Goal: Transaction & Acquisition: Obtain resource

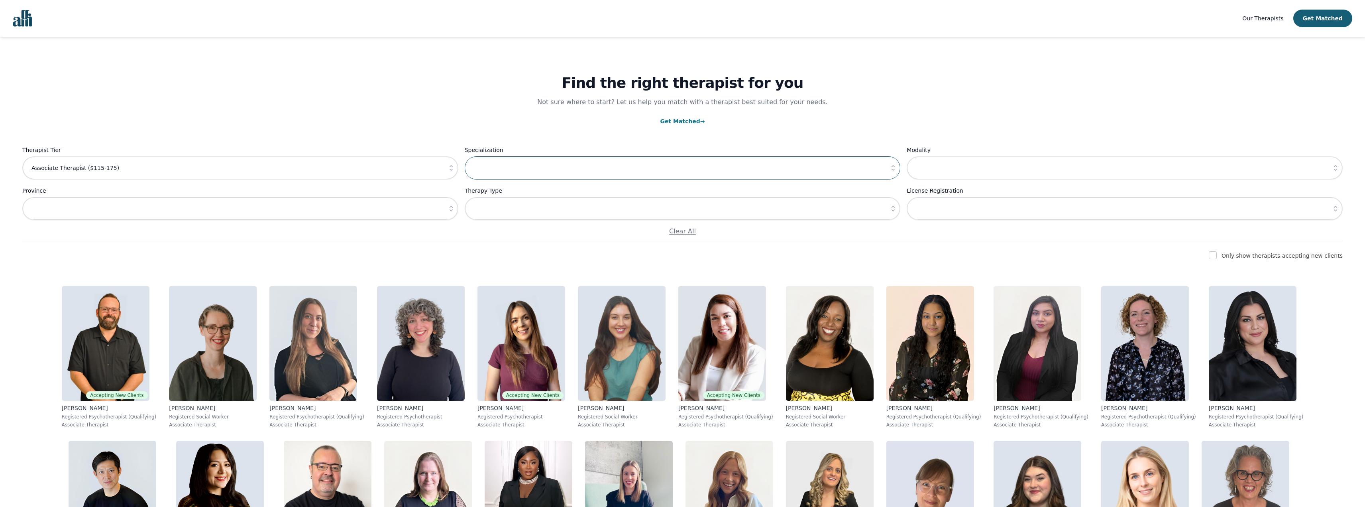
click at [804, 160] on input "text" at bounding box center [683, 167] width 436 height 23
click at [890, 170] on icon "button" at bounding box center [893, 168] width 8 height 8
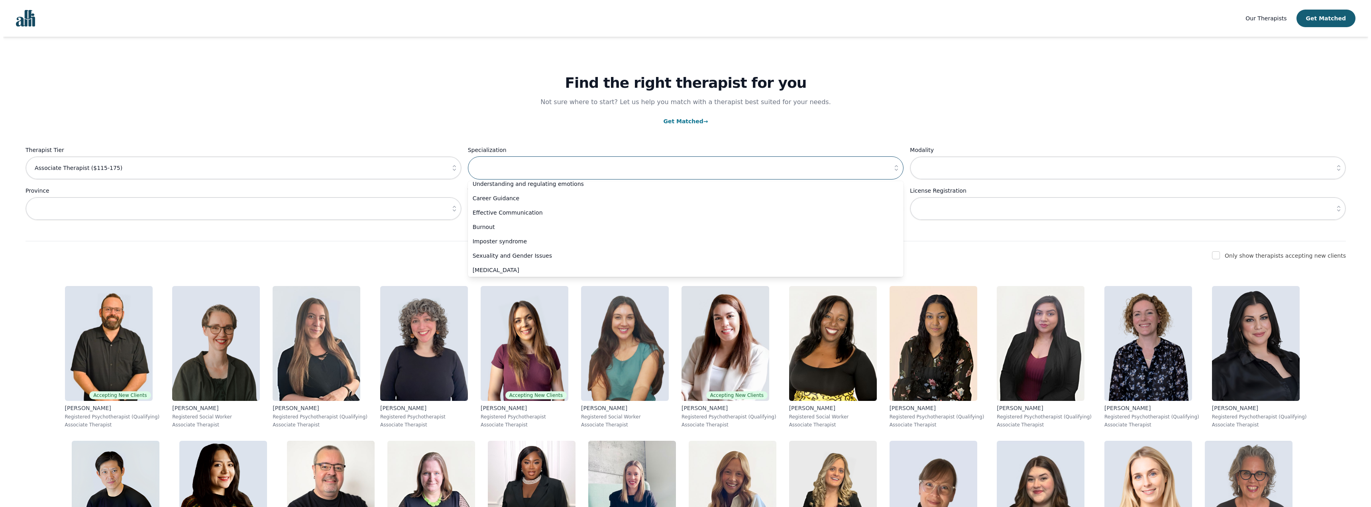
scroll to position [180, 0]
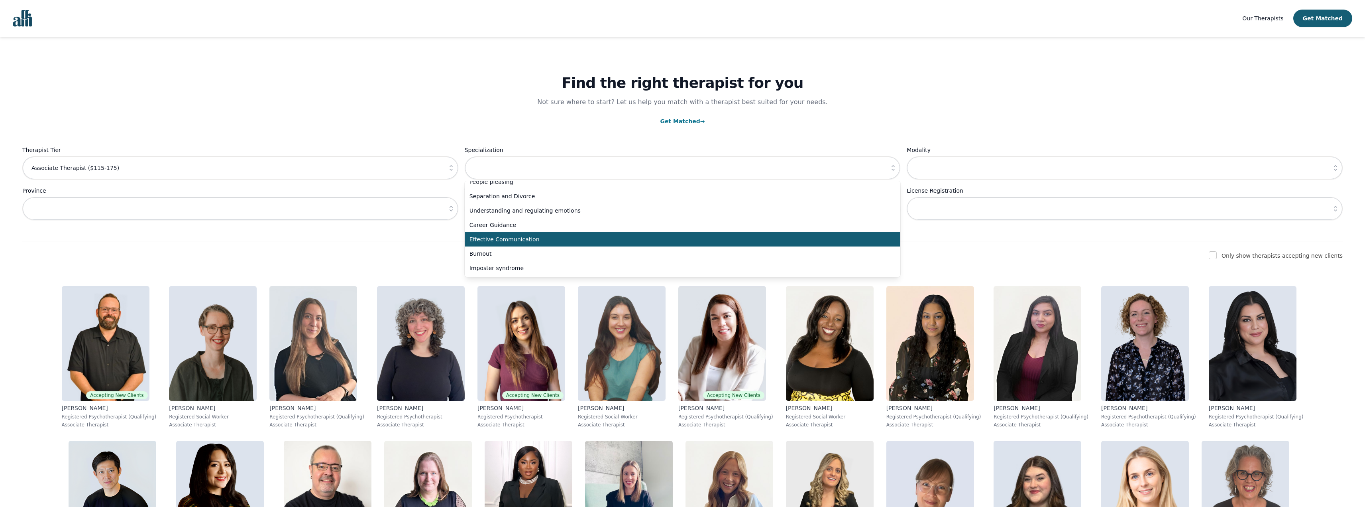
click at [527, 242] on span "Effective Communication" at bounding box center [678, 239] width 417 height 8
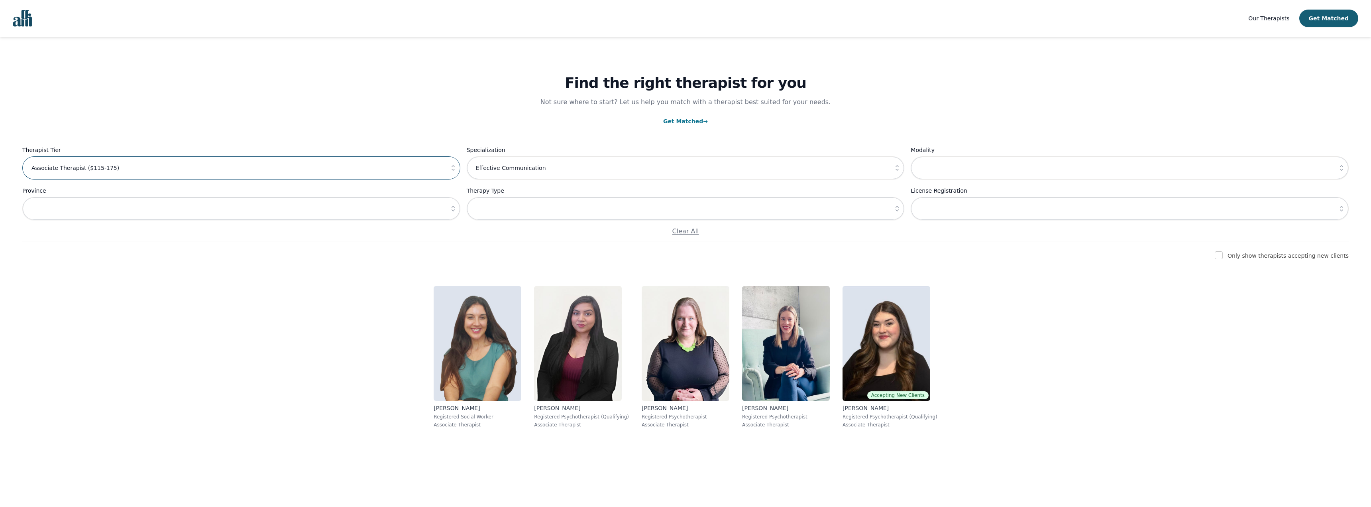
click at [375, 166] on input "Associate Therapist ($115-175)" at bounding box center [241, 167] width 438 height 23
click at [895, 170] on icon "button" at bounding box center [897, 168] width 8 height 8
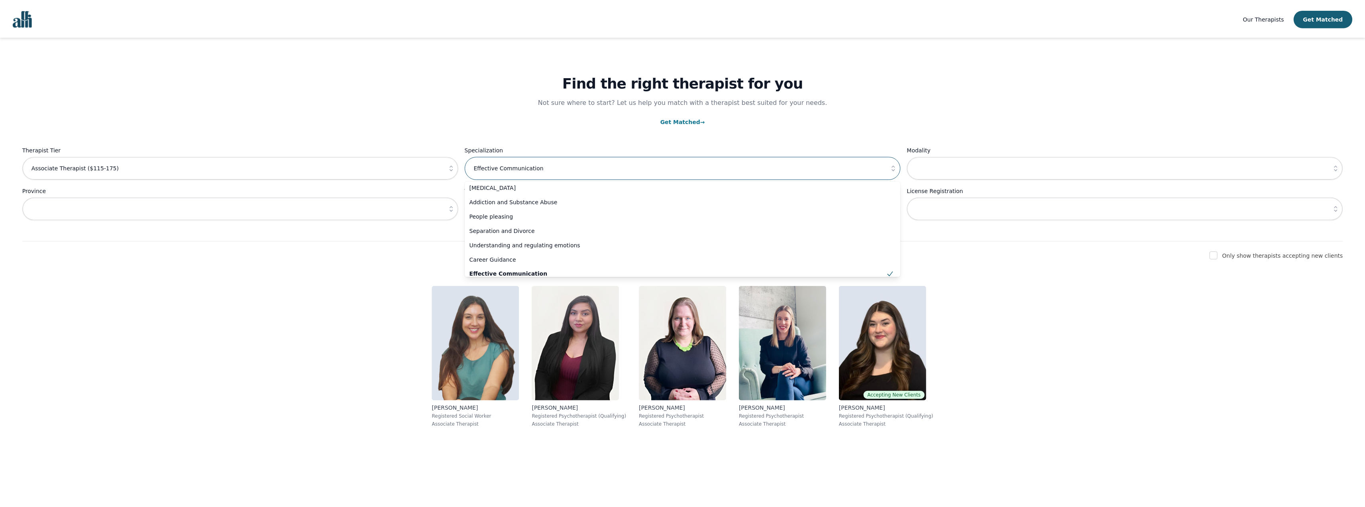
scroll to position [150, 0]
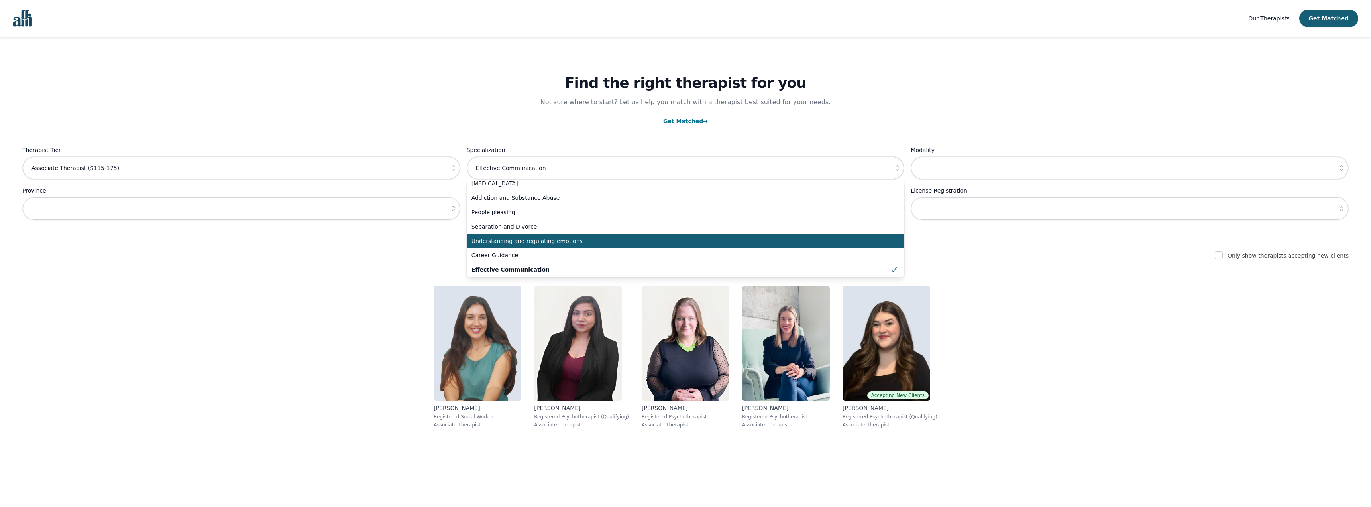
click at [509, 238] on span "Understanding and regulating emotions" at bounding box center [681, 241] width 419 height 8
type input "Understanding and regulating emotions"
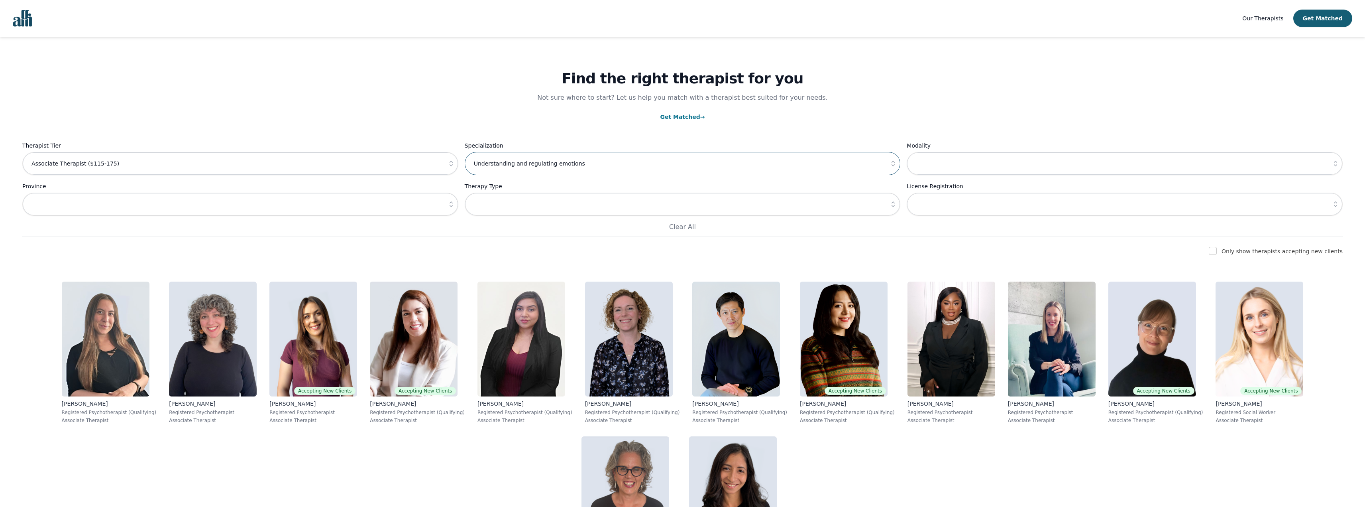
scroll to position [1, 0]
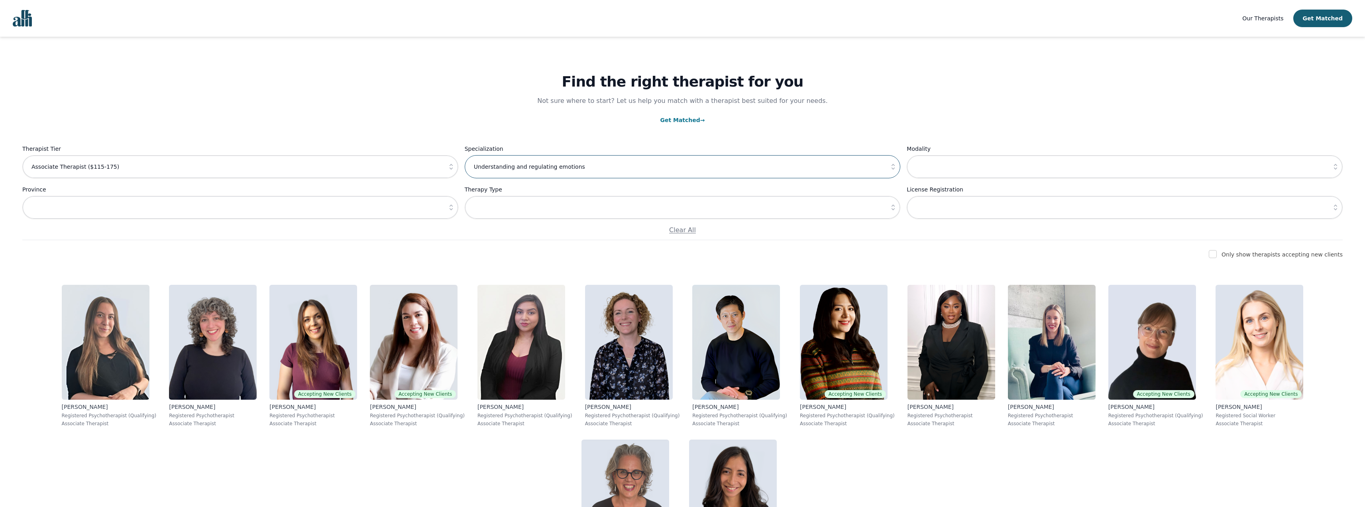
click at [670, 174] on input "Understanding and regulating emotions" at bounding box center [683, 166] width 436 height 23
click at [934, 164] on input "text" at bounding box center [1125, 166] width 436 height 23
click at [1341, 165] on button "button" at bounding box center [1336, 166] width 14 height 23
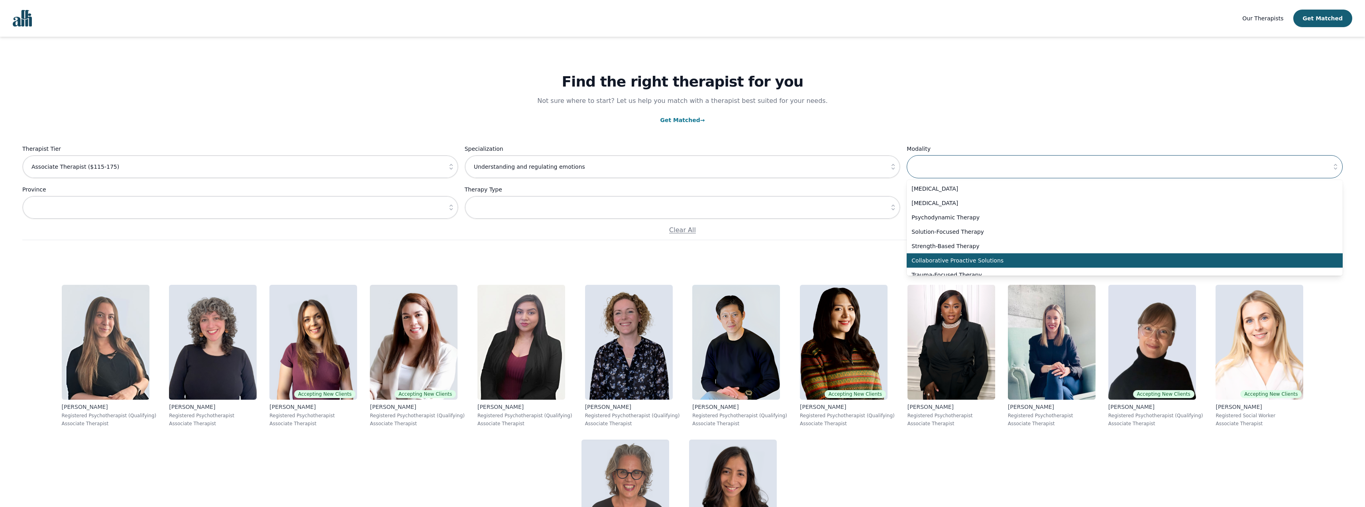
scroll to position [199, 0]
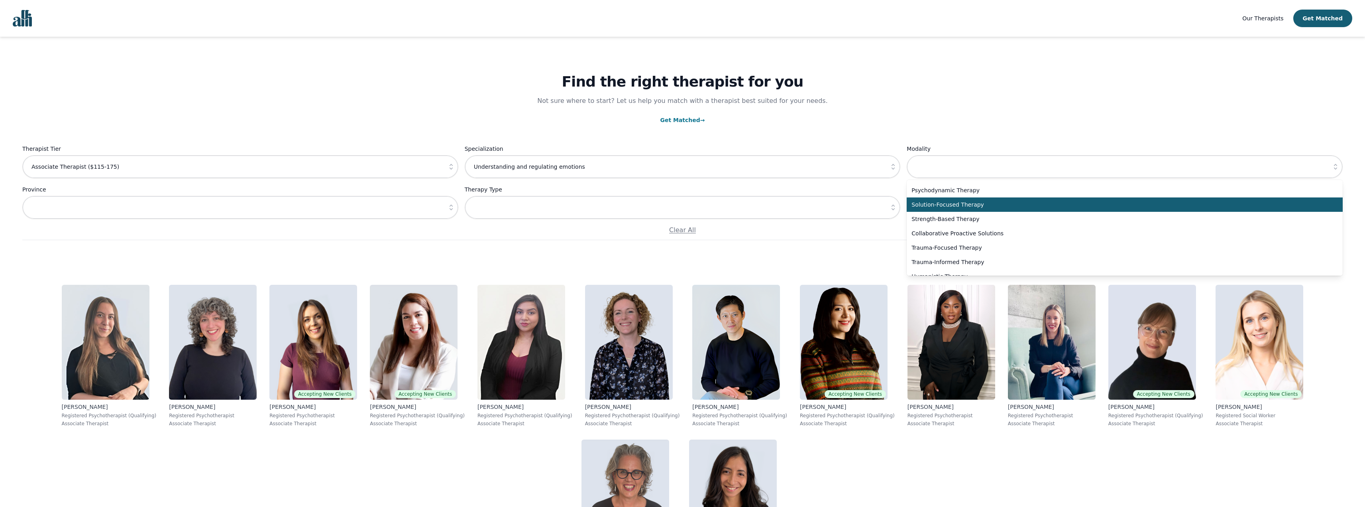
click at [942, 208] on span "Solution-Focused Therapy" at bounding box center [1120, 205] width 417 height 8
type input "Solution-Focused Therapy"
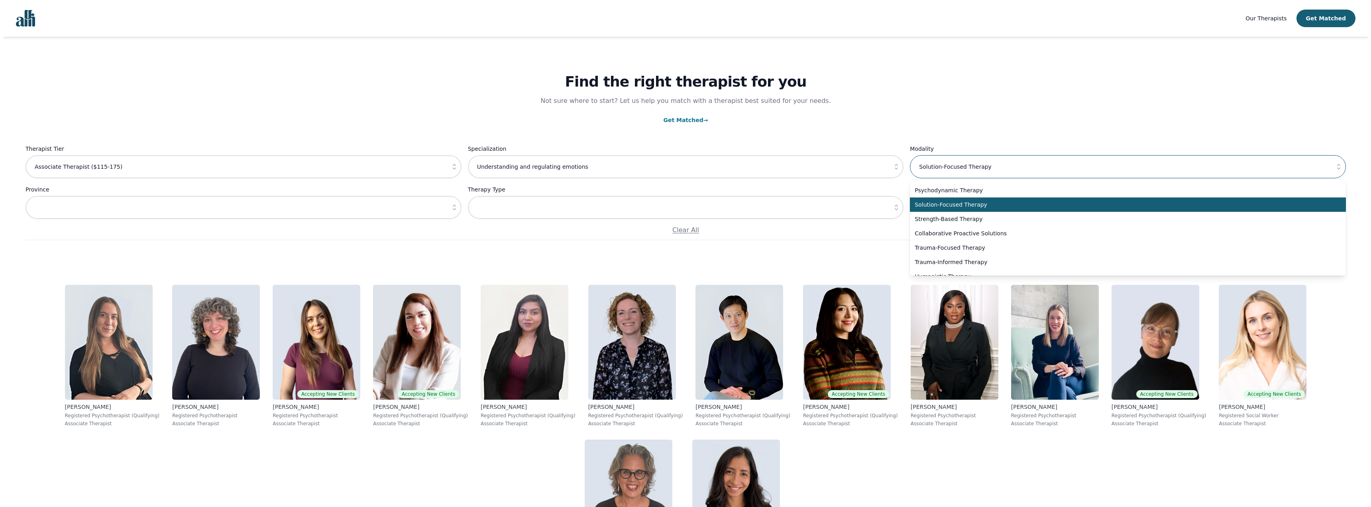
scroll to position [0, 0]
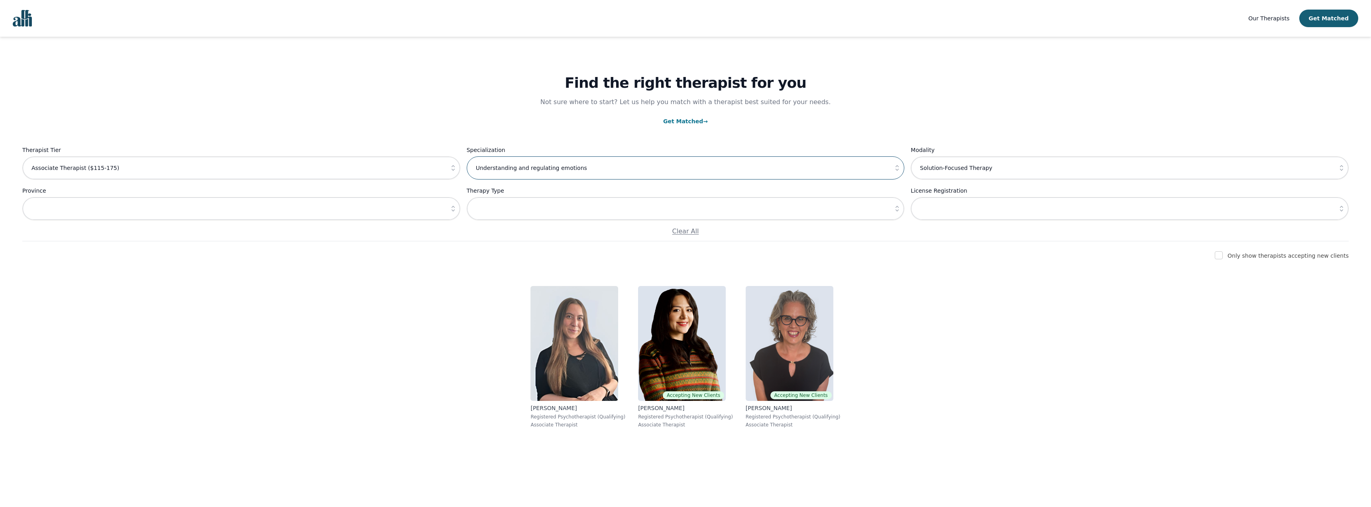
click at [834, 173] on input "Understanding and regulating emotions" at bounding box center [686, 167] width 438 height 23
click at [899, 171] on icon "button" at bounding box center [897, 168] width 8 height 8
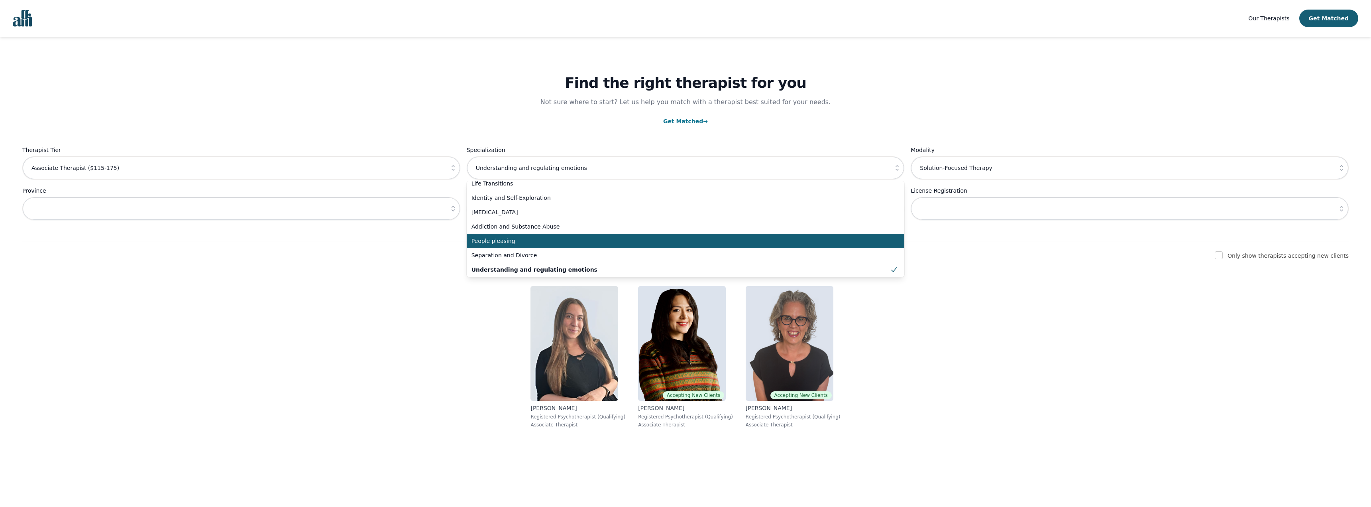
click at [590, 241] on span "People pleasing" at bounding box center [681, 241] width 419 height 8
type input "People pleasing"
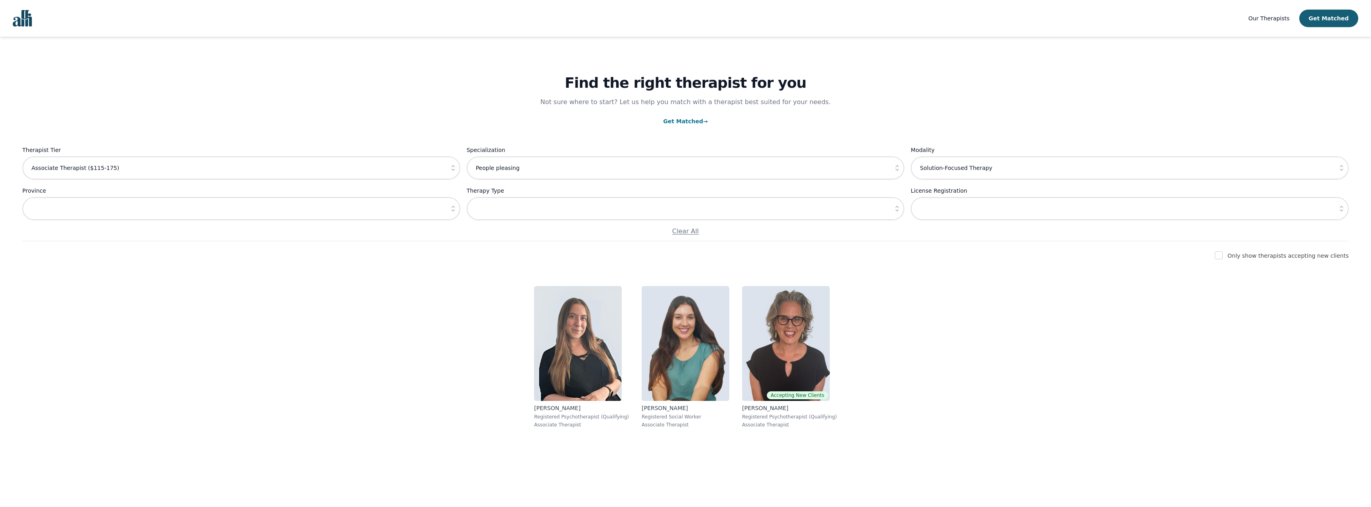
click at [450, 211] on icon "button" at bounding box center [453, 208] width 8 height 8
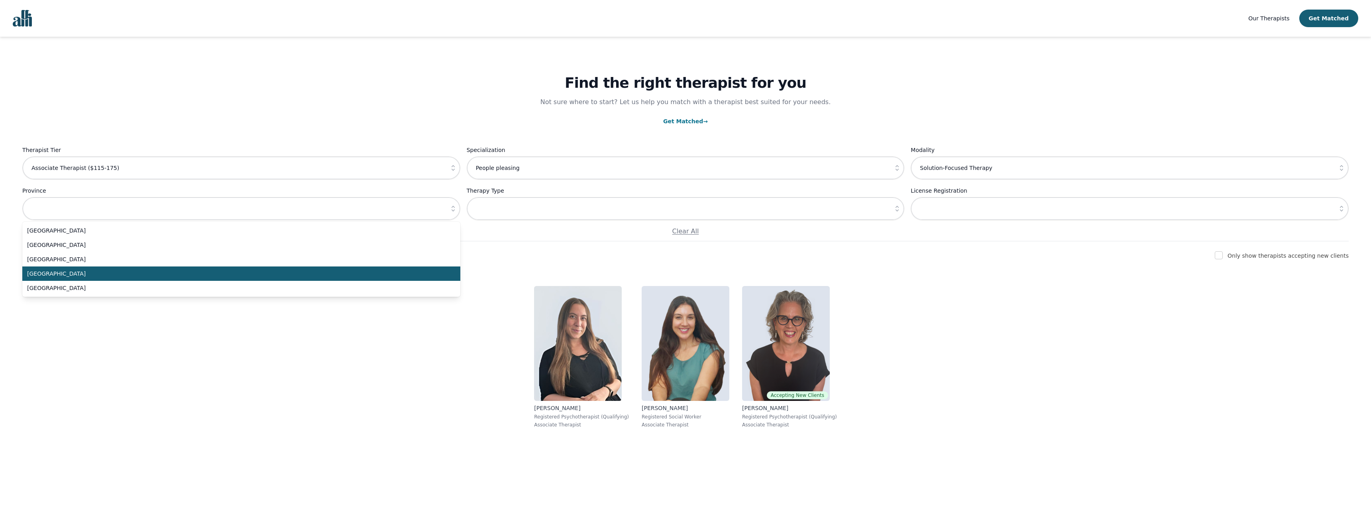
click at [314, 268] on li "Ontario" at bounding box center [241, 273] width 438 height 14
type input "Ontario"
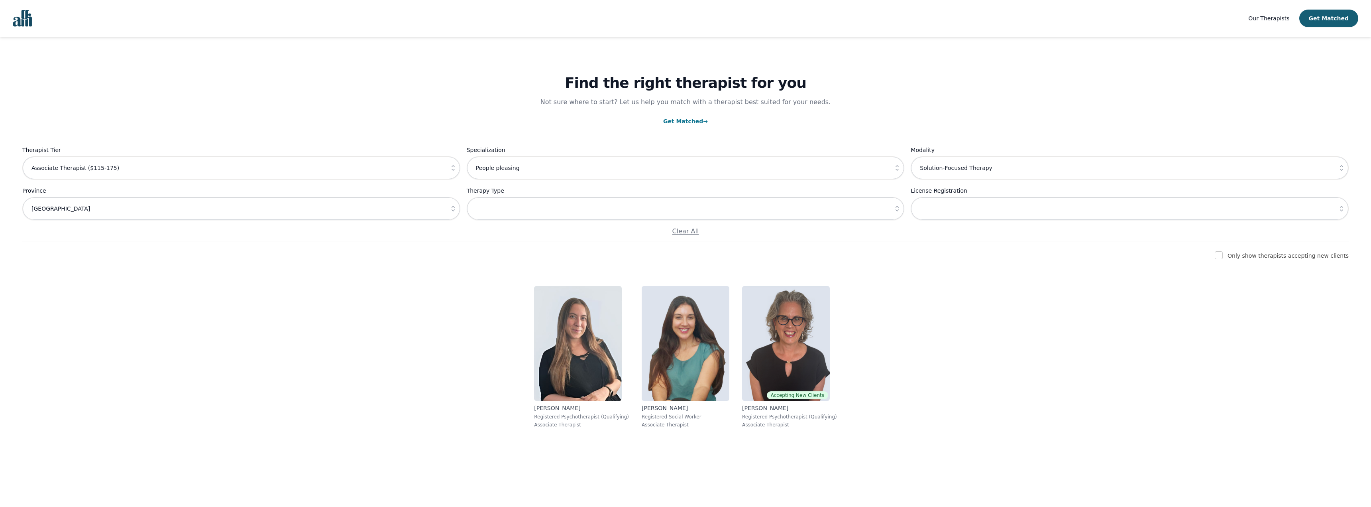
click at [896, 212] on button "button" at bounding box center [897, 208] width 14 height 23
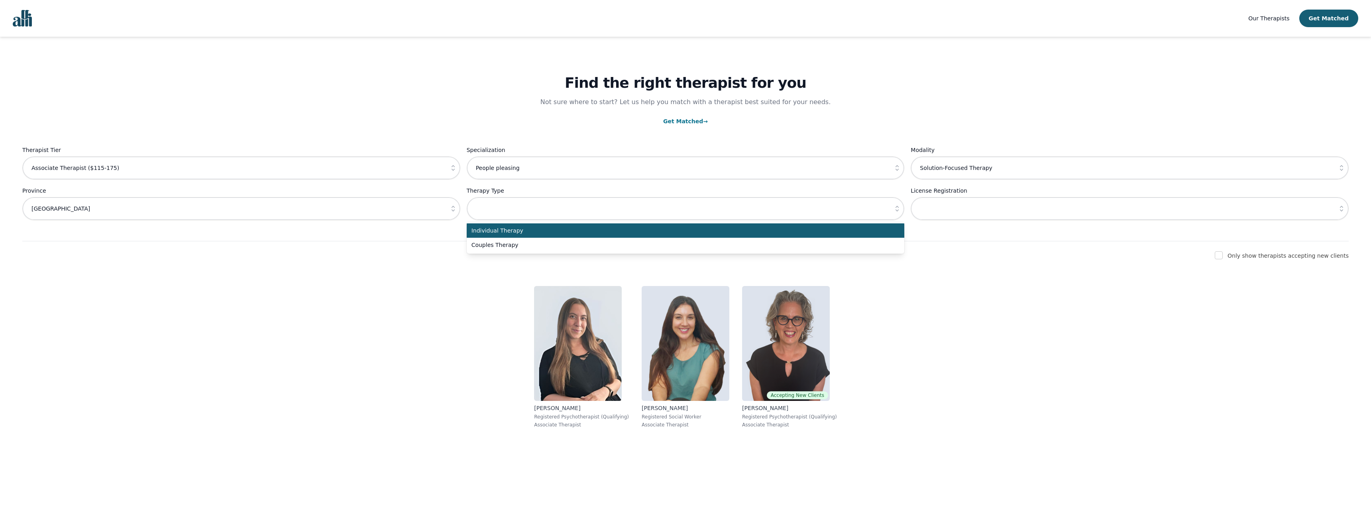
click at [835, 226] on li "Individual Therapy" at bounding box center [686, 230] width 438 height 14
type input "Individual Therapy"
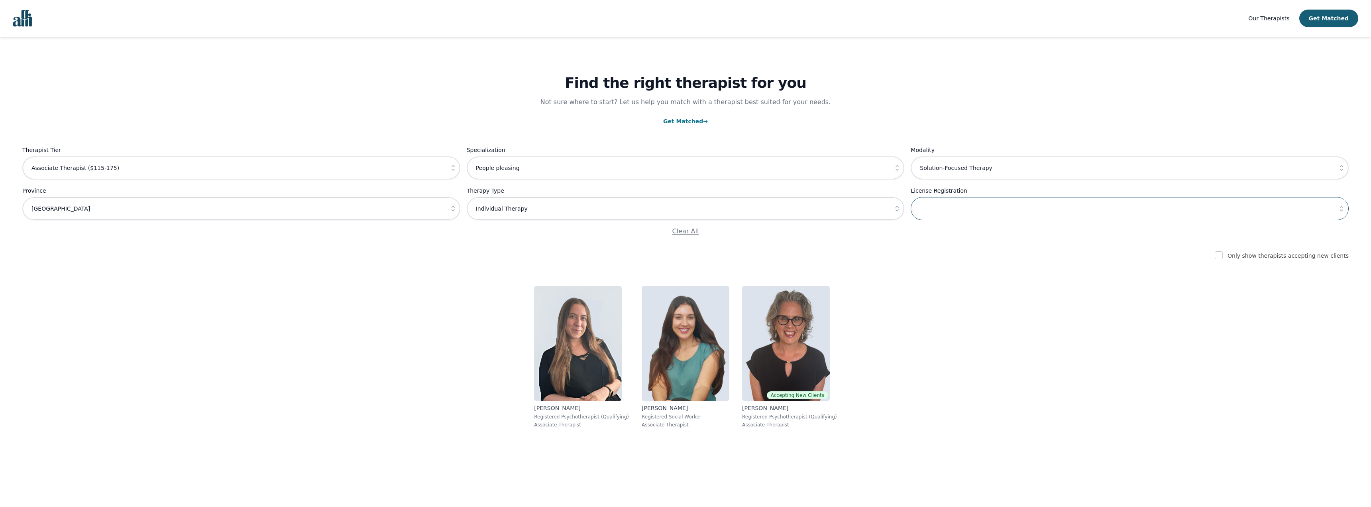
click at [1132, 212] on input "text" at bounding box center [1130, 208] width 438 height 23
click at [1342, 208] on icon "button" at bounding box center [1342, 208] width 8 height 8
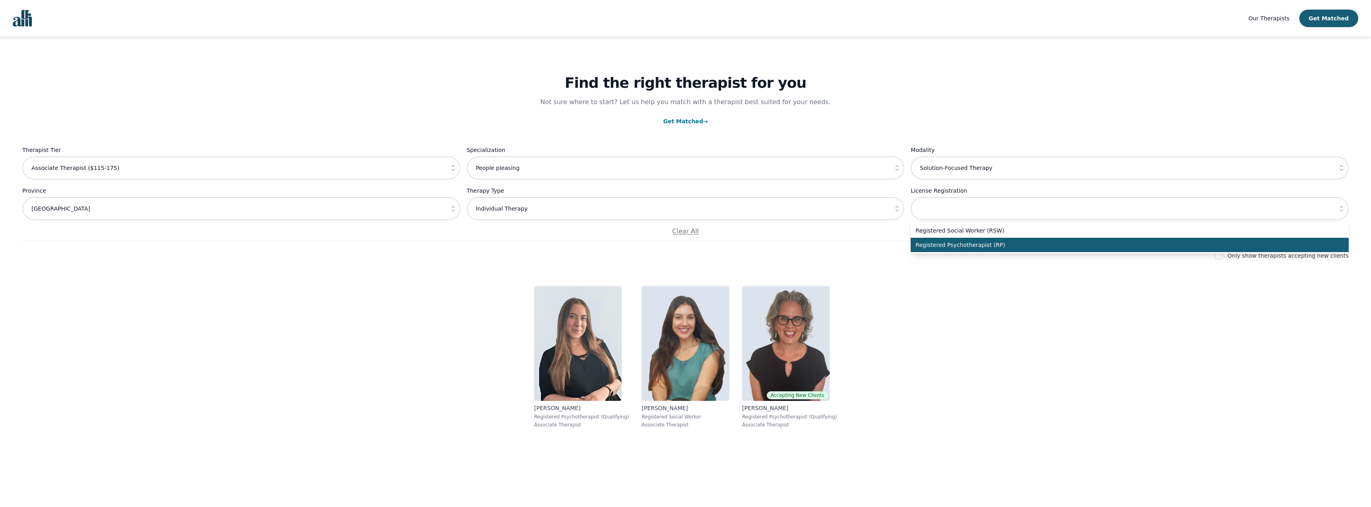
click at [1046, 248] on span "Registered Psychotherapist (RP)" at bounding box center [1125, 245] width 419 height 8
type input "Registered Psychotherapist (RP)"
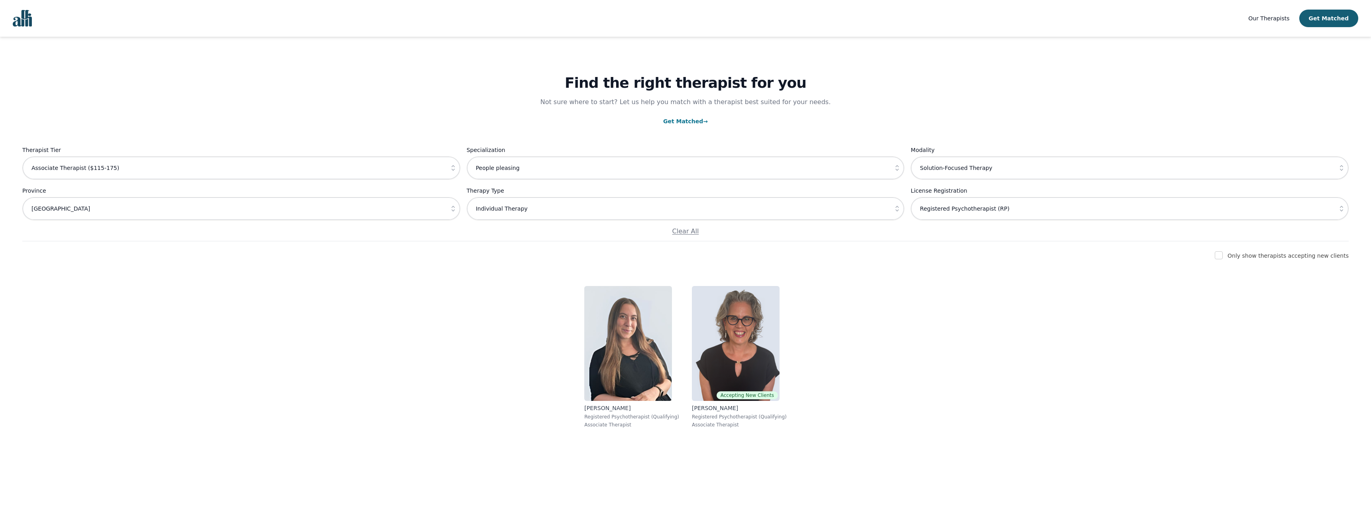
click at [897, 171] on icon "button" at bounding box center [897, 168] width 8 height 8
type input "People pleasing"
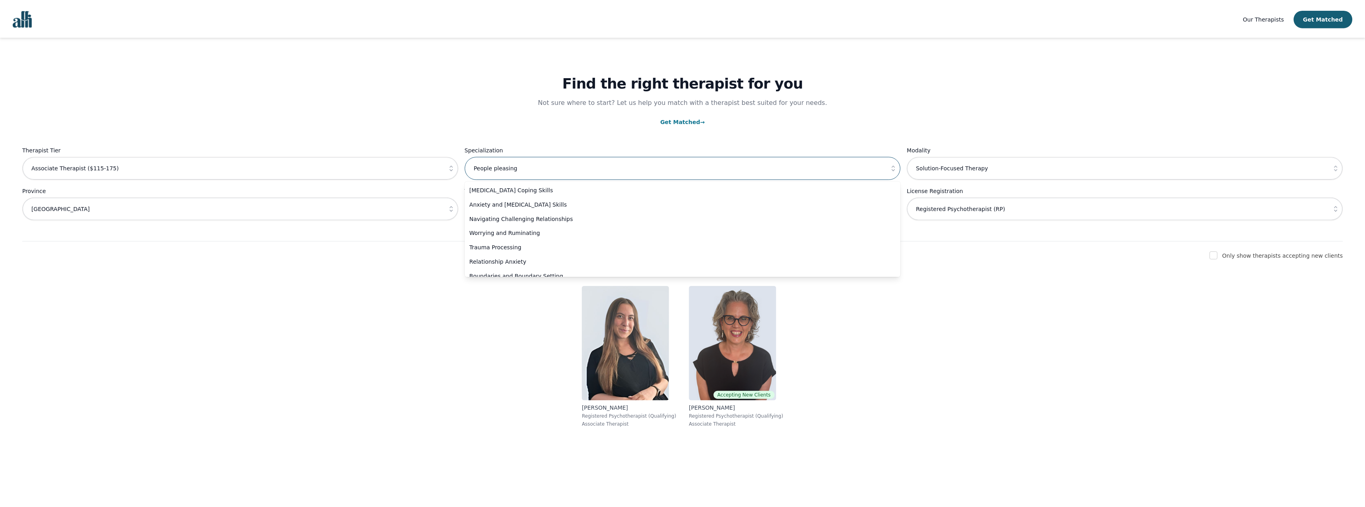
scroll to position [92, 0]
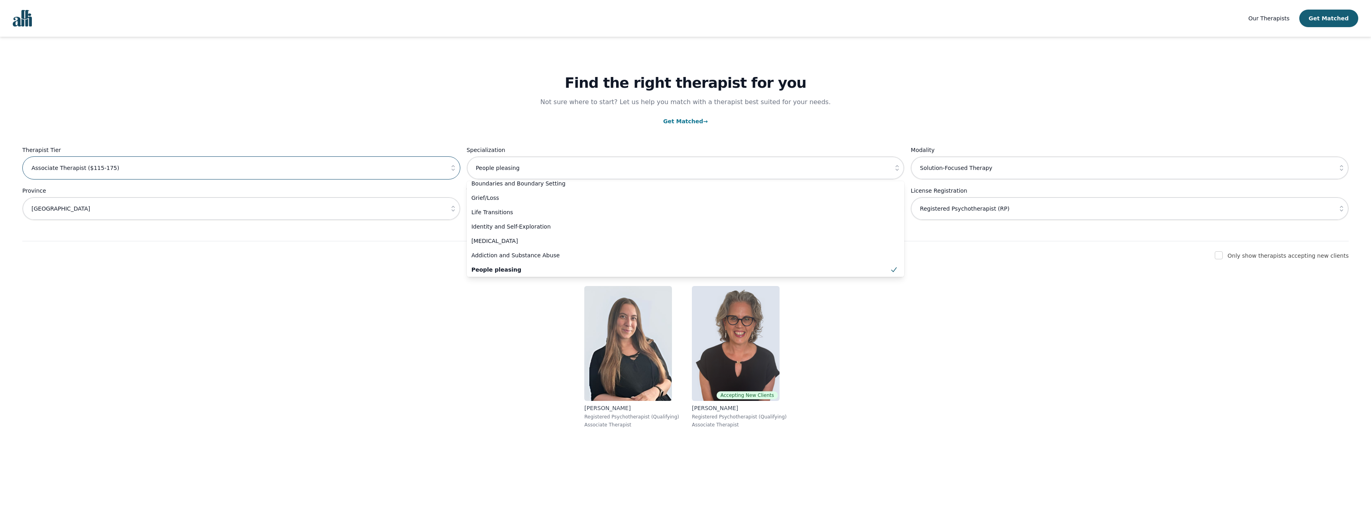
drag, startPoint x: 435, startPoint y: 165, endPoint x: 445, endPoint y: 165, distance: 9.6
click at [438, 165] on input "Associate Therapist ($115-175)" at bounding box center [241, 167] width 438 height 23
click at [449, 165] on icon "button" at bounding box center [453, 168] width 8 height 8
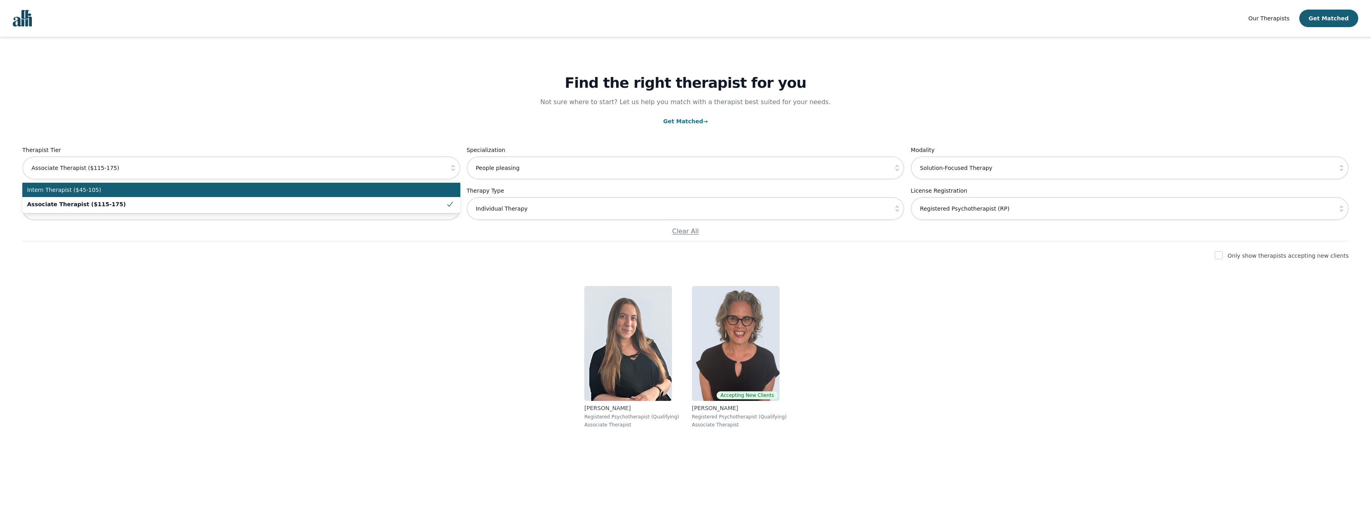
click at [359, 192] on span "Intern Therapist ($45-105)" at bounding box center [236, 190] width 419 height 8
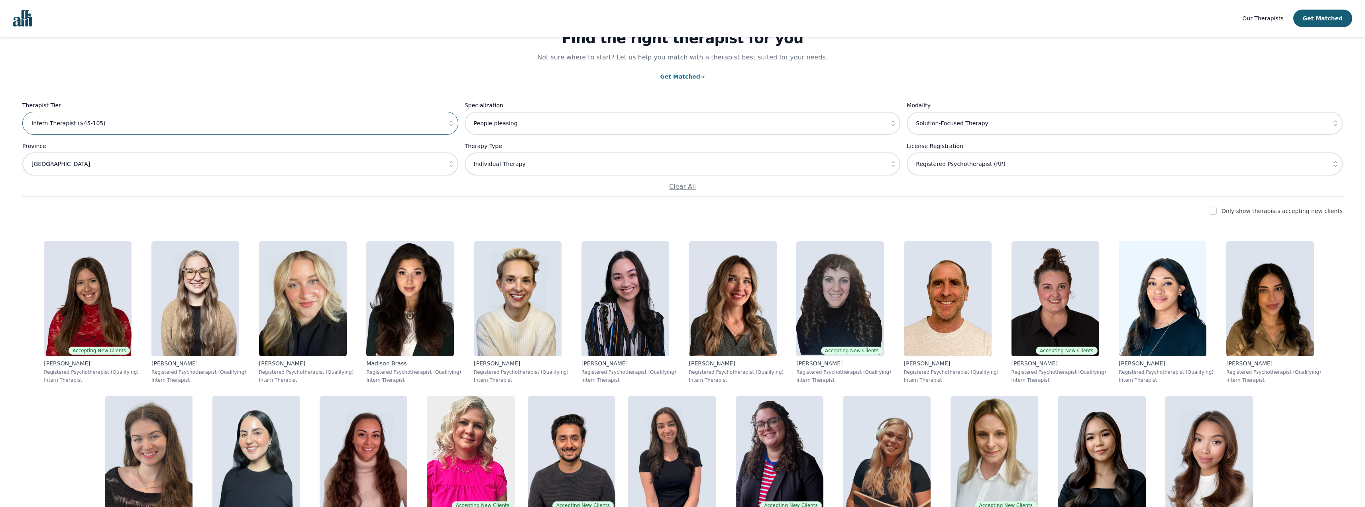
scroll to position [41, 0]
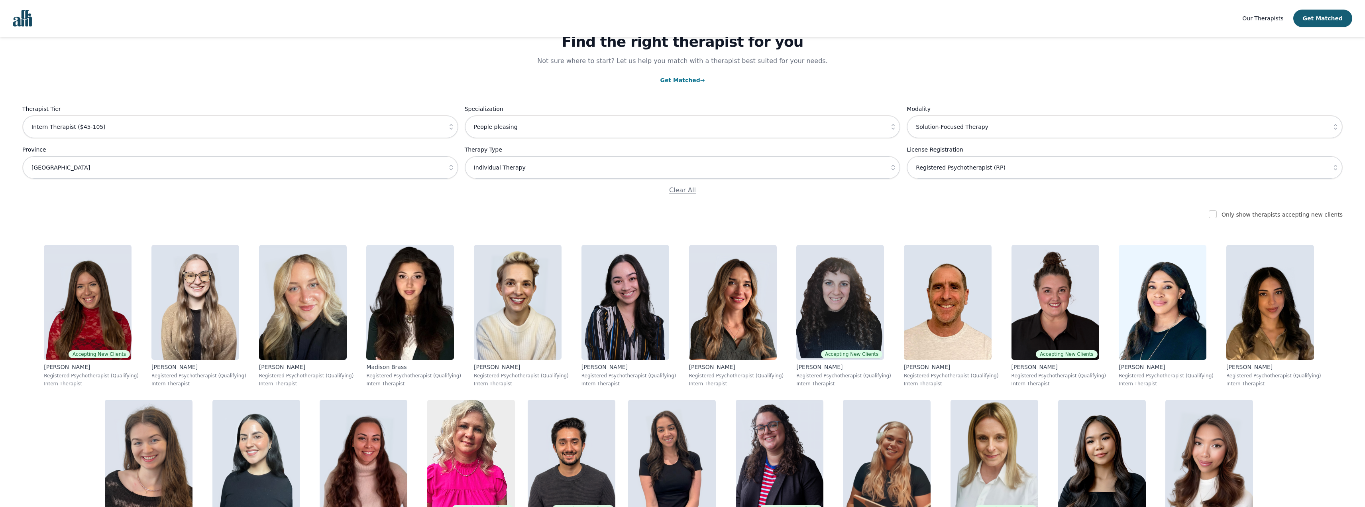
click at [447, 131] on button "button" at bounding box center [451, 126] width 14 height 23
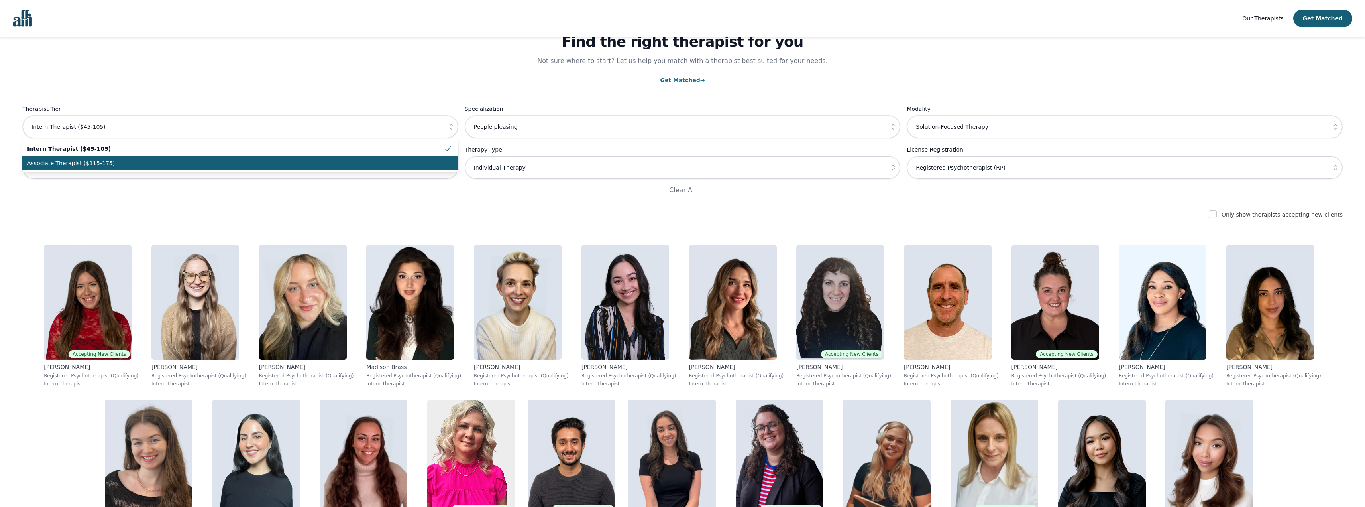
click at [317, 163] on span "Associate Therapist ($115-175)" at bounding box center [235, 163] width 417 height 8
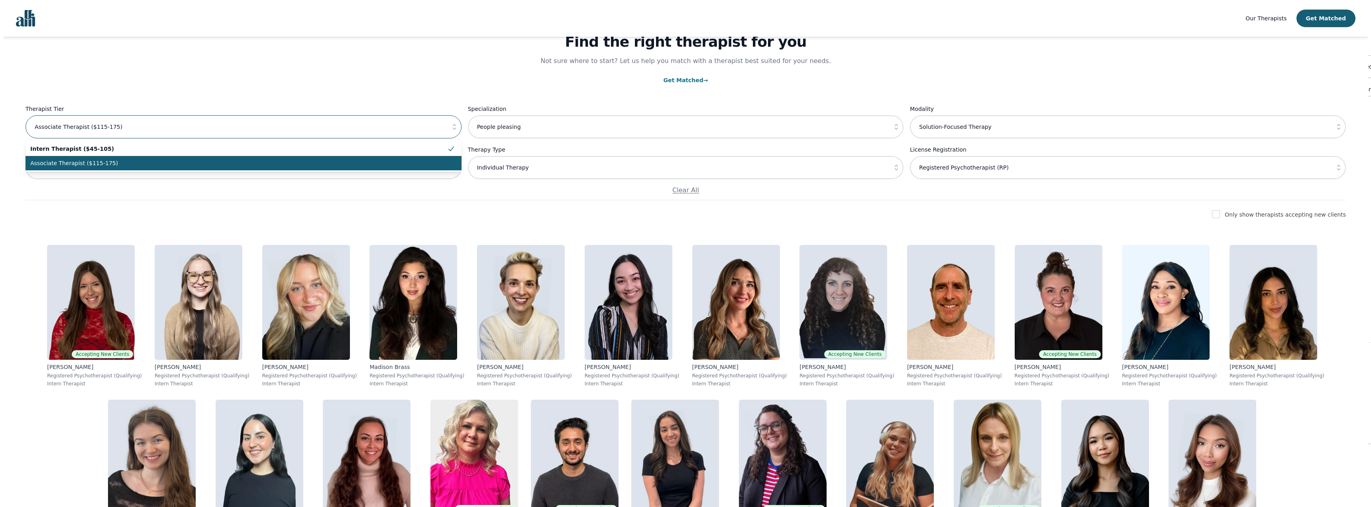
scroll to position [0, 0]
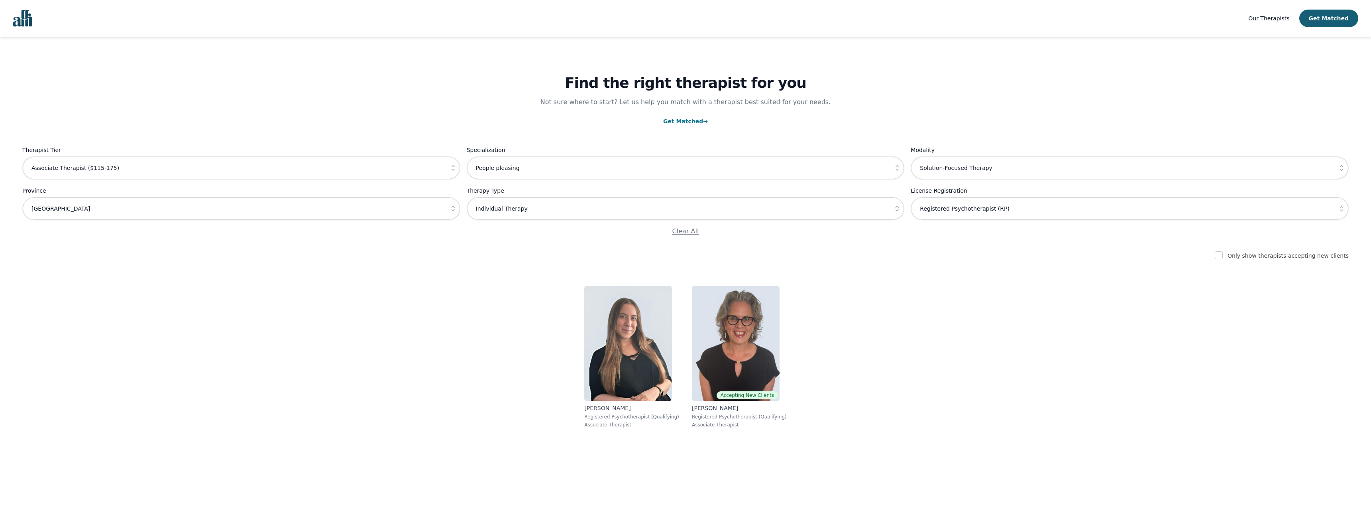
click at [450, 174] on button "button" at bounding box center [453, 167] width 14 height 23
type input "Associate Therapist ($115-175)"
click at [579, 165] on input "People pleasing" at bounding box center [686, 167] width 438 height 23
click at [894, 173] on button "button" at bounding box center [897, 167] width 14 height 23
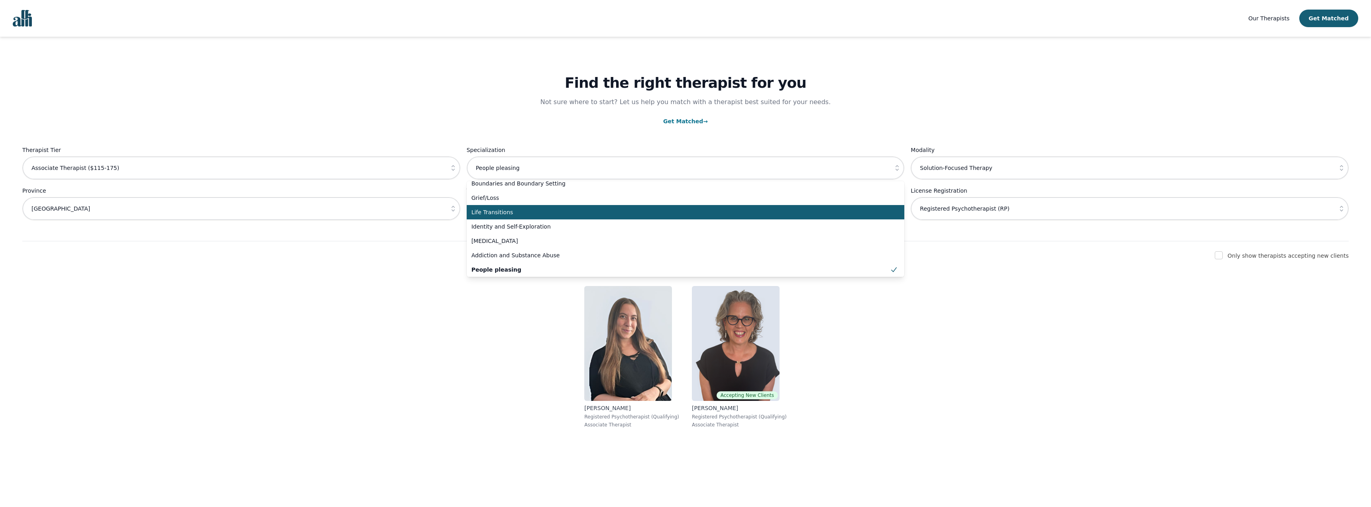
click at [627, 213] on span "Life Transitions" at bounding box center [681, 212] width 419 height 8
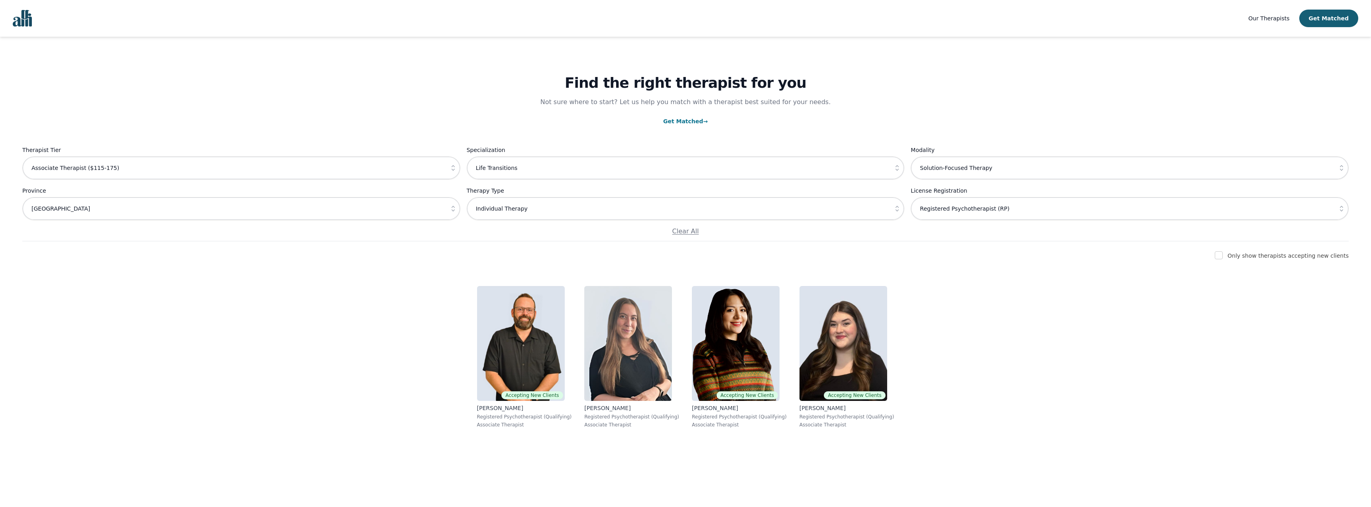
click at [896, 169] on icon "button" at bounding box center [897, 168] width 8 height 8
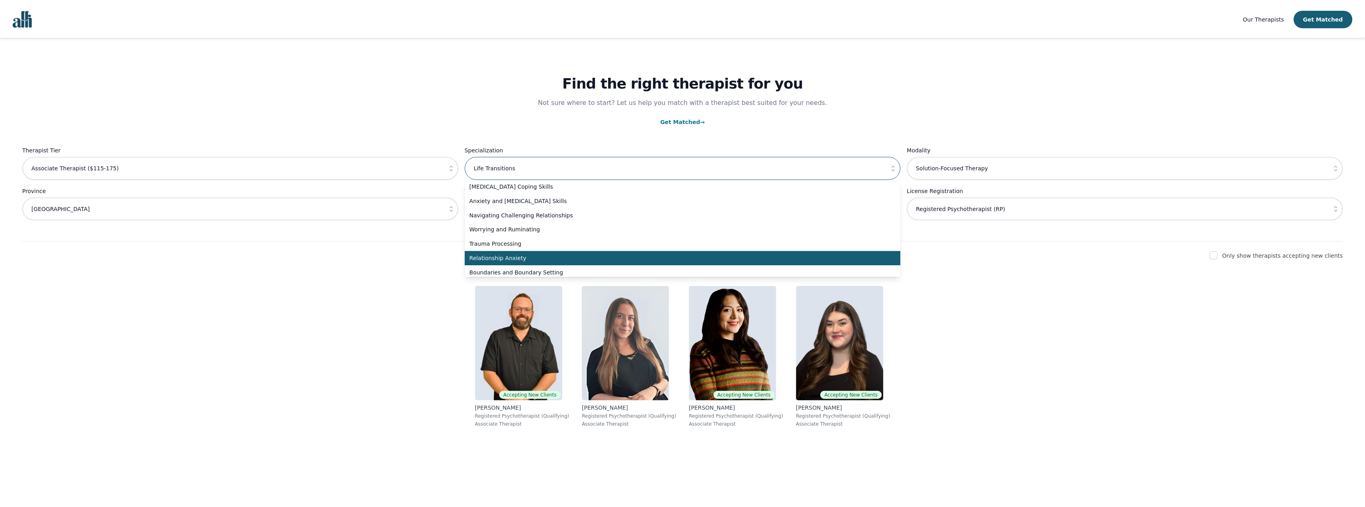
scroll to position [0, 0]
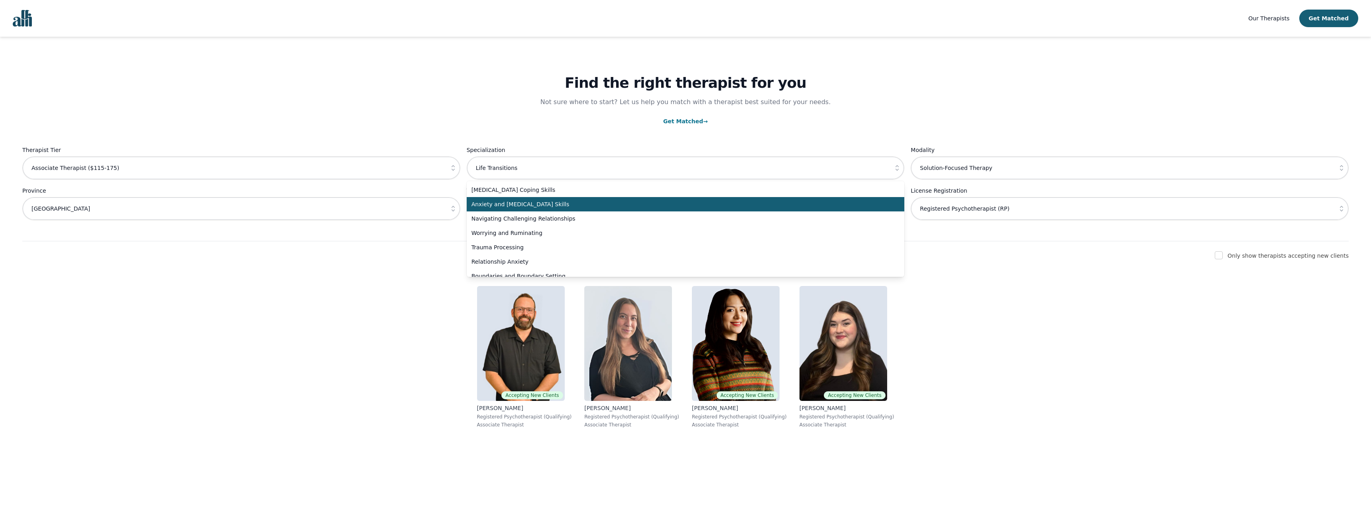
click at [606, 206] on span "Anxiety and Stress Management Skills" at bounding box center [681, 204] width 419 height 8
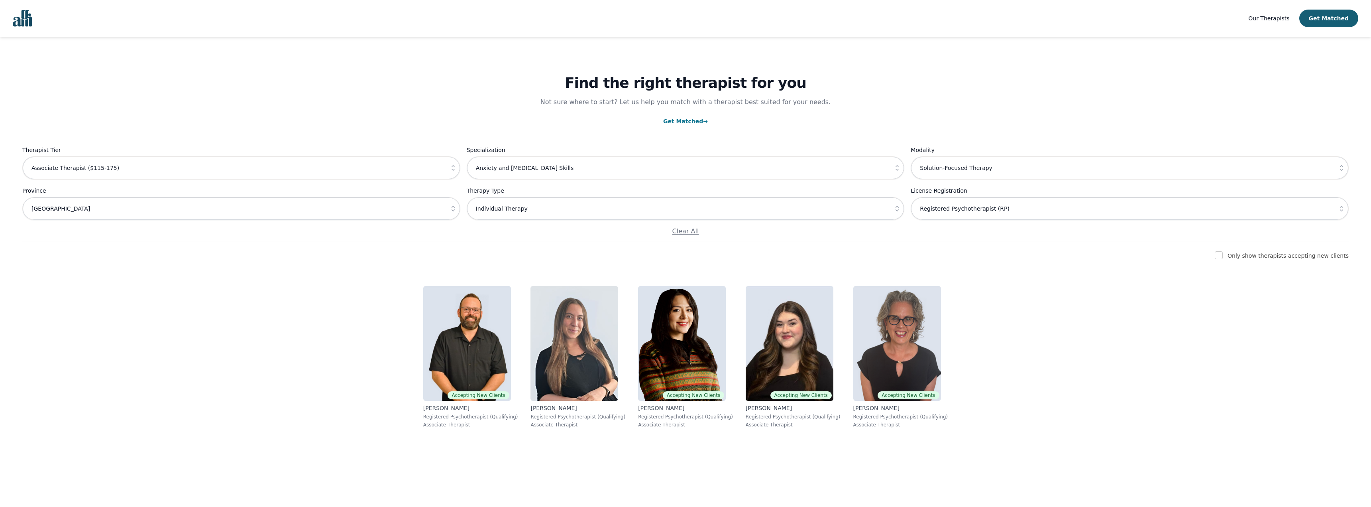
click at [894, 169] on icon "button" at bounding box center [897, 168] width 8 height 8
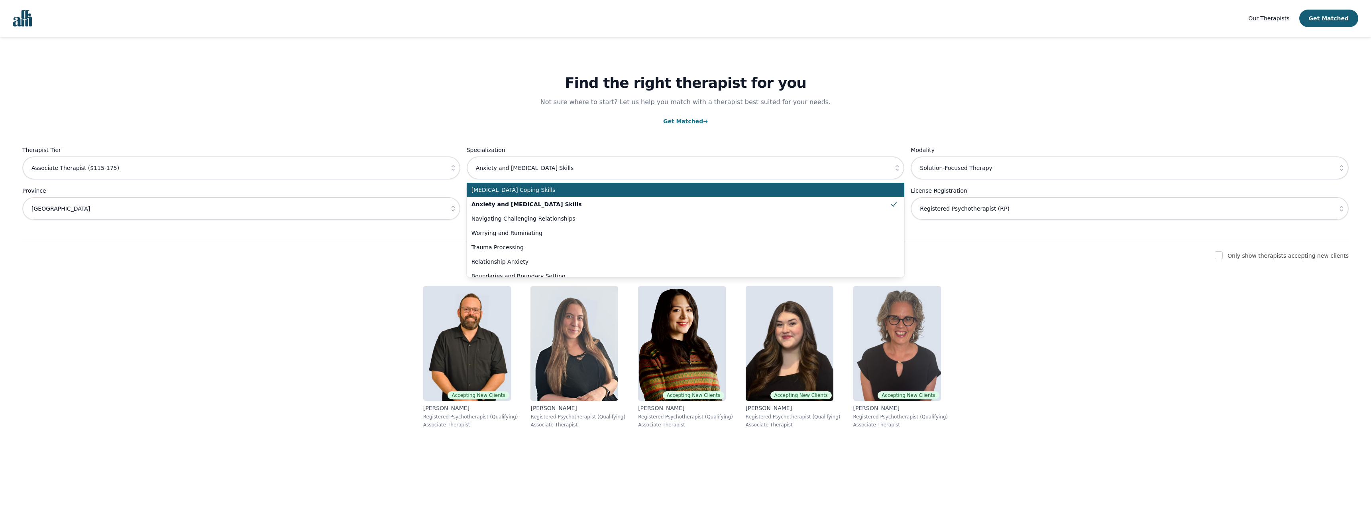
click at [612, 192] on span "Depression Coping Skills" at bounding box center [681, 190] width 419 height 8
type input "Depression Coping Skills"
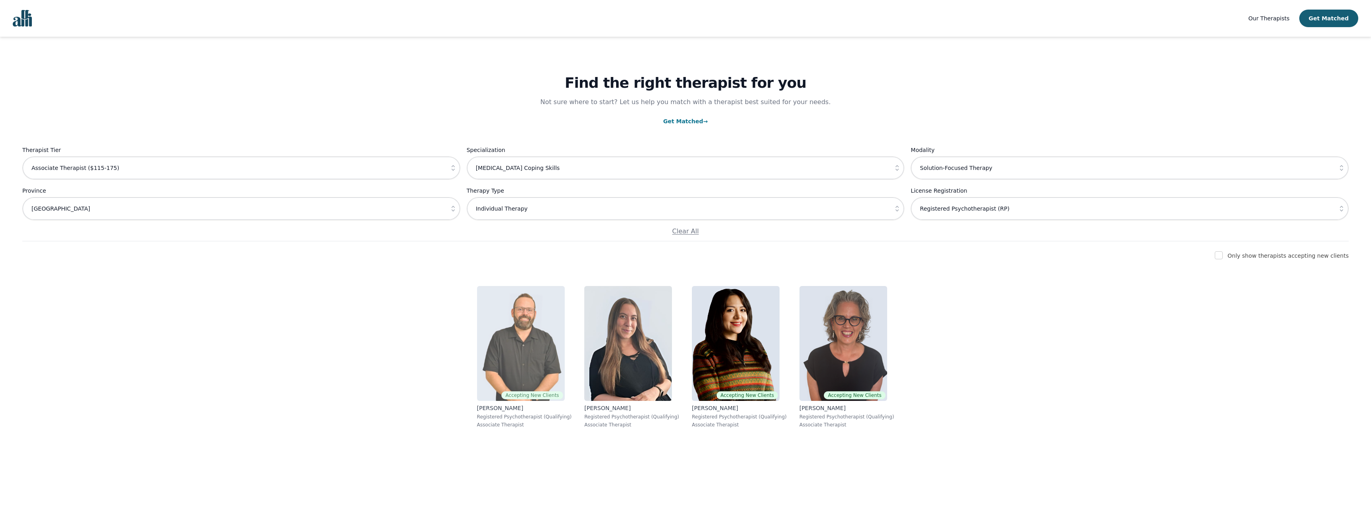
click at [565, 362] on img at bounding box center [521, 343] width 88 height 115
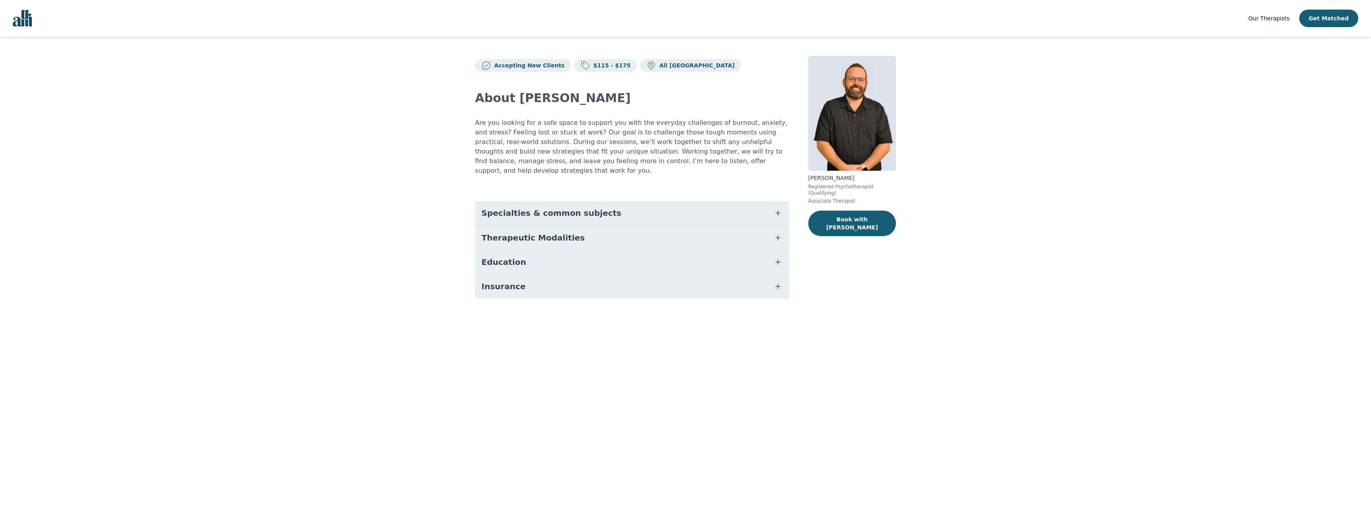
click at [609, 207] on button "Specialties & common subjects" at bounding box center [632, 213] width 314 height 24
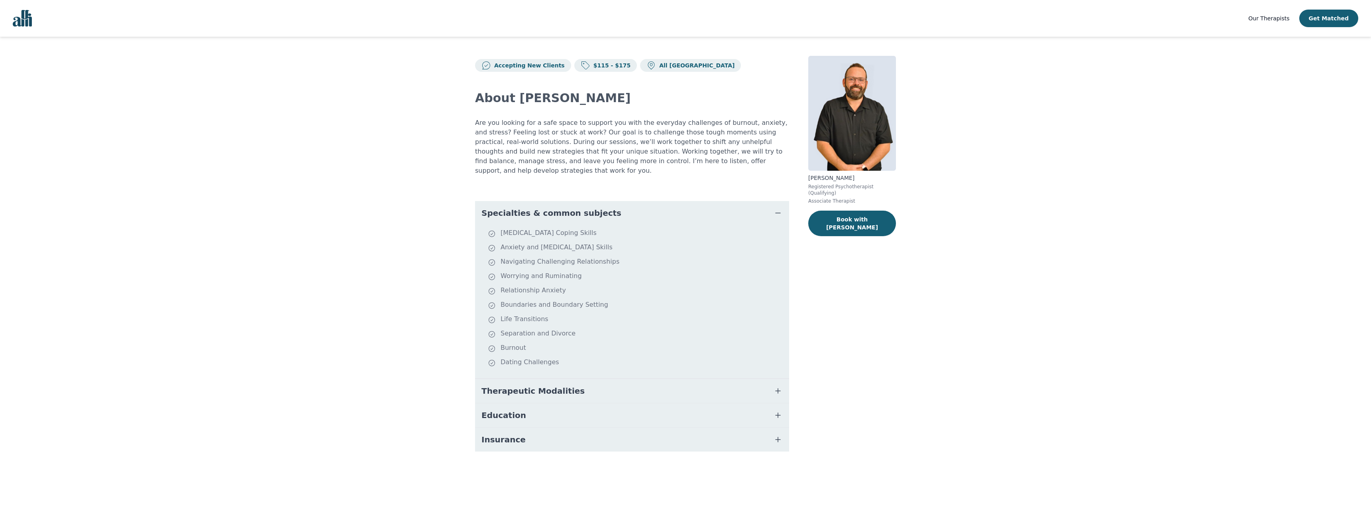
click at [609, 207] on button "Specialties & common subjects" at bounding box center [632, 213] width 314 height 24
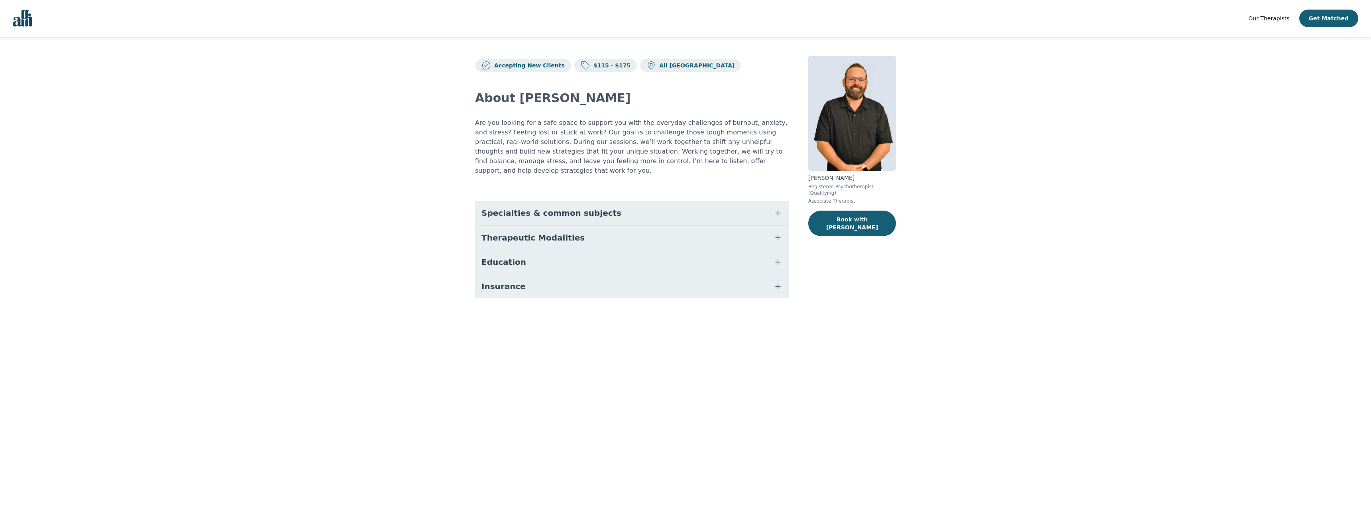
click at [604, 228] on button "Therapeutic Modalities" at bounding box center [632, 238] width 314 height 24
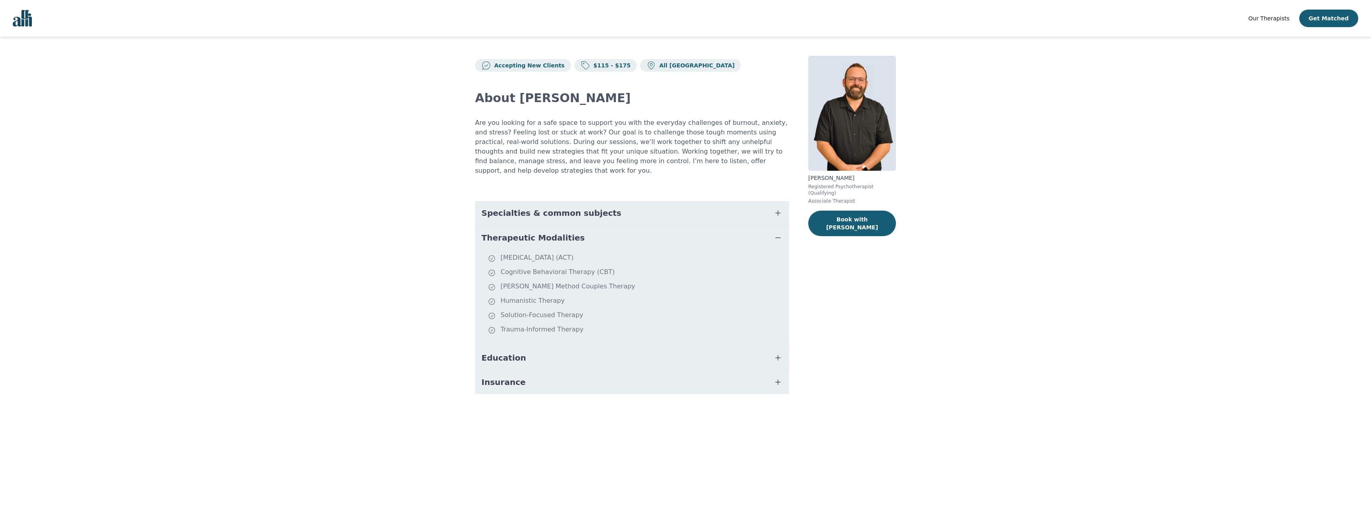
click at [604, 228] on button "Therapeutic Modalities" at bounding box center [632, 238] width 314 height 24
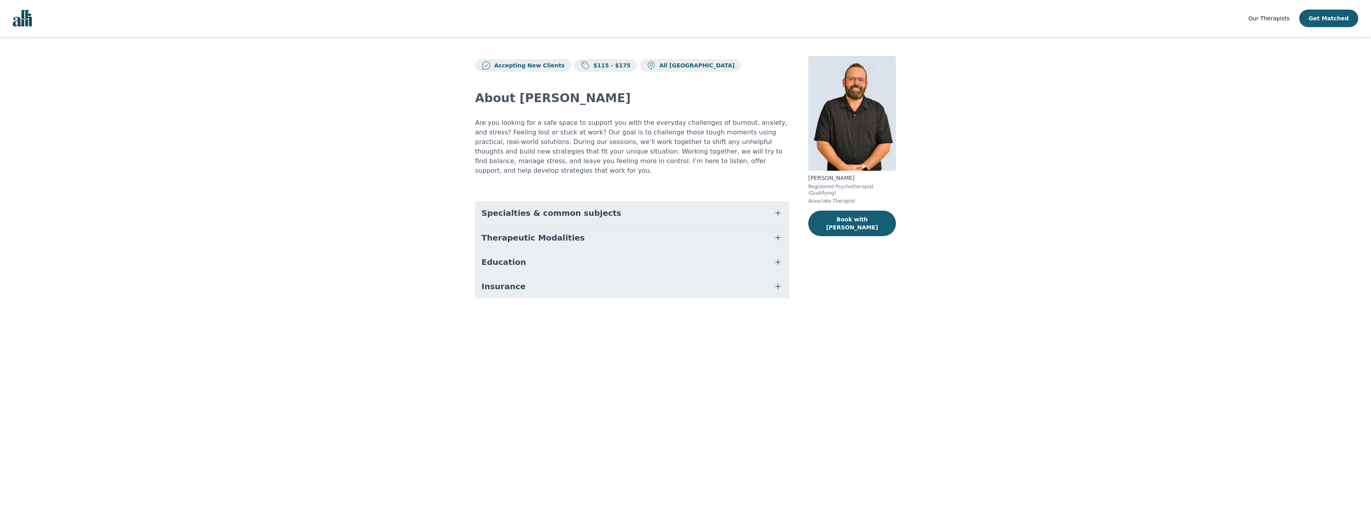
click at [568, 264] on button "Education" at bounding box center [632, 262] width 314 height 24
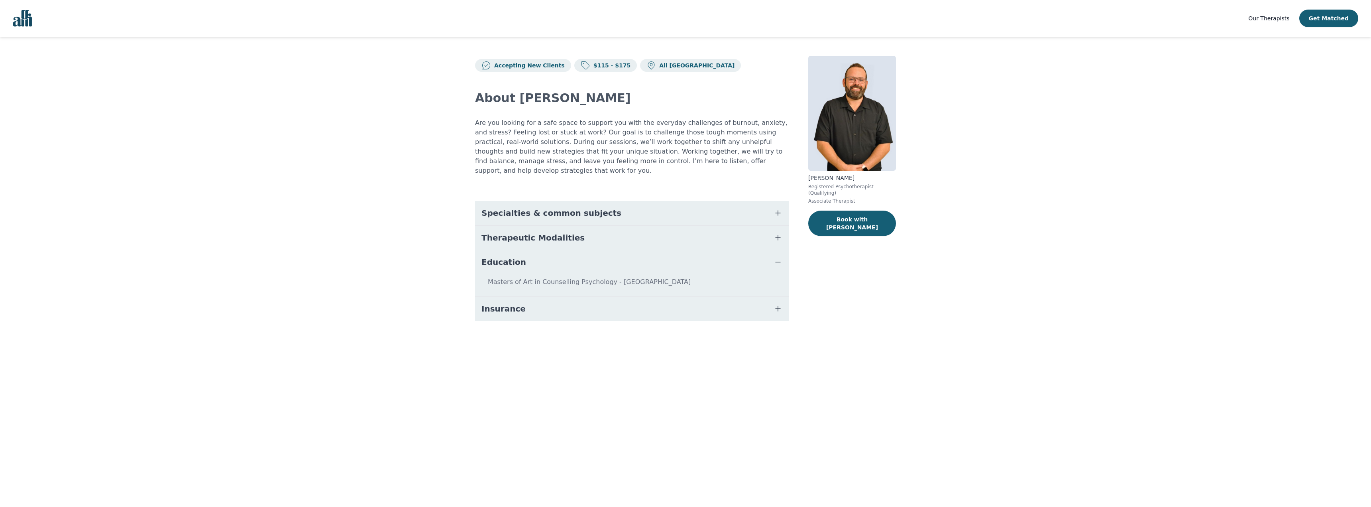
click at [580, 252] on button "Education" at bounding box center [632, 262] width 314 height 24
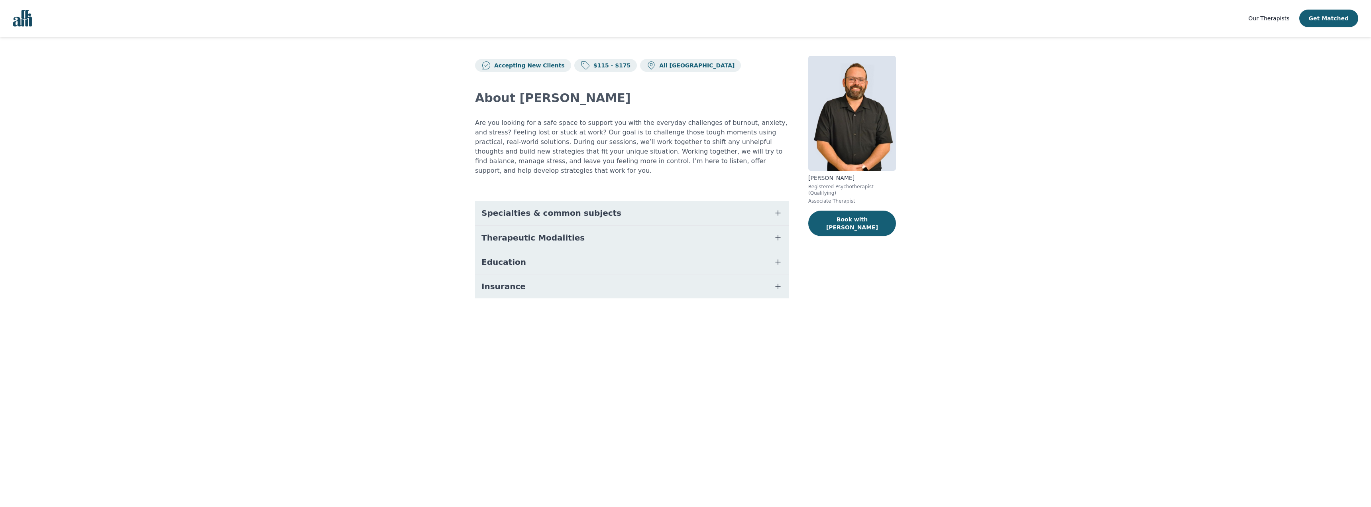
click at [572, 274] on button "Insurance" at bounding box center [632, 286] width 314 height 24
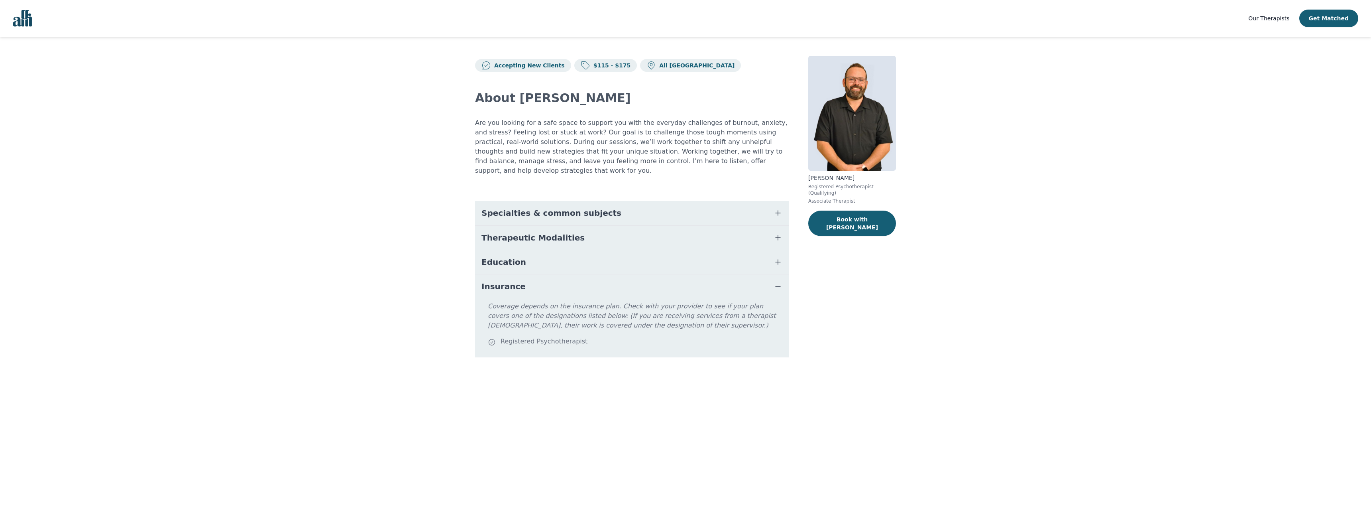
click at [572, 274] on button "Insurance" at bounding box center [632, 286] width 314 height 24
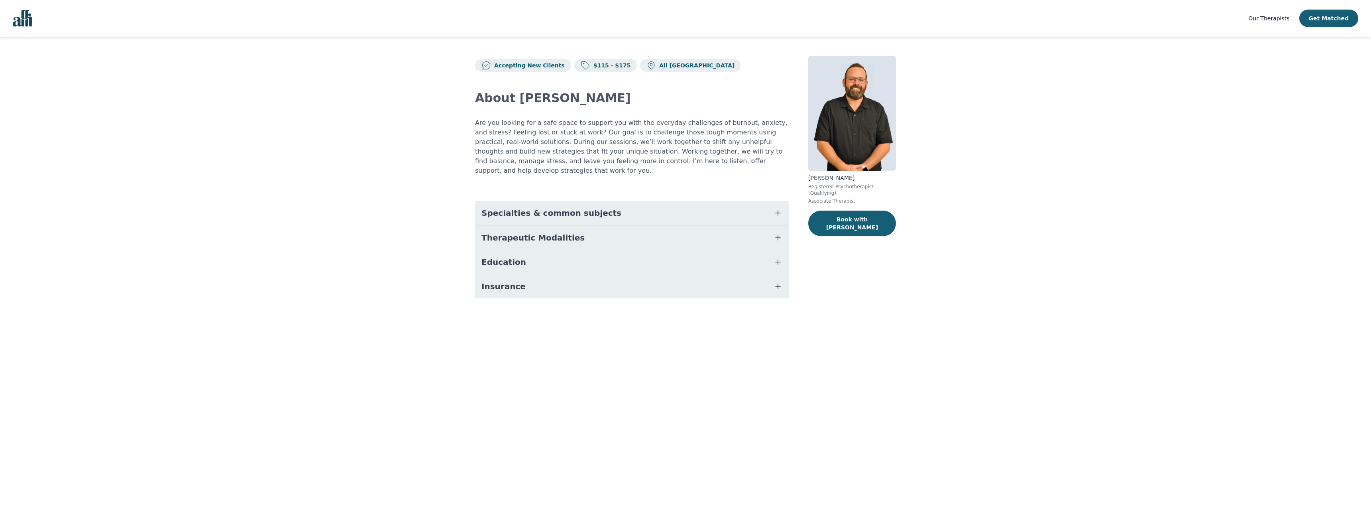
drag, startPoint x: 543, startPoint y: 267, endPoint x: 531, endPoint y: 273, distance: 12.3
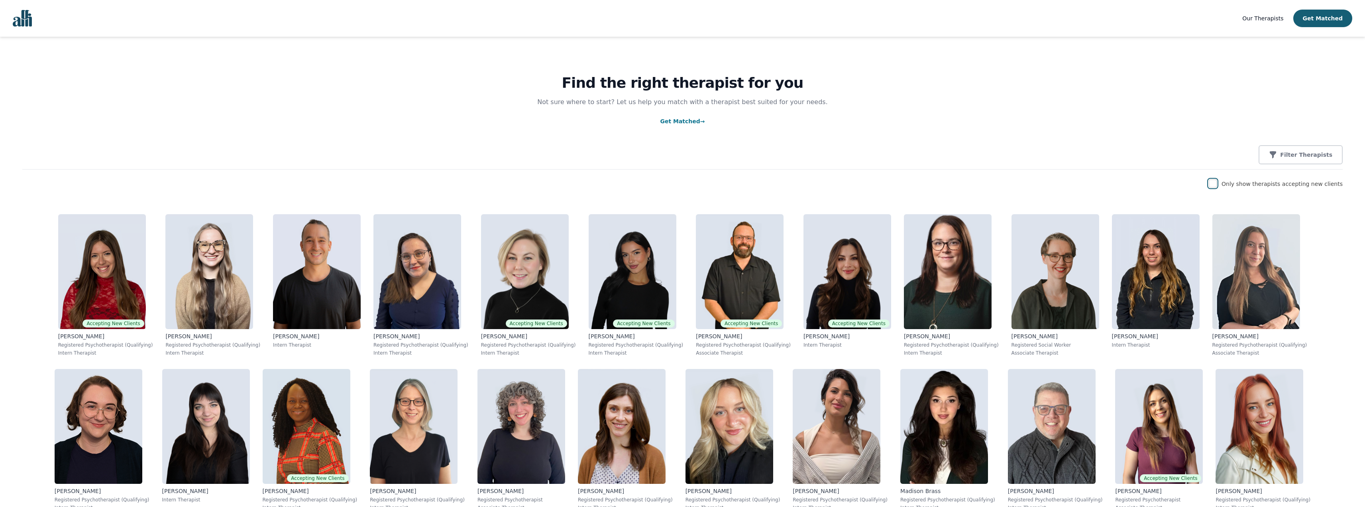
click at [1217, 184] on input "checkbox" at bounding box center [1213, 183] width 8 height 8
checkbox input "true"
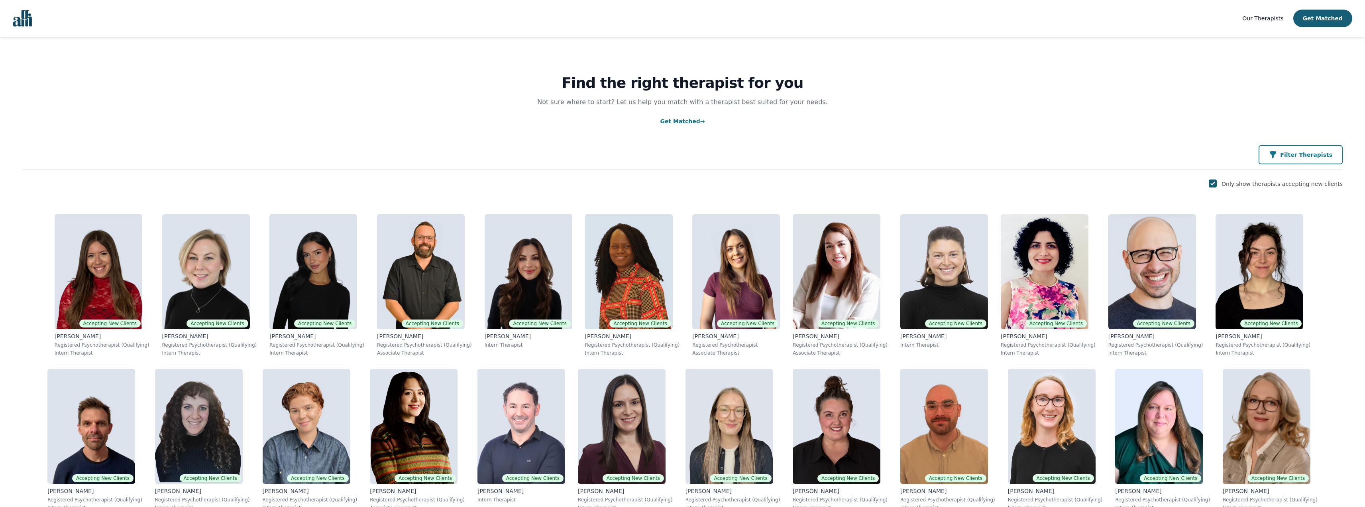
click at [1290, 158] on div "Filter Therapists" at bounding box center [1300, 155] width 63 height 8
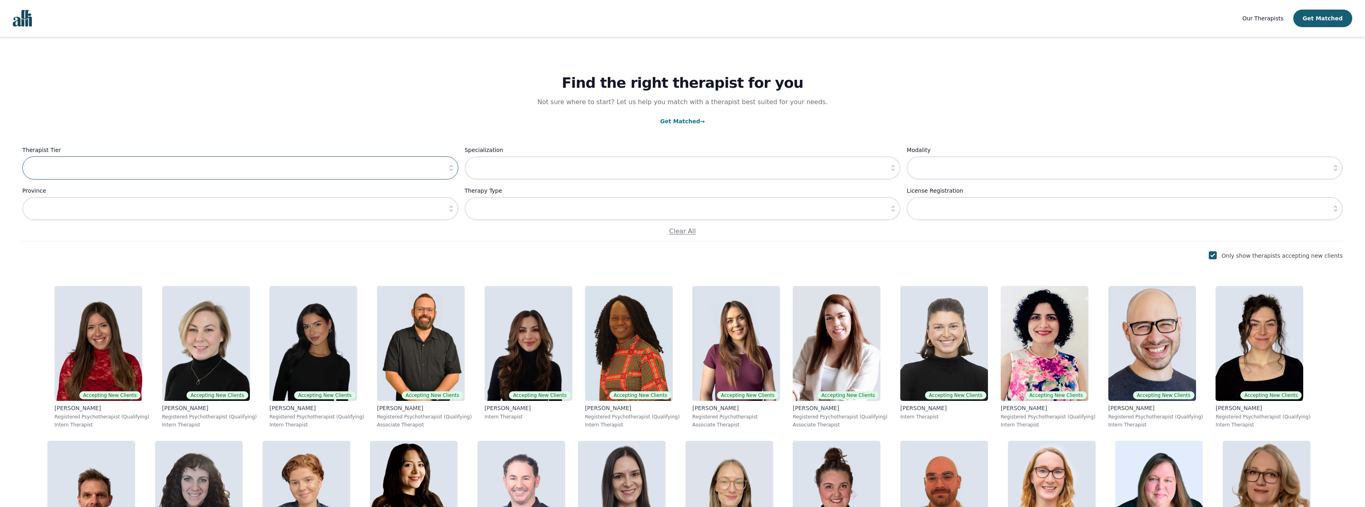
click at [358, 167] on input "text" at bounding box center [240, 167] width 436 height 23
drag, startPoint x: 597, startPoint y: 166, endPoint x: 898, endPoint y: 165, distance: 301.4
click at [608, 165] on input "text" at bounding box center [683, 167] width 436 height 23
click at [895, 170] on icon "button" at bounding box center [893, 168] width 8 height 8
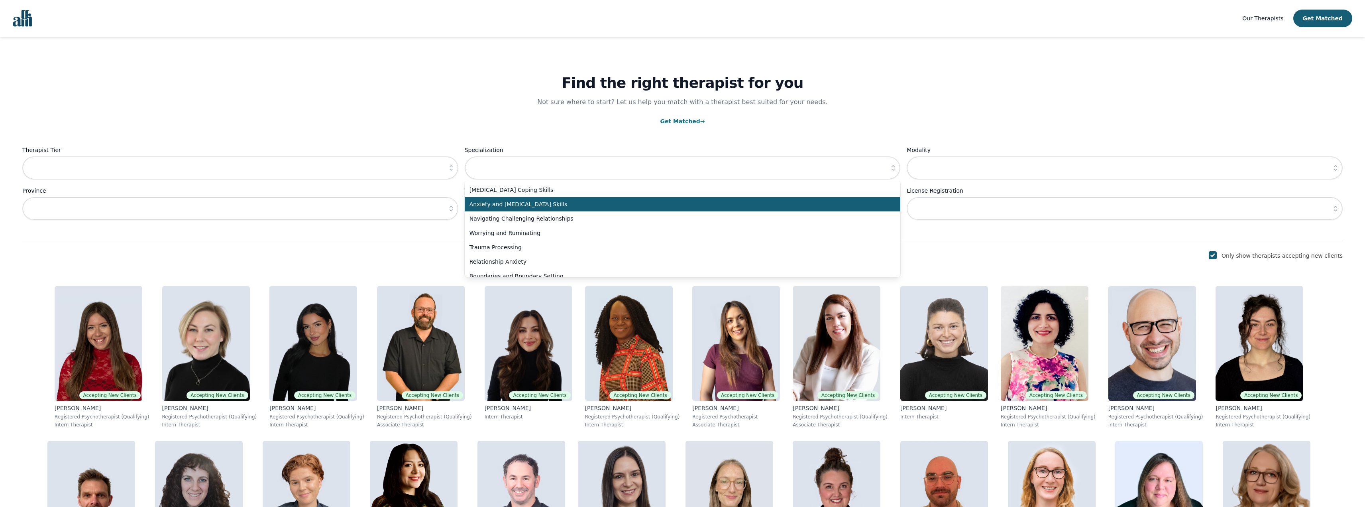
click at [525, 208] on li "Anxiety and Stress Management Skills" at bounding box center [683, 204] width 436 height 14
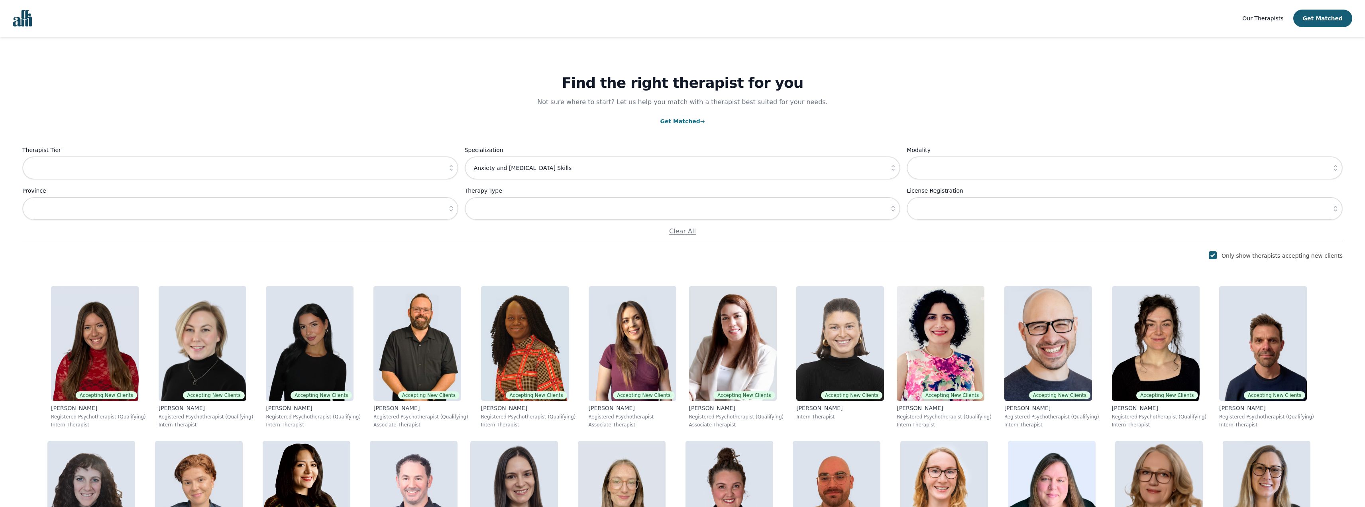
click at [888, 168] on button "button" at bounding box center [893, 167] width 14 height 23
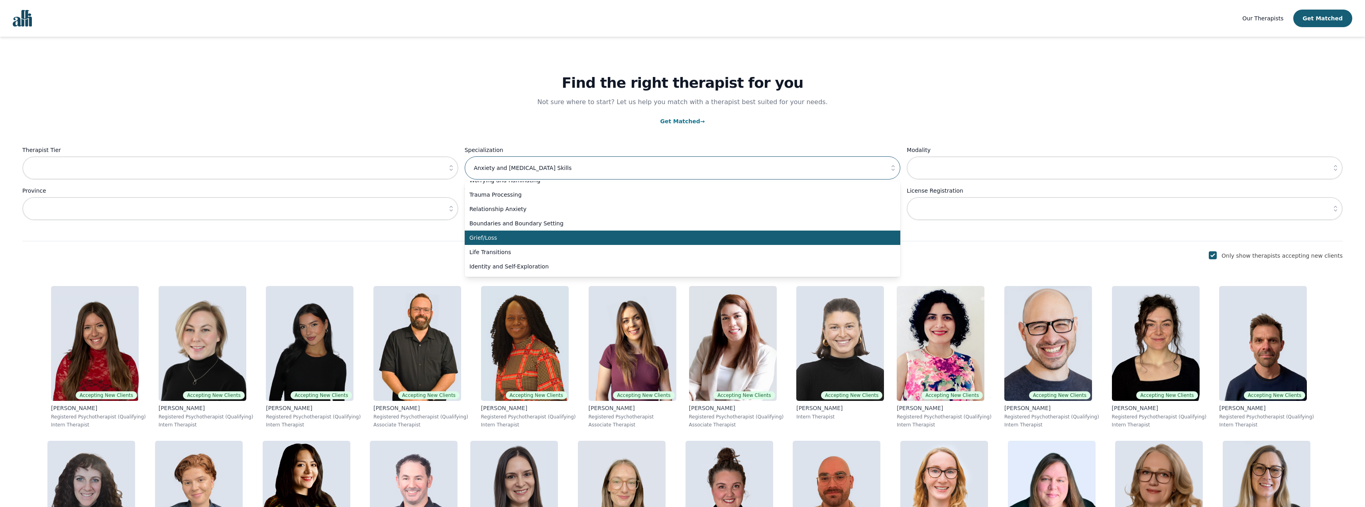
scroll to position [80, 0]
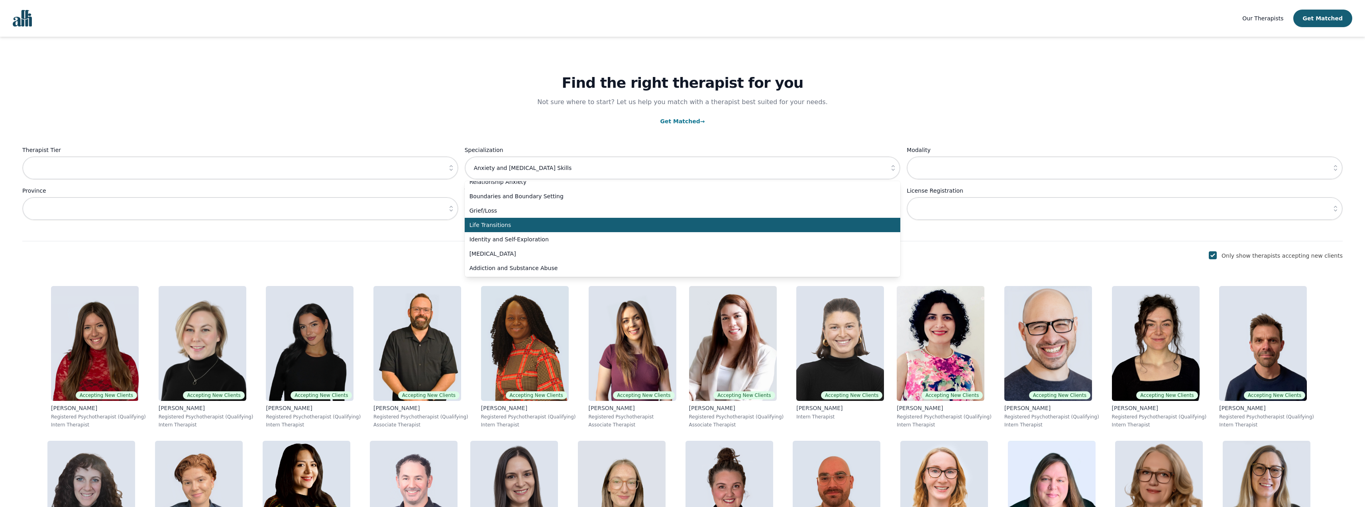
click at [495, 228] on span "Life Transitions" at bounding box center [678, 225] width 417 height 8
type input "Life Transitions"
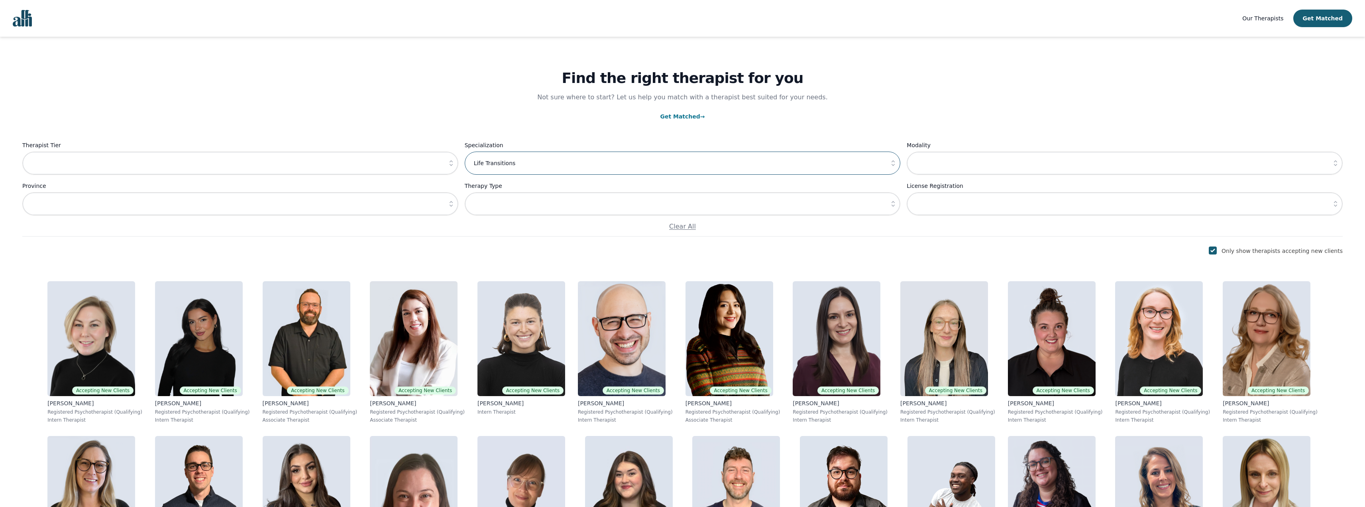
scroll to position [0, 0]
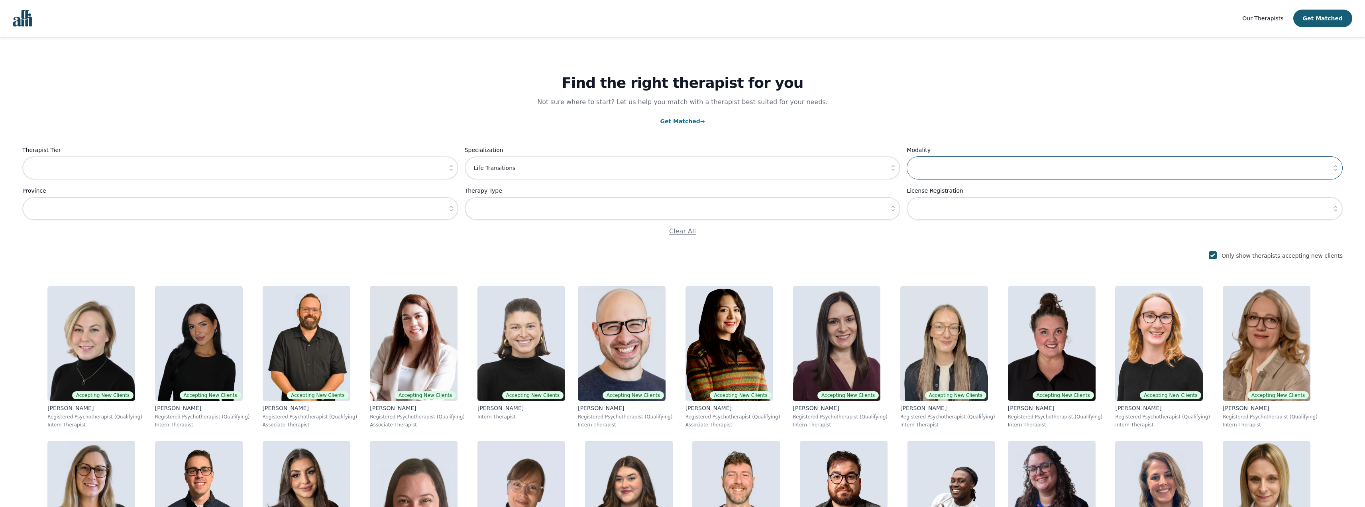
click at [1223, 170] on input "text" at bounding box center [1125, 167] width 436 height 23
click at [1332, 165] on icon "button" at bounding box center [1336, 168] width 8 height 8
click at [1165, 103] on div "Find the right therapist for you Not sure where to start? Let us help you match…" at bounding box center [682, 139] width 1321 height 204
click at [782, 210] on input "text" at bounding box center [683, 208] width 436 height 23
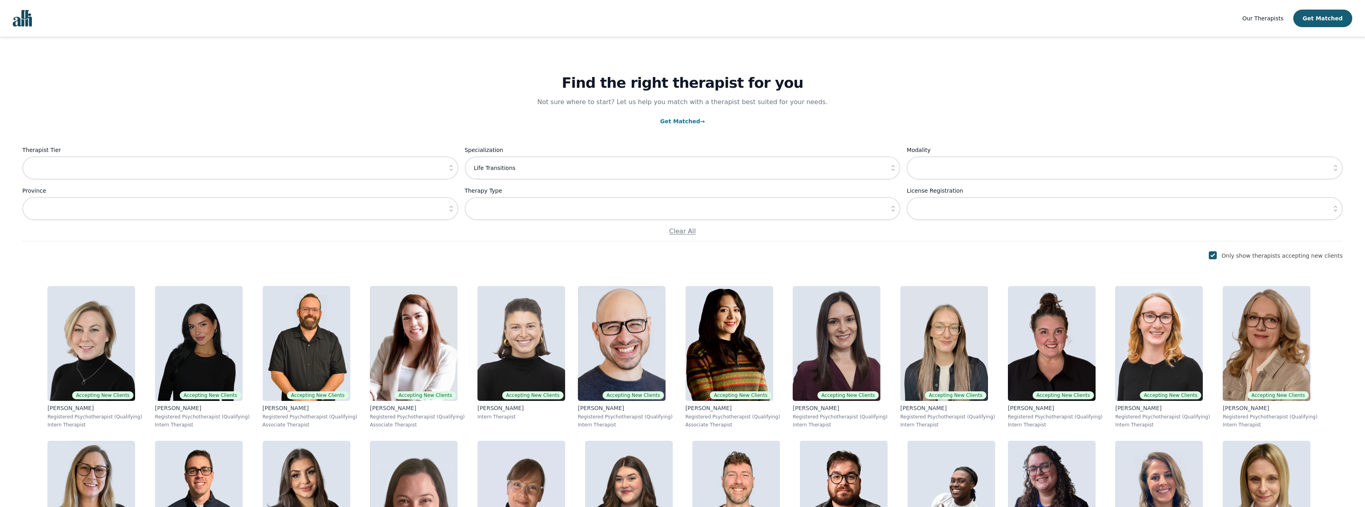
click at [891, 208] on icon "button" at bounding box center [893, 208] width 8 height 8
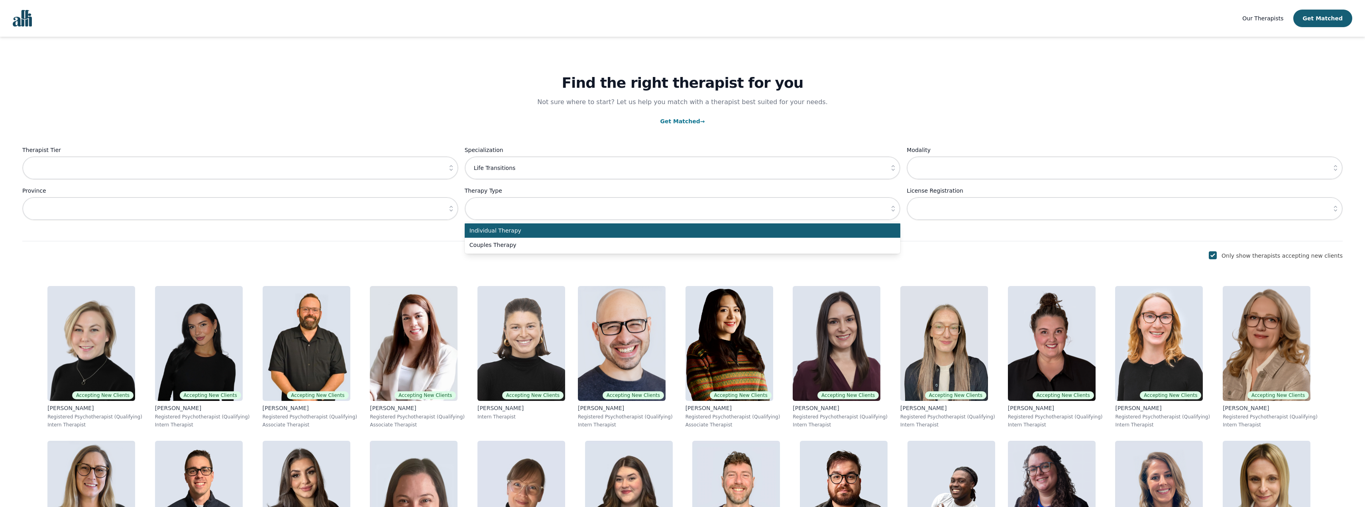
click at [891, 208] on icon "button" at bounding box center [893, 208] width 8 height 8
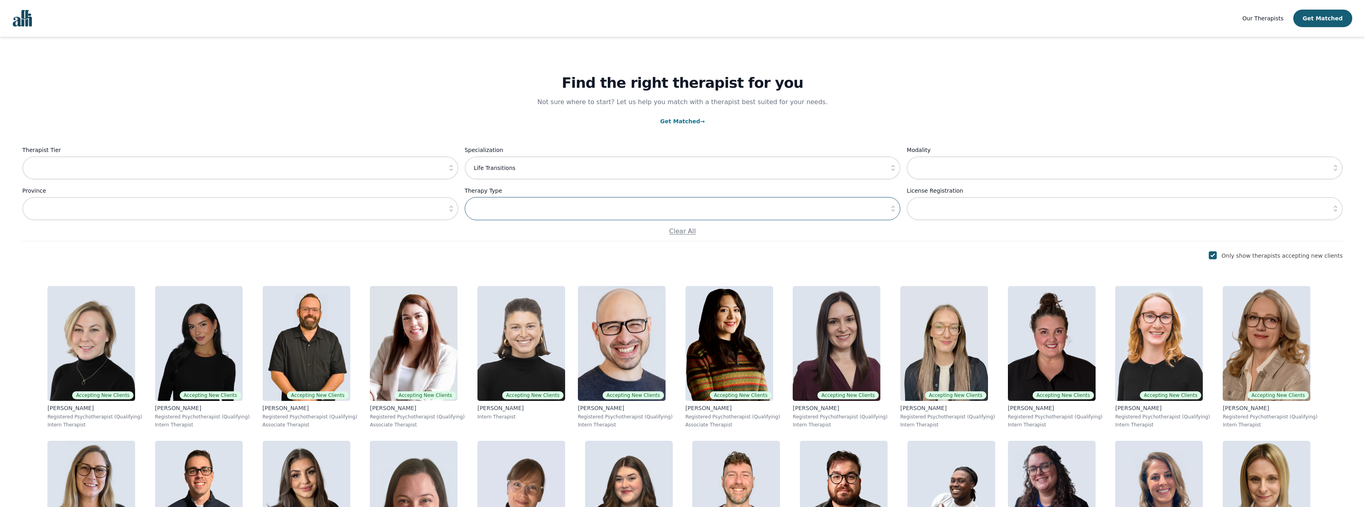
click at [881, 212] on input "text" at bounding box center [683, 208] width 436 height 23
drag, startPoint x: 900, startPoint y: 211, endPoint x: 893, endPoint y: 210, distance: 7.4
click at [900, 211] on button "button" at bounding box center [893, 208] width 14 height 23
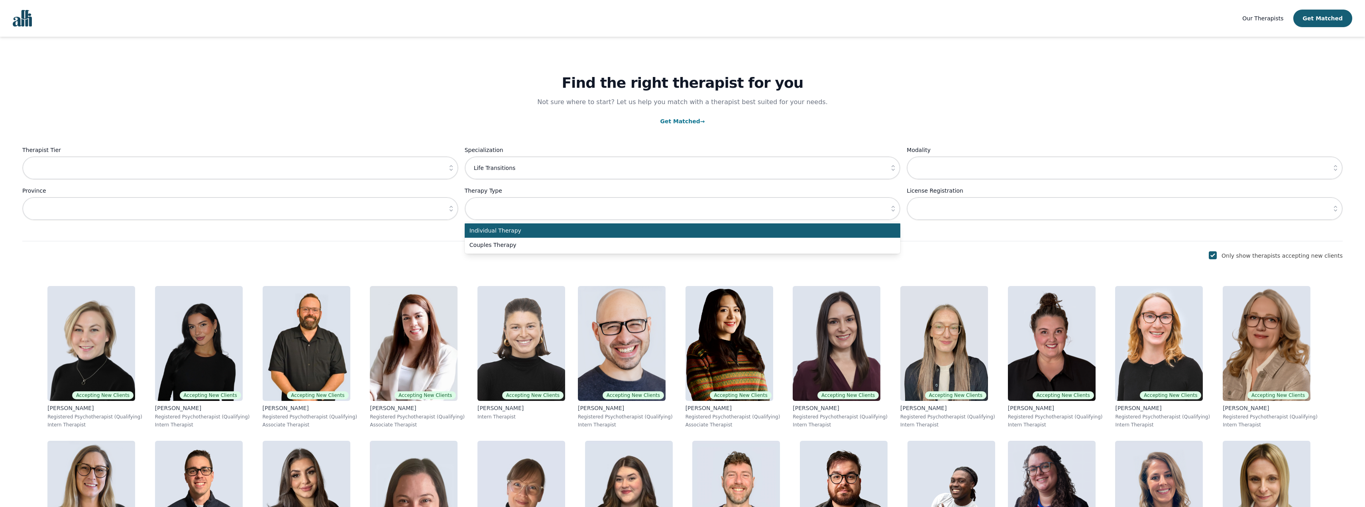
click at [839, 237] on li "Individual Therapy" at bounding box center [683, 230] width 436 height 14
type input "Individual Therapy"
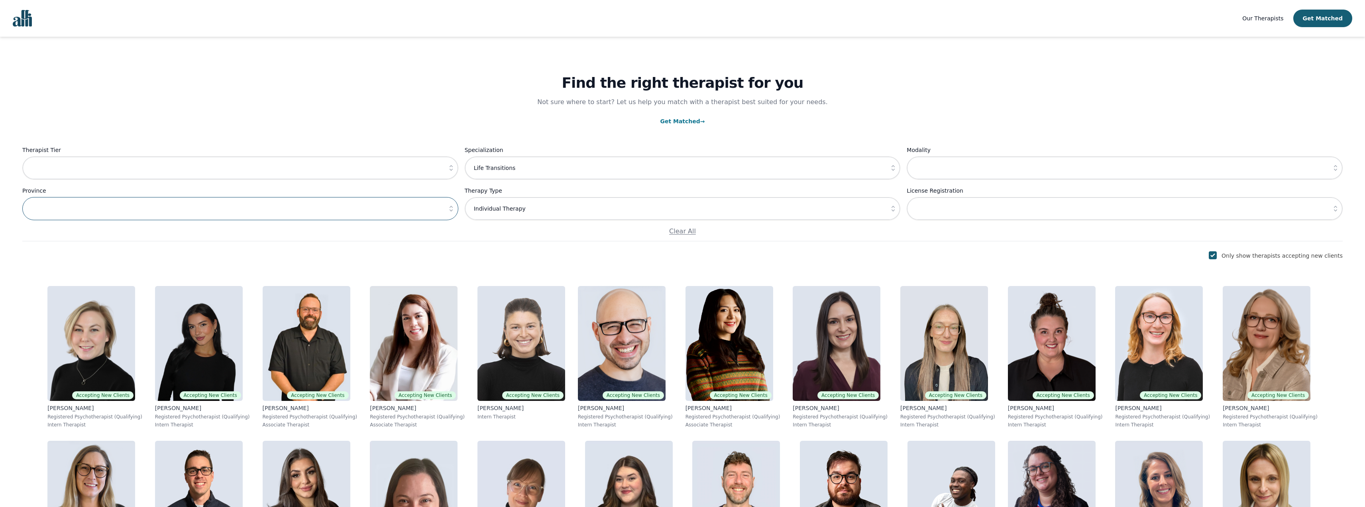
drag, startPoint x: 383, startPoint y: 197, endPoint x: 394, endPoint y: 199, distance: 10.9
click at [385, 198] on input "text" at bounding box center [240, 208] width 436 height 23
click at [435, 206] on input "text" at bounding box center [240, 208] width 436 height 23
click at [450, 206] on icon "button" at bounding box center [451, 208] width 8 height 8
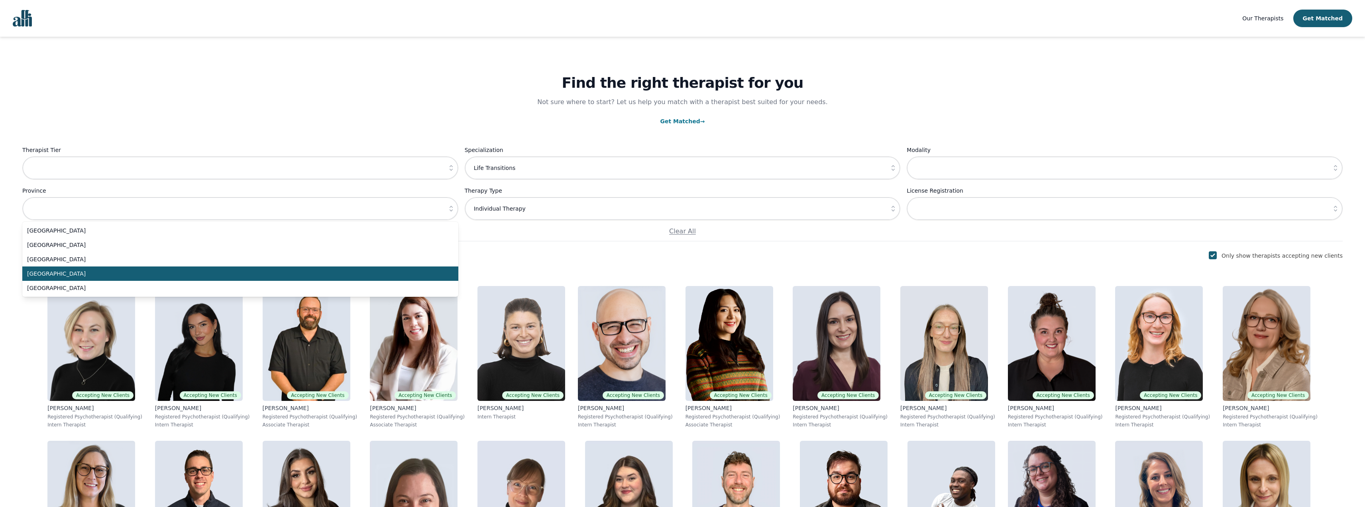
click at [311, 277] on span "Ontario" at bounding box center [235, 273] width 417 height 8
type input "Ontario"
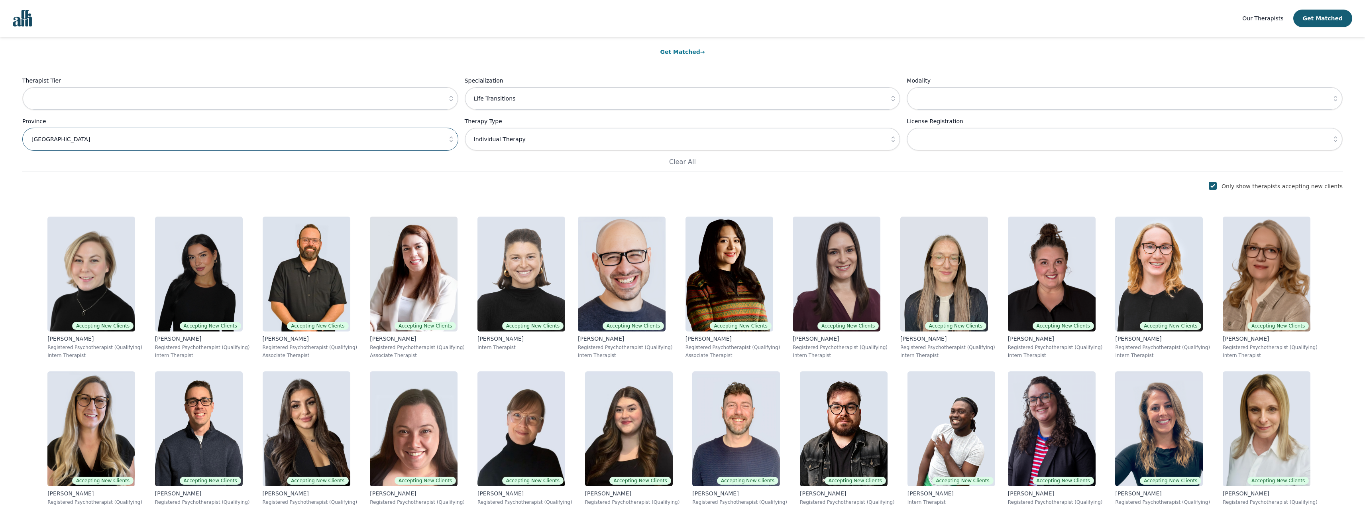
scroll to position [121, 0]
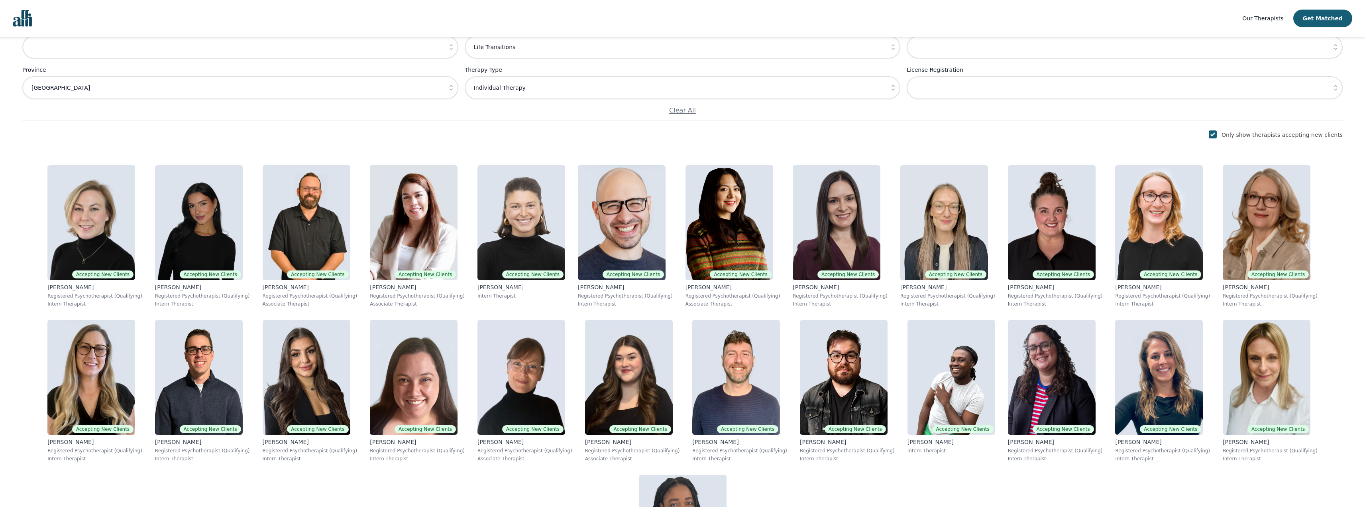
drag, startPoint x: 97, startPoint y: 240, endPoint x: 517, endPoint y: 142, distance: 431.6
click at [517, 142] on div "Find the right therapist for you Not sure where to start? Let us help you match…" at bounding box center [683, 265] width 1346 height 699
drag, startPoint x: 856, startPoint y: 383, endPoint x: 1142, endPoint y: 478, distance: 301.8
click at [1142, 478] on div "Find the right therapist for you Not sure where to start? Let us help you match…" at bounding box center [683, 284] width 1346 height 737
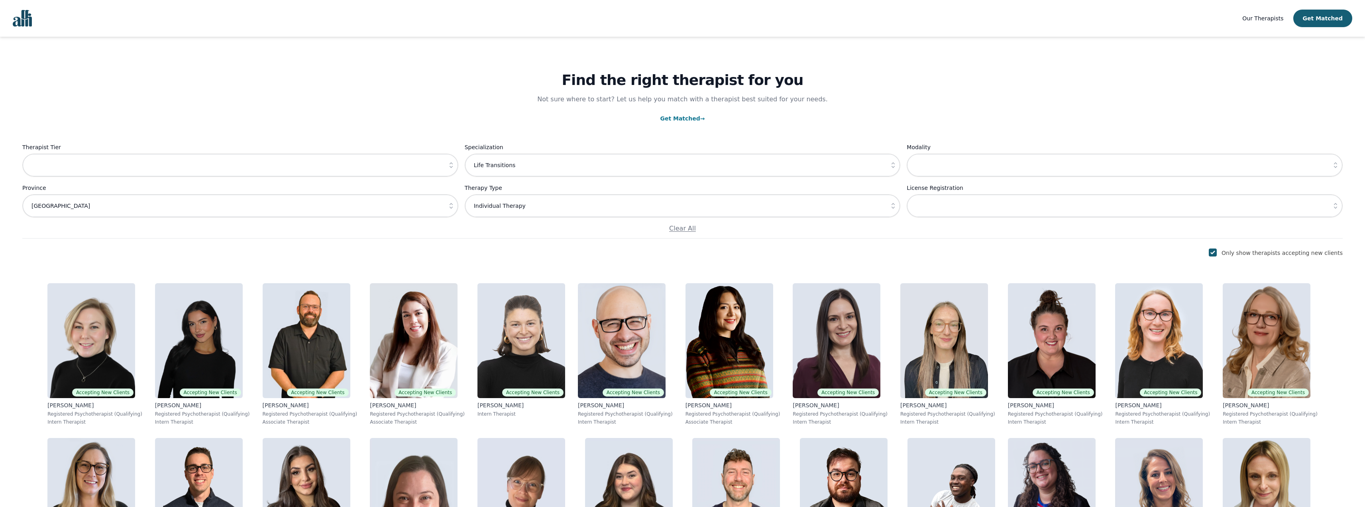
scroll to position [0, 0]
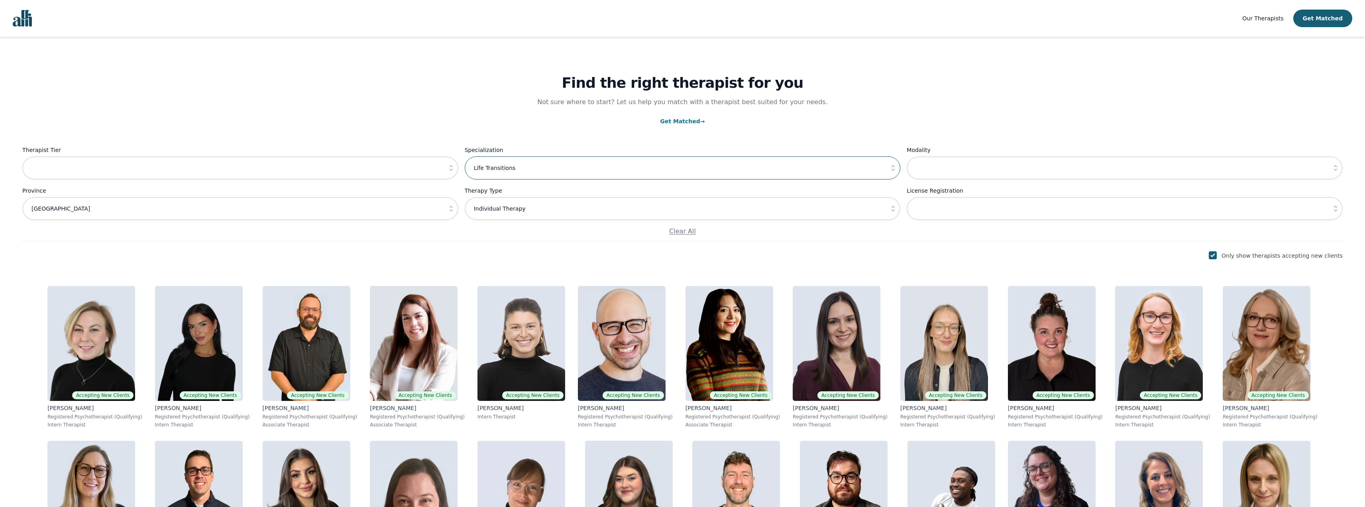
click at [570, 171] on input "Life Transitions" at bounding box center [683, 167] width 436 height 23
click at [893, 171] on icon "button" at bounding box center [893, 168] width 8 height 8
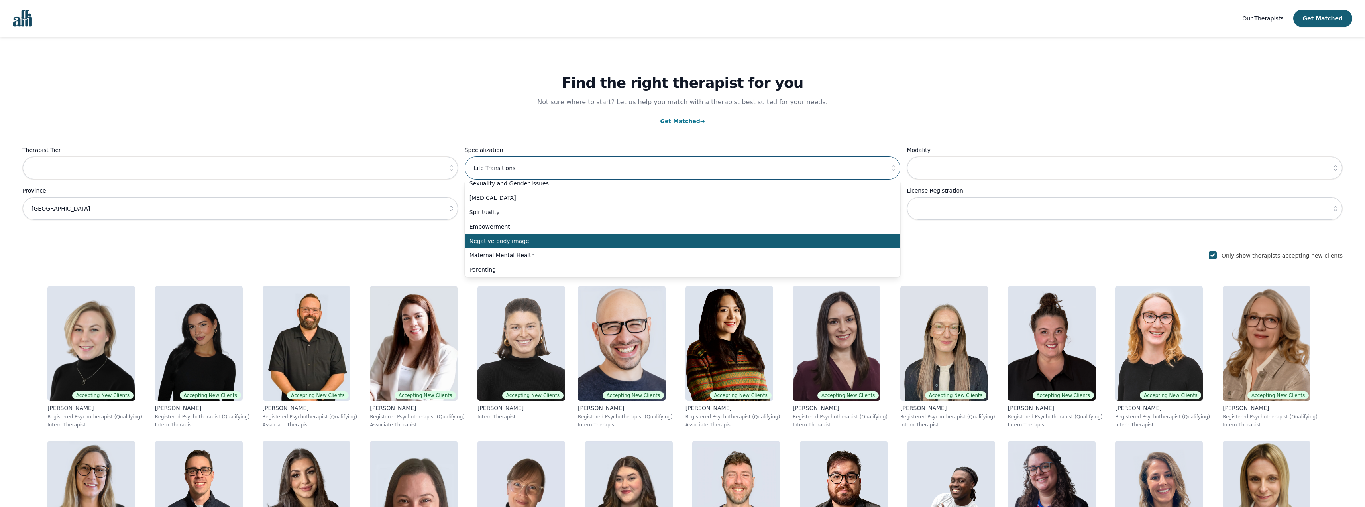
scroll to position [239, 0]
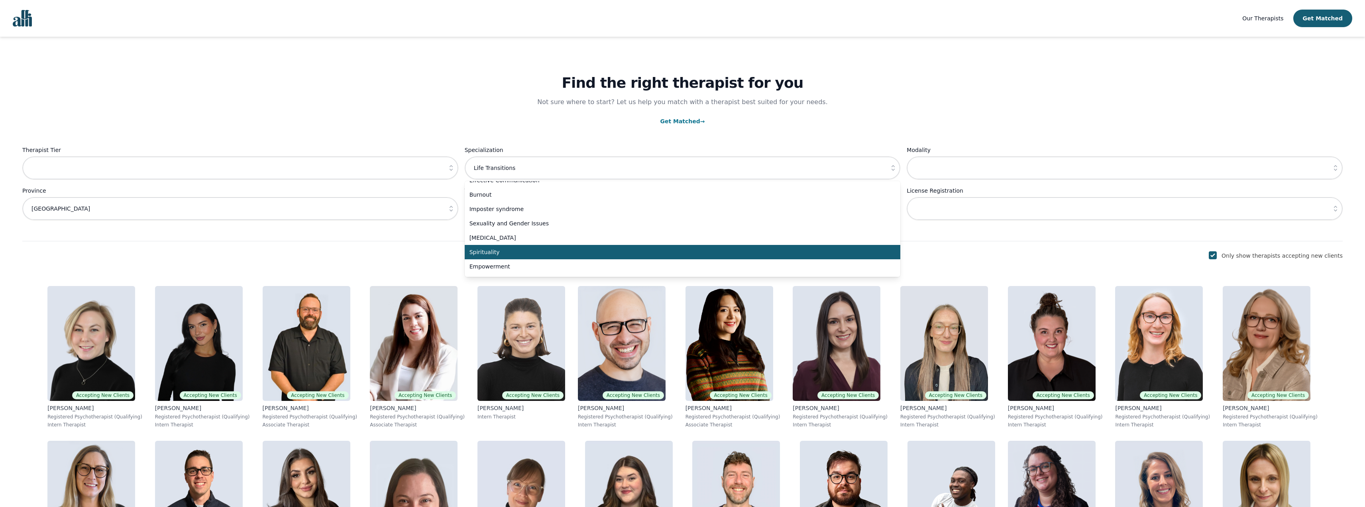
click at [611, 254] on span "Spirituality" at bounding box center [678, 252] width 417 height 8
type input "Spirituality"
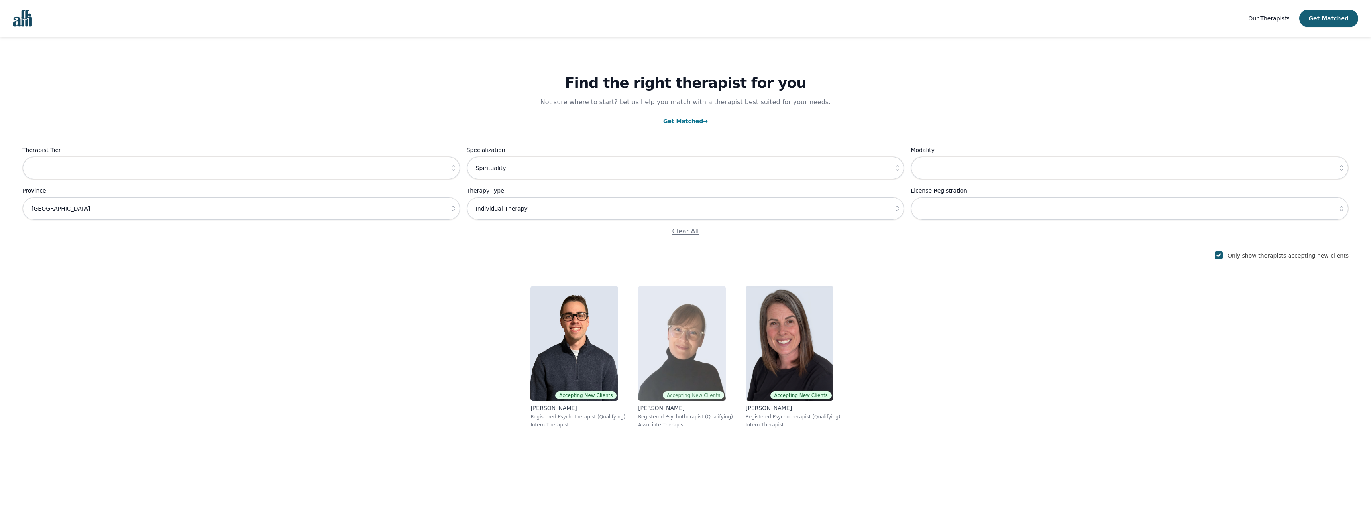
click at [713, 334] on img at bounding box center [682, 343] width 88 height 115
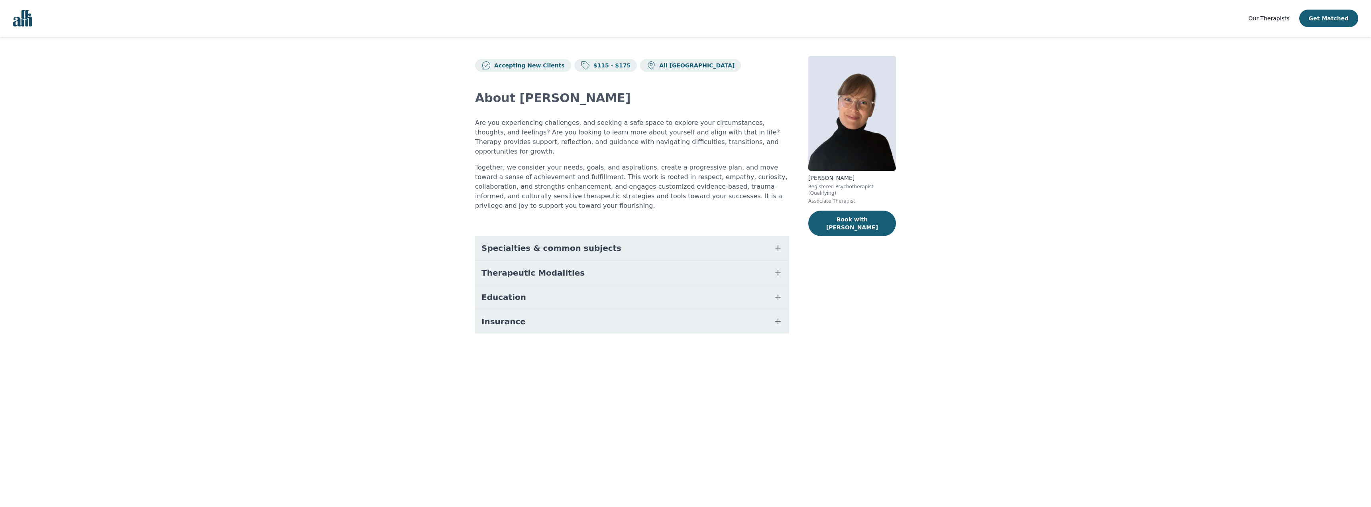
click at [683, 285] on button "Education" at bounding box center [632, 297] width 314 height 24
click at [683, 265] on button "Therapeutic Modalities" at bounding box center [632, 273] width 314 height 24
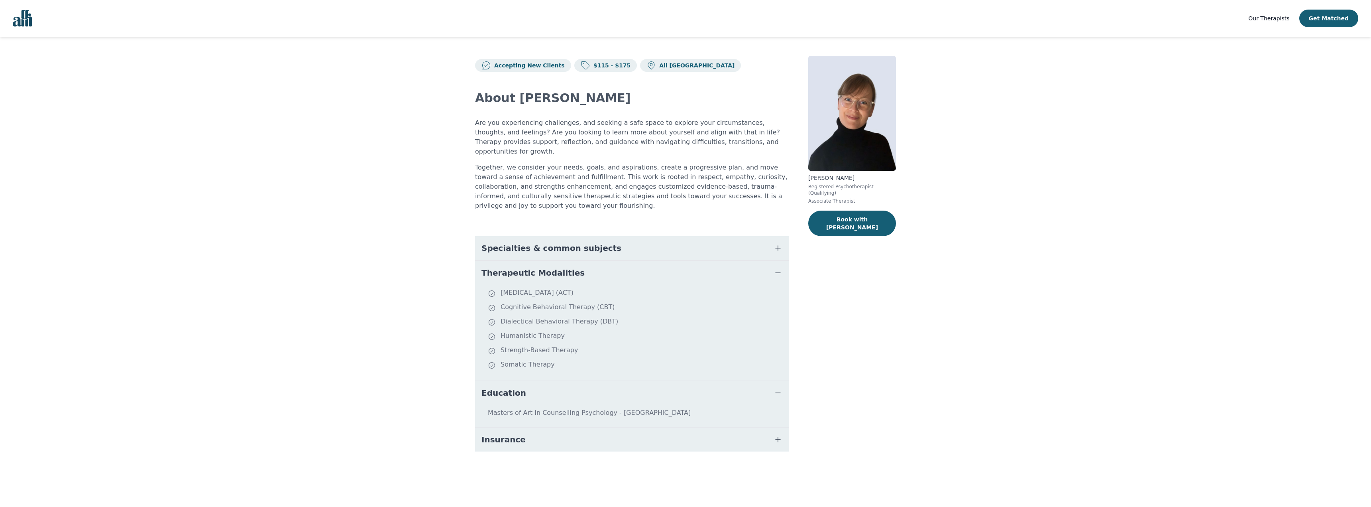
click at [685, 236] on button "Specialties & common subjects" at bounding box center [632, 248] width 314 height 24
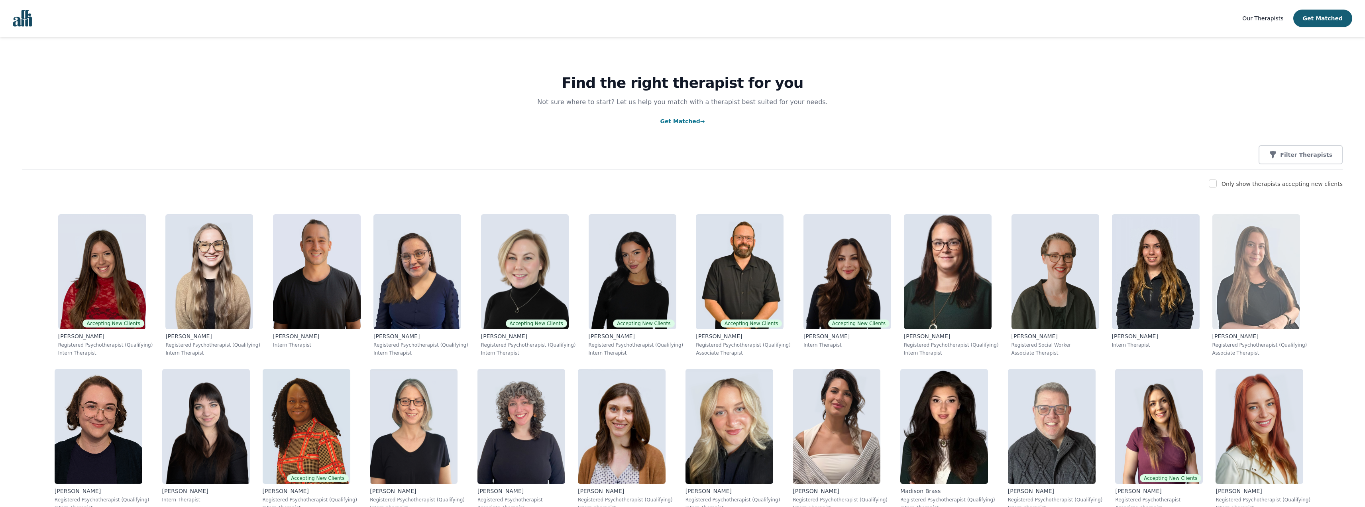
click at [1213, 287] on img at bounding box center [1257, 271] width 88 height 115
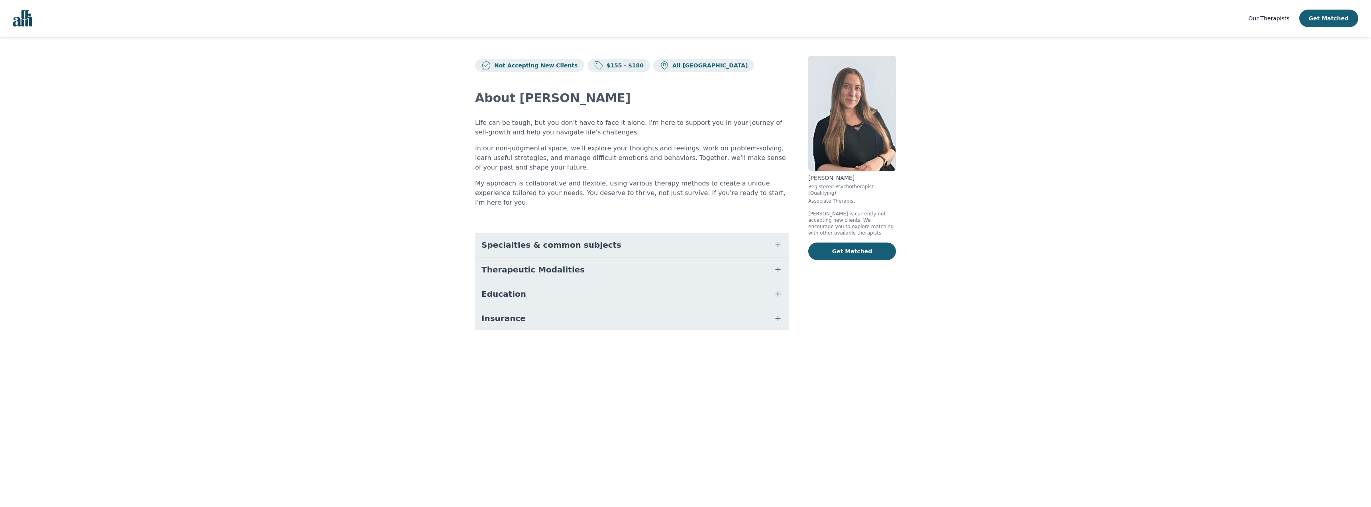
click at [638, 209] on div "About Shannon Life can be tough, but you don't have to face it alone. I'm here …" at bounding box center [632, 210] width 314 height 277
click at [639, 221] on div "About Shannon Life can be tough, but you don't have to face it alone. I'm here …" at bounding box center [632, 210] width 314 height 277
click at [641, 233] on button "Specialties & common subjects" at bounding box center [632, 245] width 314 height 24
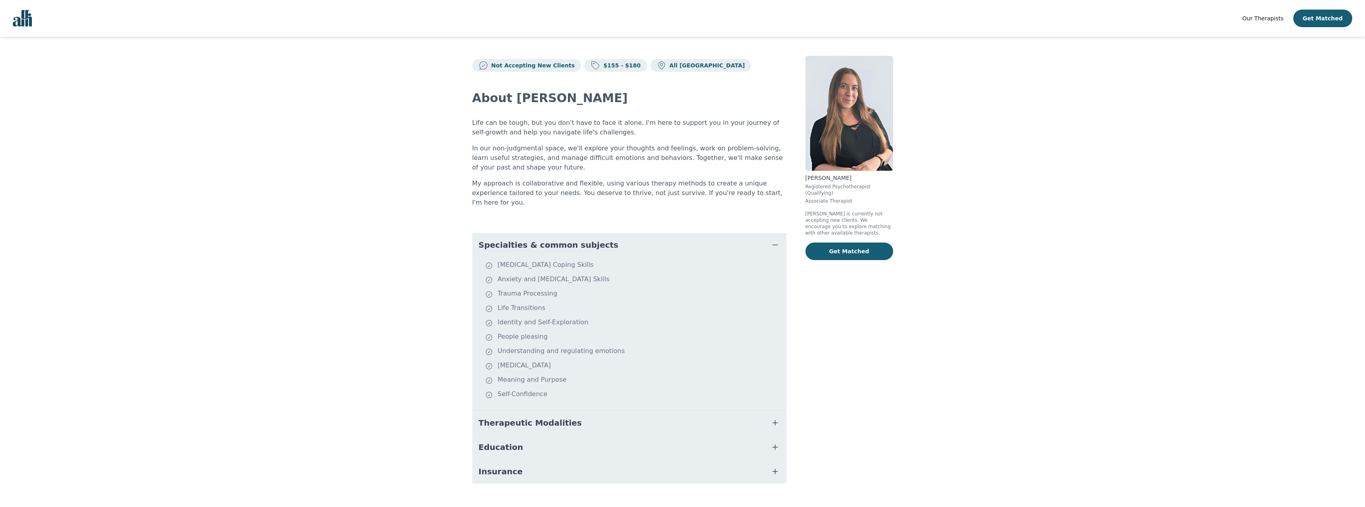
click at [641, 233] on button "Specialties & common subjects" at bounding box center [629, 245] width 314 height 24
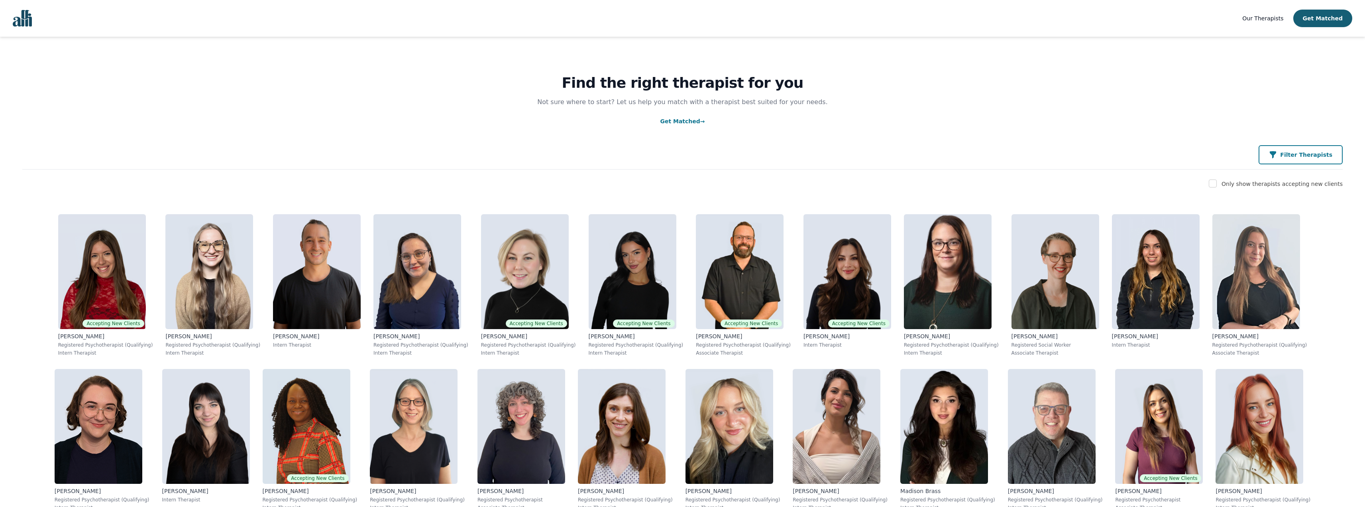
click at [1305, 157] on p "Filter Therapists" at bounding box center [1306, 155] width 52 height 8
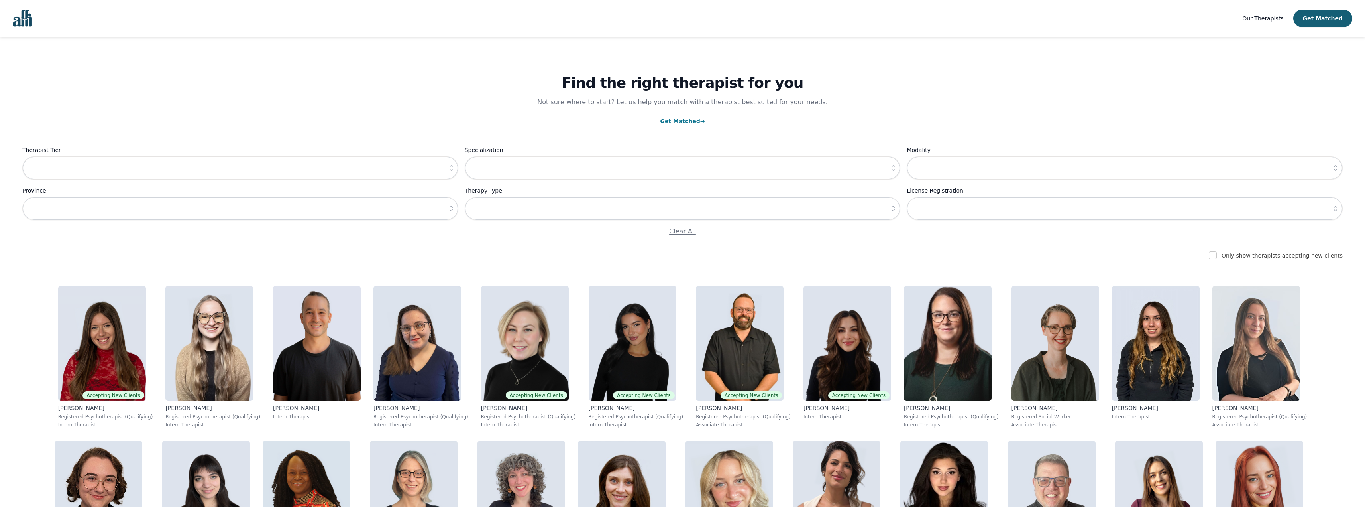
click at [1220, 257] on div "Only show therapists accepting new clients" at bounding box center [682, 256] width 1321 height 10
click at [1217, 255] on input "checkbox" at bounding box center [1213, 255] width 8 height 8
checkbox input "true"
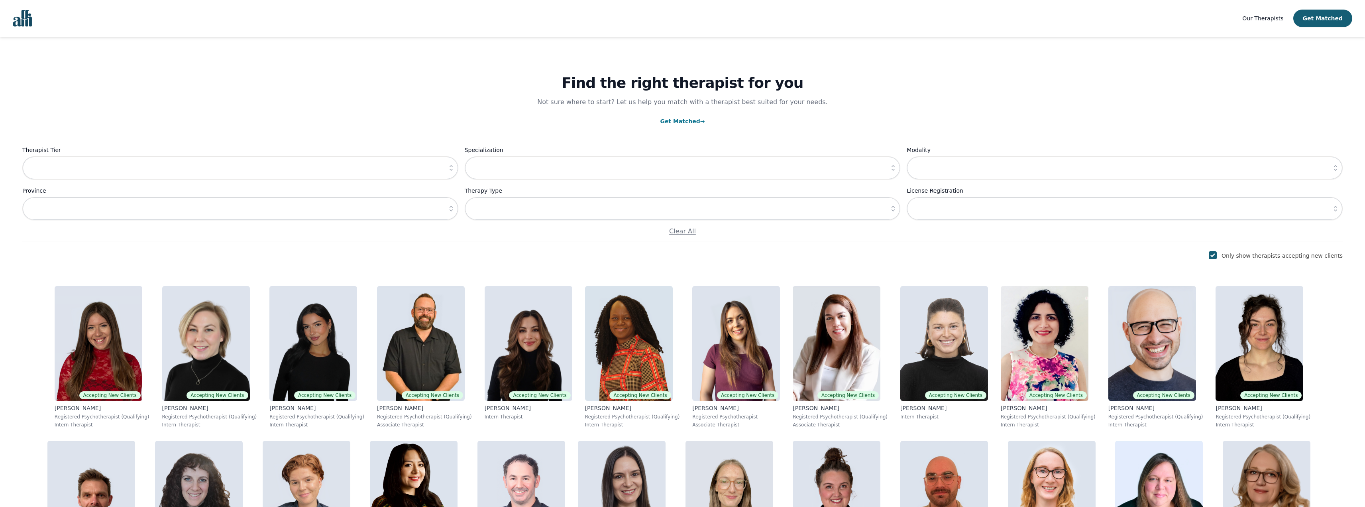
click at [454, 169] on icon "button" at bounding box center [451, 168] width 8 height 8
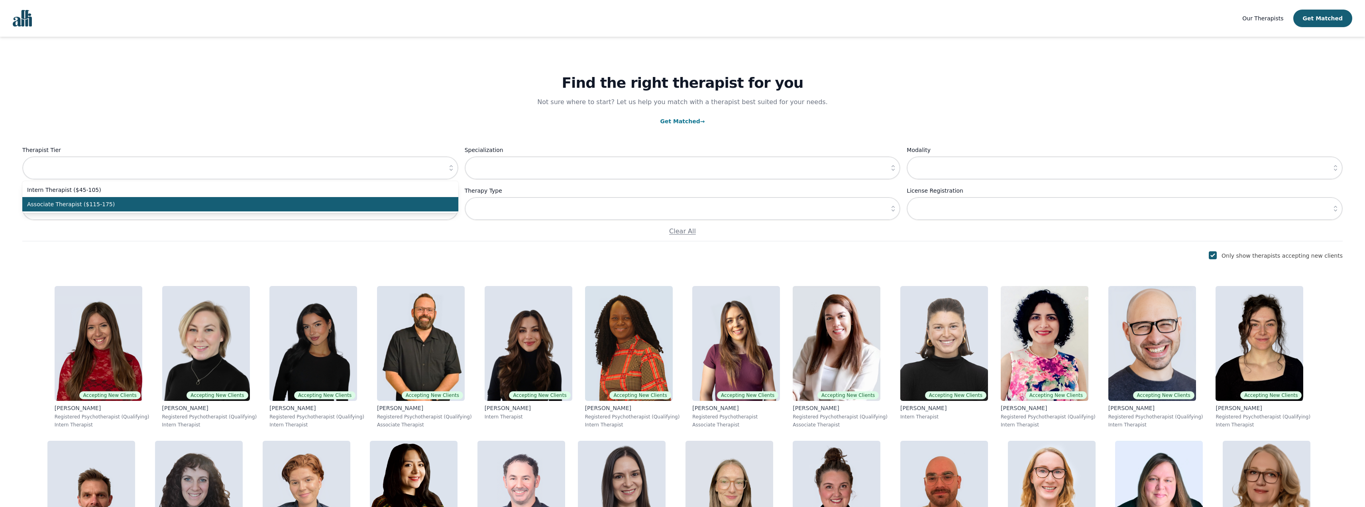
click at [357, 201] on span "Associate Therapist ($115-175)" at bounding box center [235, 204] width 417 height 8
type input "Associate Therapist ($115-175)"
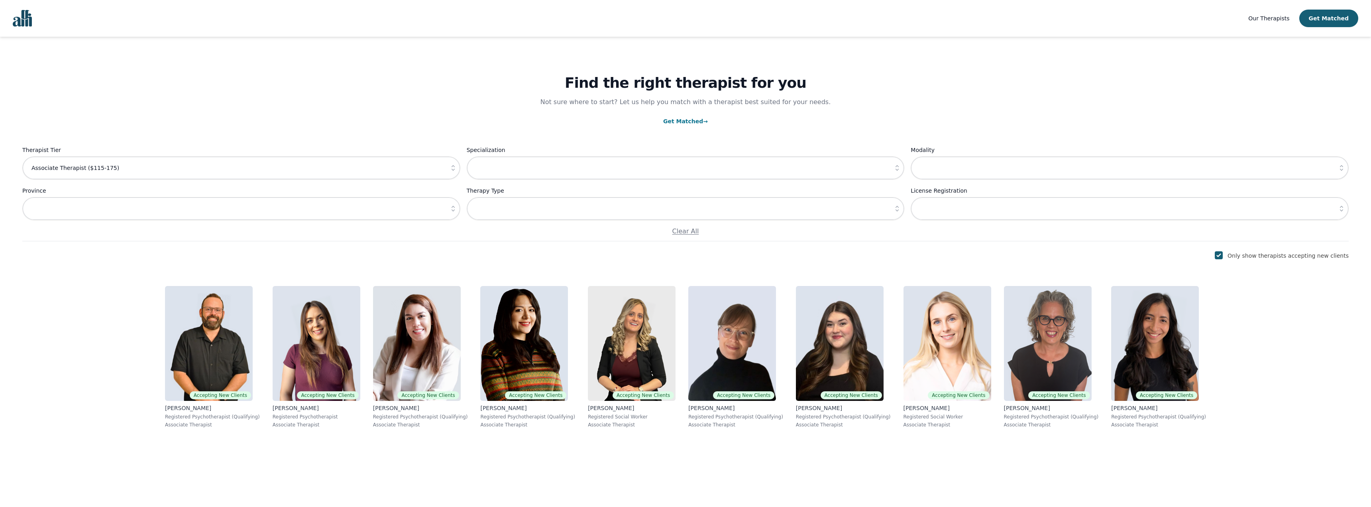
click at [421, 155] on label "Therapist Tier" at bounding box center [241, 150] width 438 height 10
drag, startPoint x: 613, startPoint y: 159, endPoint x: 684, endPoint y: 165, distance: 70.4
click at [614, 159] on input "text" at bounding box center [686, 167] width 438 height 23
click at [905, 168] on div "Therapist Tier Associate Therapist ($115-175) Specialization Modality Province …" at bounding box center [685, 190] width 1327 height 91
click at [901, 169] on icon "button" at bounding box center [897, 168] width 8 height 8
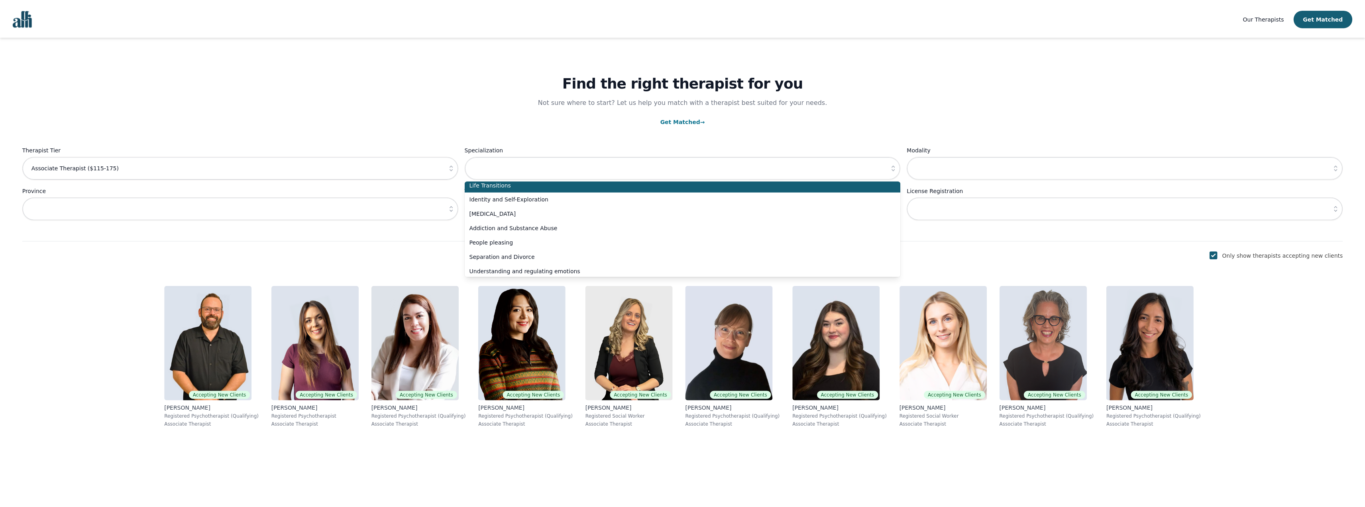
scroll to position [116, 0]
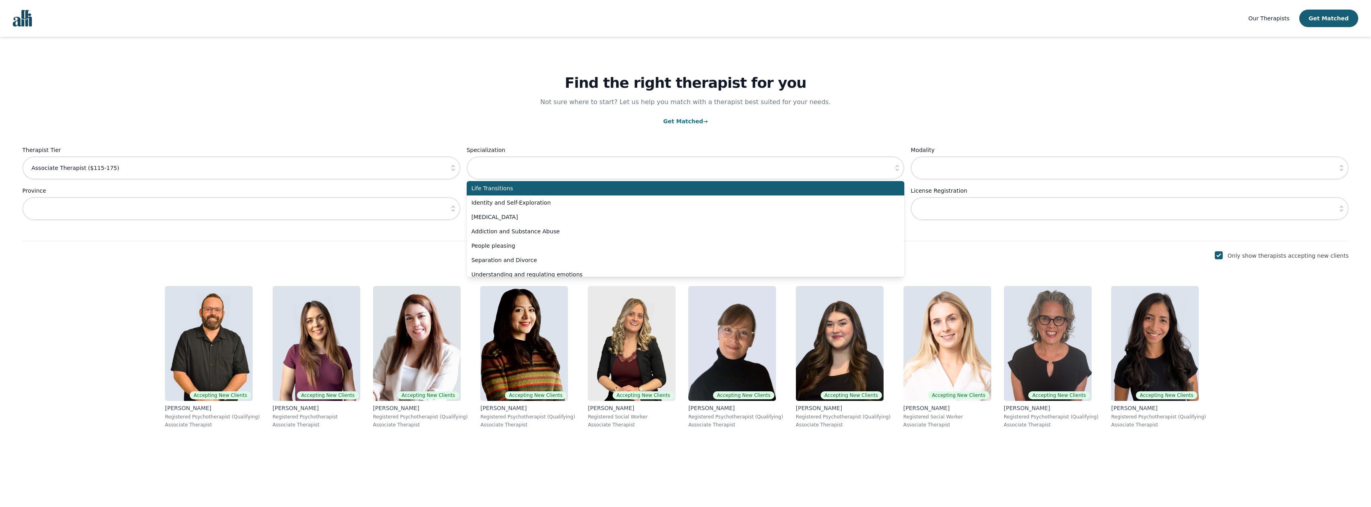
click at [507, 186] on span "Life Transitions" at bounding box center [681, 188] width 419 height 8
type input "Life Transitions"
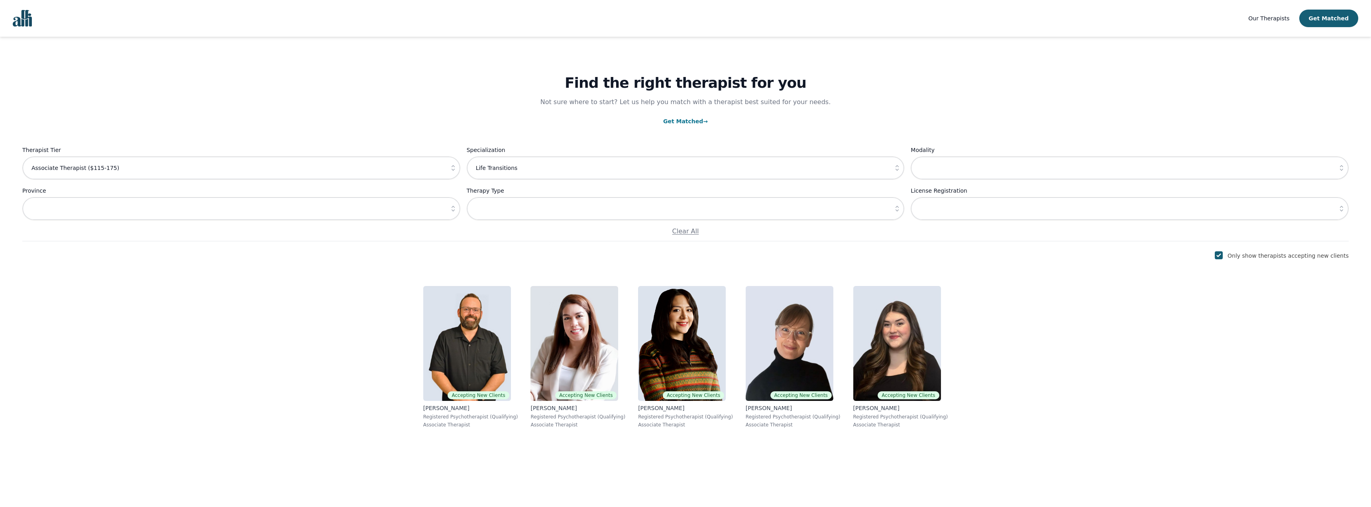
click at [450, 167] on icon "button" at bounding box center [453, 168] width 8 height 8
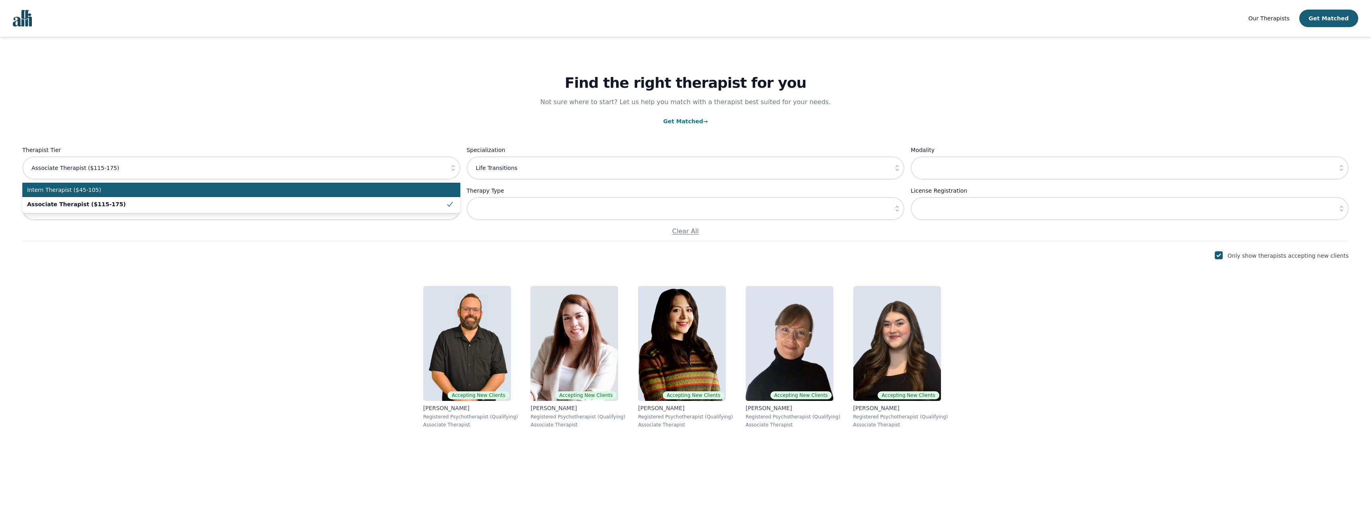
click at [386, 189] on span "Intern Therapist ($45-105)" at bounding box center [236, 190] width 419 height 8
type input "Intern Therapist ($45-105)"
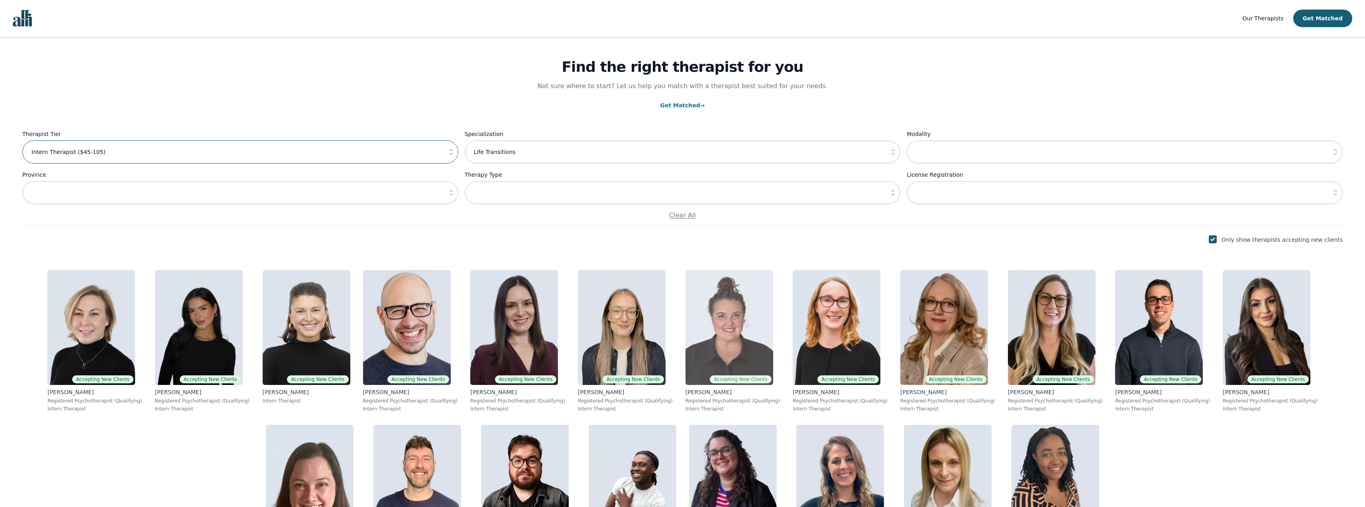
scroll to position [120, 0]
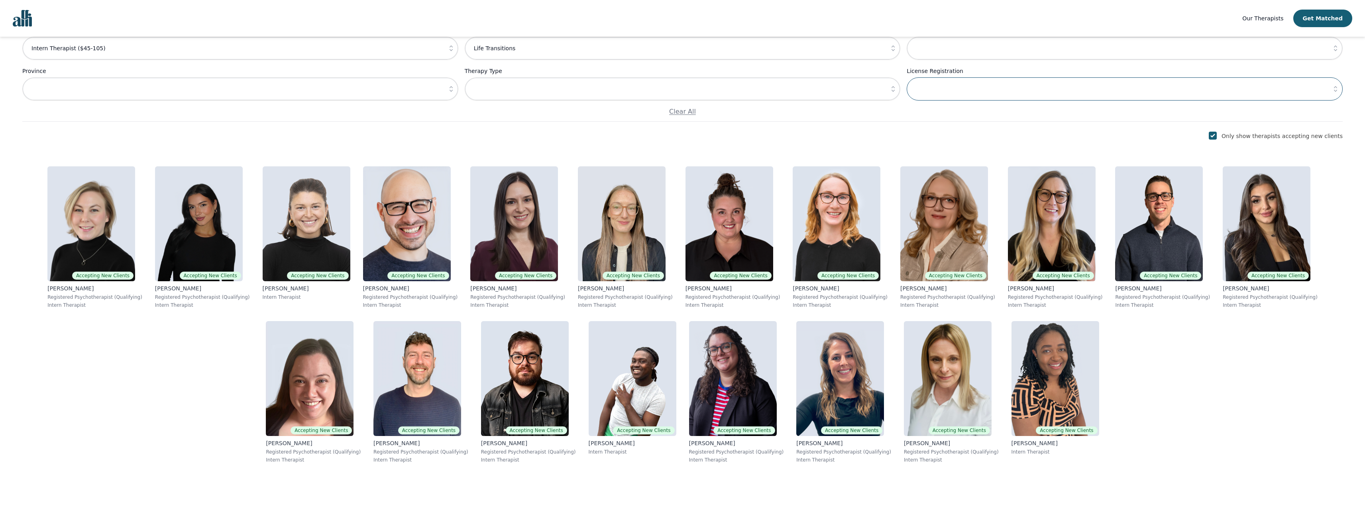
click at [1235, 83] on input "text" at bounding box center [1125, 88] width 436 height 23
click at [1329, 87] on button "button" at bounding box center [1336, 88] width 14 height 23
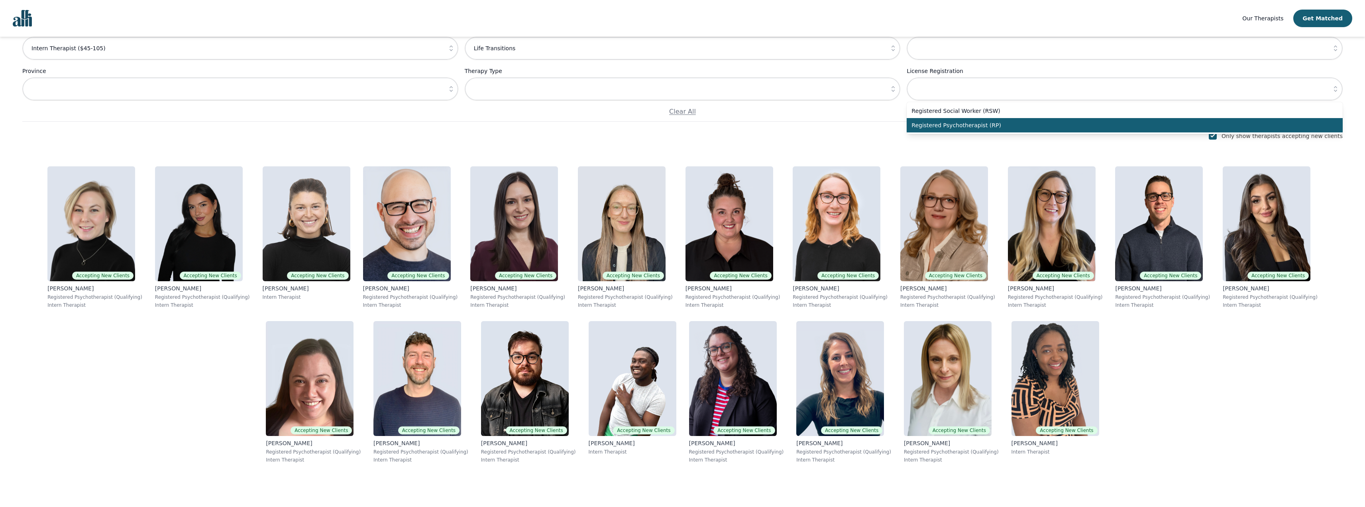
click at [928, 126] on span "Registered Psychotherapist (RP)" at bounding box center [1120, 125] width 417 height 8
type input "Registered Psychotherapist (RP)"
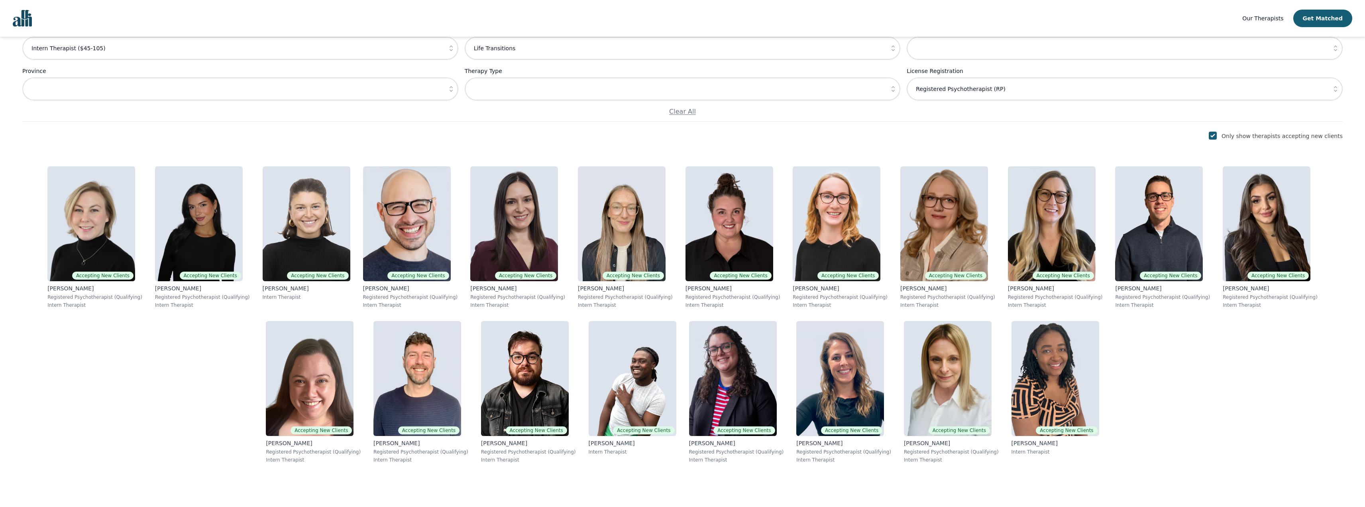
click at [1141, 419] on div "Accepting New Clients Jocelyn Crawford Registered Psychotherapist (Qualifying) …" at bounding box center [682, 314] width 1321 height 309
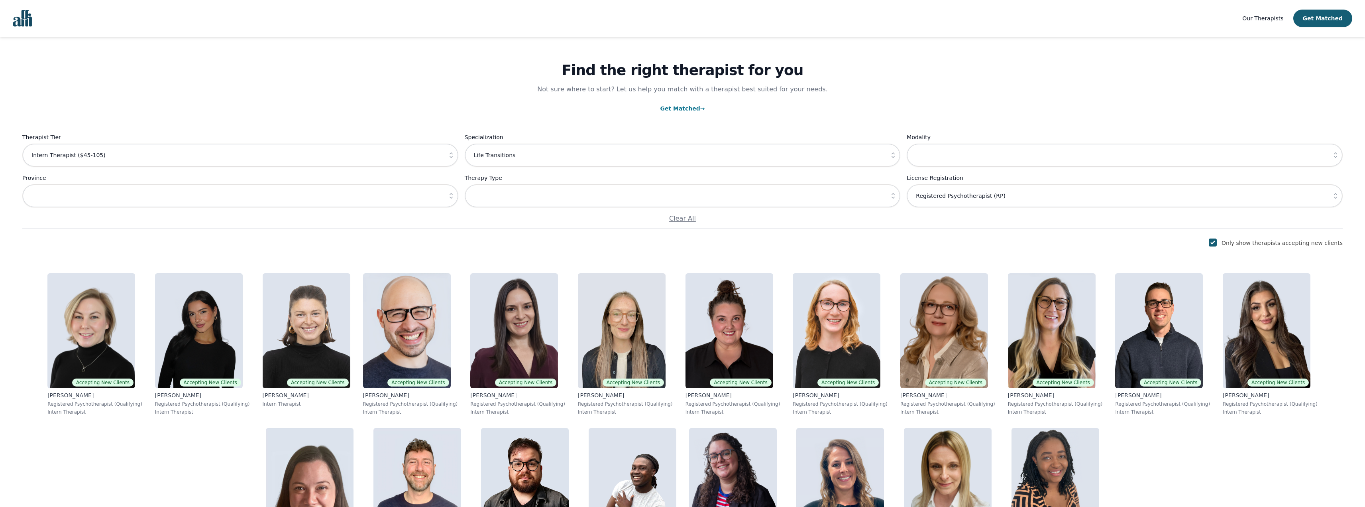
scroll to position [0, 0]
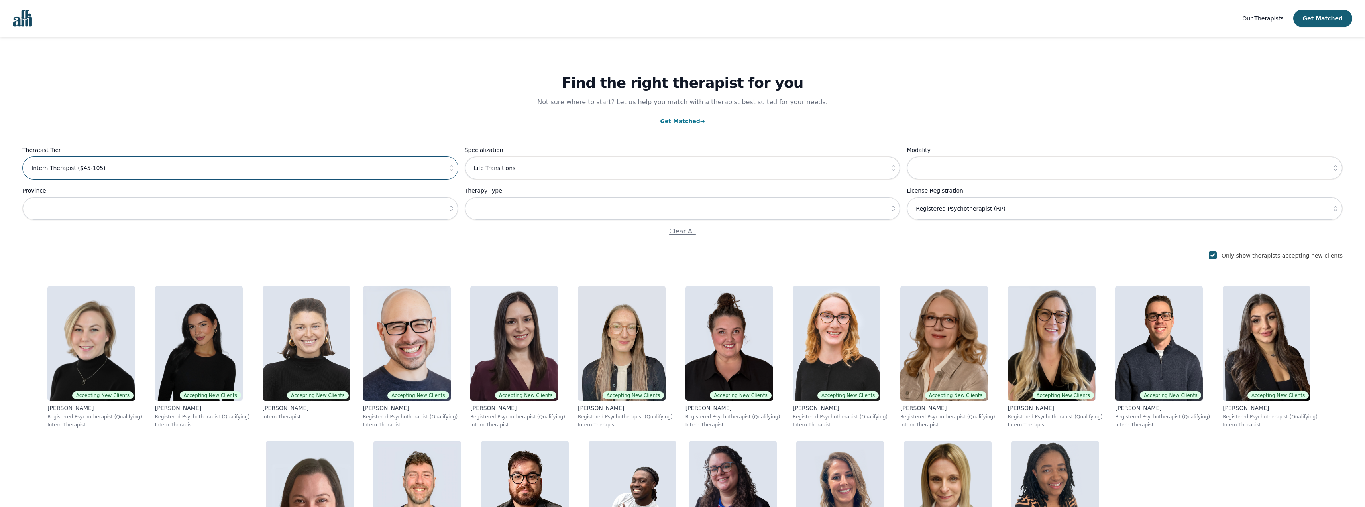
click at [367, 178] on input "Intern Therapist ($45-105)" at bounding box center [240, 167] width 436 height 23
click at [449, 166] on icon "button" at bounding box center [451, 168] width 8 height 8
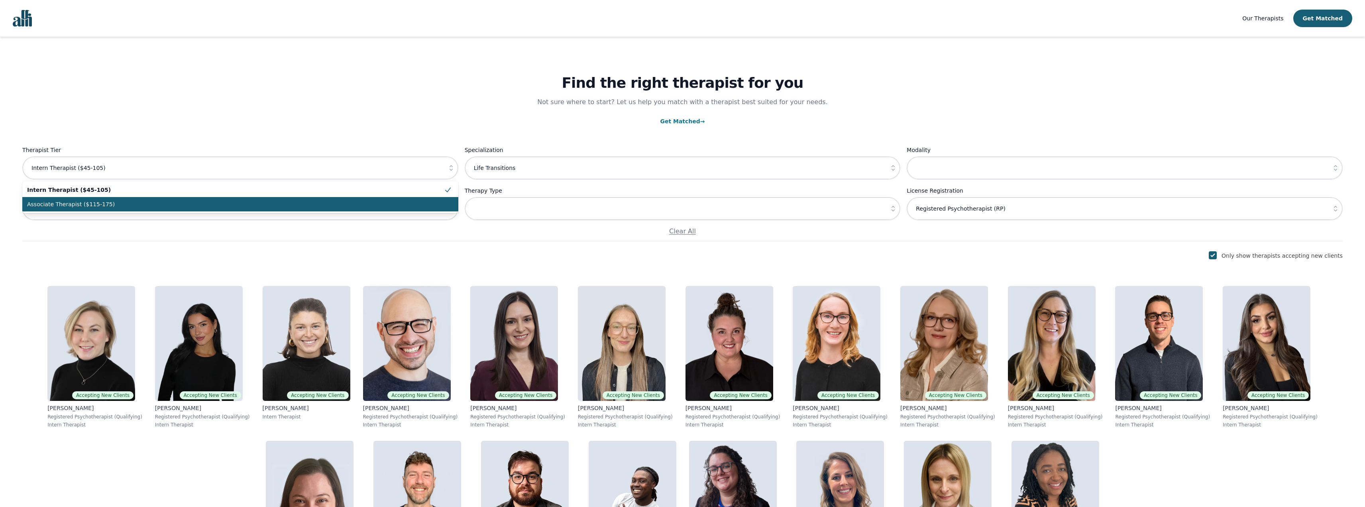
click at [279, 203] on span "Associate Therapist ($115-175)" at bounding box center [235, 204] width 417 height 8
type input "Associate Therapist ($115-175)"
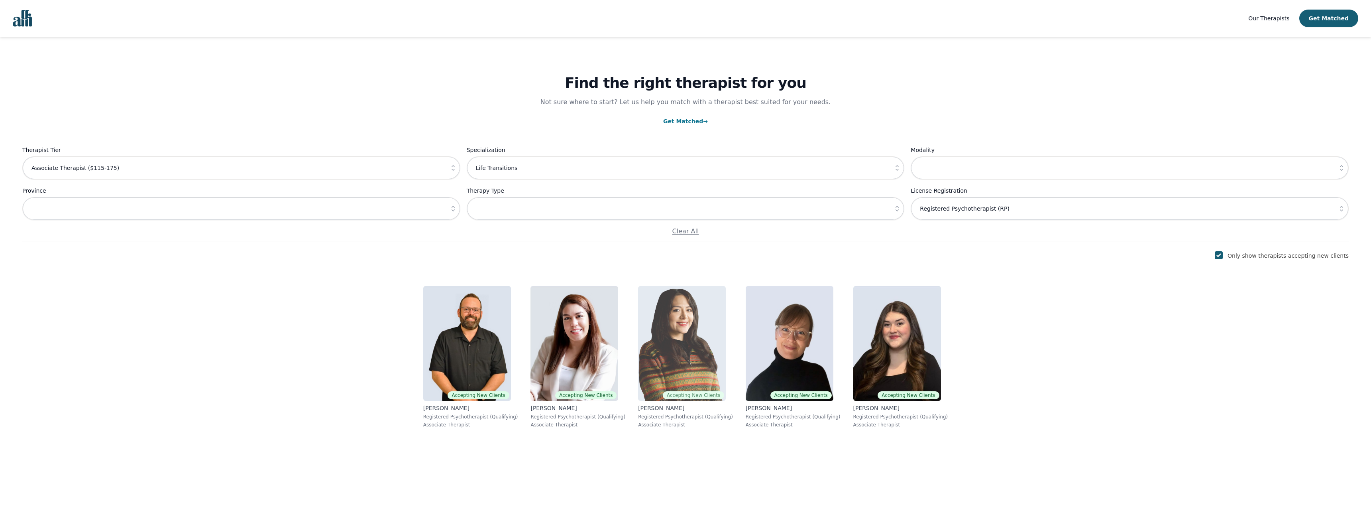
click at [686, 342] on img at bounding box center [682, 343] width 88 height 115
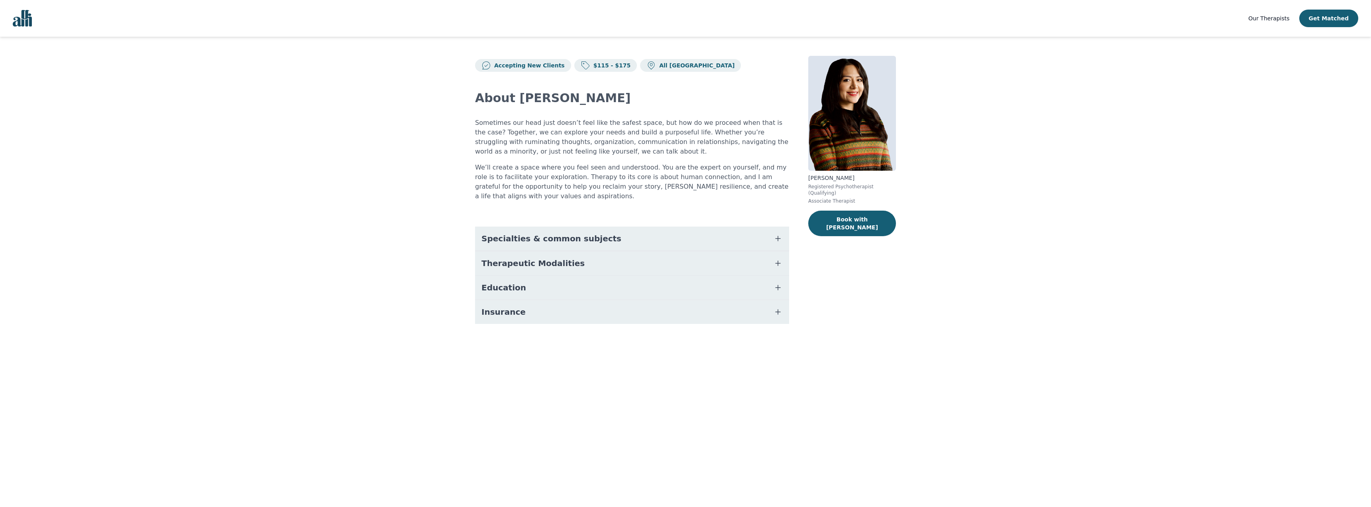
click at [659, 229] on button "Specialties & common subjects" at bounding box center [632, 238] width 314 height 24
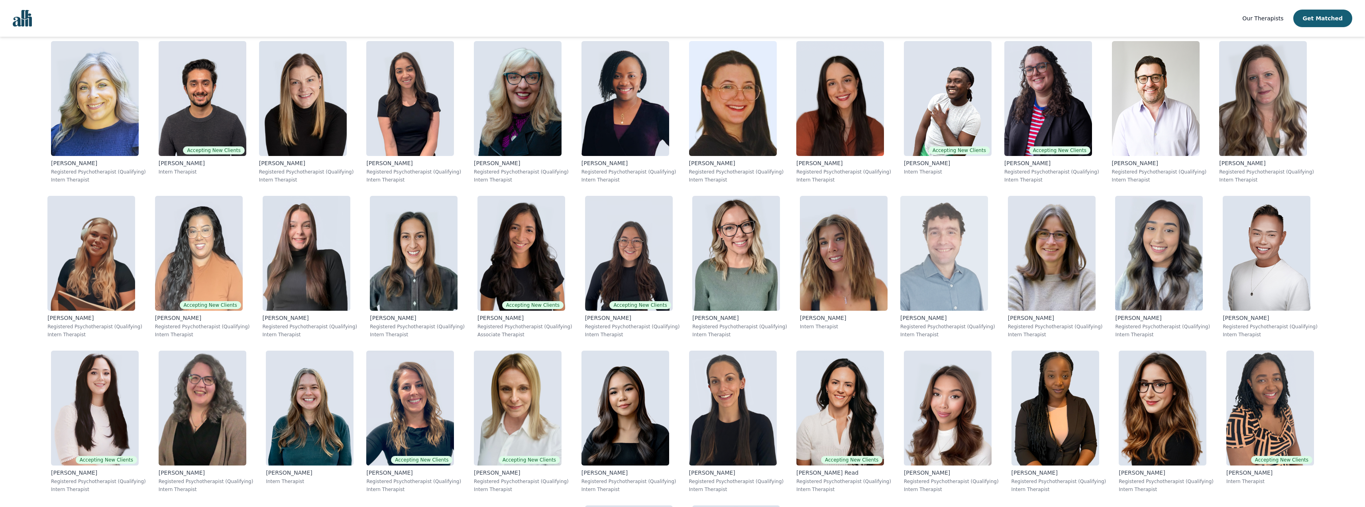
scroll to position [1742, 0]
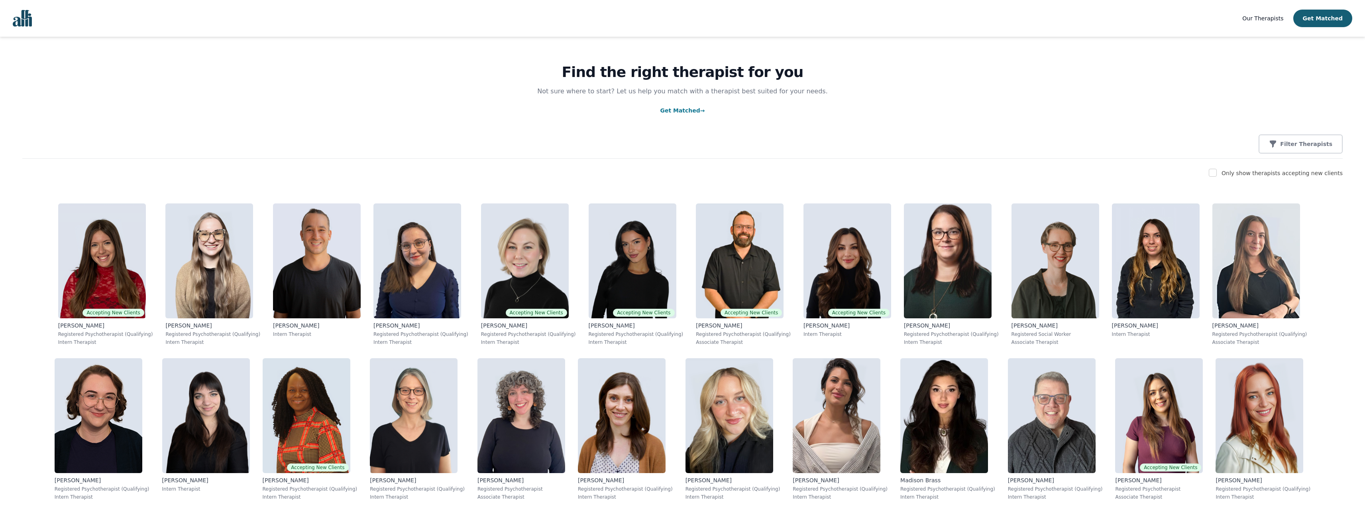
scroll to position [0, 0]
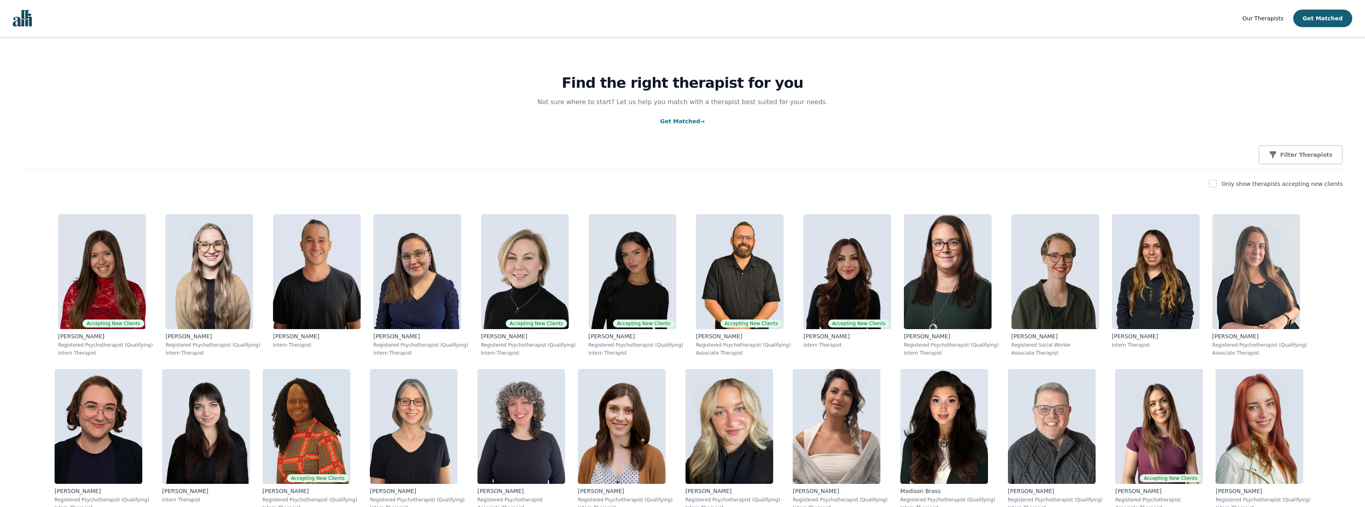
click at [1219, 185] on div "Only show therapists accepting new clients" at bounding box center [682, 184] width 1321 height 10
click at [1217, 183] on input "checkbox" at bounding box center [1213, 183] width 8 height 8
checkbox input "true"
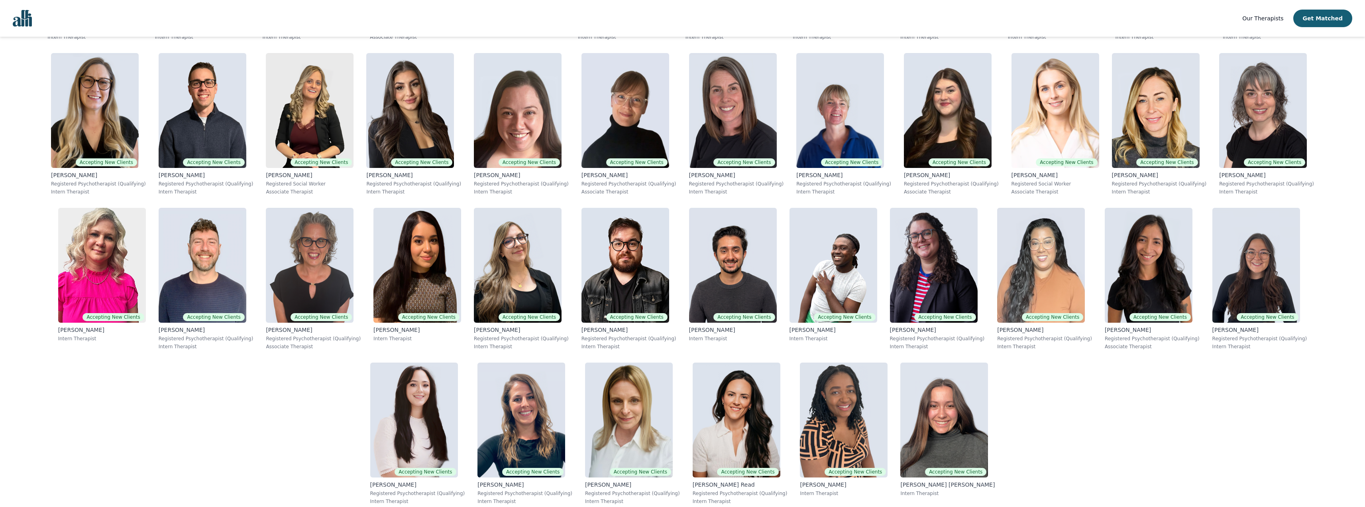
scroll to position [478, 0]
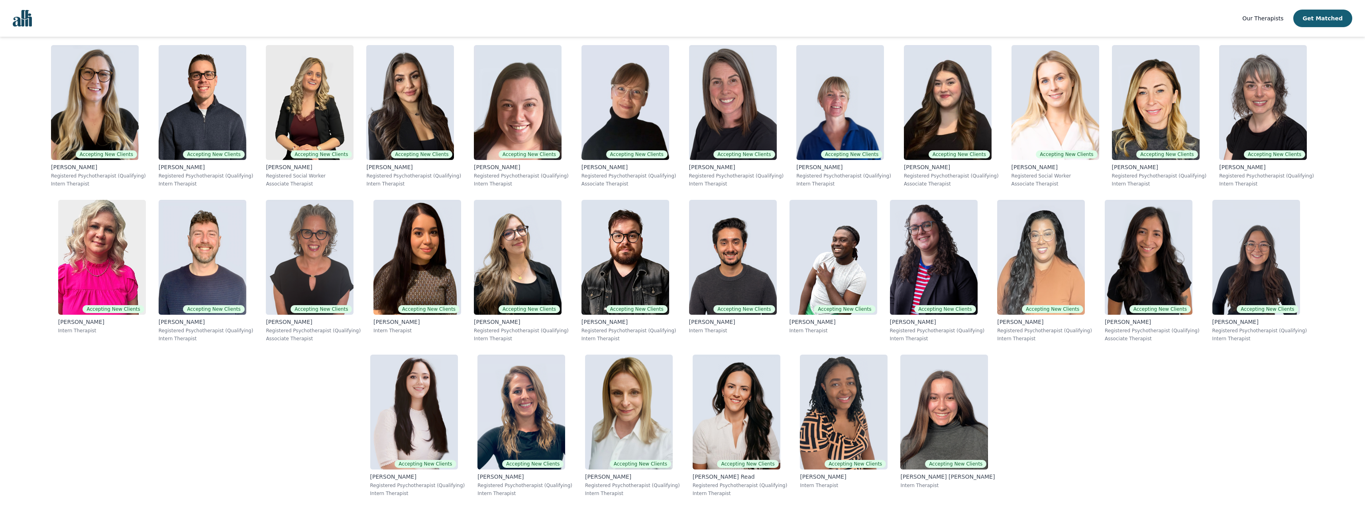
drag, startPoint x: 508, startPoint y: 144, endPoint x: 563, endPoint y: 36, distance: 121.2
click at [563, 36] on nav "Our Therapists Get Matched" at bounding box center [682, 18] width 1365 height 37
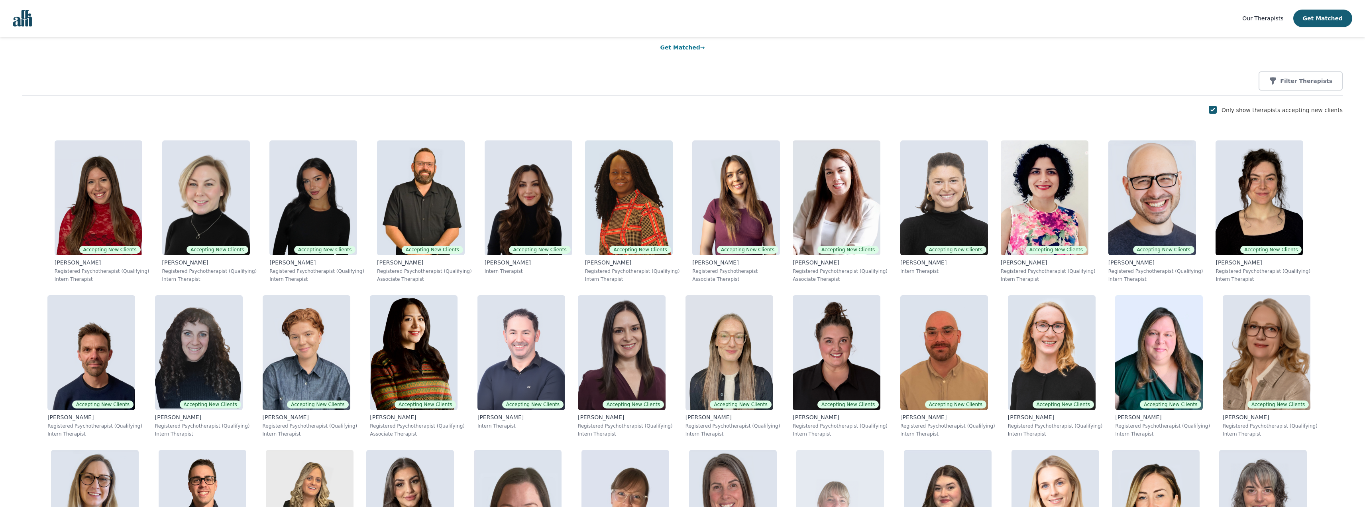
scroll to position [40, 0]
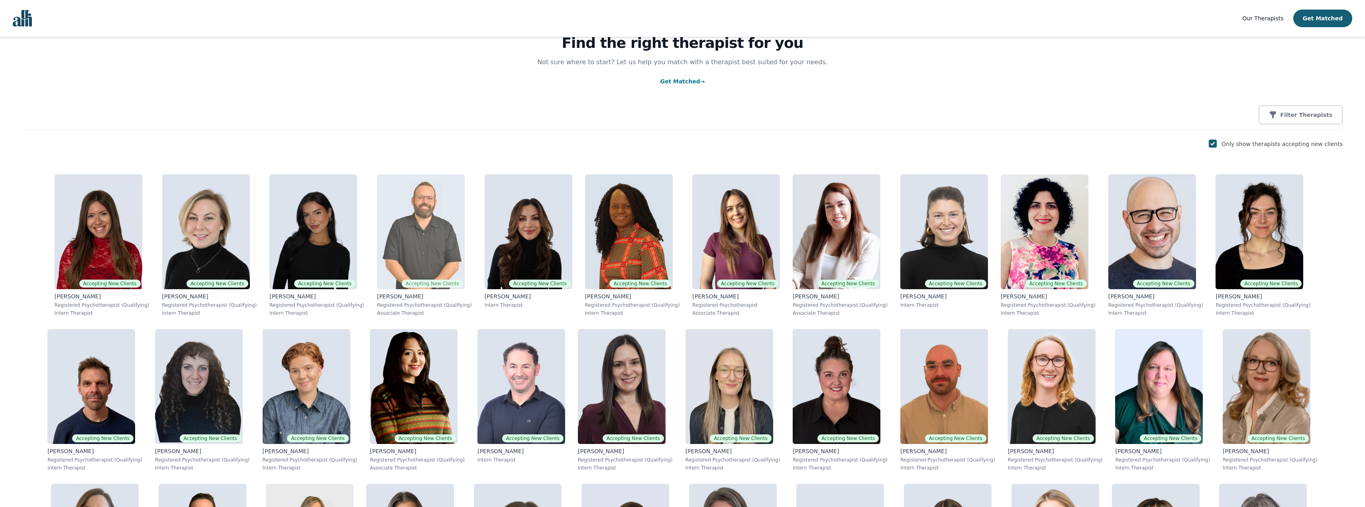
click at [400, 230] on img at bounding box center [421, 231] width 88 height 115
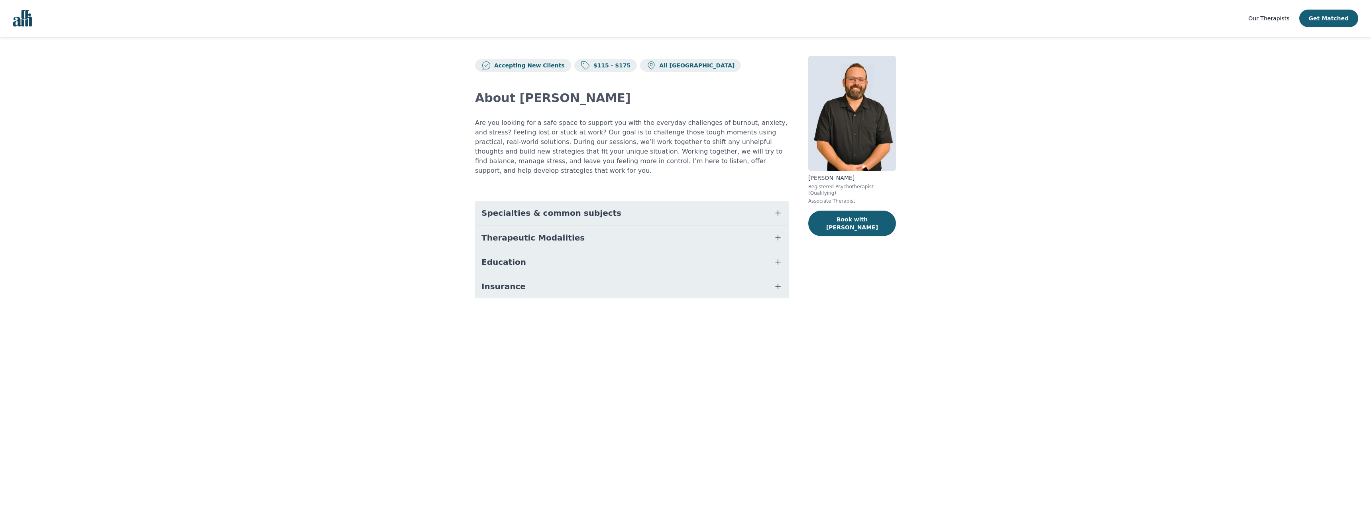
click at [662, 201] on button "Specialties & common subjects" at bounding box center [632, 213] width 314 height 24
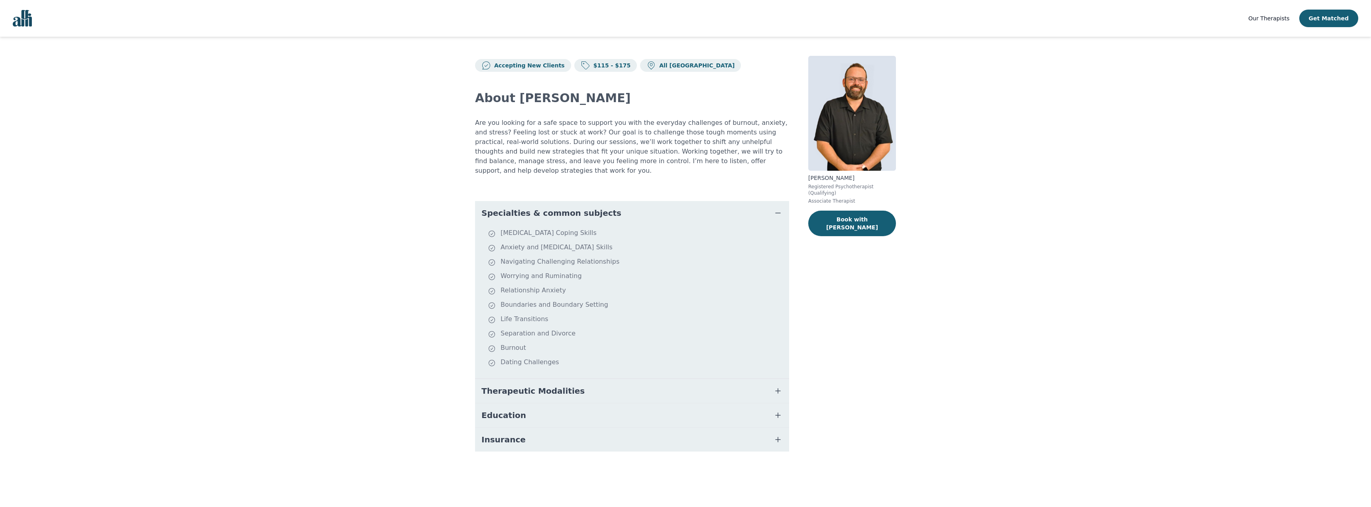
click at [662, 201] on button "Specialties & common subjects" at bounding box center [632, 213] width 314 height 24
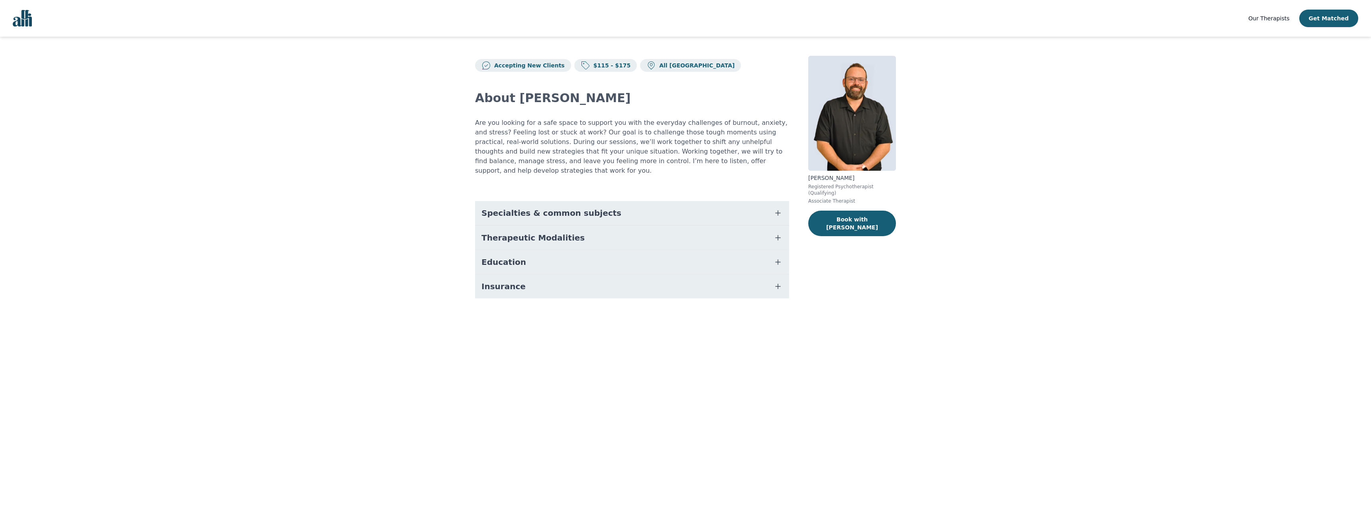
click at [657, 229] on button "Therapeutic Modalities" at bounding box center [632, 238] width 314 height 24
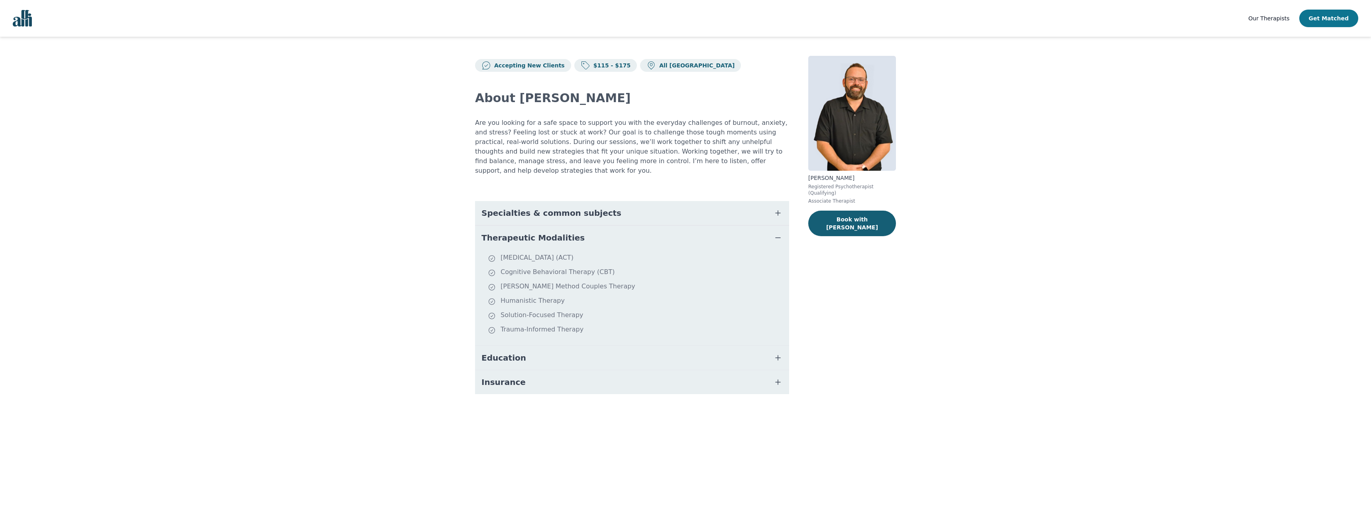
click at [1335, 24] on button "Get Matched" at bounding box center [1329, 19] width 59 height 18
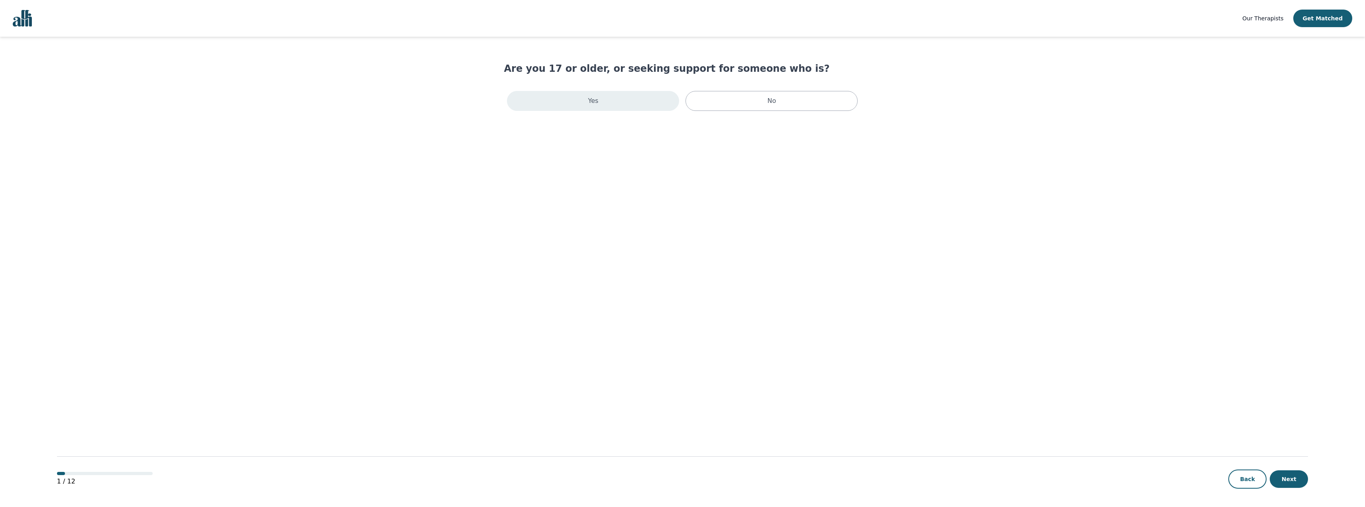
click at [637, 109] on div "Yes" at bounding box center [593, 101] width 172 height 20
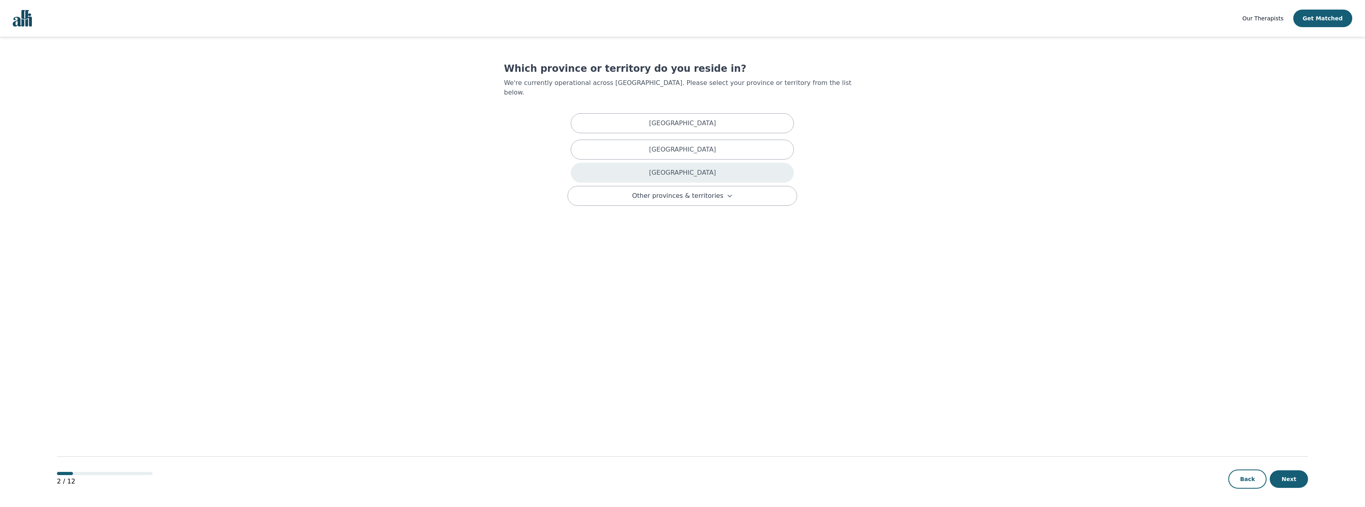
click at [735, 173] on div "Ontario" at bounding box center [682, 173] width 223 height 20
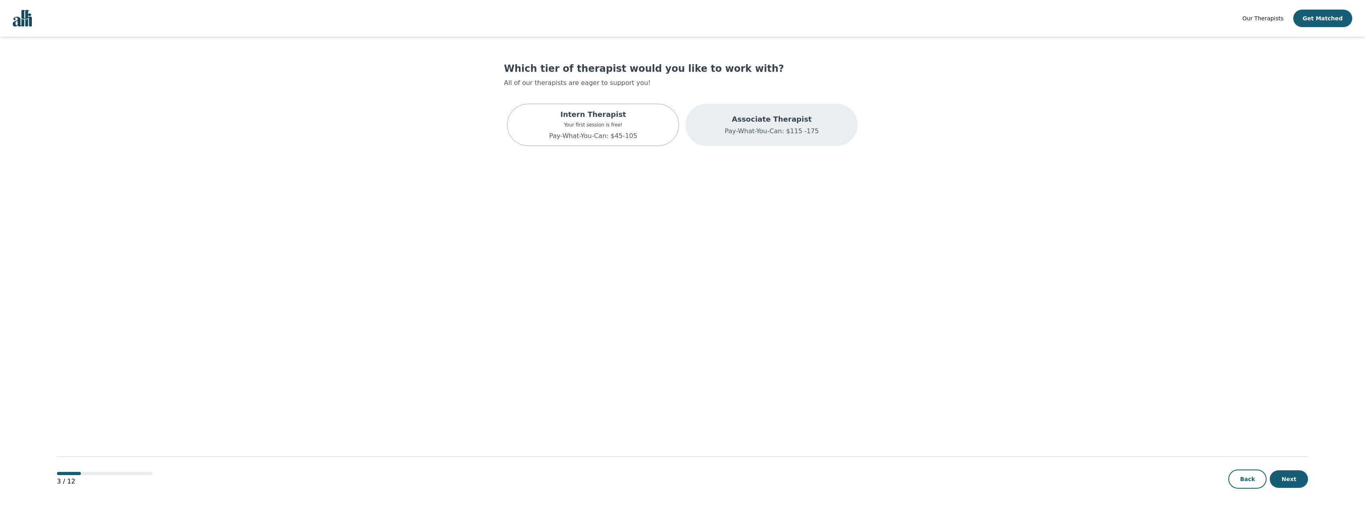
click at [809, 133] on p "Pay-What-You-Can: $115 -175" at bounding box center [772, 131] width 94 height 10
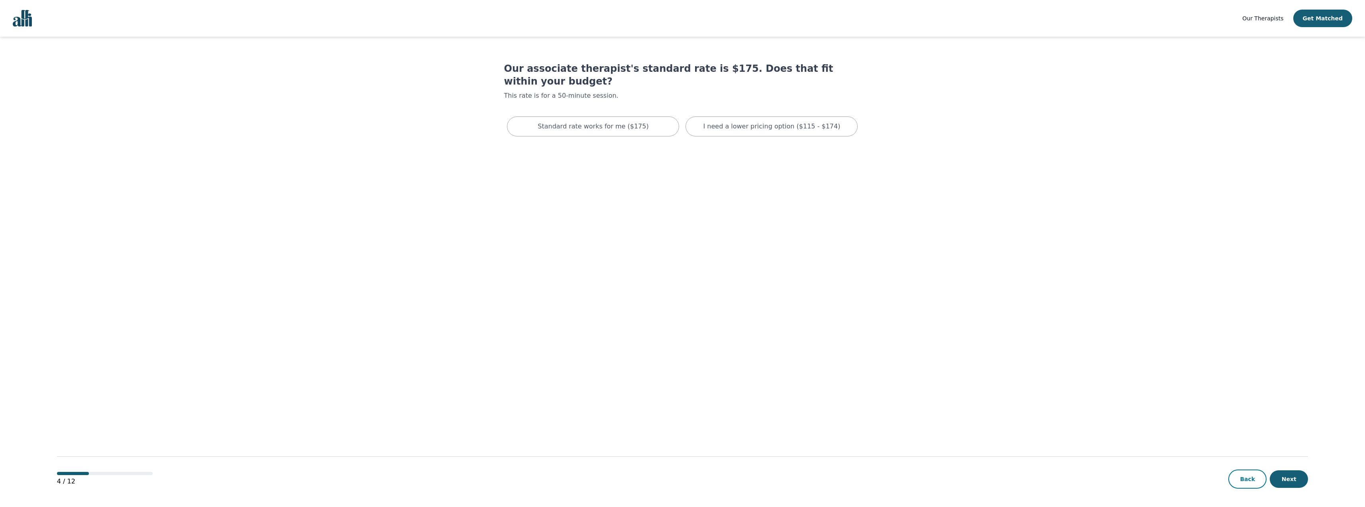
click at [1256, 474] on button "Back" at bounding box center [1248, 478] width 38 height 19
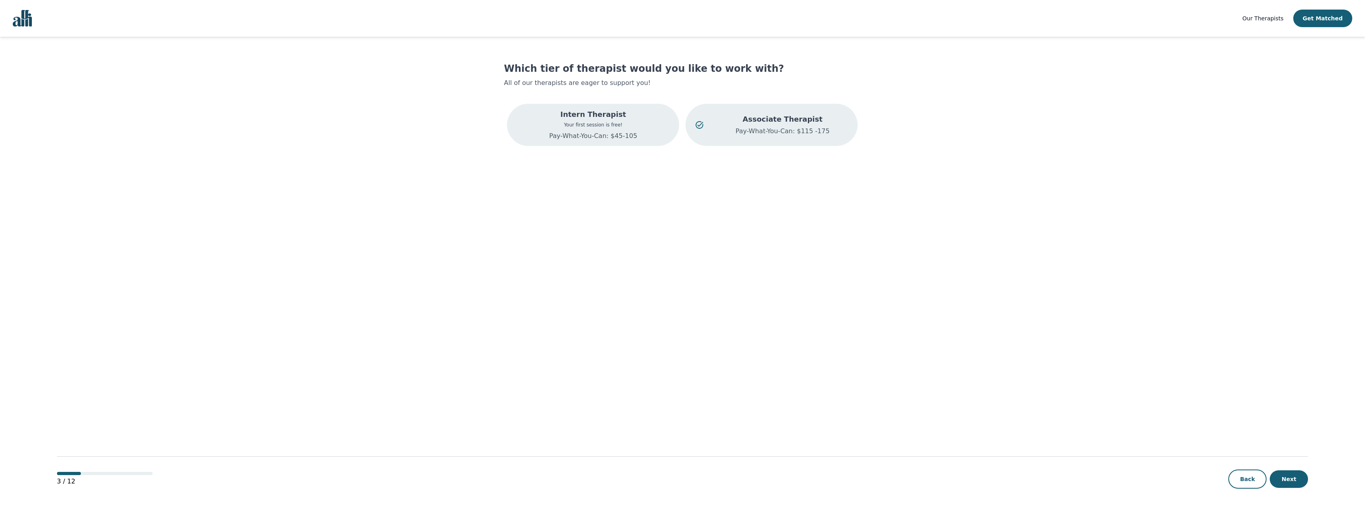
click at [619, 130] on div "Intern Therapist Your first session is free! Pay-What-You-Can: $45-105" at bounding box center [593, 125] width 88 height 32
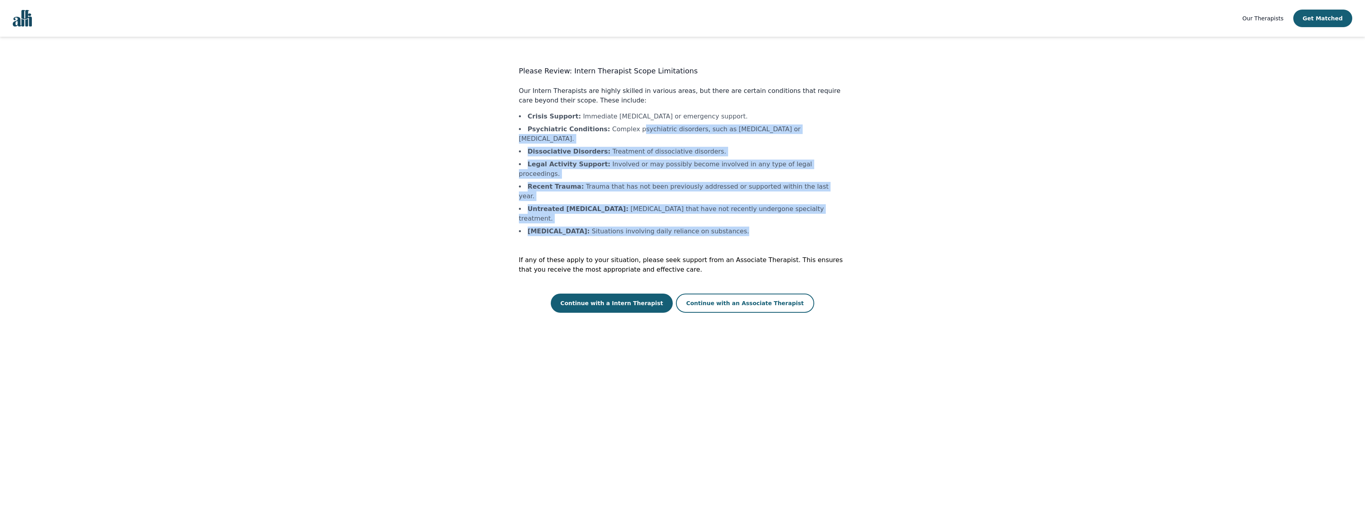
drag, startPoint x: 758, startPoint y: 190, endPoint x: 628, endPoint y: 120, distance: 147.5
click at [628, 120] on ul "Crisis Support : Immediate crisis intervention or emergency support. Psychiatri…" at bounding box center [682, 174] width 327 height 124
click at [628, 120] on li "Crisis Support : Immediate crisis intervention or emergency support." at bounding box center [682, 117] width 327 height 10
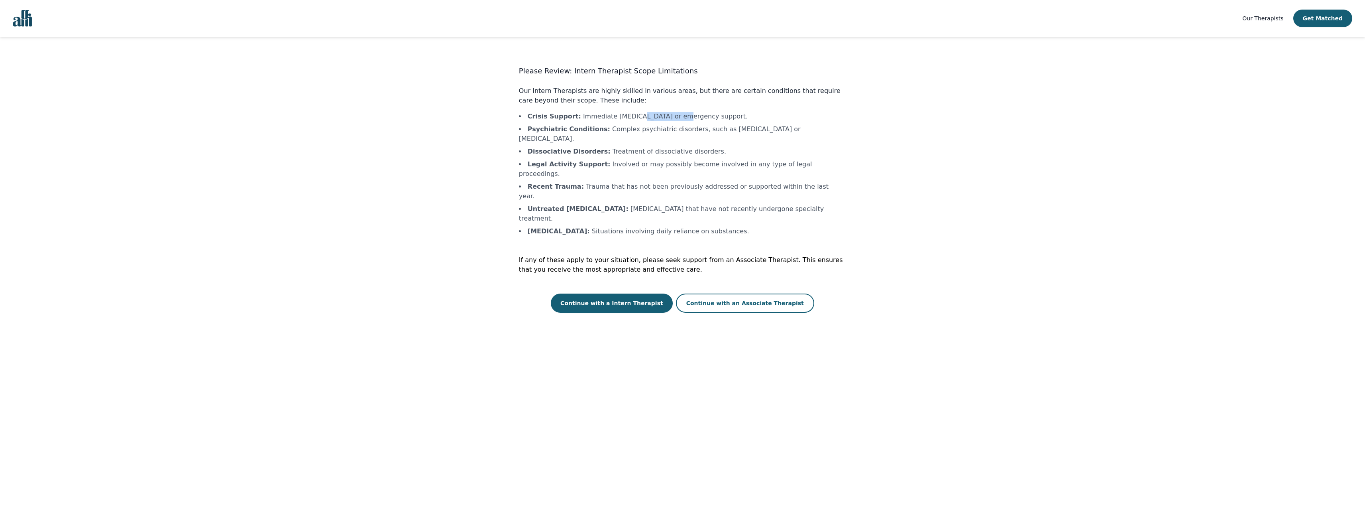
click at [628, 120] on li "Crisis Support : Immediate crisis intervention or emergency support." at bounding box center [682, 117] width 327 height 10
click at [639, 159] on li "Legal Activity Support : Involved or may possibly become involved in any type o…" at bounding box center [682, 168] width 327 height 19
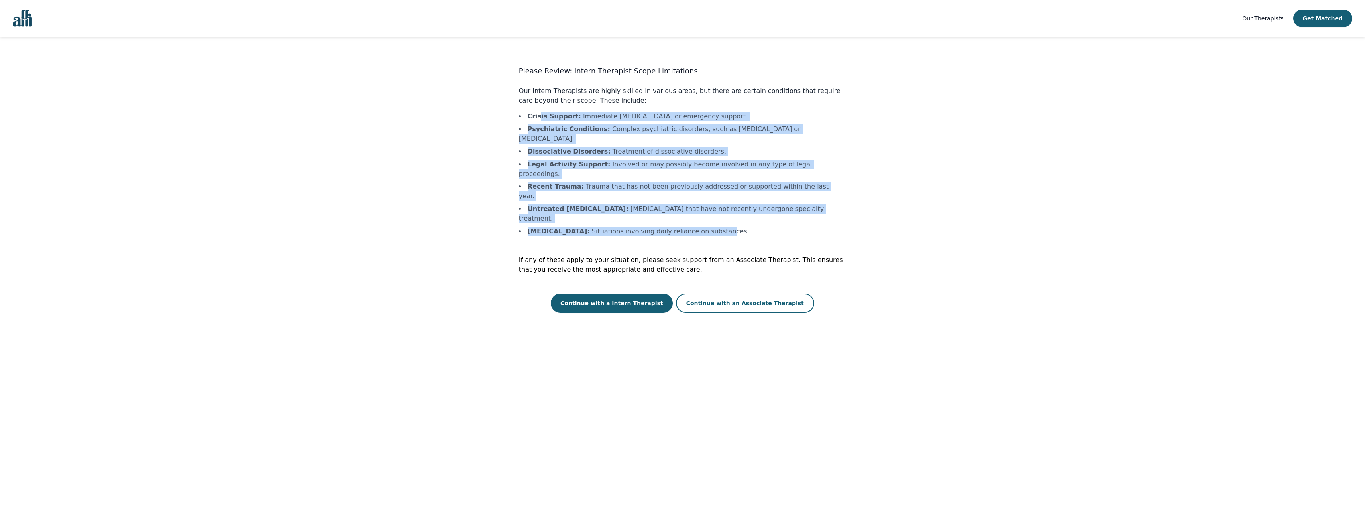
drag, startPoint x: 541, startPoint y: 114, endPoint x: 727, endPoint y: 185, distance: 199.6
click at [727, 185] on ul "Crisis Support : Immediate crisis intervention or emergency support. Psychiatri…" at bounding box center [682, 174] width 327 height 124
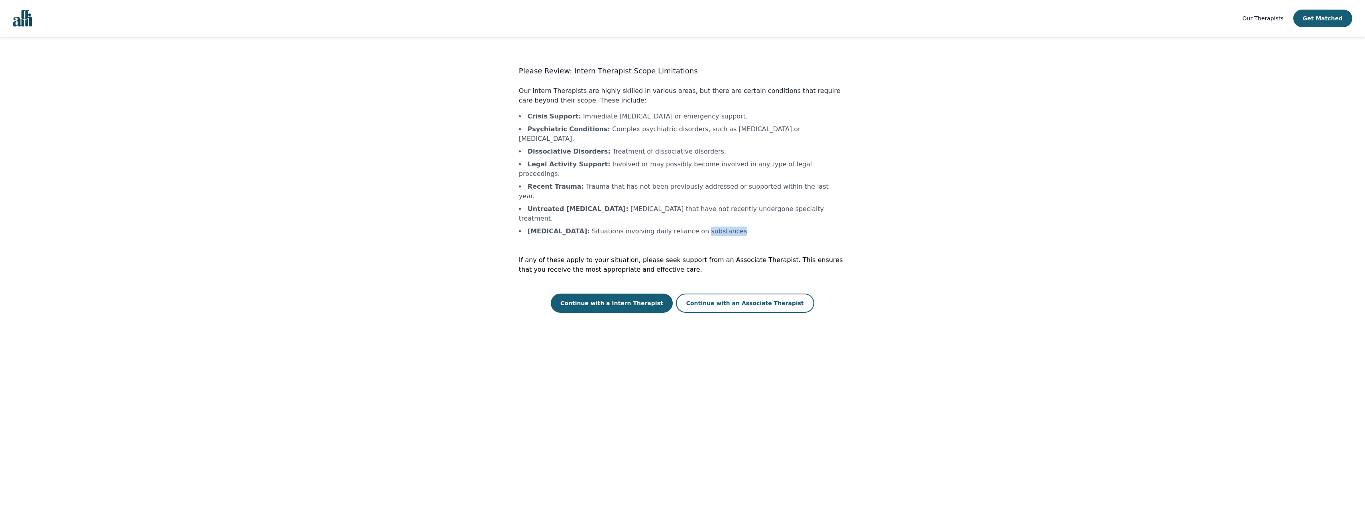
click at [727, 185] on ul "Crisis Support : Immediate crisis intervention or emergency support. Psychiatri…" at bounding box center [682, 174] width 327 height 124
click at [633, 293] on button "Continue with a Intern Therapist" at bounding box center [612, 302] width 122 height 19
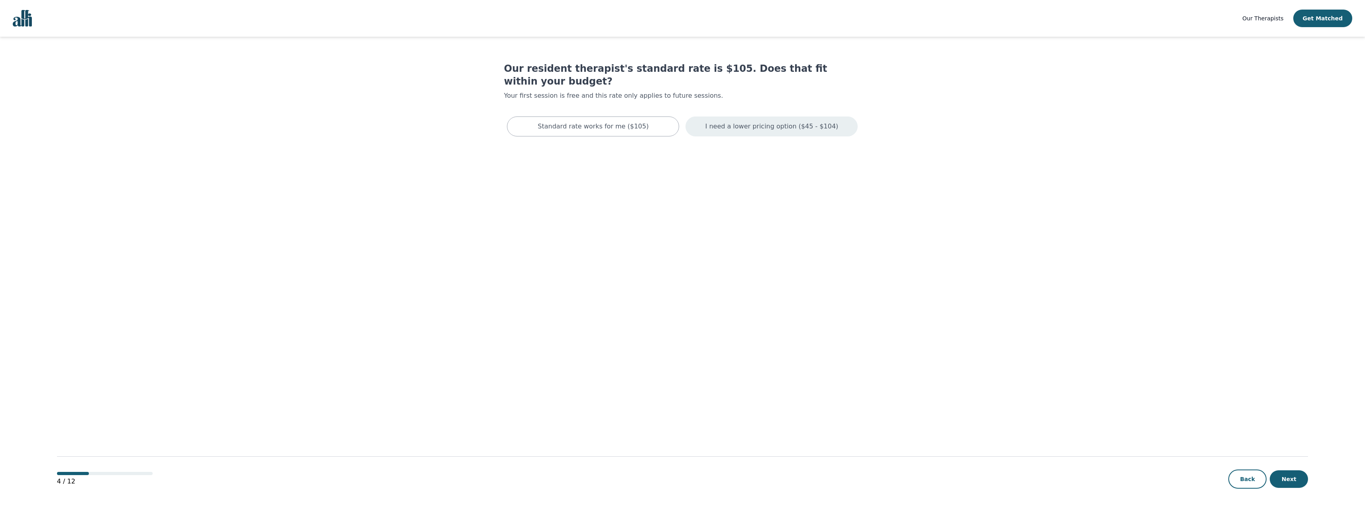
click at [755, 120] on div "I need a lower pricing option ($45 - $104)" at bounding box center [772, 126] width 172 height 20
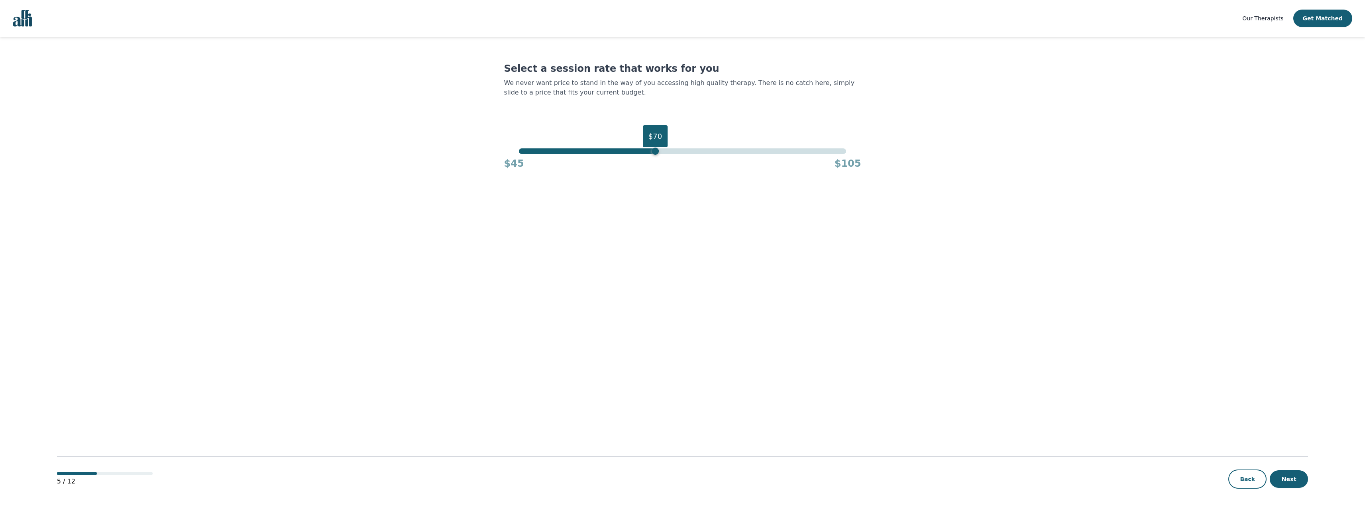
drag, startPoint x: 845, startPoint y: 151, endPoint x: 655, endPoint y: 157, distance: 190.2
click at [655, 157] on div "$70 $45 $105" at bounding box center [682, 159] width 357 height 22
click at [1298, 477] on button "Next" at bounding box center [1289, 479] width 38 height 18
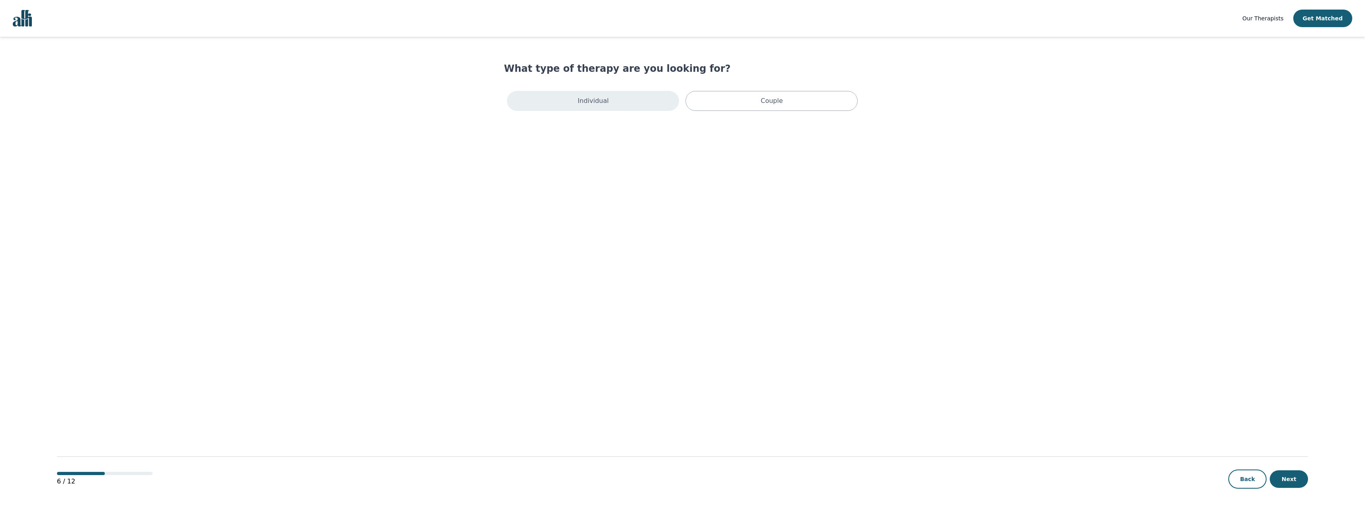
click at [611, 93] on div "Individual" at bounding box center [593, 101] width 172 height 20
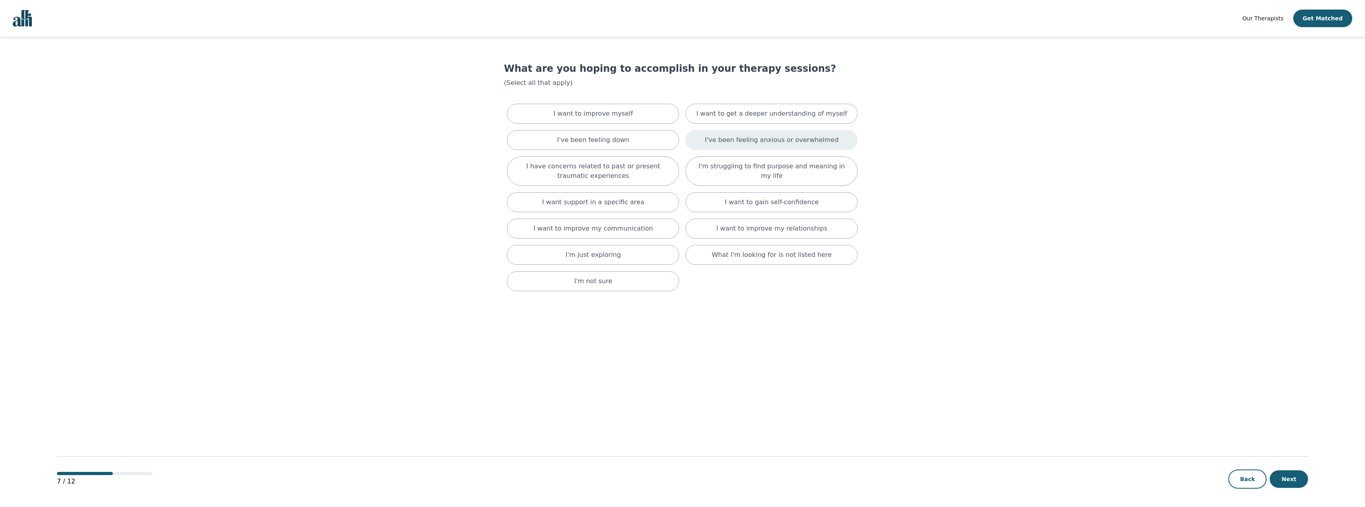
click at [764, 145] on div "I've been feeling anxious or overwhelmed" at bounding box center [772, 140] width 172 height 20
click at [769, 115] on p "I want to get a deeper understanding of myself" at bounding box center [771, 114] width 151 height 10
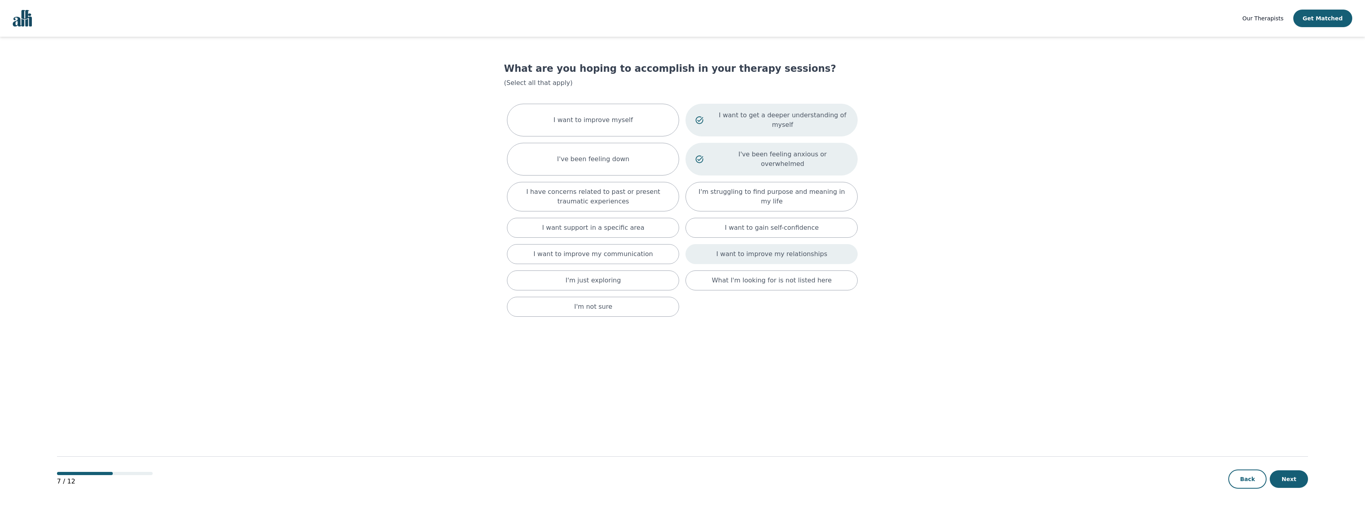
click at [796, 249] on p "I want to improve my relationships" at bounding box center [771, 254] width 111 height 10
click at [631, 223] on p "I want support in a specific area" at bounding box center [593, 228] width 102 height 10
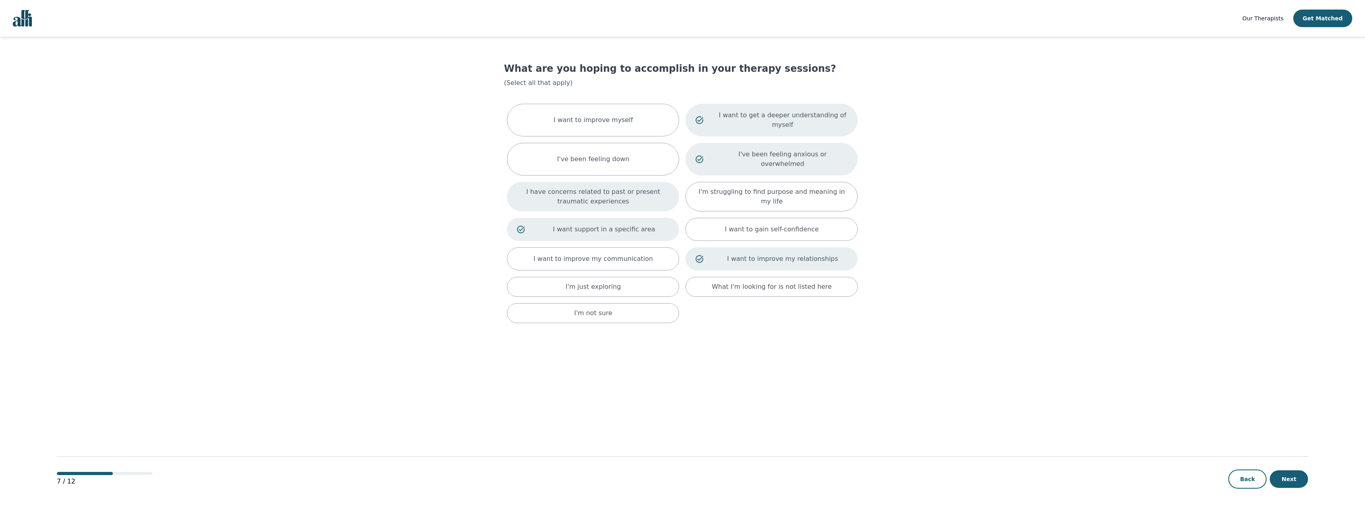
click at [619, 187] on p "I have concerns related to past or present traumatic experiences" at bounding box center [593, 196] width 152 height 19
click at [655, 118] on div "I want to improve myself" at bounding box center [593, 120] width 172 height 33
drag, startPoint x: 612, startPoint y: 238, endPoint x: 782, endPoint y: 293, distance: 178.0
click at [613, 257] on p "I want to improve my communication" at bounding box center [594, 262] width 120 height 10
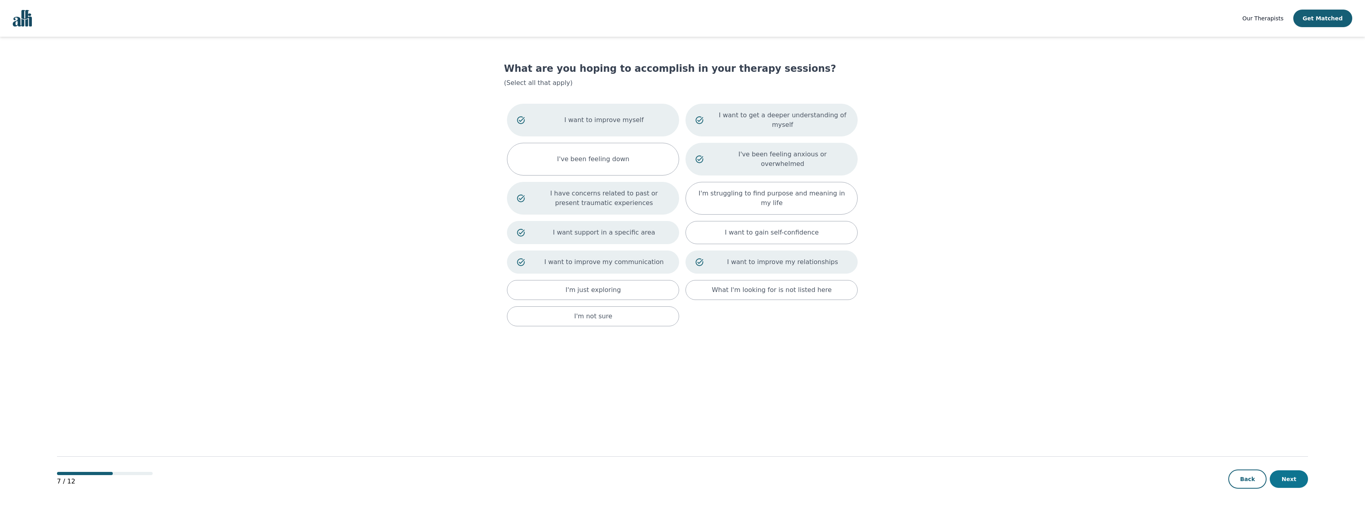
click at [1290, 480] on button "Next" at bounding box center [1289, 479] width 38 height 18
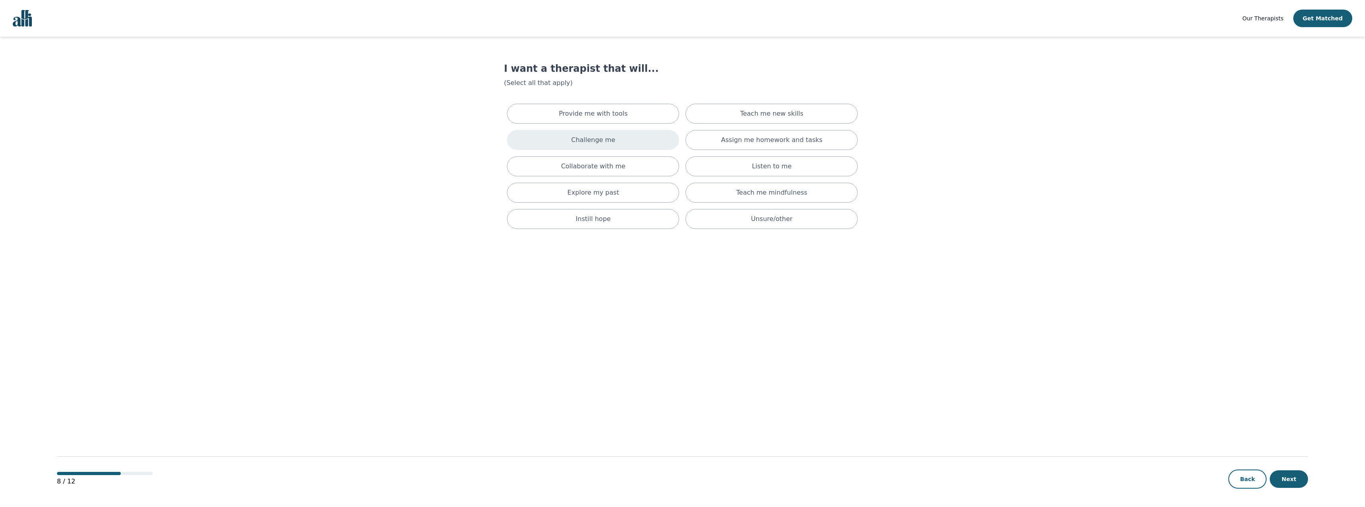
click at [628, 141] on div "Challenge me" at bounding box center [593, 140] width 172 height 20
click at [623, 115] on div "Provide me with tools" at bounding box center [593, 114] width 172 height 20
click at [818, 118] on div "Teach me new skills" at bounding box center [772, 115] width 172 height 23
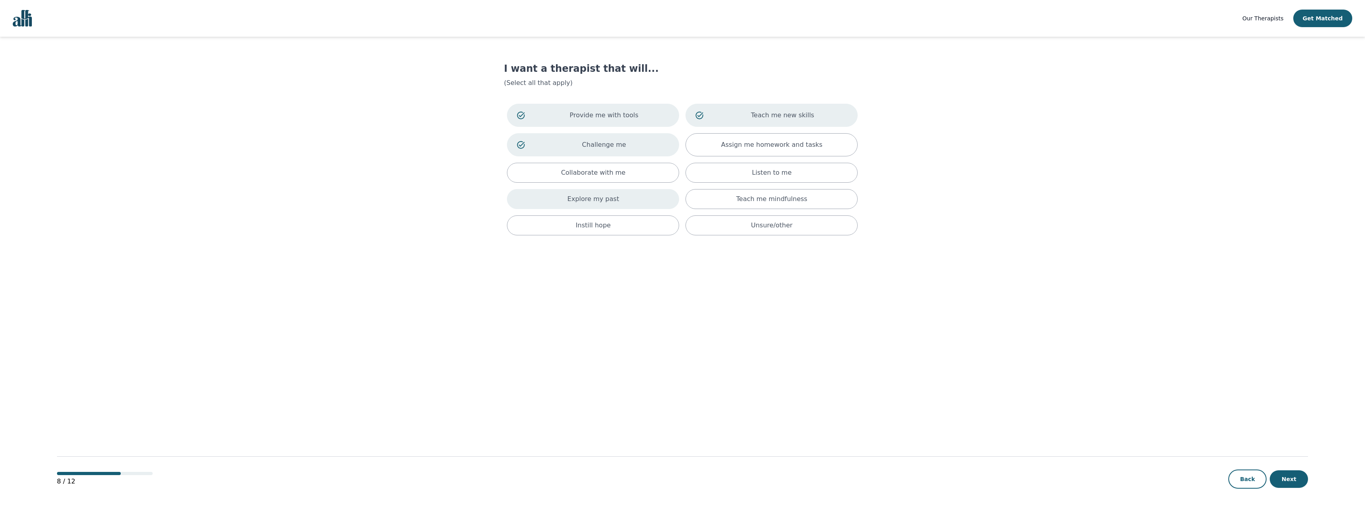
drag, startPoint x: 634, startPoint y: 192, endPoint x: 639, endPoint y: 192, distance: 4.8
click at [637, 192] on div "Explore my past" at bounding box center [593, 199] width 172 height 20
click at [1294, 475] on button "Next" at bounding box center [1289, 479] width 38 height 18
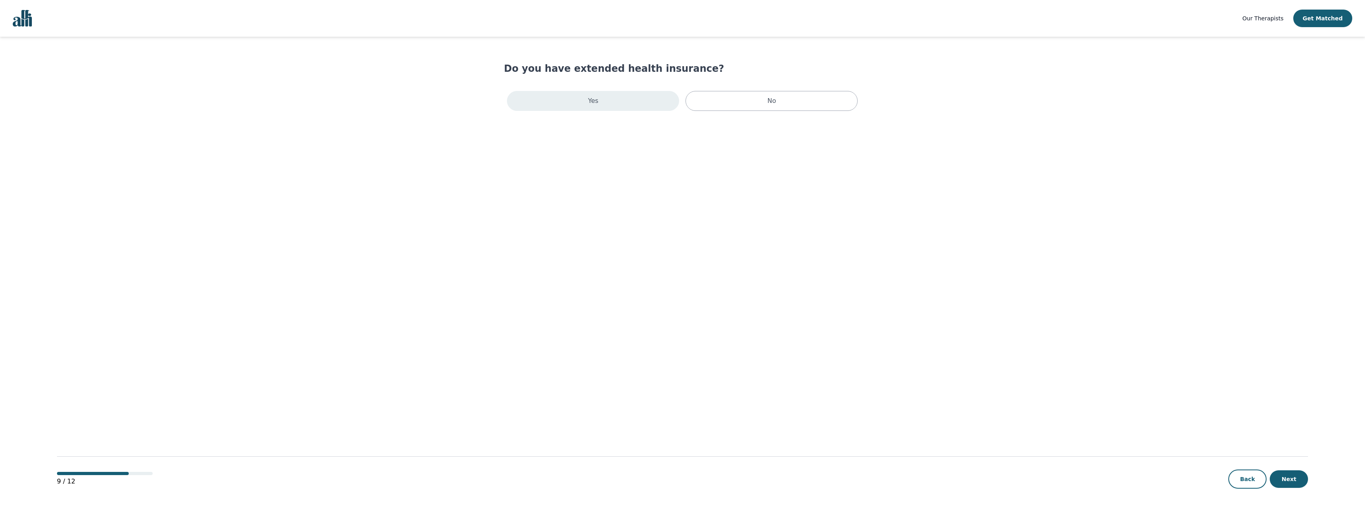
click at [646, 102] on div "Yes" at bounding box center [593, 101] width 172 height 20
click at [643, 115] on div "Registered Psychotherapist (RP)" at bounding box center [593, 114] width 172 height 20
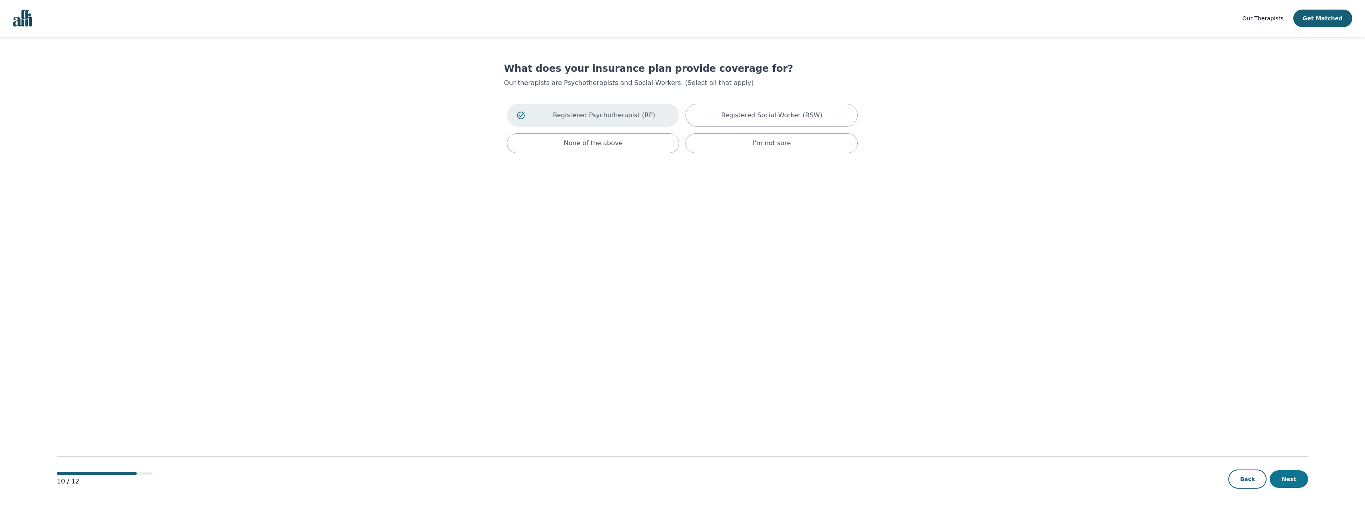
click at [1280, 479] on button "Next" at bounding box center [1289, 479] width 38 height 18
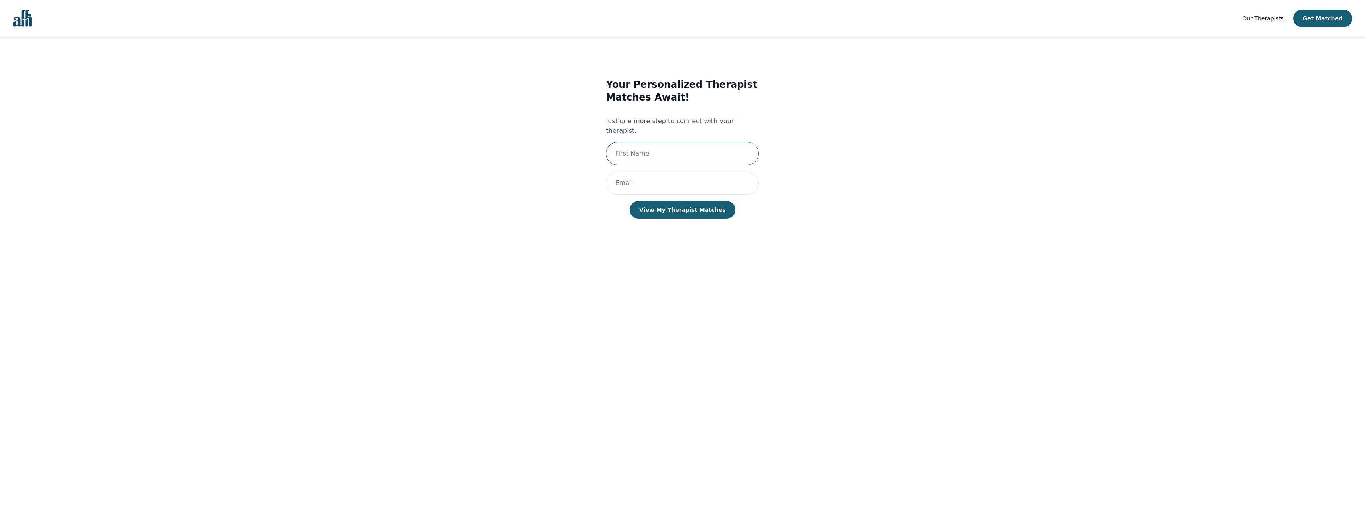
click at [686, 148] on input "text" at bounding box center [682, 153] width 153 height 23
type input "Xavier Samuel"
click at [655, 177] on input "email" at bounding box center [682, 182] width 153 height 23
type input "921361"
drag, startPoint x: 652, startPoint y: 171, endPoint x: 646, endPoint y: 181, distance: 11.6
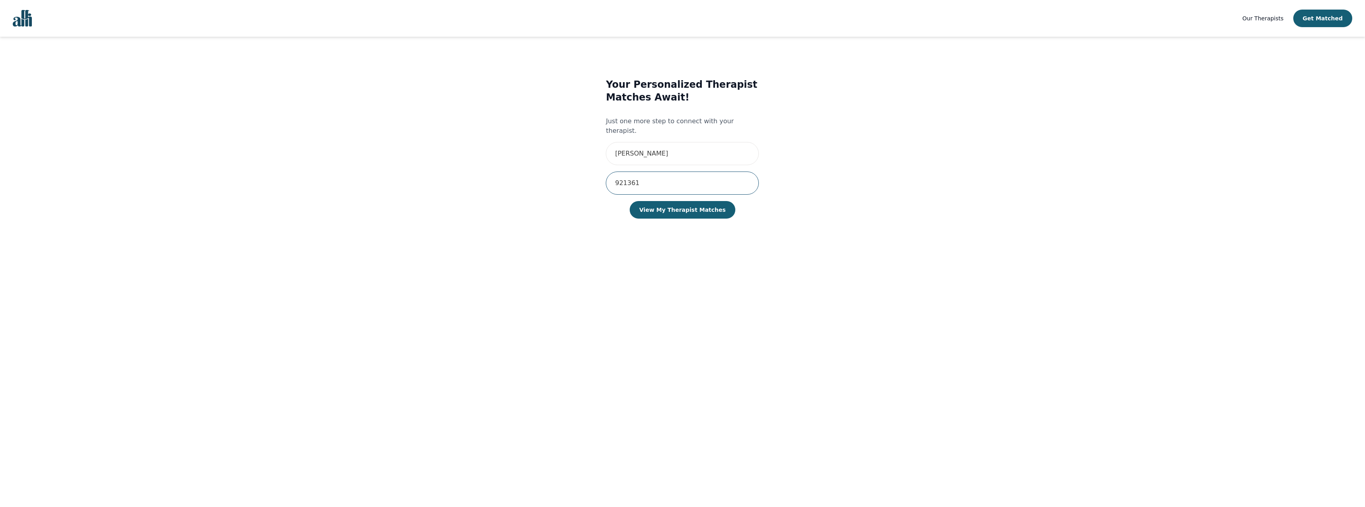
click at [595, 176] on div "Your Personalized Therapist Matches Await! Just one more step to connect with y…" at bounding box center [682, 156] width 327 height 182
type input "xpasicolan@gmail.com"
click at [686, 210] on div "Your Personalized Therapist Matches Await! Just one more step to connect with y…" at bounding box center [682, 156] width 153 height 156
click at [686, 201] on button "View My Therapist Matches" at bounding box center [683, 210] width 106 height 18
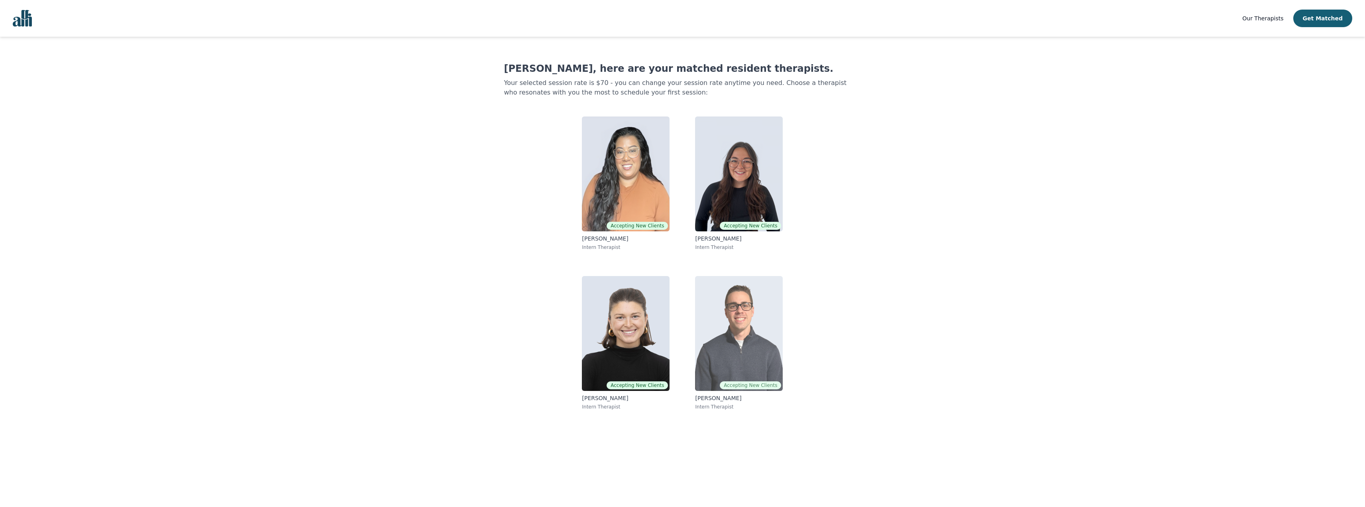
click at [752, 334] on img at bounding box center [739, 333] width 88 height 115
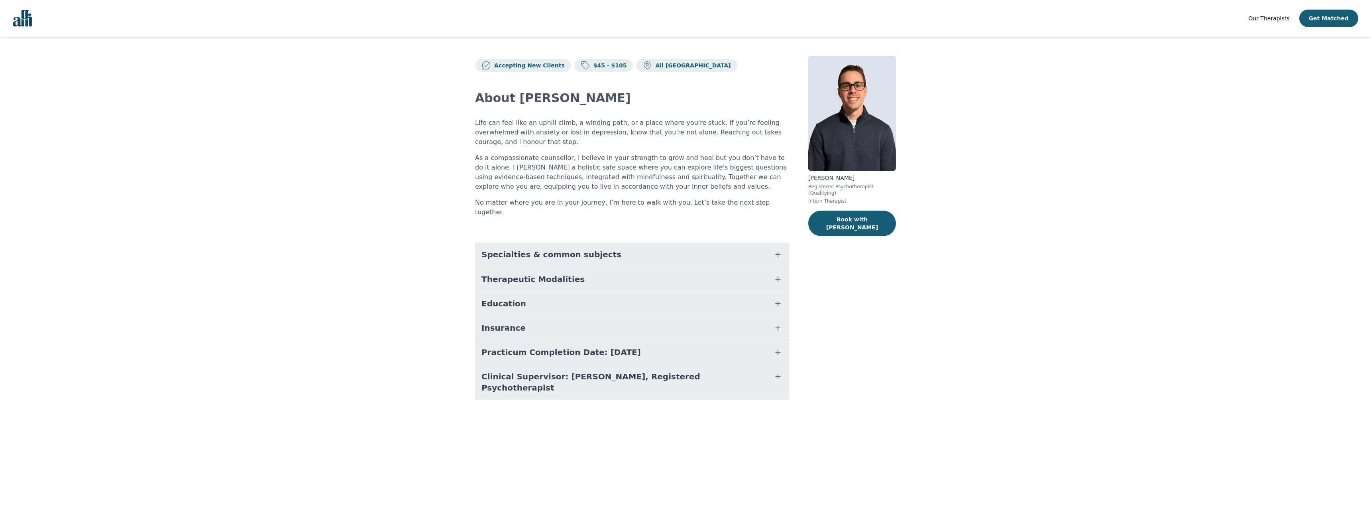
click at [722, 242] on button "Specialties & common subjects" at bounding box center [632, 254] width 314 height 24
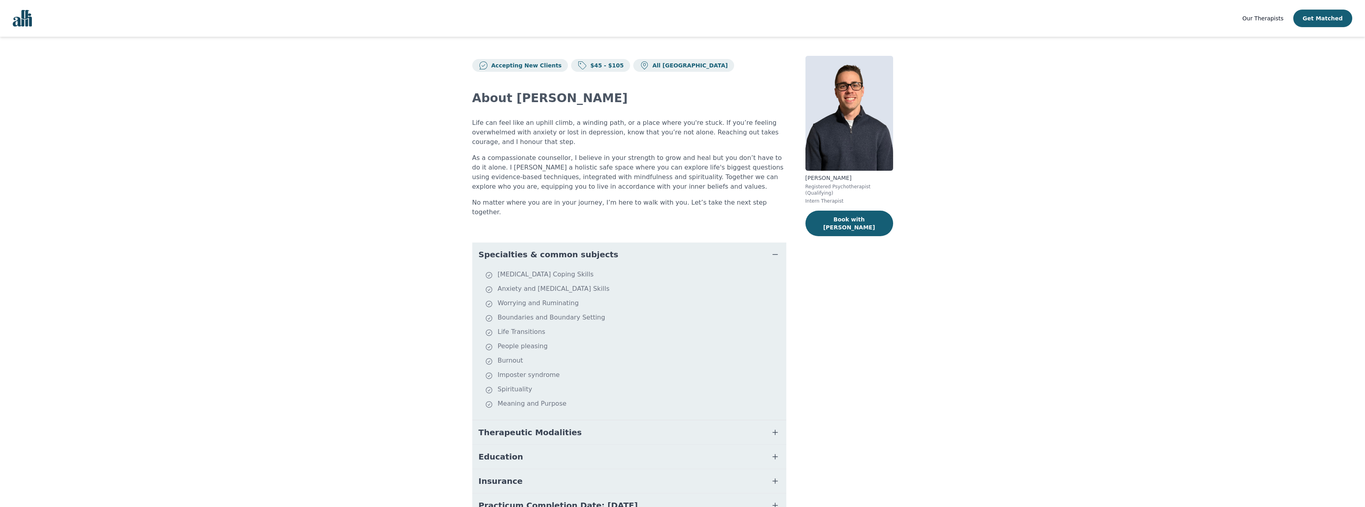
click at [689, 242] on button "Specialties & common subjects" at bounding box center [629, 254] width 314 height 24
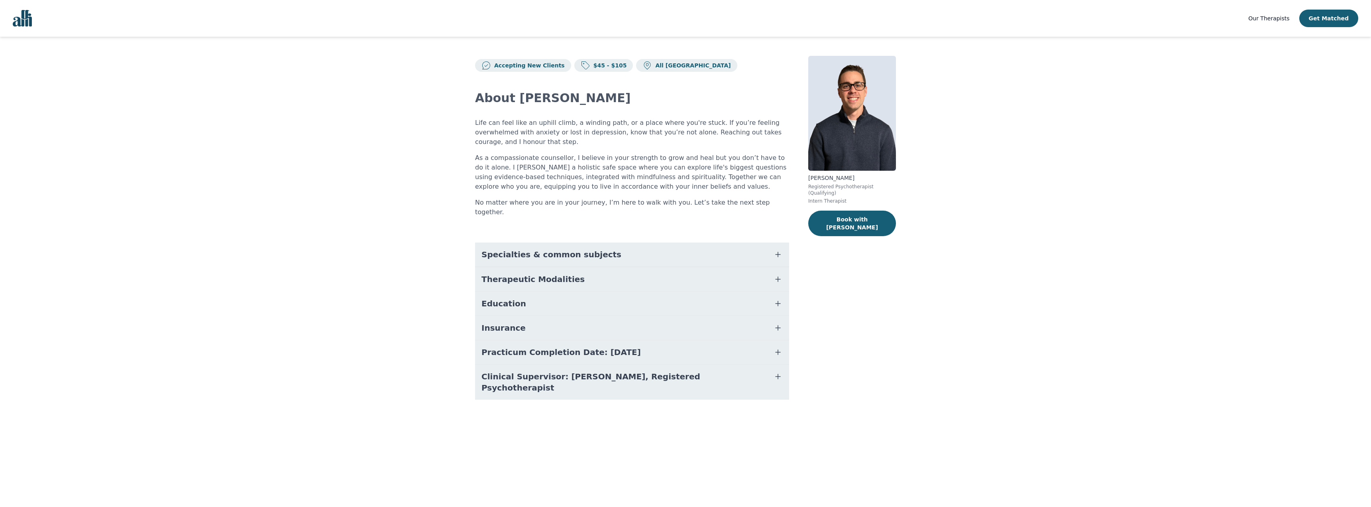
click at [678, 375] on button "Clinical Supervisor: Sabrina Khandai, Registered Psychotherapist" at bounding box center [632, 381] width 314 height 35
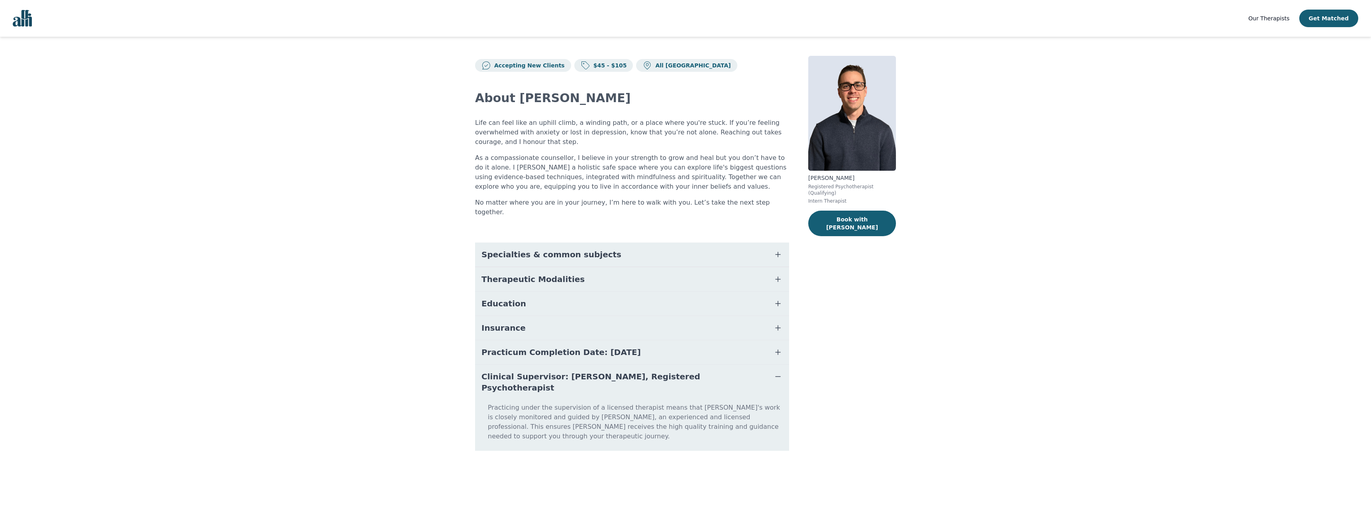
click at [678, 375] on button "Clinical Supervisor: Sabrina Khandai, Registered Psychotherapist" at bounding box center [632, 381] width 314 height 35
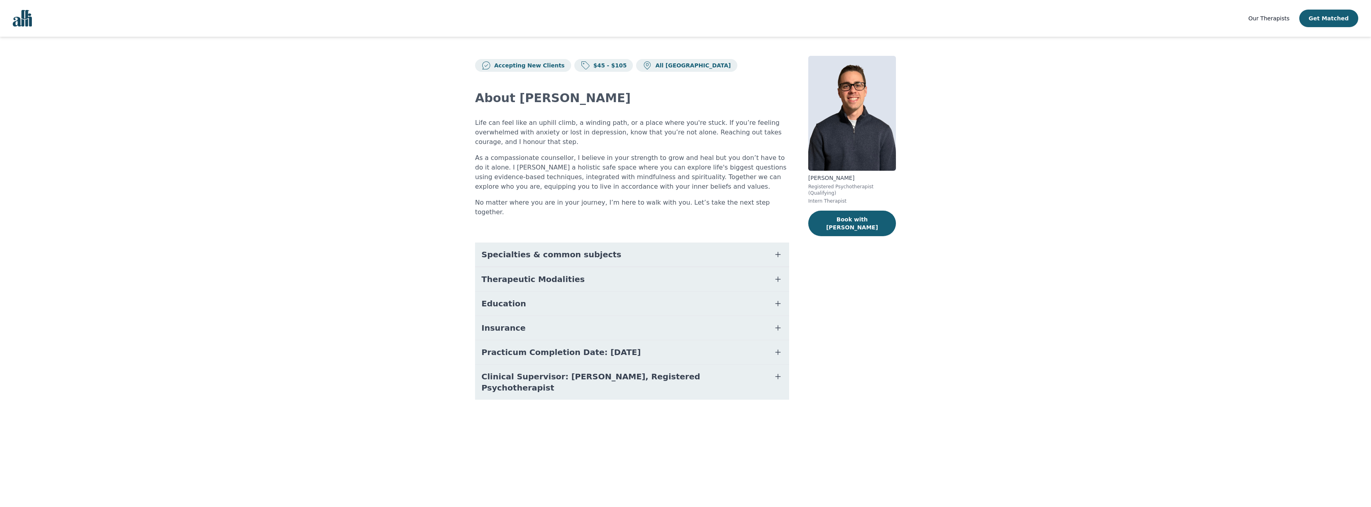
click at [680, 340] on button "Practicum Completion Date: 2025-12-19" at bounding box center [632, 352] width 314 height 24
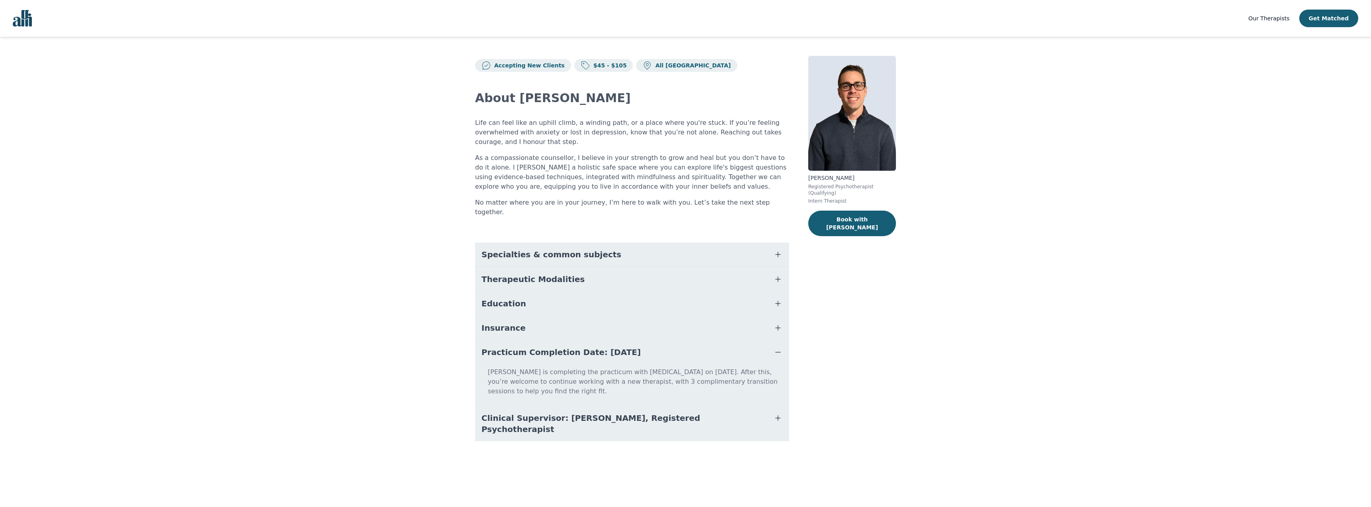
click at [682, 320] on button "Insurance" at bounding box center [632, 328] width 314 height 24
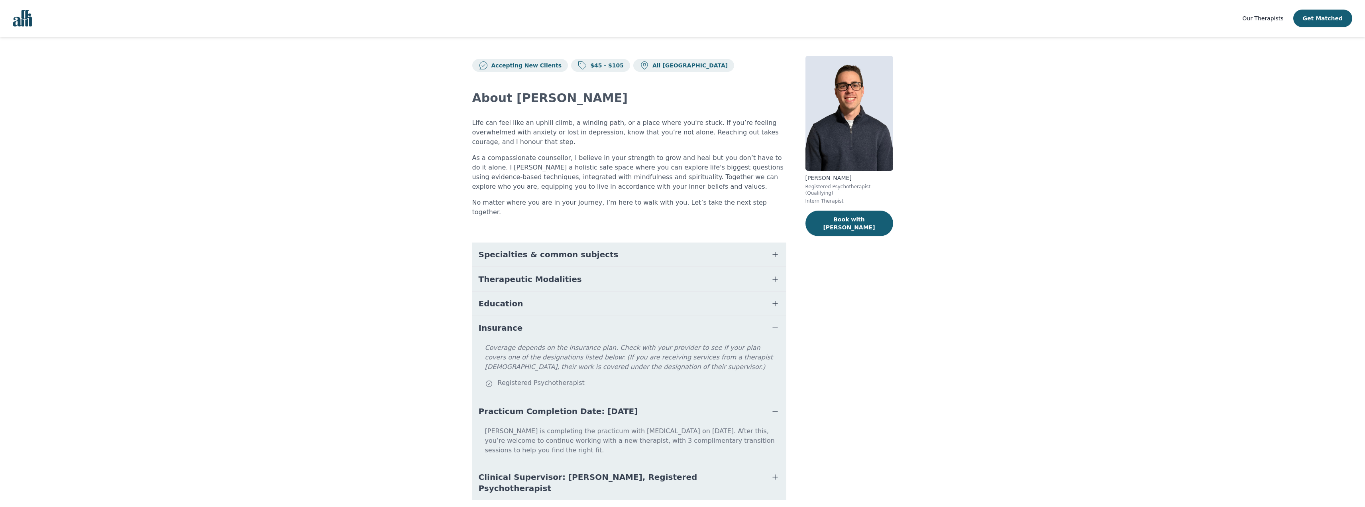
click at [676, 291] on button "Education" at bounding box center [629, 303] width 314 height 24
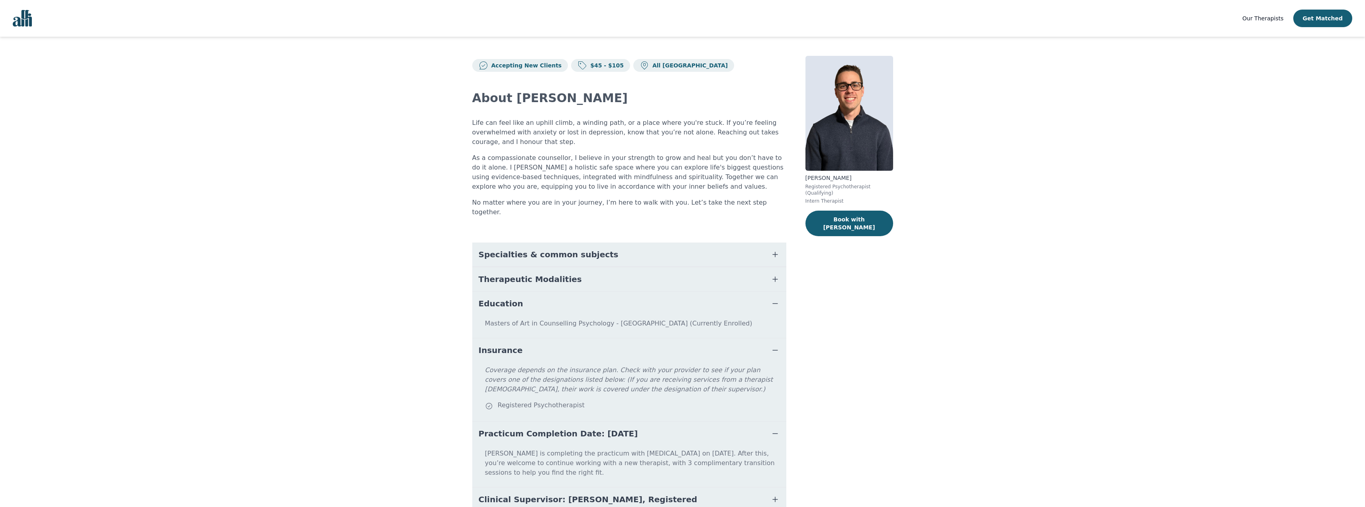
click at [678, 267] on button "Therapeutic Modalities" at bounding box center [629, 279] width 314 height 24
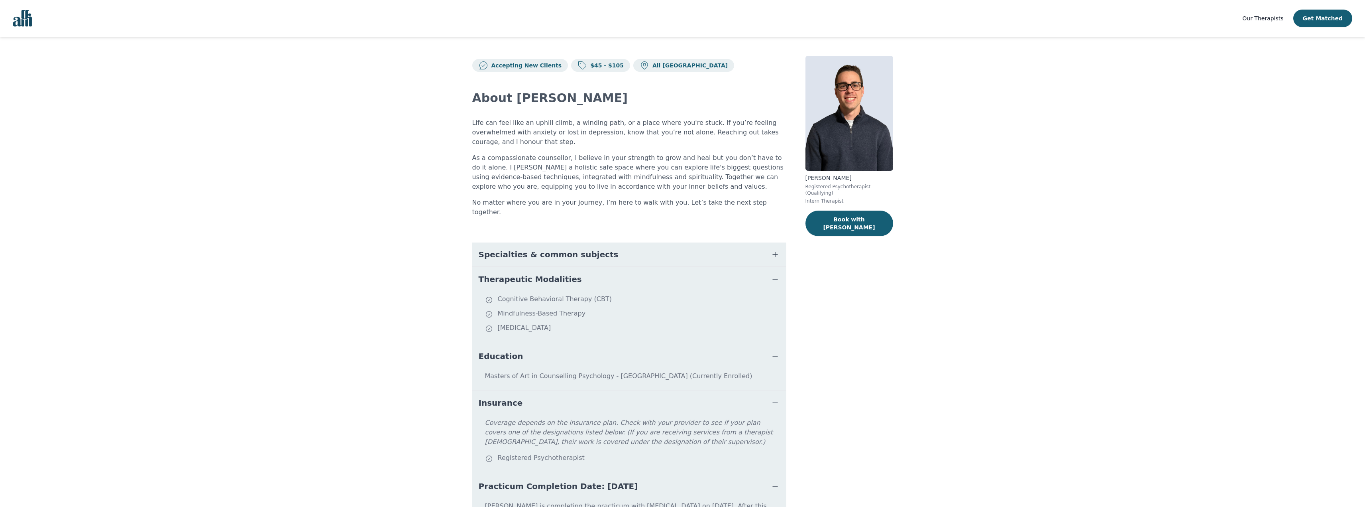
click at [678, 246] on button "Specialties & common subjects" at bounding box center [629, 254] width 314 height 24
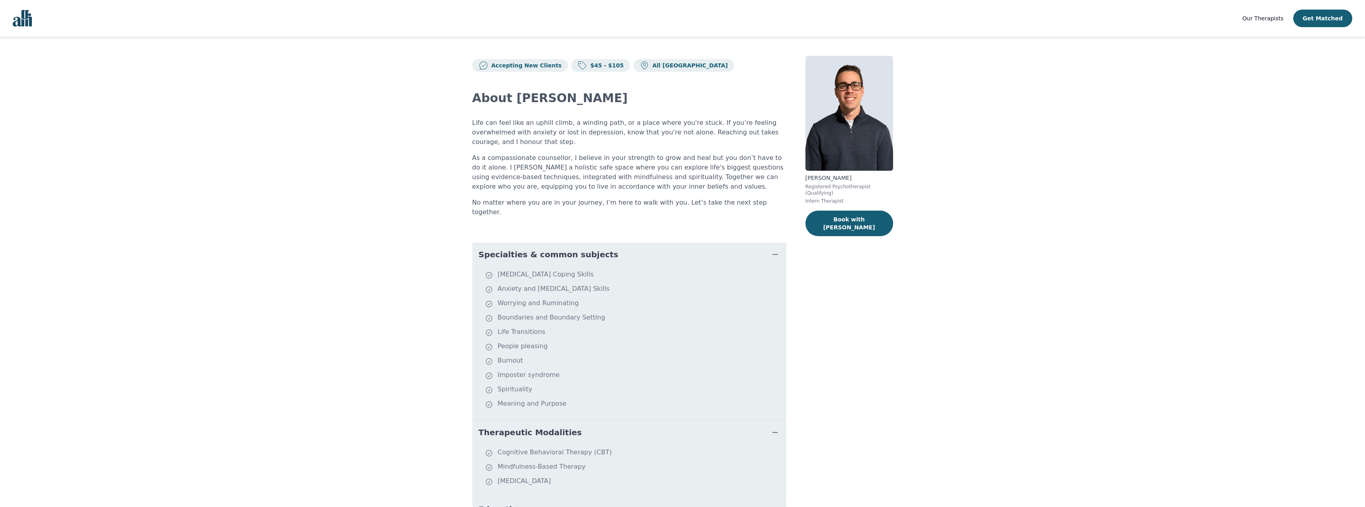
click at [678, 246] on button "Specialties & common subjects" at bounding box center [629, 254] width 314 height 24
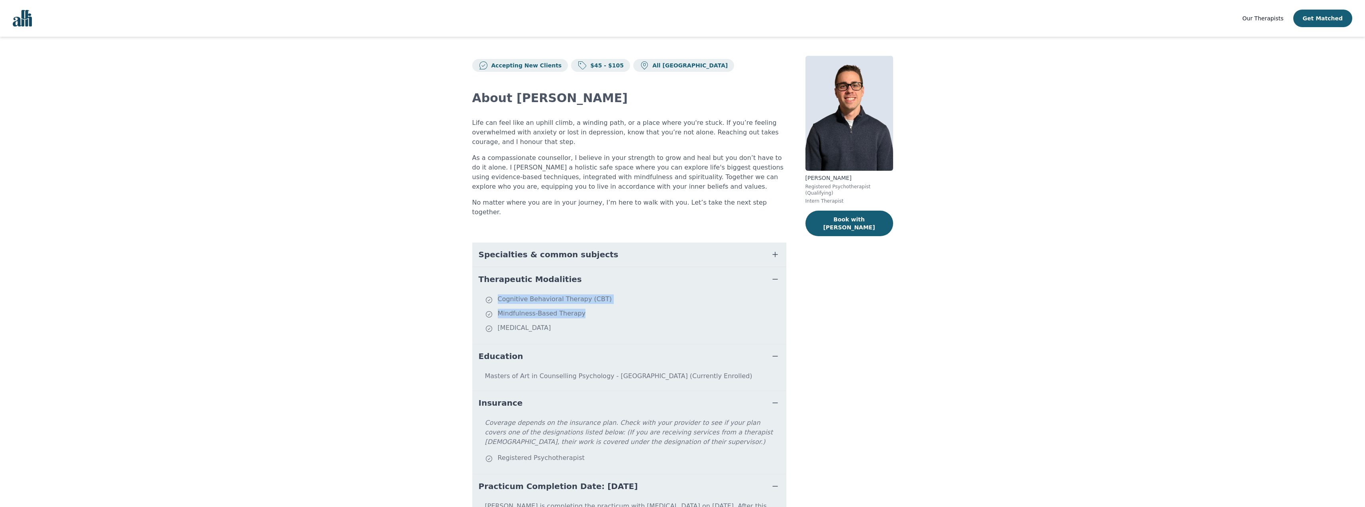
drag, startPoint x: 574, startPoint y: 316, endPoint x: 497, endPoint y: 290, distance: 81.4
click at [497, 294] on ul "Cognitive Behavioral Therapy (CBT) Mindfulness-Based Therapy Person Centered Th…" at bounding box center [630, 317] width 308 height 46
click at [577, 327] on ul "Cognitive Behavioral Therapy (CBT) Mindfulness-Based Therapy Person Centered Th…" at bounding box center [630, 317] width 308 height 46
drag, startPoint x: 519, startPoint y: 293, endPoint x: 493, endPoint y: 287, distance: 26.5
click at [493, 294] on ul "Cognitive Behavioral Therapy (CBT) Mindfulness-Based Therapy Person Centered Th…" at bounding box center [630, 317] width 308 height 46
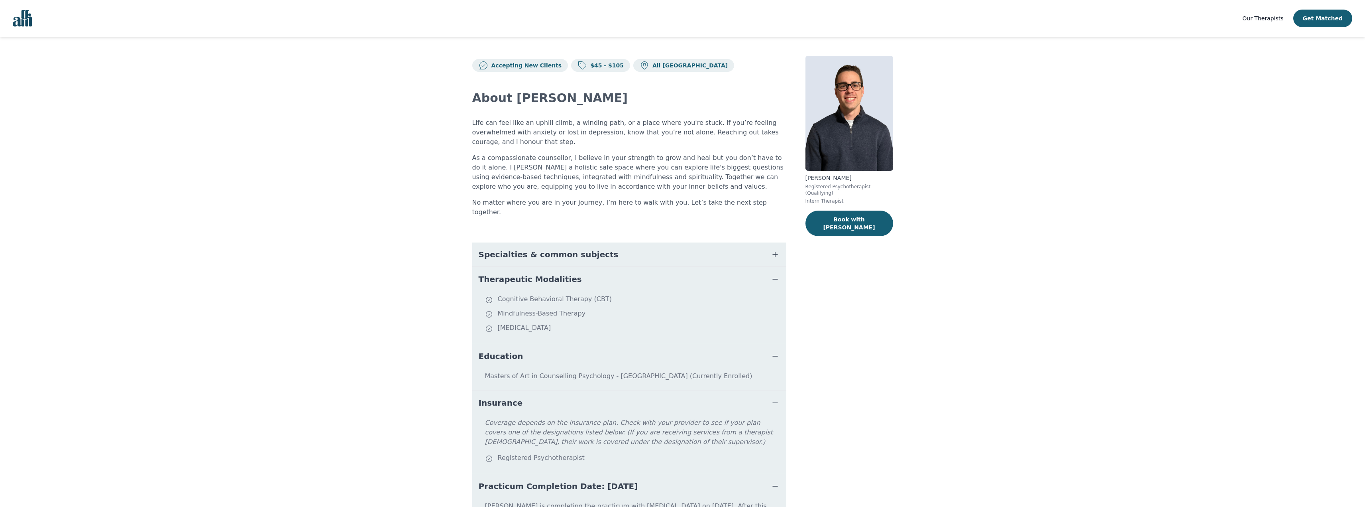
copy ul "Cognitive Behavioral Therapy (CBT) Mindfulness-Based Therapy Person Centered Th…"
click at [872, 150] on img at bounding box center [850, 113] width 88 height 115
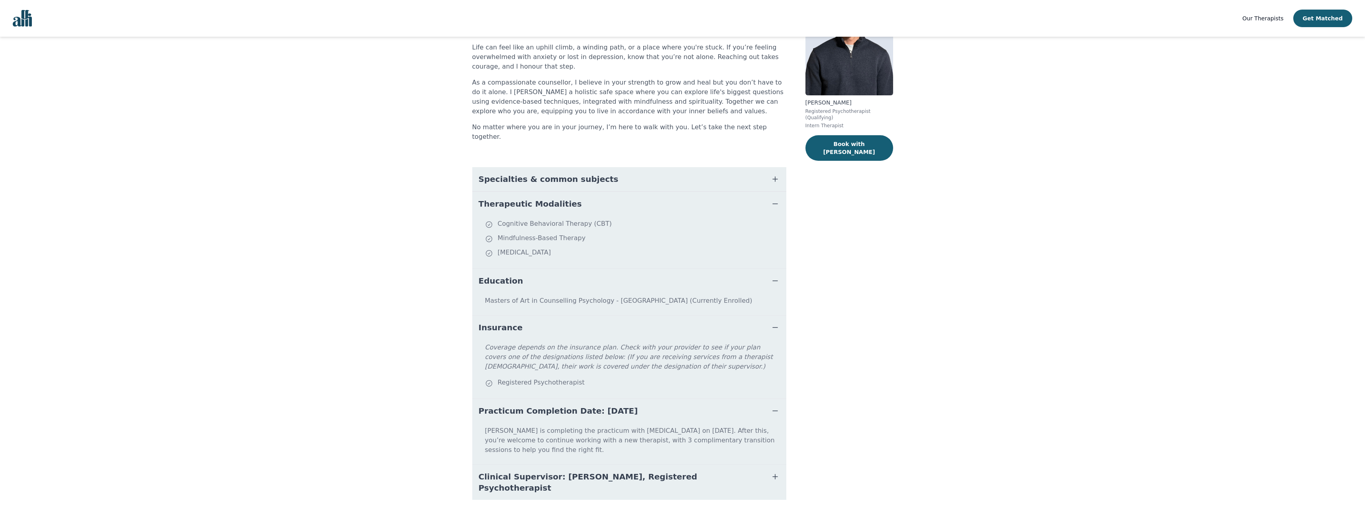
scroll to position [76, 0]
drag, startPoint x: 710, startPoint y: 293, endPoint x: 456, endPoint y: 285, distance: 254.4
click at [456, 285] on div "Accepting New Clients $45 - $105 All Canada About Ethan Life can feel like an u…" at bounding box center [682, 249] width 459 height 576
click at [942, 305] on main "Accepting New Clients $45 - $105 All Canada About Ethan Life can feel like an u…" at bounding box center [682, 249] width 1365 height 576
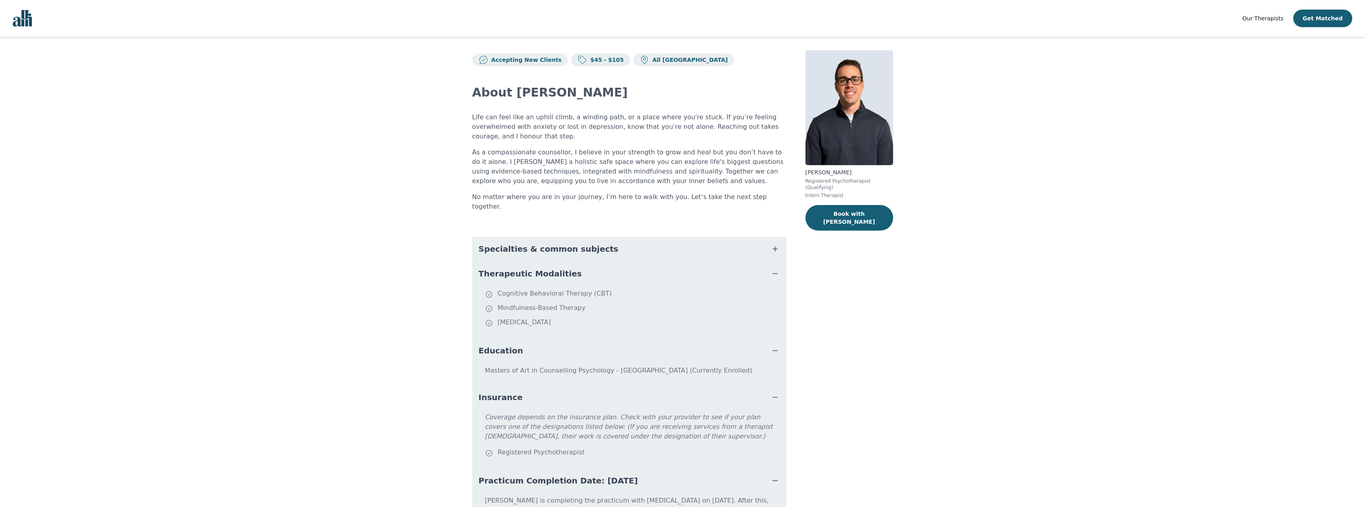
scroll to position [0, 0]
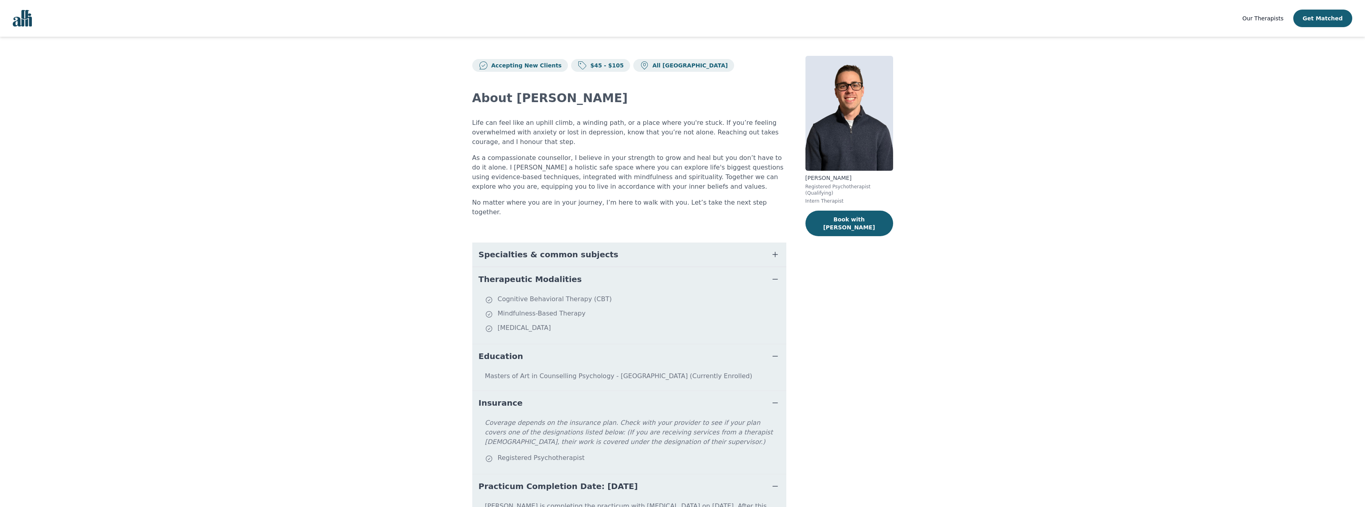
click at [25, 13] on img "Global" at bounding box center [22, 18] width 19 height 17
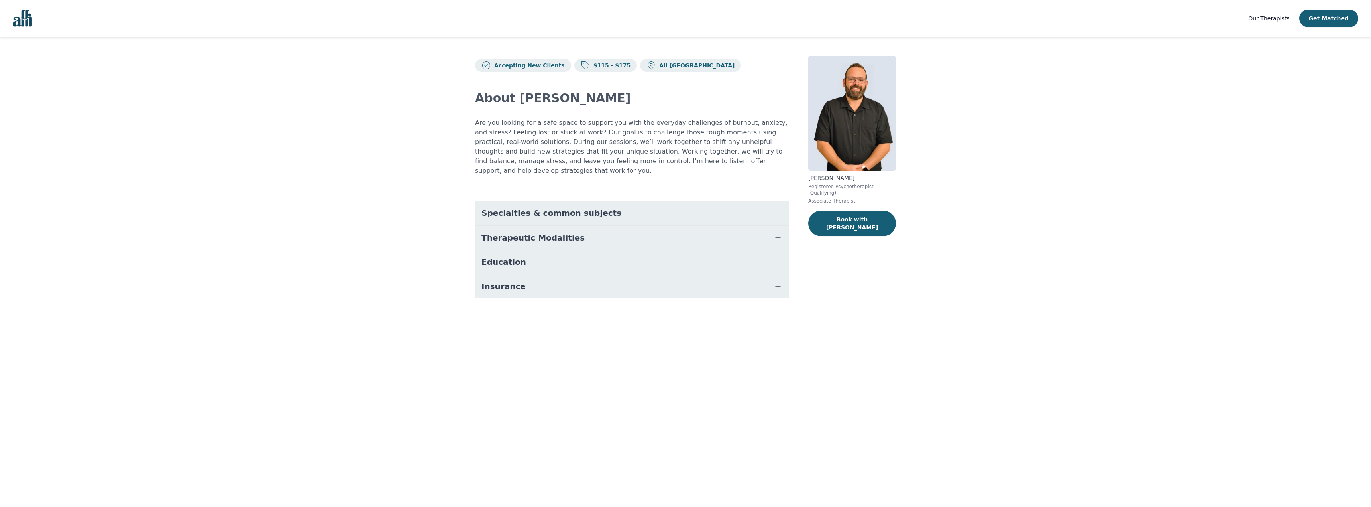
click at [556, 207] on span "Specialties & common subjects" at bounding box center [552, 212] width 140 height 11
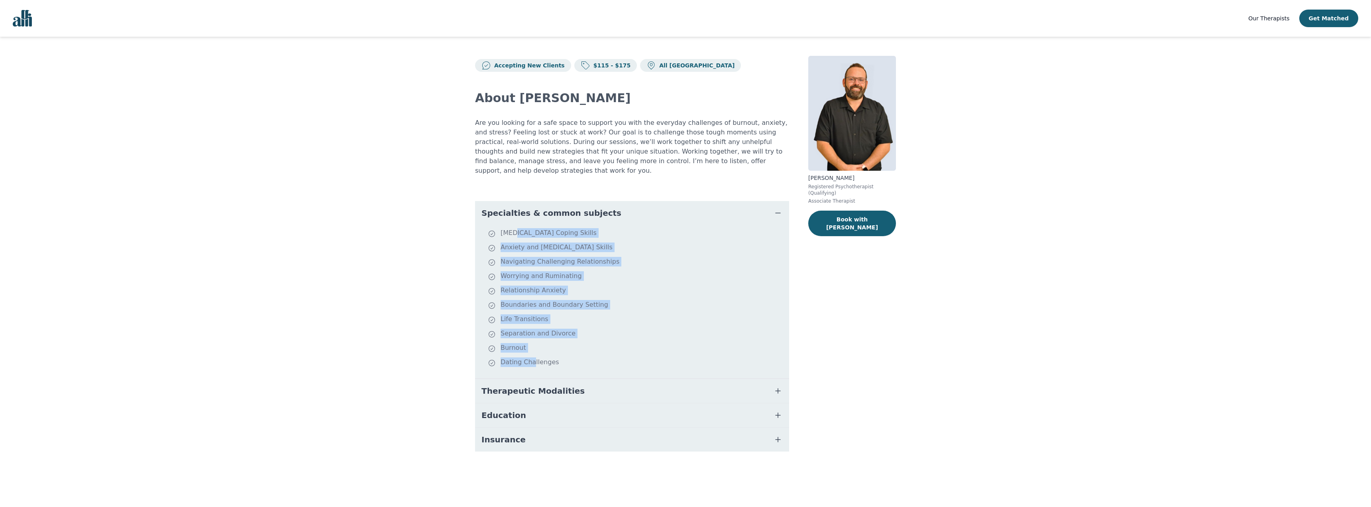
drag, startPoint x: 515, startPoint y: 222, endPoint x: 531, endPoint y: 363, distance: 141.6
click at [531, 363] on ul "Depression Coping Skills Anxiety and Stress Management Skills Navigating Challe…" at bounding box center [632, 301] width 308 height 147
click at [555, 357] on li "Dating Challenges" at bounding box center [637, 362] width 298 height 11
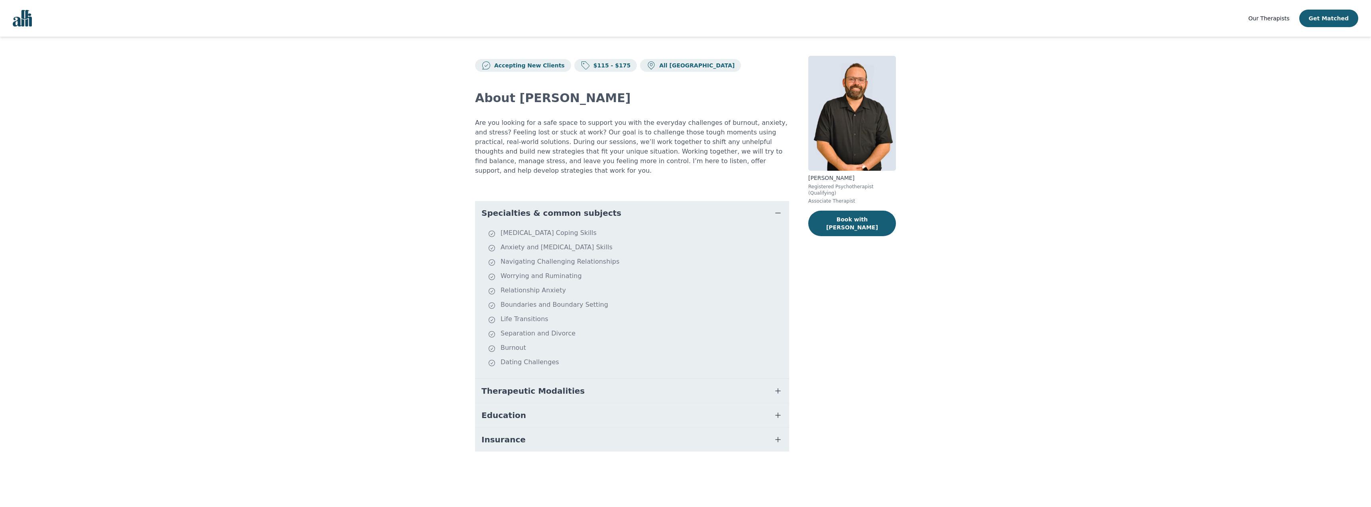
click at [573, 385] on button "Therapeutic Modalities" at bounding box center [632, 391] width 314 height 24
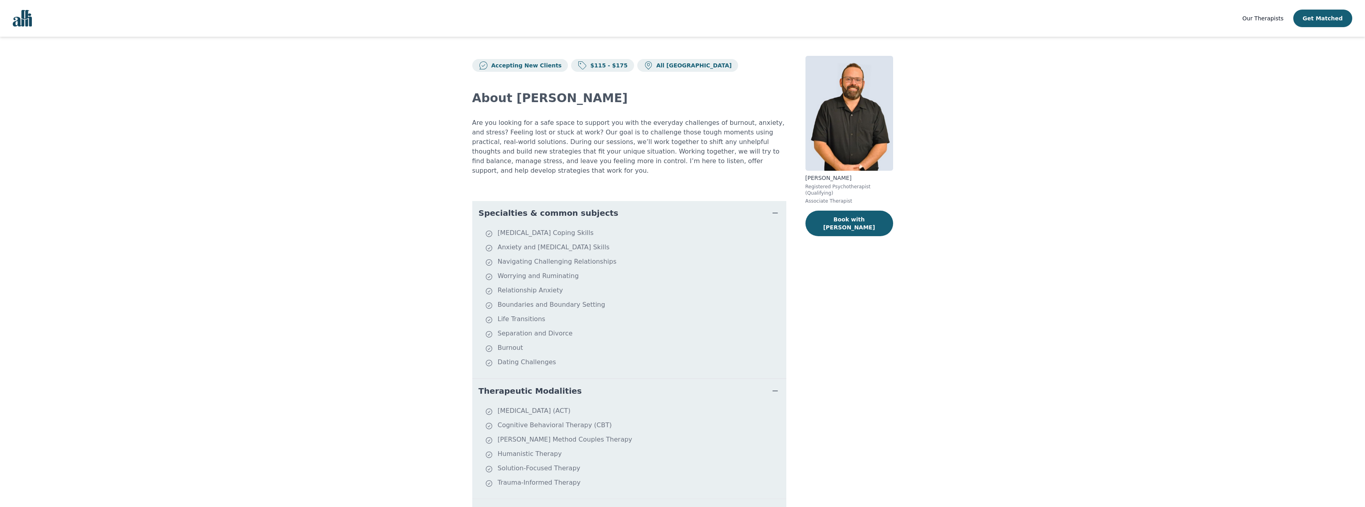
click at [574, 385] on button "Therapeutic Modalities" at bounding box center [629, 391] width 314 height 24
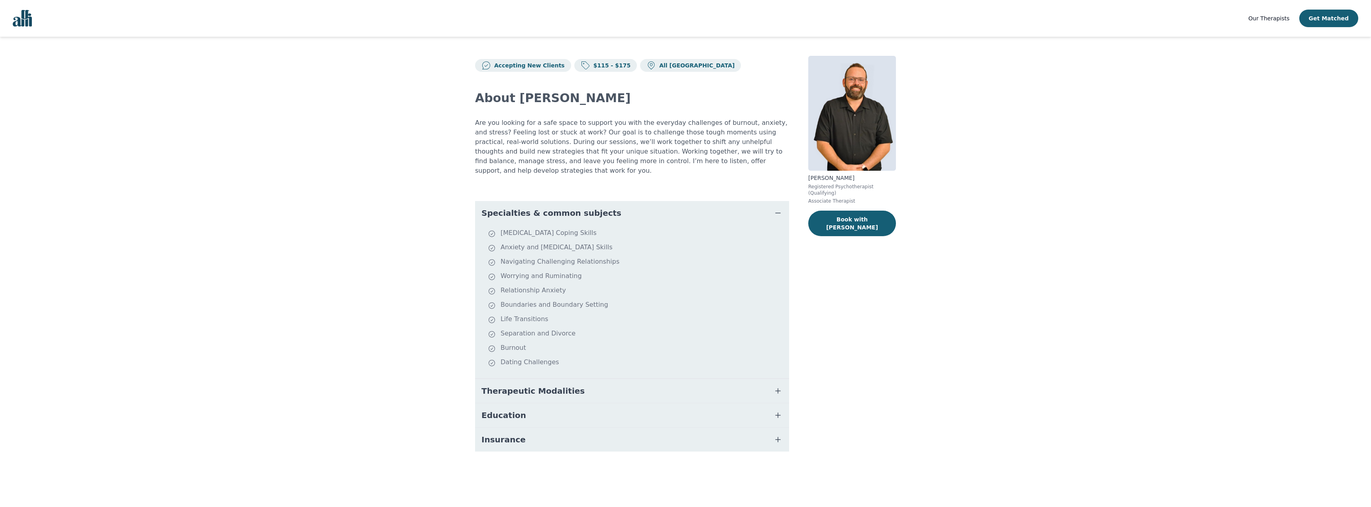
click at [588, 378] on div "Therapeutic Modalities" at bounding box center [632, 390] width 314 height 24
click at [565, 427] on button "Insurance" at bounding box center [632, 439] width 314 height 24
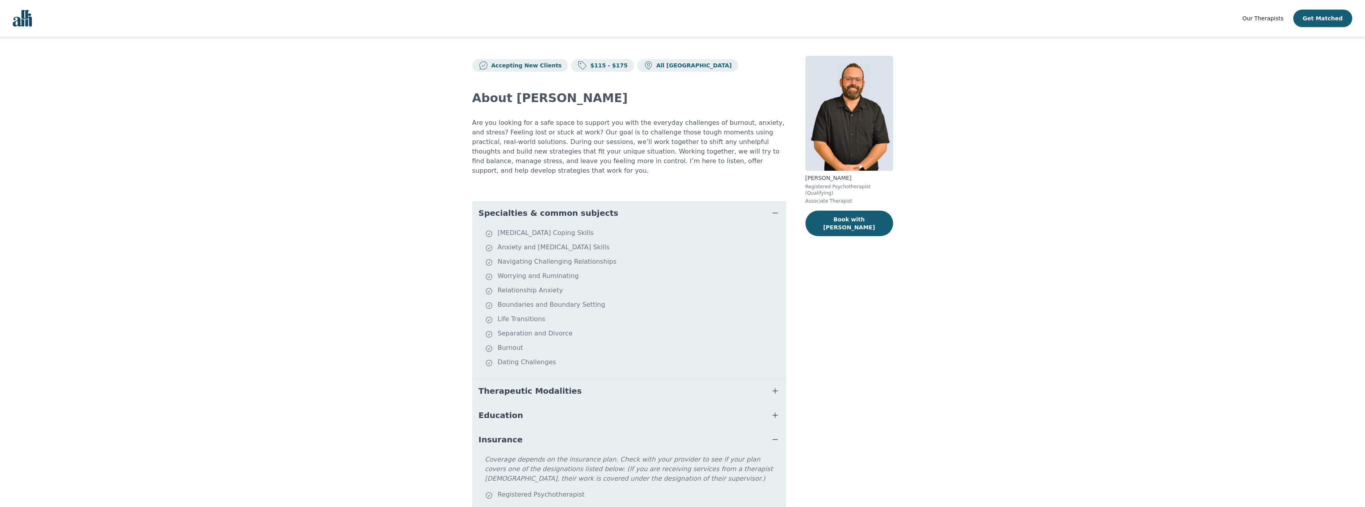
click at [570, 405] on button "Education" at bounding box center [629, 415] width 314 height 24
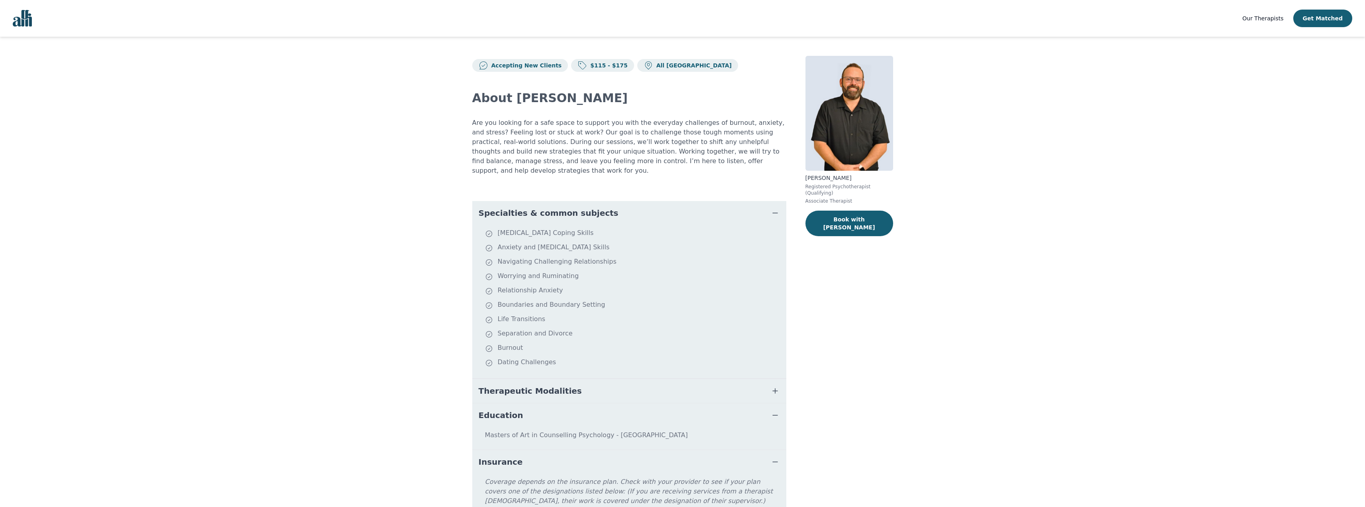
click at [870, 114] on img at bounding box center [850, 113] width 88 height 115
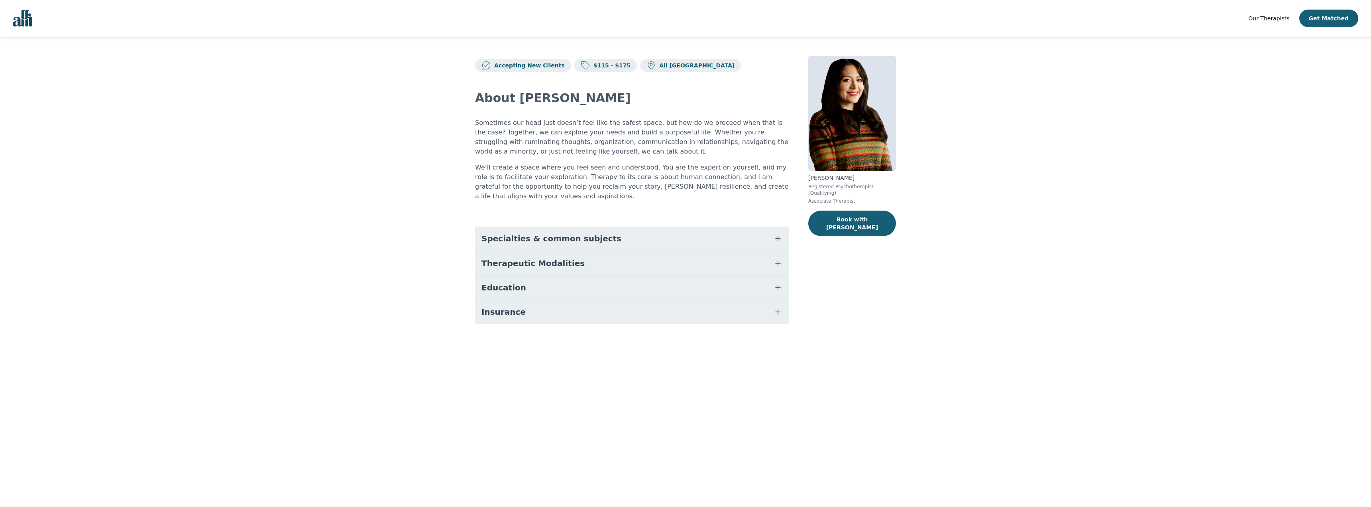
click at [583, 276] on button "Education" at bounding box center [632, 287] width 314 height 24
click at [586, 251] on button "Therapeutic Modalities" at bounding box center [632, 263] width 314 height 24
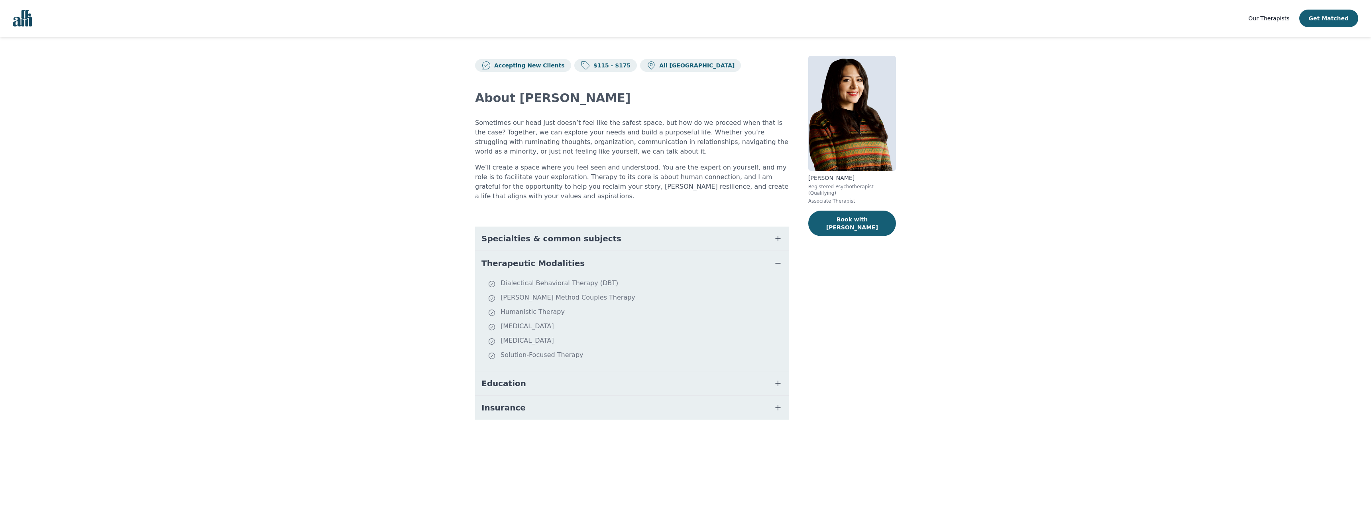
click at [586, 233] on span "Specialties & common subjects" at bounding box center [552, 238] width 140 height 11
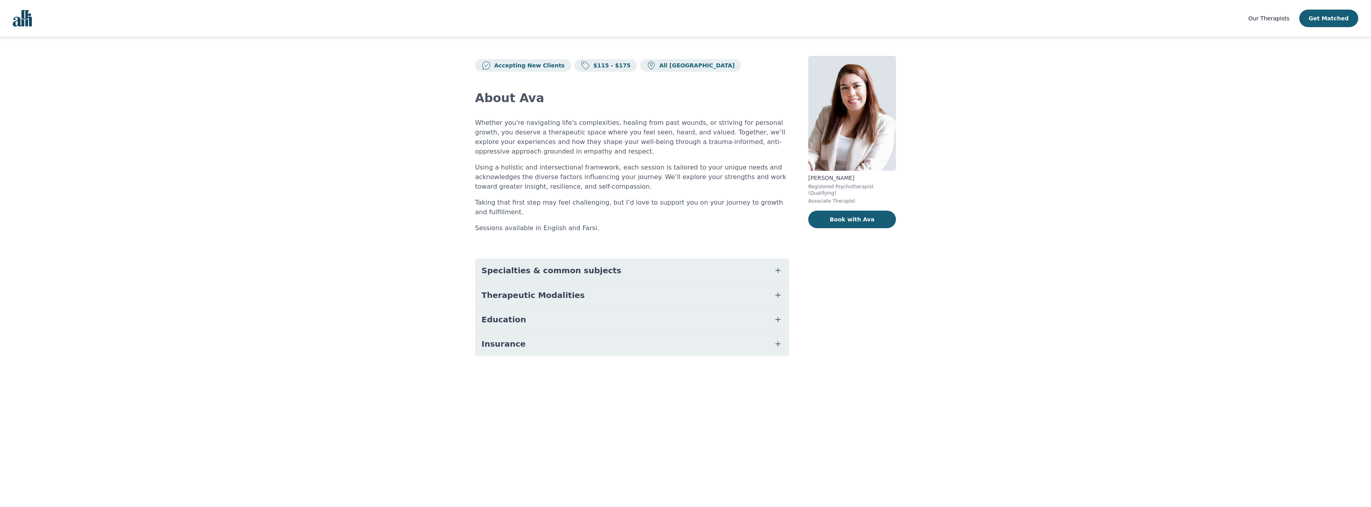
click at [533, 271] on span "Specialties & common subjects" at bounding box center [552, 270] width 140 height 11
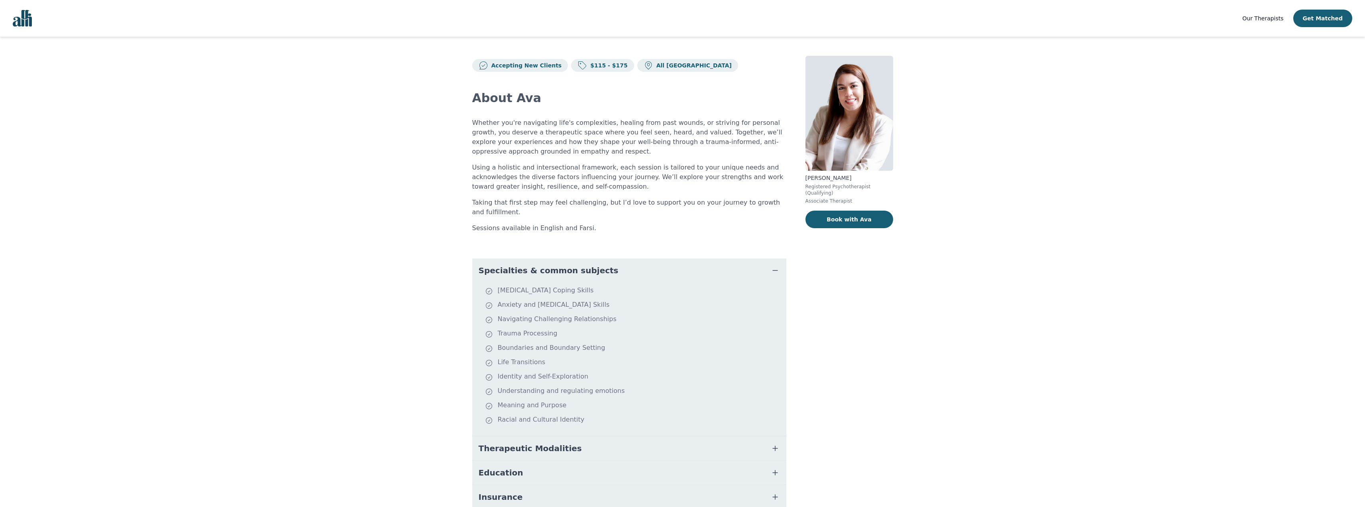
click at [533, 271] on span "Specialties & common subjects" at bounding box center [549, 270] width 140 height 11
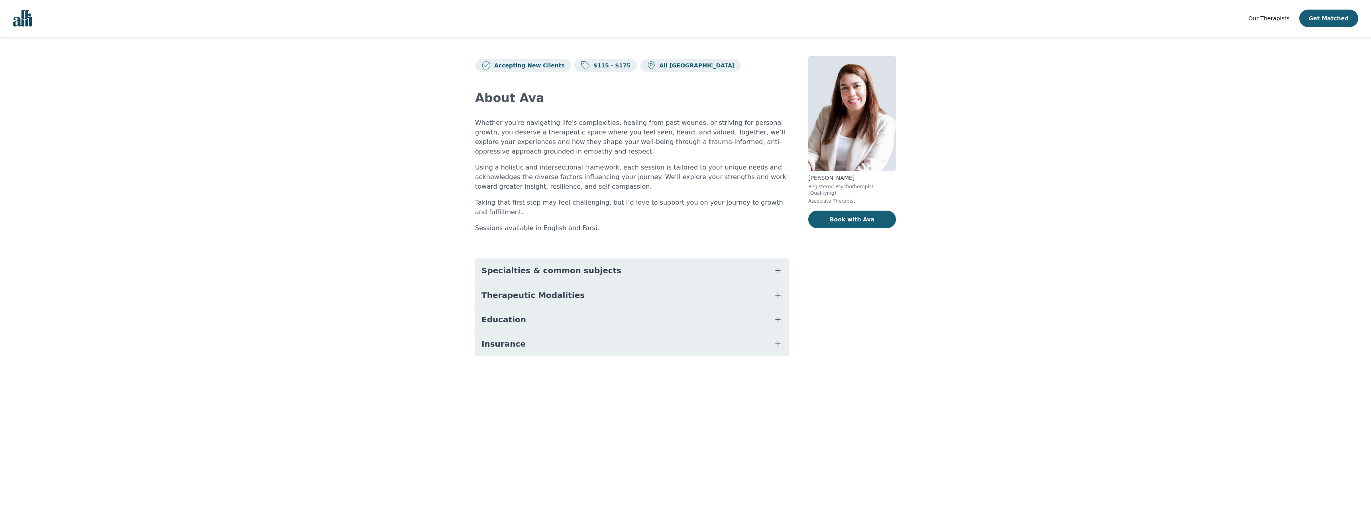
click at [555, 295] on span "Therapeutic Modalities" at bounding box center [533, 294] width 103 height 11
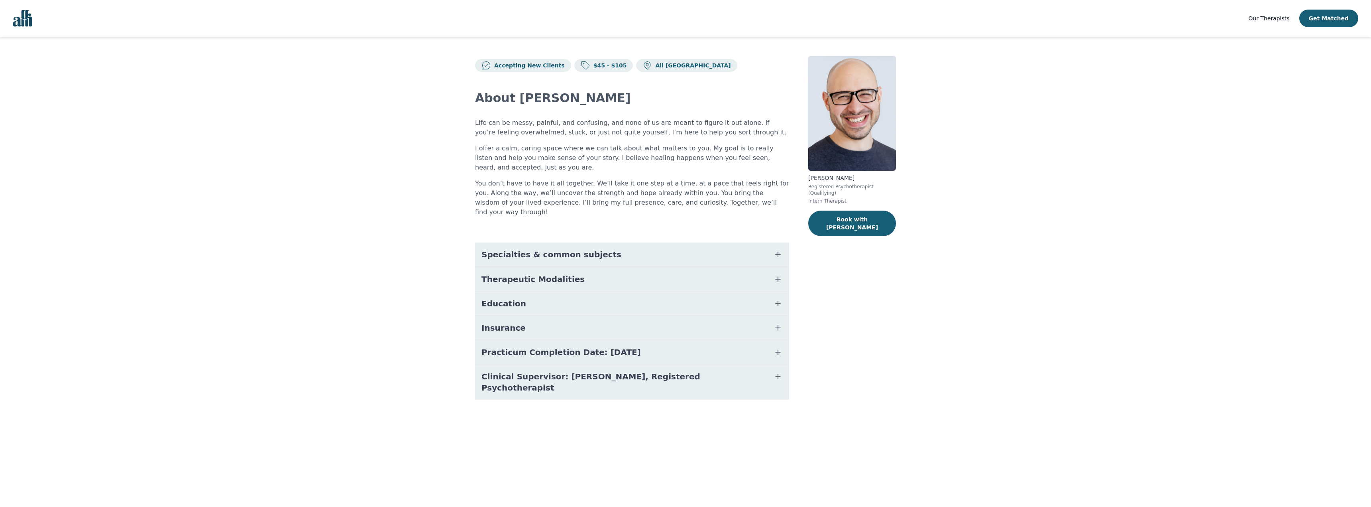
click at [555, 249] on span "Specialties & common subjects" at bounding box center [552, 254] width 140 height 11
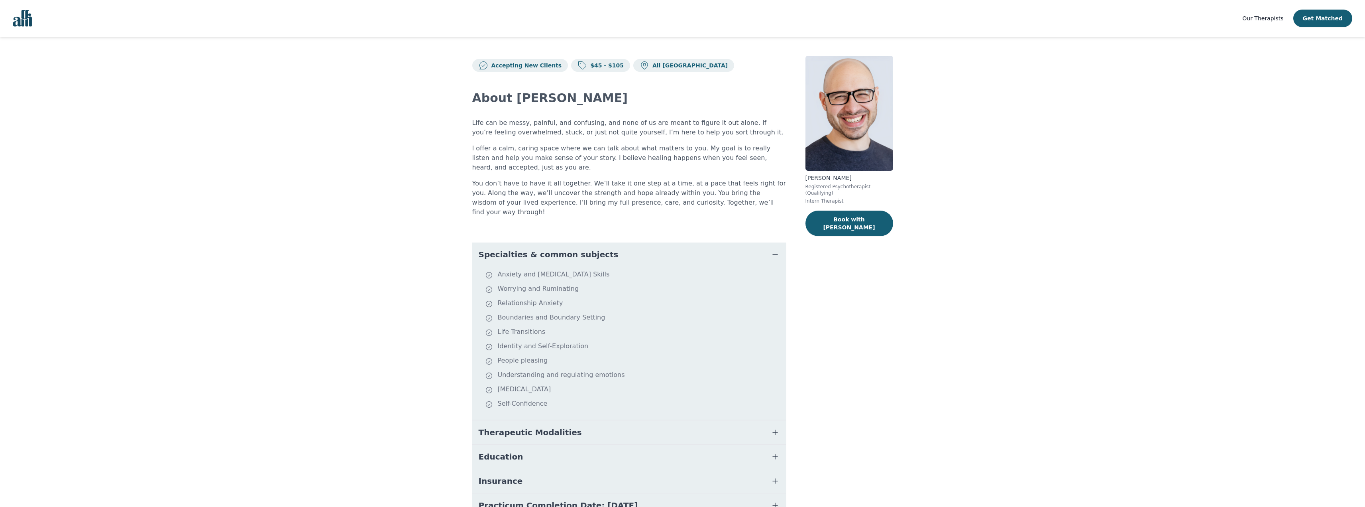
click at [555, 249] on span "Specialties & common subjects" at bounding box center [549, 254] width 140 height 11
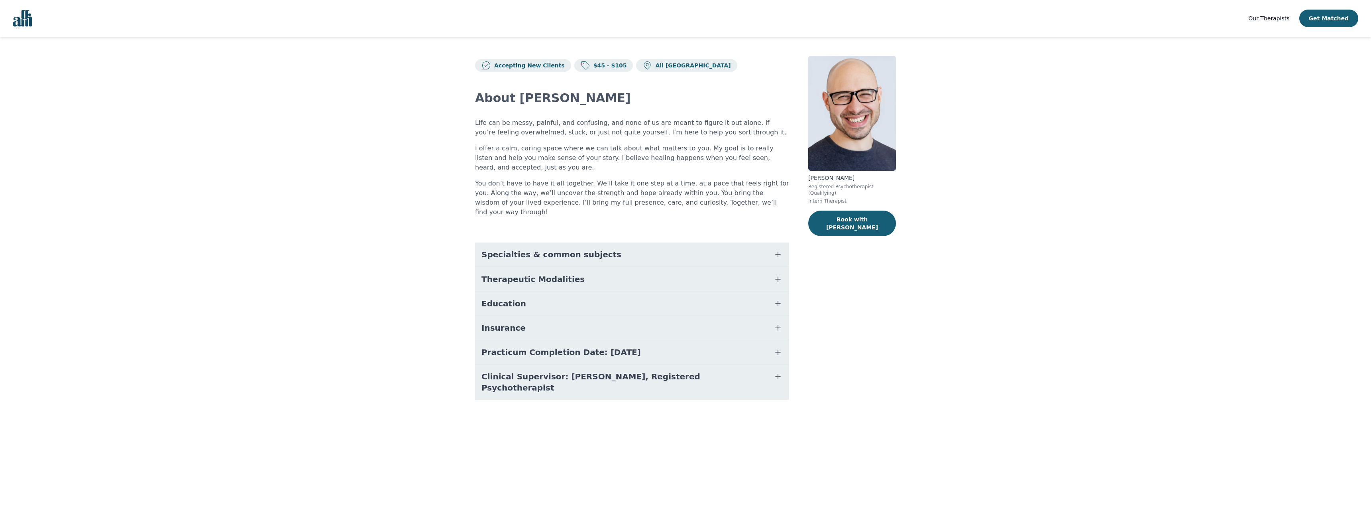
click at [543, 346] on span "Practicum Completion Date: 2025-12-19" at bounding box center [561, 351] width 159 height 11
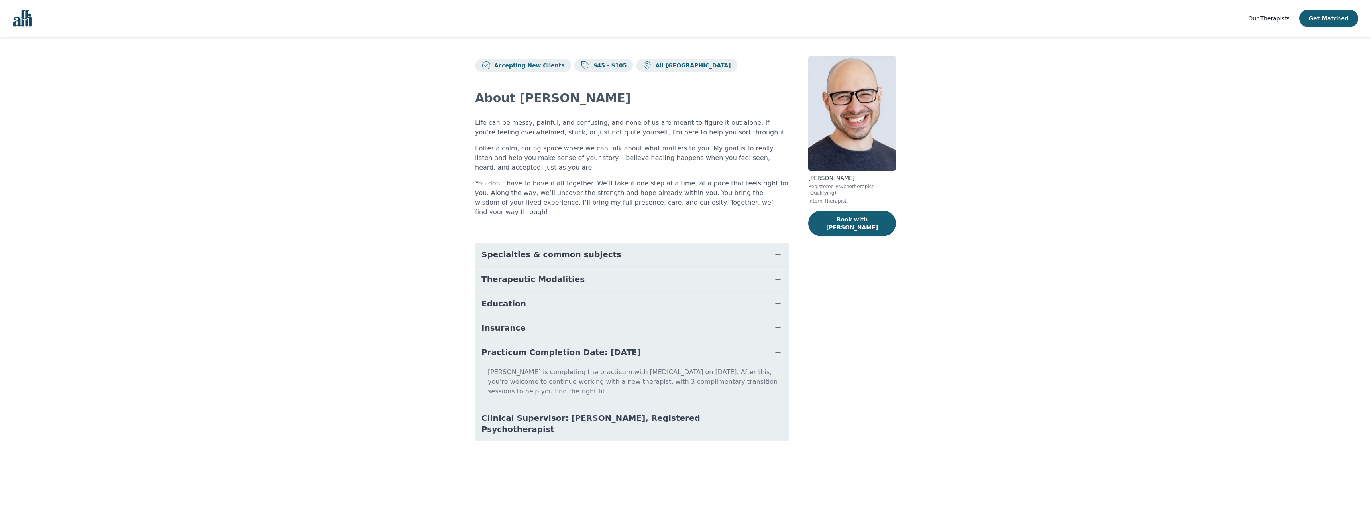
click at [543, 346] on span "Practicum Completion Date: 2025-12-19" at bounding box center [561, 351] width 159 height 11
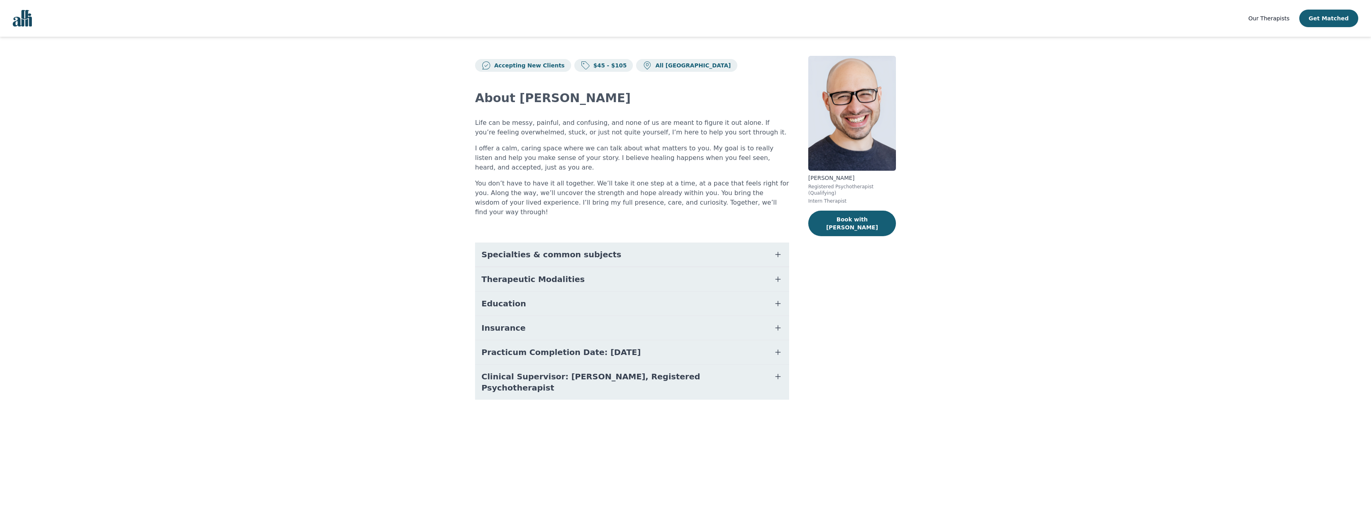
click at [541, 371] on span "Clinical Supervisor: Katherine McNichol, Registered Psychotherapist" at bounding box center [623, 382] width 282 height 22
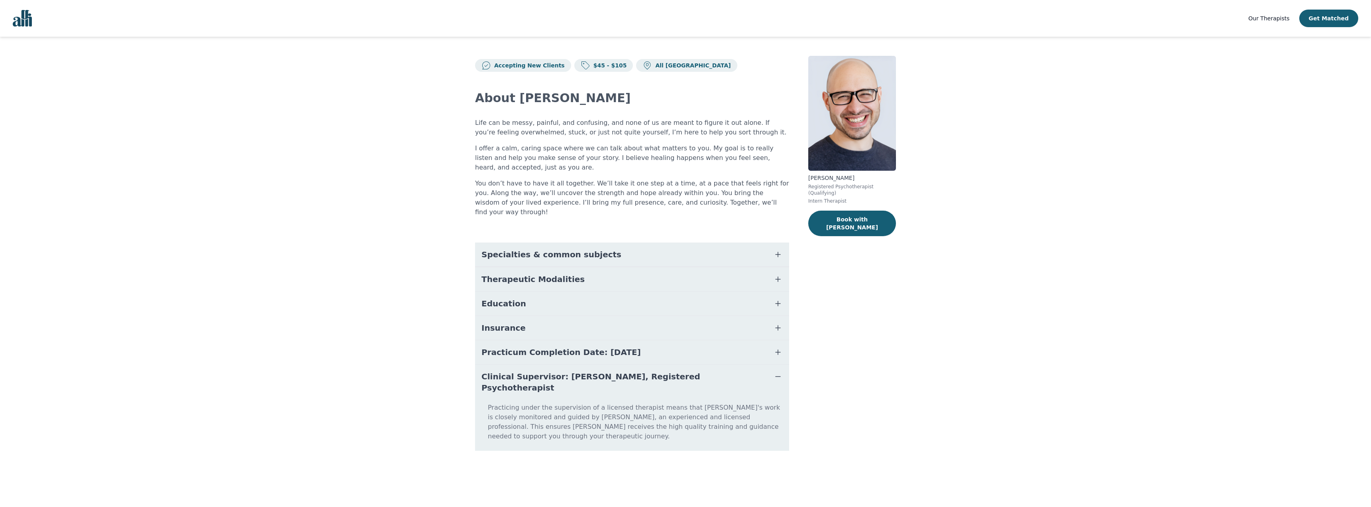
click at [541, 371] on span "Clinical Supervisor: Katherine McNichol, Registered Psychotherapist" at bounding box center [623, 382] width 282 height 22
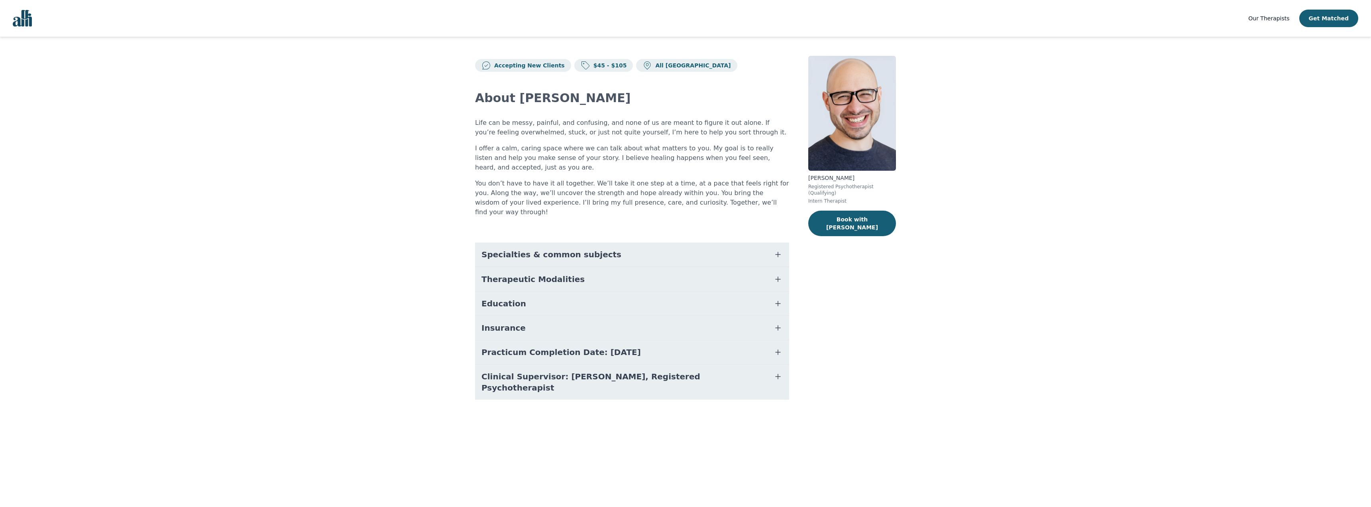
click at [570, 249] on span "Specialties & common subjects" at bounding box center [552, 254] width 140 height 11
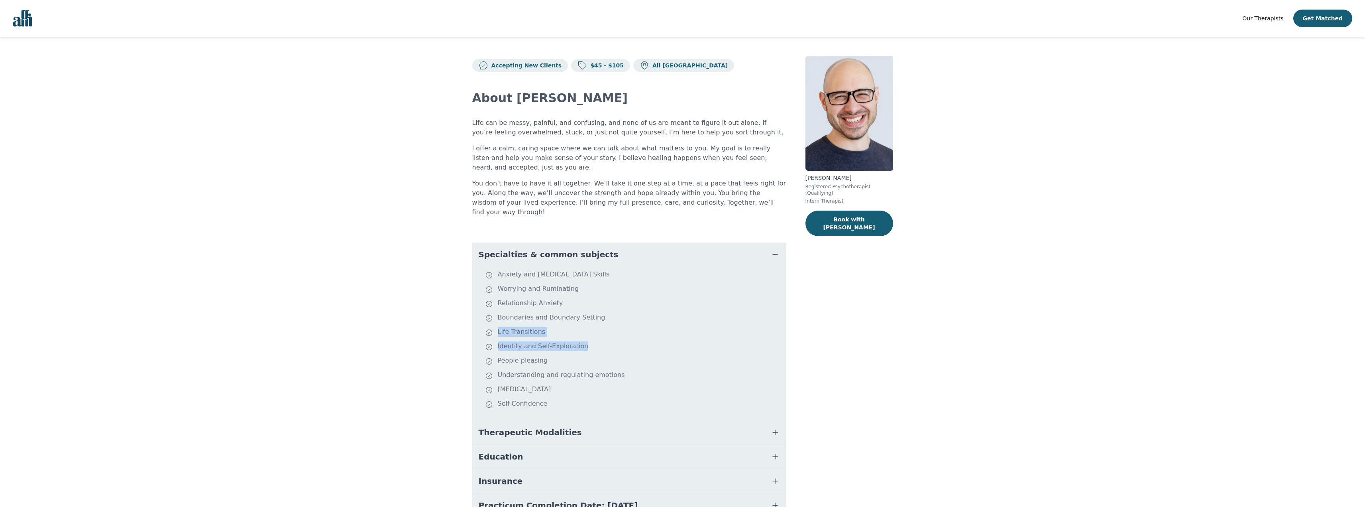
drag, startPoint x: 629, startPoint y: 352, endPoint x: 527, endPoint y: 291, distance: 119.0
click at [557, 309] on ul "Anxiety and Stress Management Skills Worrying and Ruminating Relationship Anxie…" at bounding box center [630, 342] width 308 height 147
drag, startPoint x: 552, startPoint y: 358, endPoint x: 556, endPoint y: 357, distance: 4.9
click at [556, 357] on ul "Anxiety and Stress Management Skills Worrying and Ruminating Relationship Anxie…" at bounding box center [630, 342] width 308 height 147
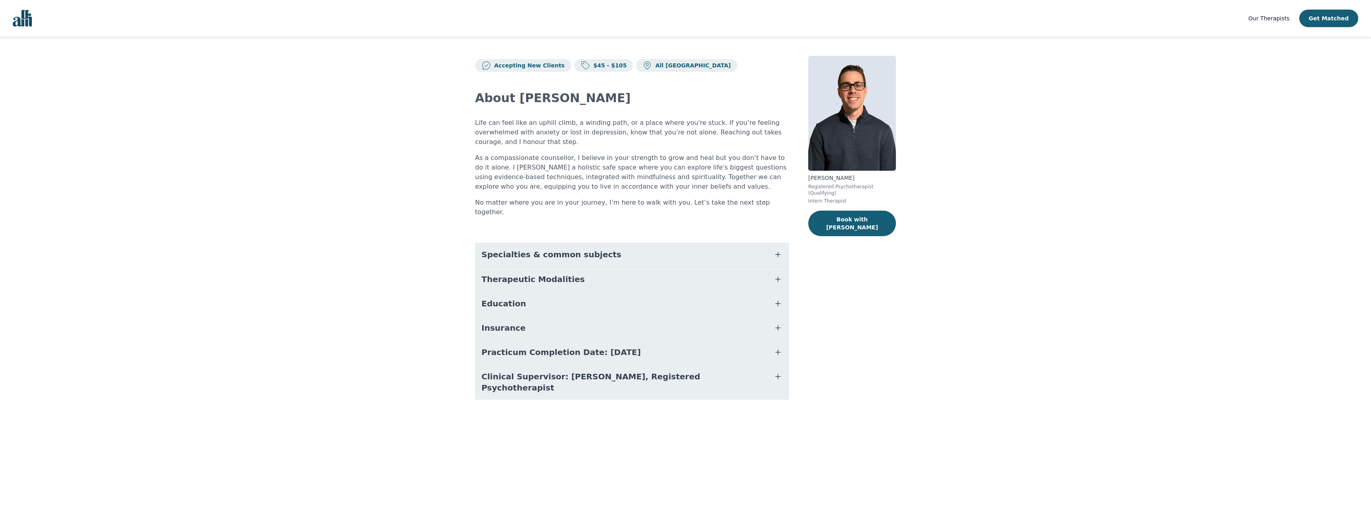
click at [591, 249] on span "Specialties & common subjects" at bounding box center [552, 254] width 140 height 11
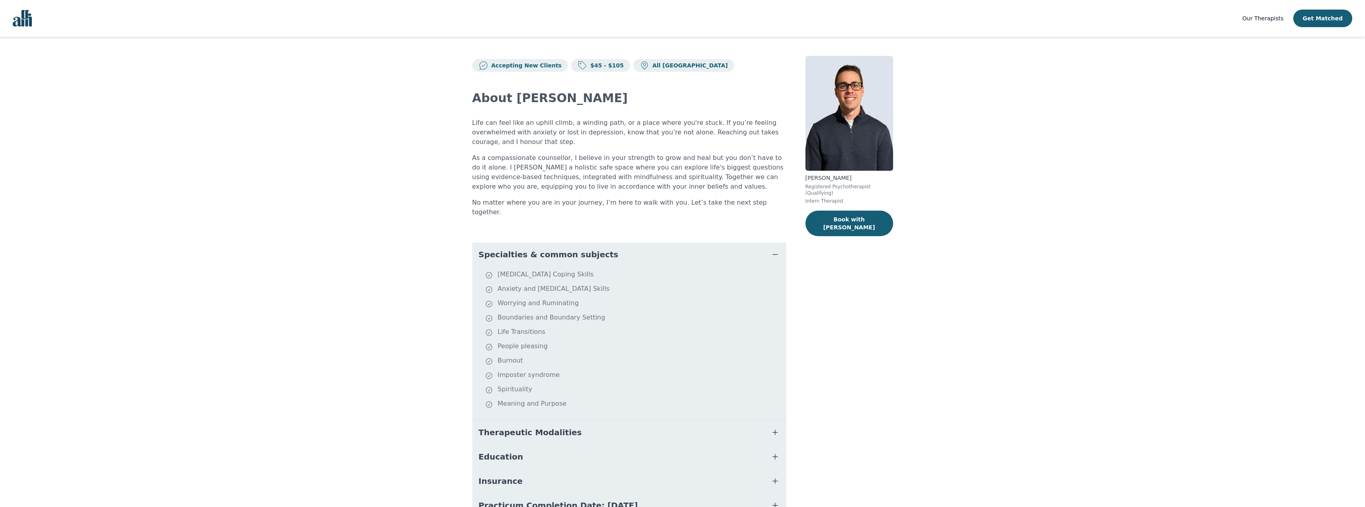
click at [591, 243] on button "Specialties & common subjects" at bounding box center [629, 254] width 314 height 24
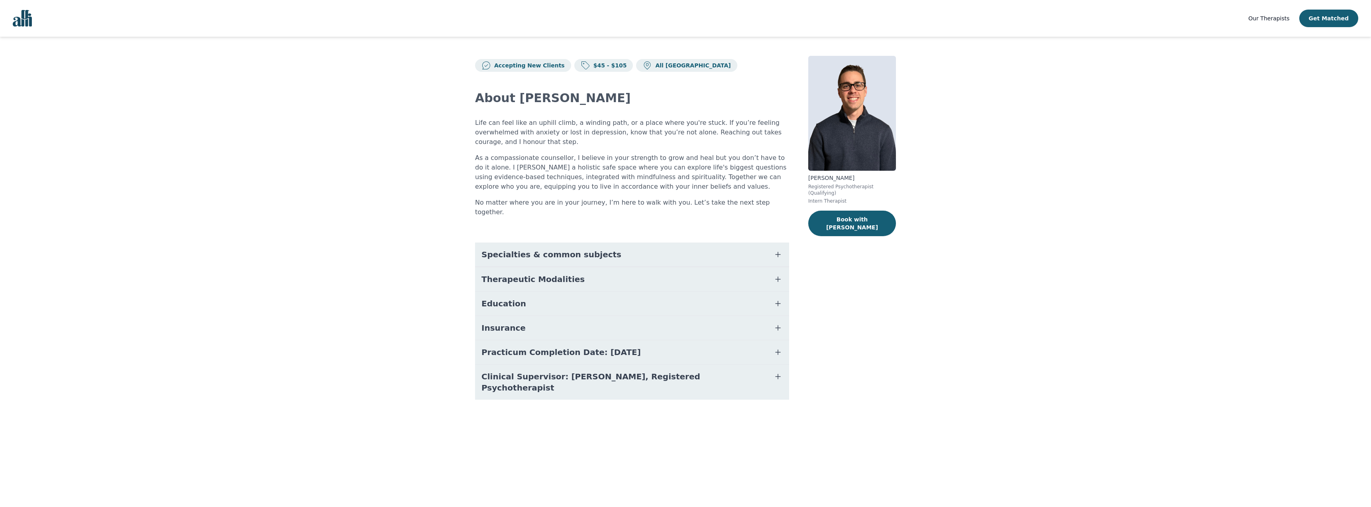
click at [601, 267] on button "Therapeutic Modalities" at bounding box center [632, 279] width 314 height 24
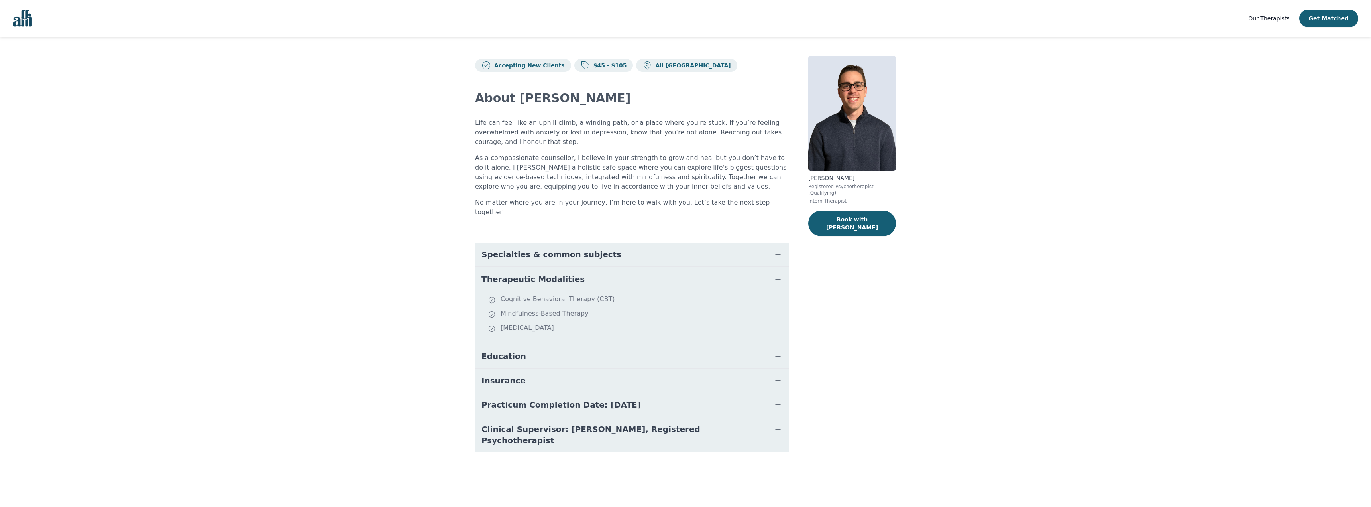
click at [601, 267] on button "Therapeutic Modalities" at bounding box center [632, 279] width 314 height 24
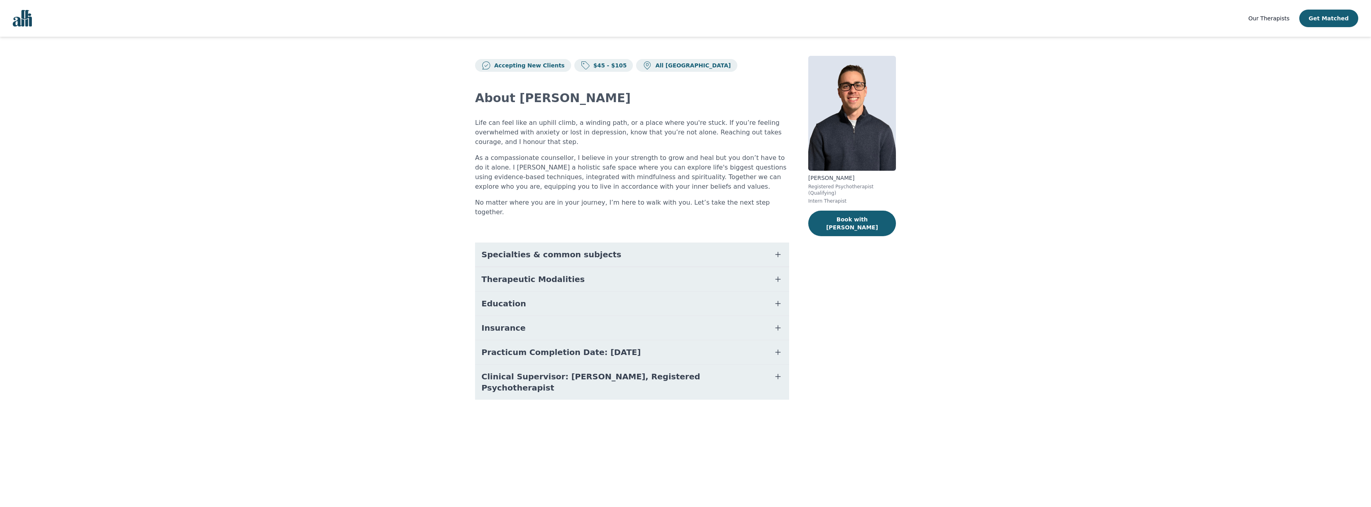
click at [611, 300] on button "Education" at bounding box center [632, 303] width 314 height 24
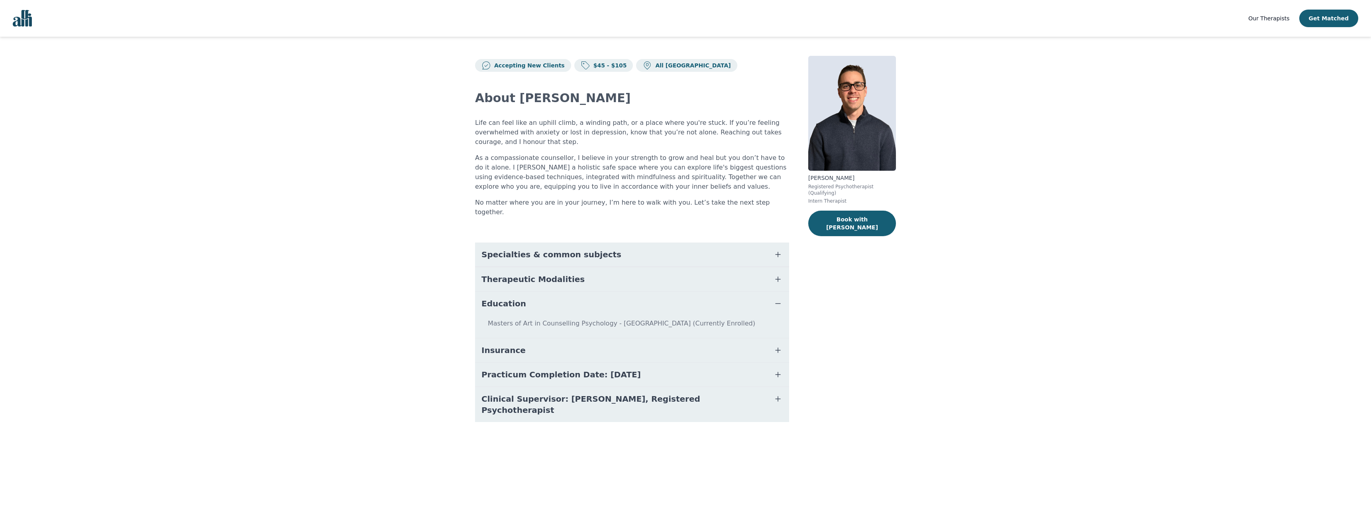
click at [610, 300] on button "Education" at bounding box center [632, 303] width 314 height 24
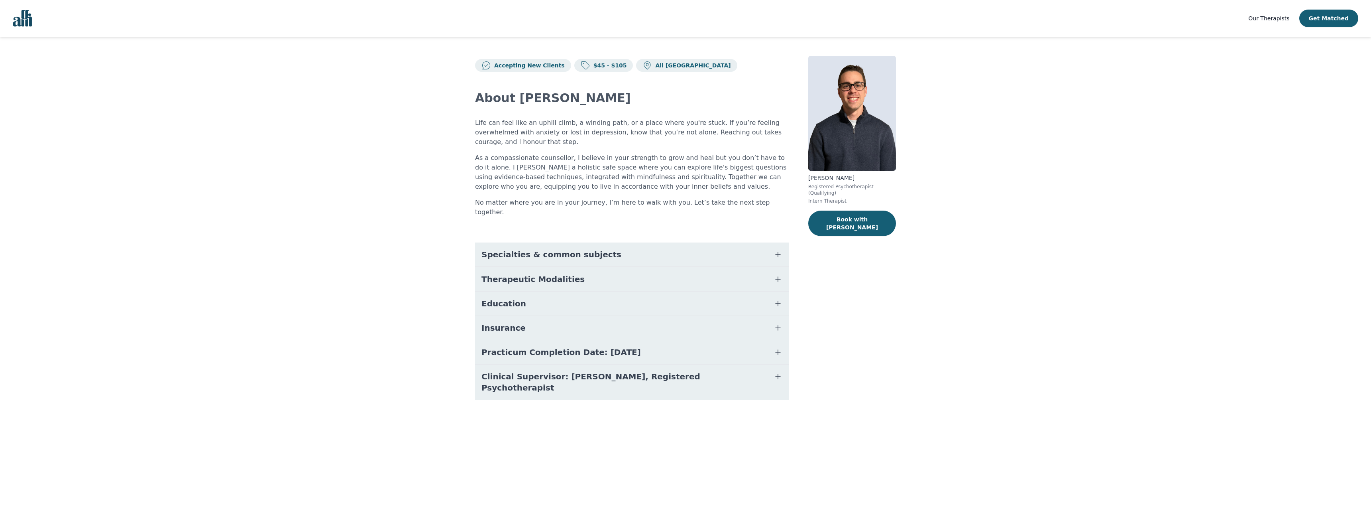
click at [597, 321] on button "Insurance" at bounding box center [632, 328] width 314 height 24
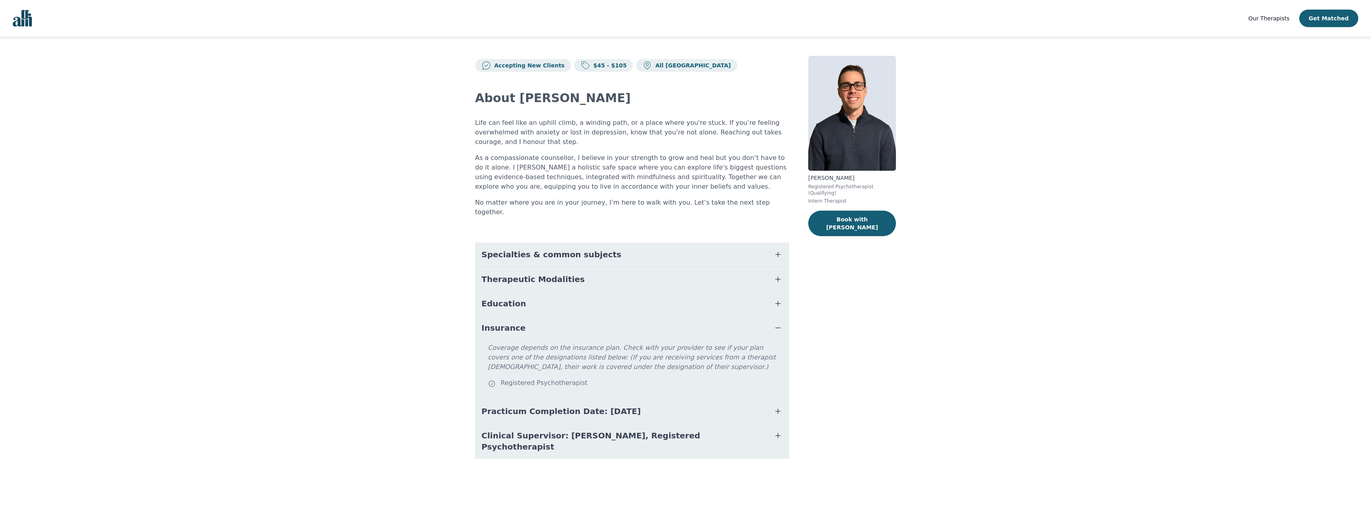
click at [597, 321] on button "Insurance" at bounding box center [632, 328] width 314 height 24
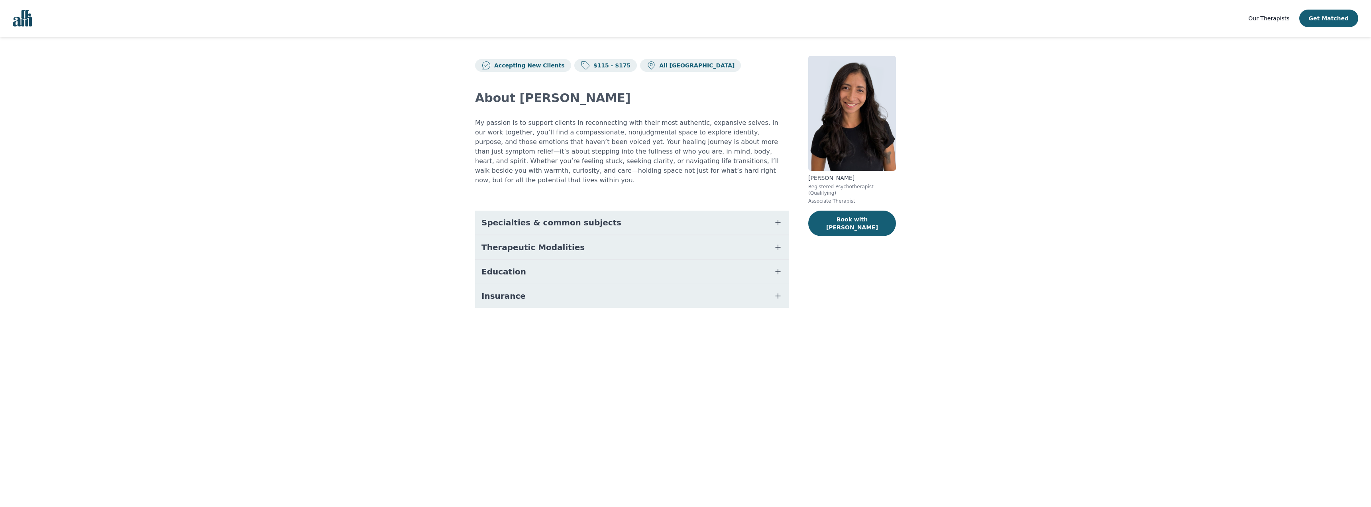
click at [607, 210] on button "Specialties & common subjects" at bounding box center [632, 222] width 314 height 24
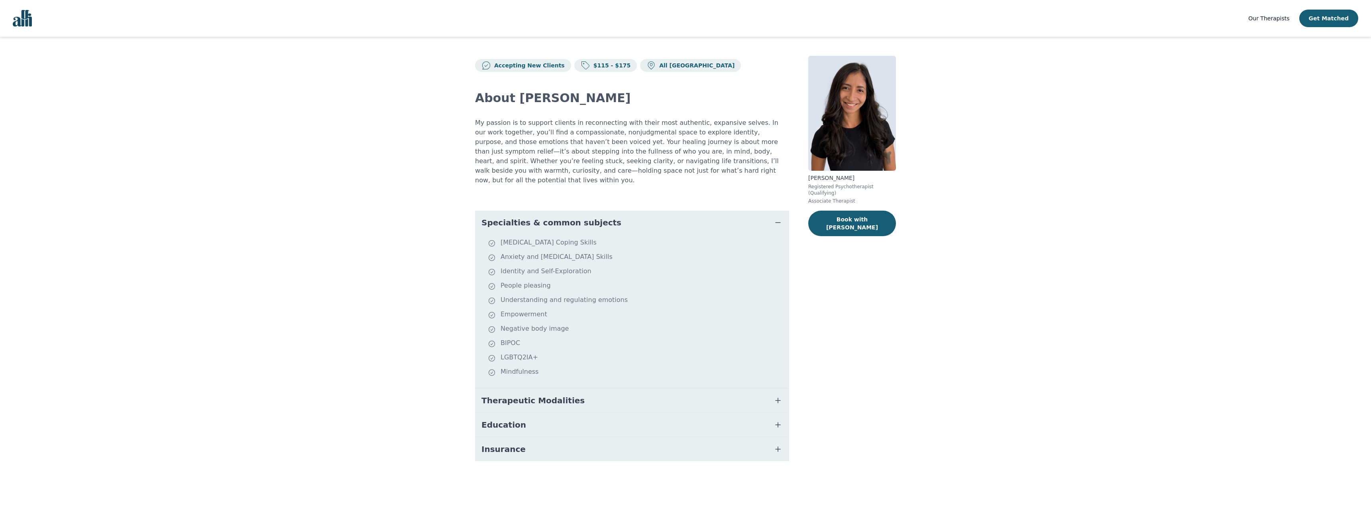
click at [607, 210] on button "Specialties & common subjects" at bounding box center [632, 222] width 314 height 24
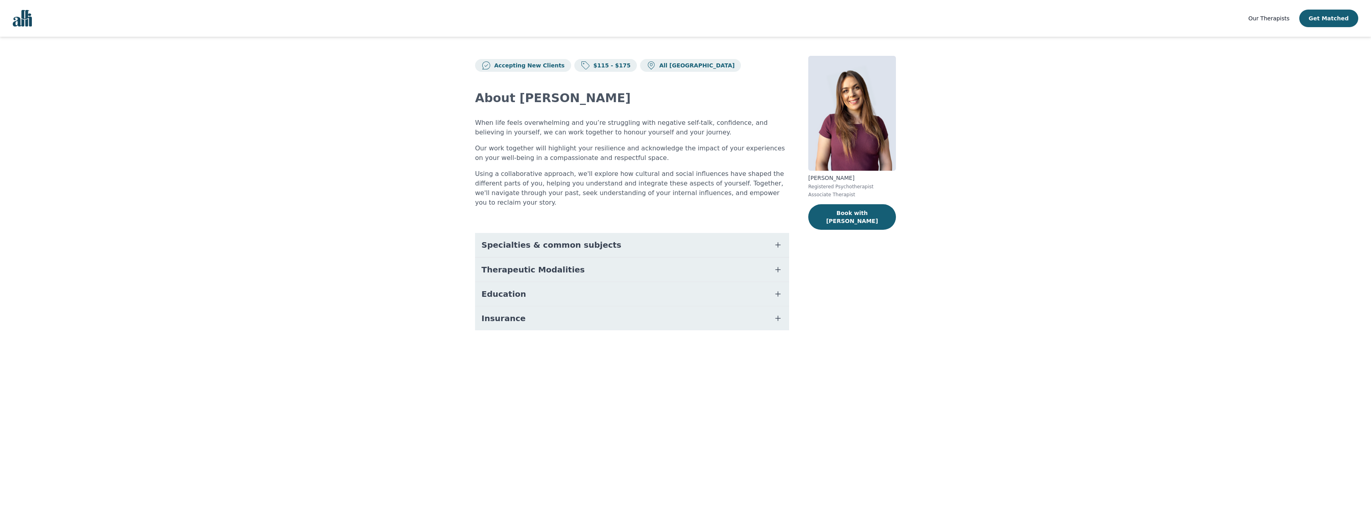
click at [580, 239] on span "Specialties & common subjects" at bounding box center [552, 244] width 140 height 11
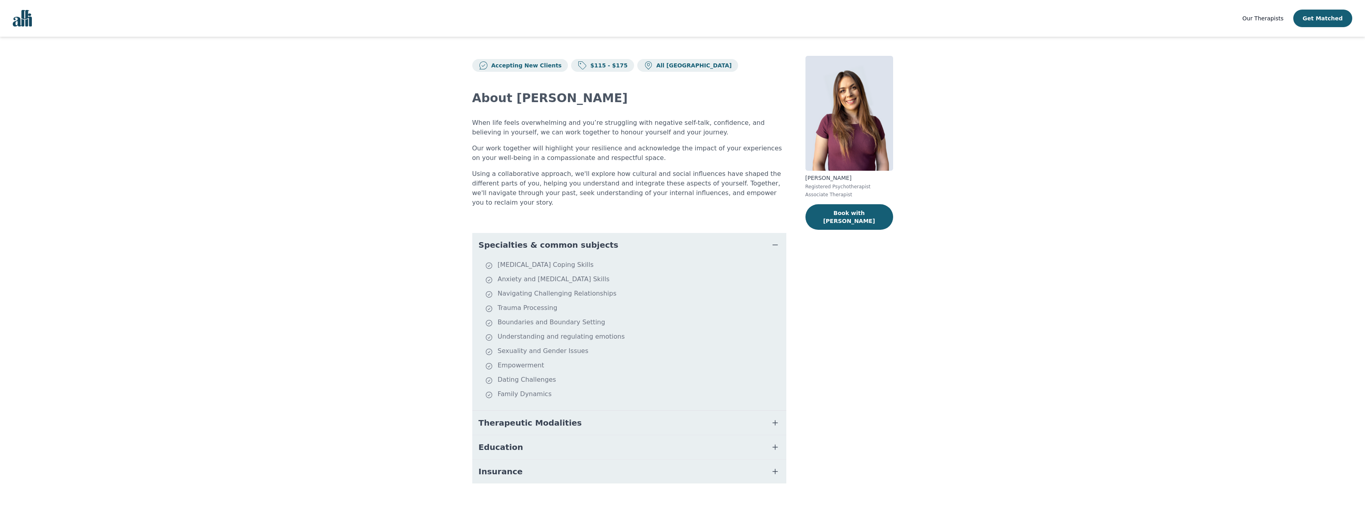
click at [580, 239] on span "Specialties & common subjects" at bounding box center [549, 244] width 140 height 11
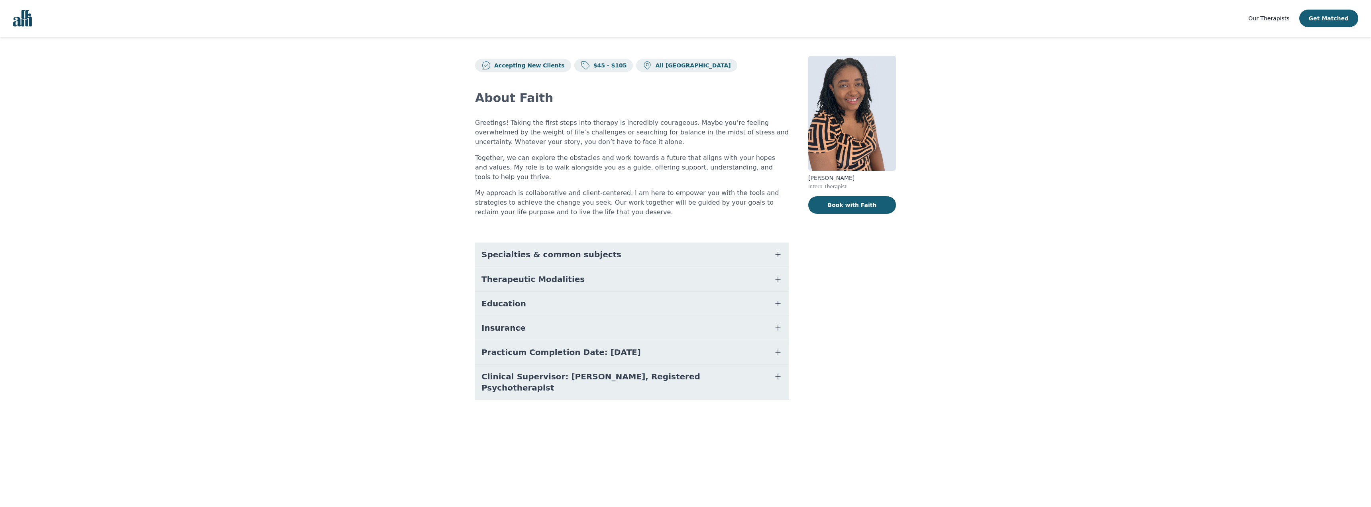
click at [580, 249] on span "Specialties & common subjects" at bounding box center [552, 254] width 140 height 11
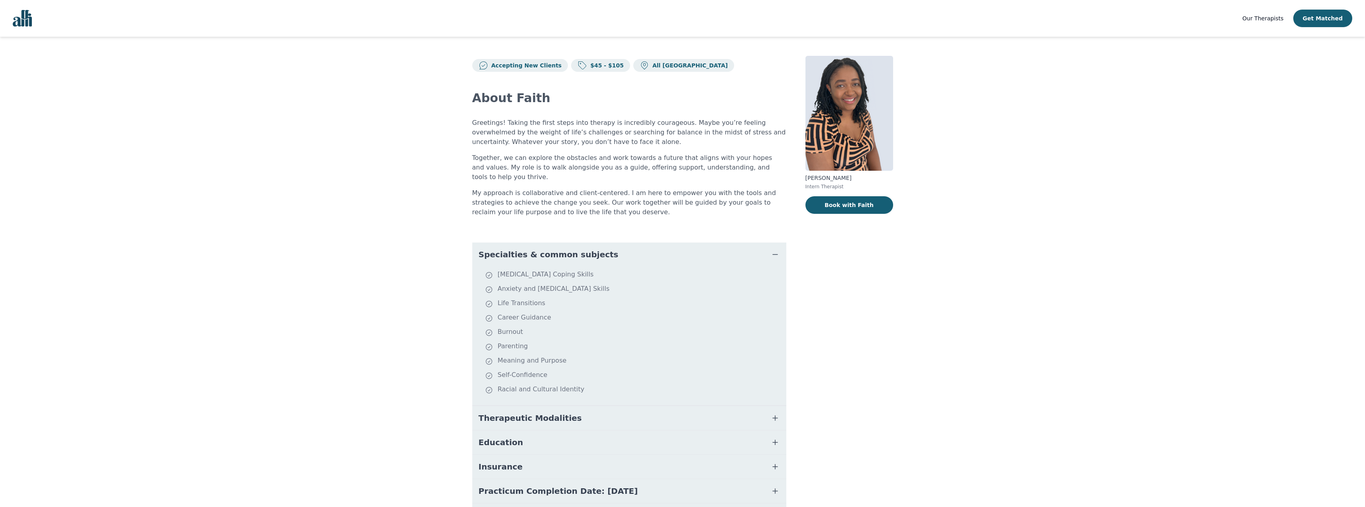
click at [580, 419] on button "Therapeutic Modalities" at bounding box center [629, 418] width 314 height 24
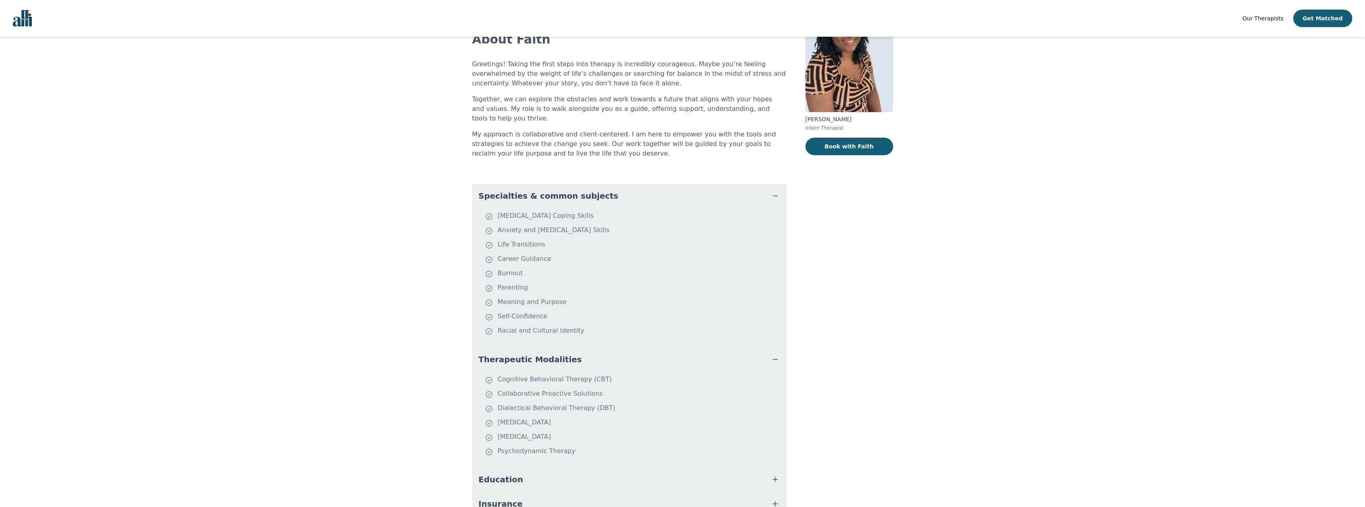
scroll to position [80, 0]
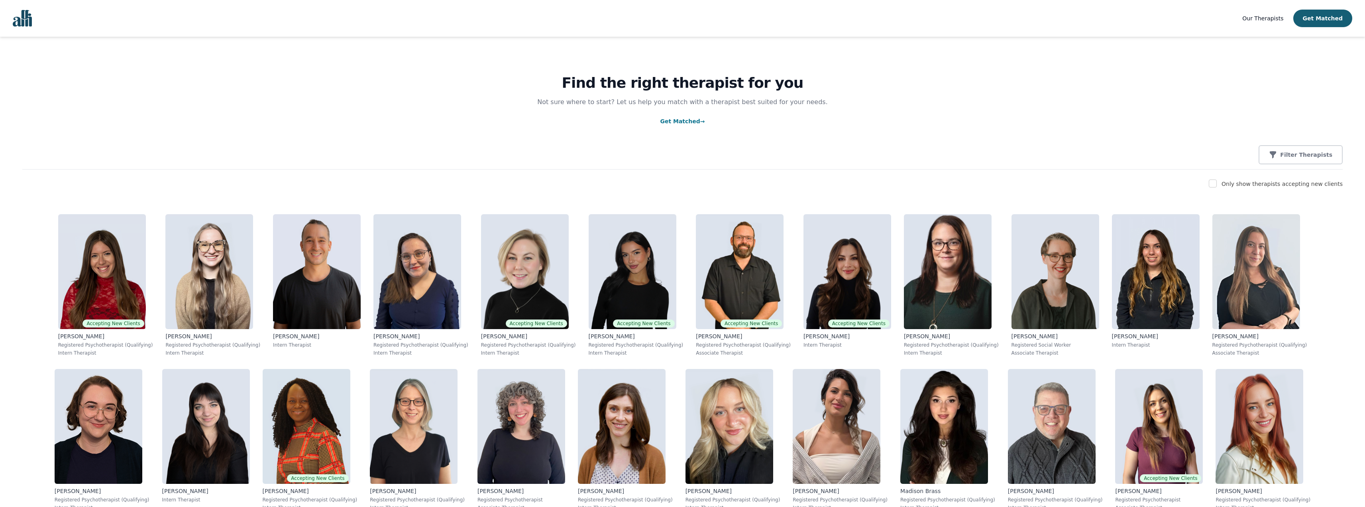
click at [695, 120] on link "Get Matched →" at bounding box center [682, 121] width 45 height 6
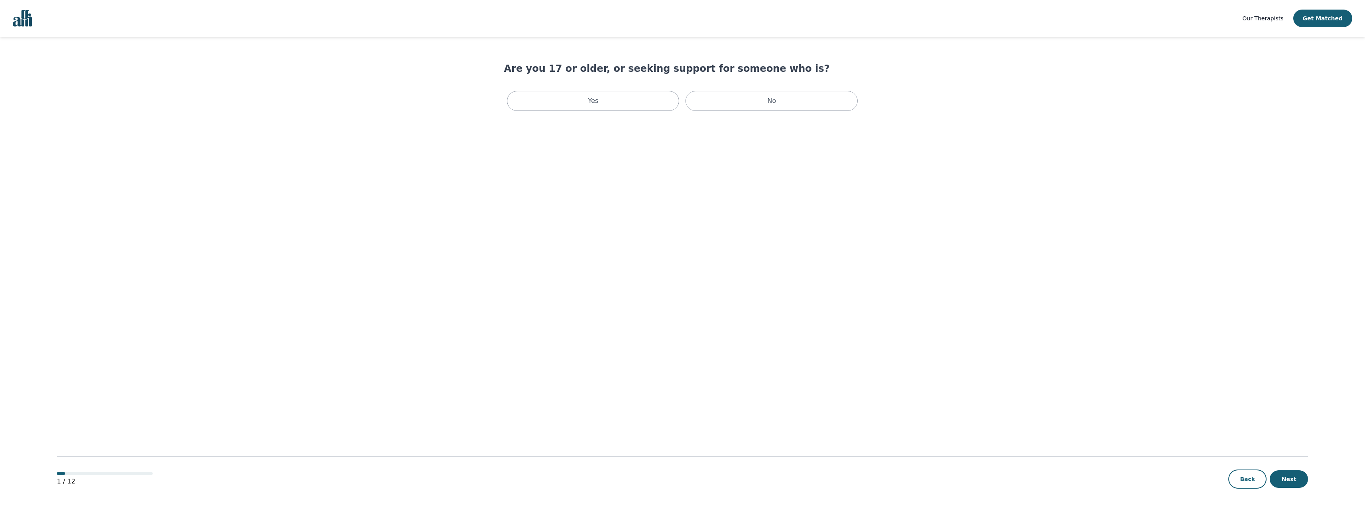
click at [1289, 24] on div "Our Therapists Get Matched" at bounding box center [1298, 19] width 110 height 18
click at [1284, 20] on span "Our Therapists" at bounding box center [1263, 18] width 41 height 6
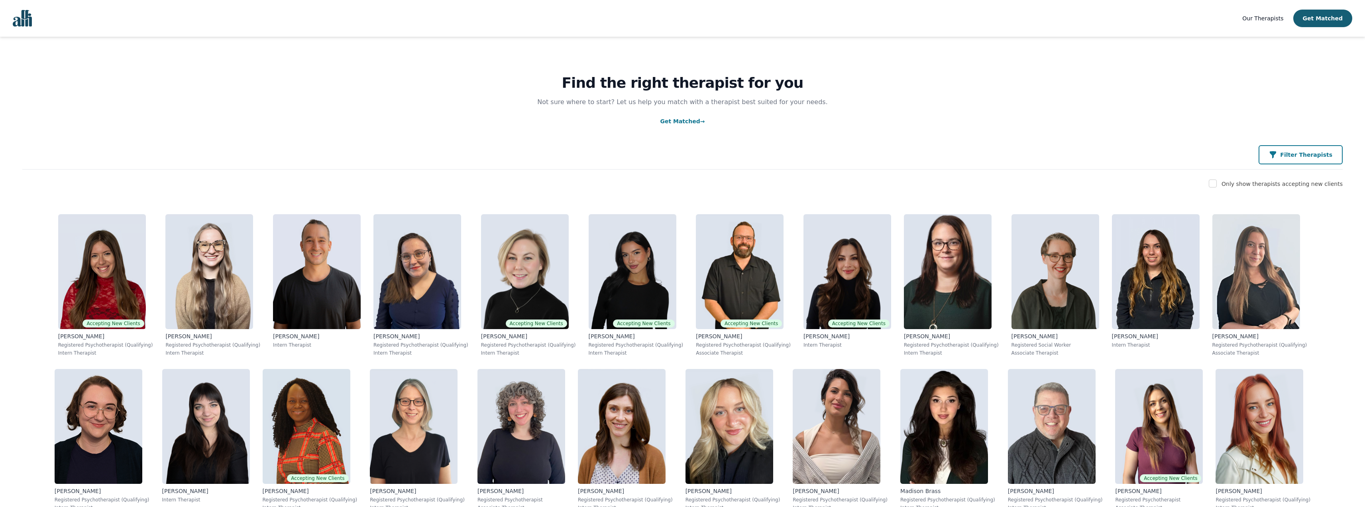
click at [1315, 153] on p "Filter Therapists" at bounding box center [1306, 155] width 52 height 8
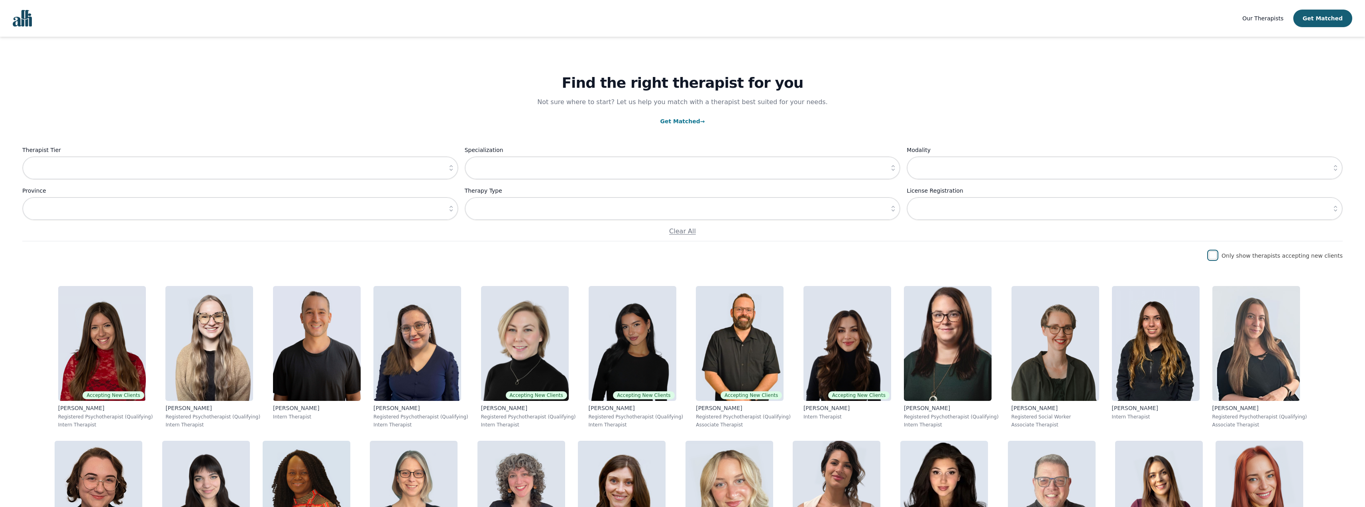
click at [1217, 253] on input "checkbox" at bounding box center [1213, 255] width 8 height 8
checkbox input "true"
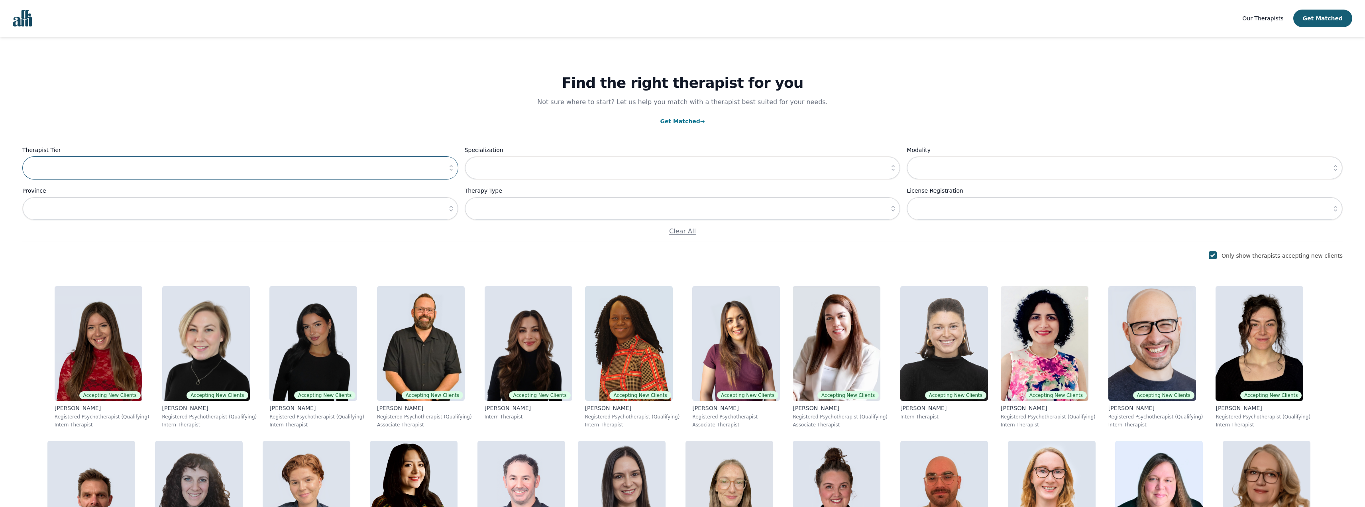
click at [424, 161] on input "text" at bounding box center [240, 167] width 436 height 23
click at [444, 165] on button "button" at bounding box center [451, 167] width 14 height 23
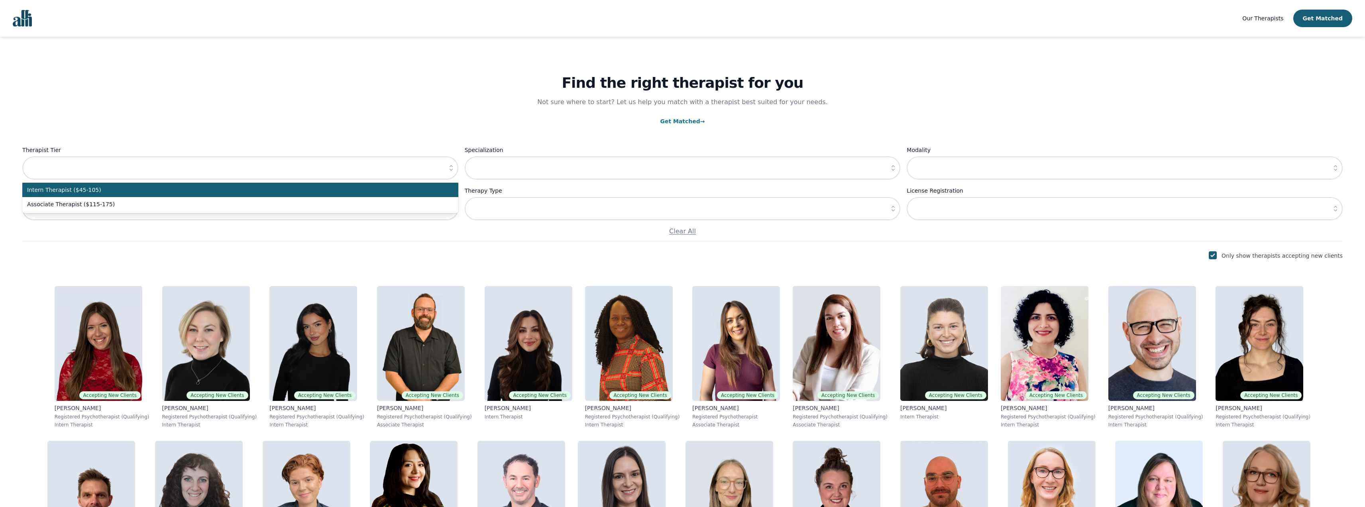
click at [397, 190] on span "Intern Therapist ($45-105)" at bounding box center [235, 190] width 417 height 8
type input "Intern Therapist ($45-105)"
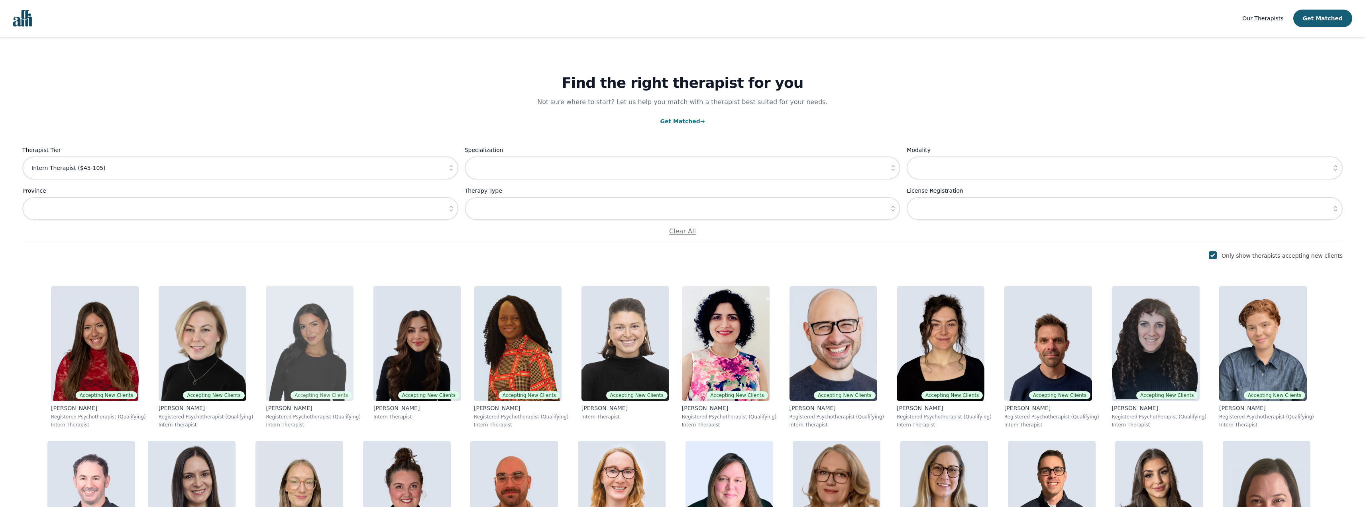
click at [283, 368] on img at bounding box center [310, 343] width 88 height 115
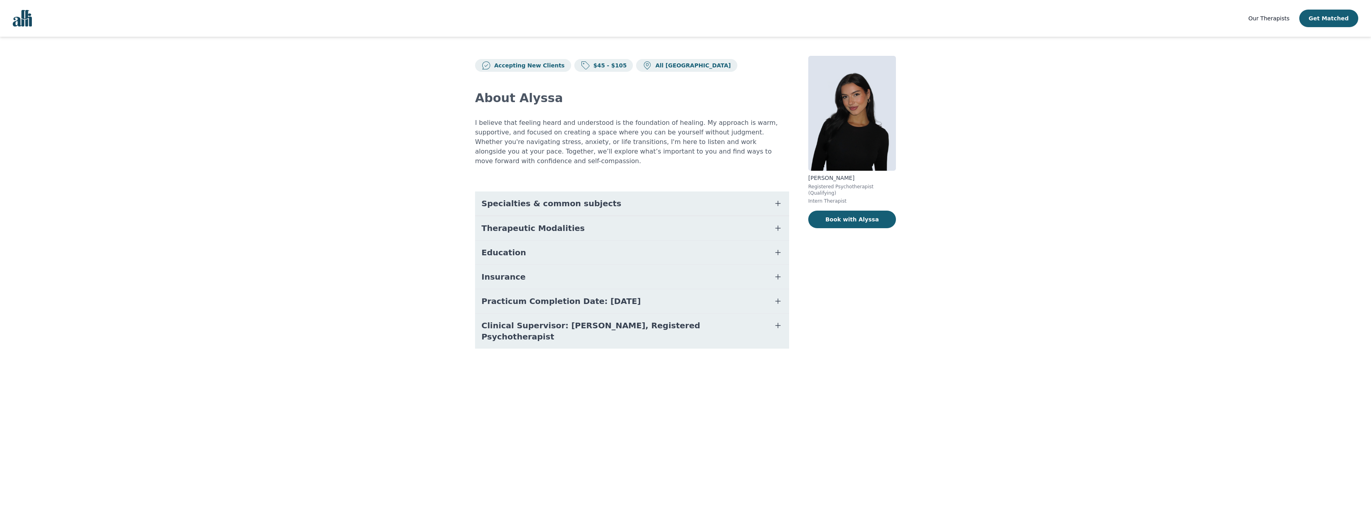
click at [682, 295] on button "Practicum Completion Date: 2025-12-19" at bounding box center [632, 301] width 314 height 24
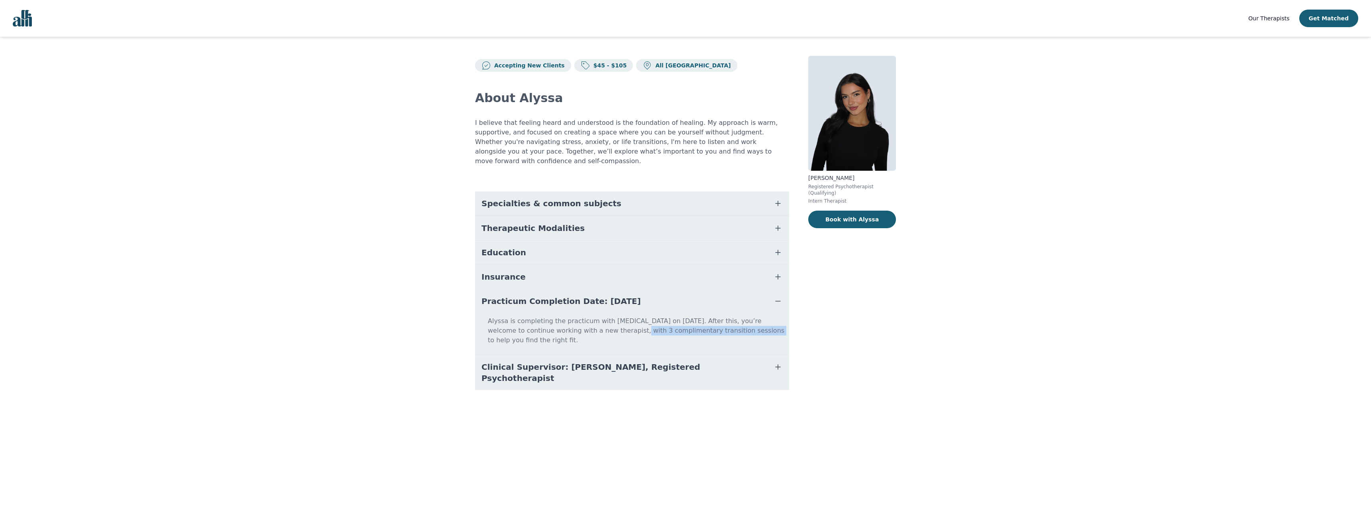
drag, startPoint x: 705, startPoint y: 321, endPoint x: 587, endPoint y: 322, distance: 118.0
click at [587, 322] on p "Alyssa is completing the practicum with Alli on 2025-12-19. After this, you’re …" at bounding box center [632, 333] width 308 height 35
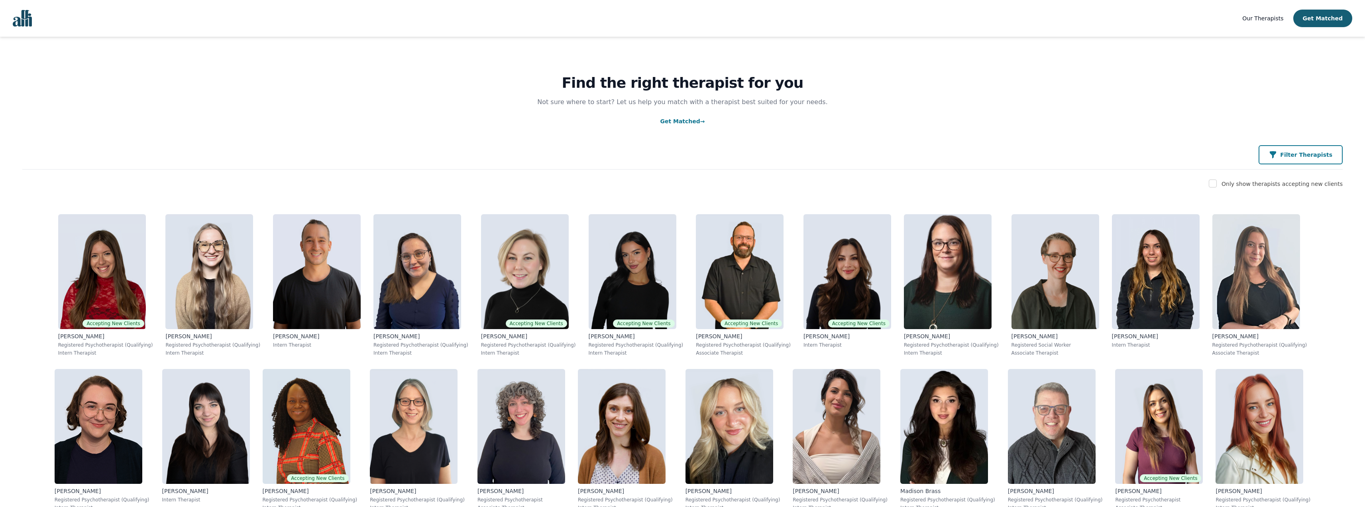
click at [1316, 149] on button "Filter Therapists" at bounding box center [1301, 154] width 84 height 19
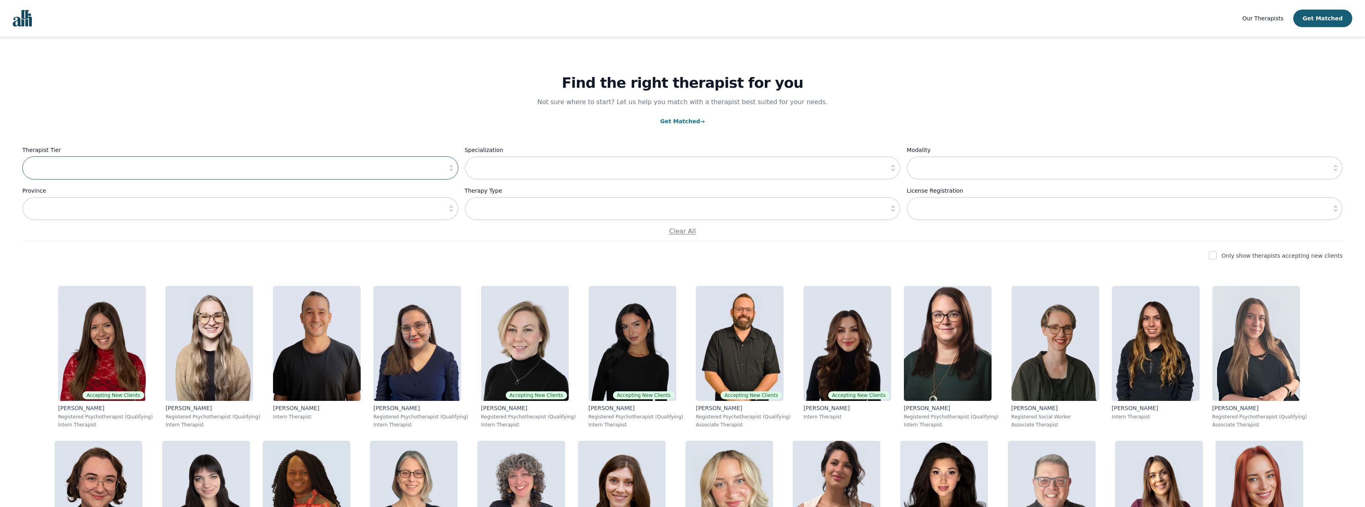
click at [443, 169] on input "text" at bounding box center [240, 167] width 436 height 23
click at [448, 169] on icon "button" at bounding box center [451, 168] width 8 height 8
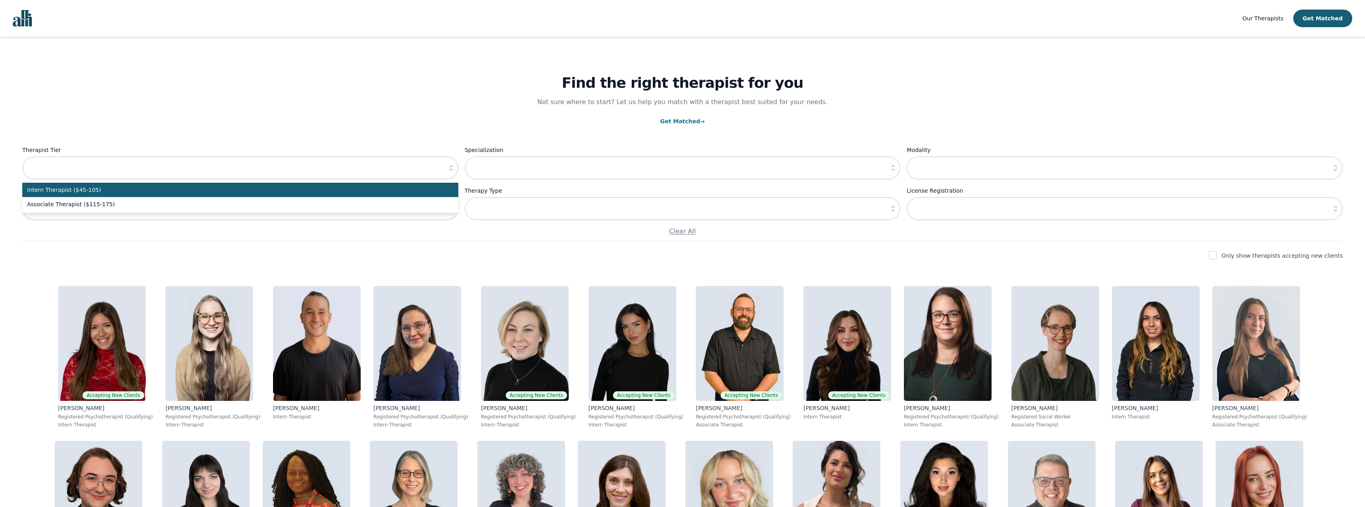
click at [298, 196] on li "Intern Therapist ($45-105)" at bounding box center [240, 190] width 436 height 14
type input "Intern Therapist ($45-105)"
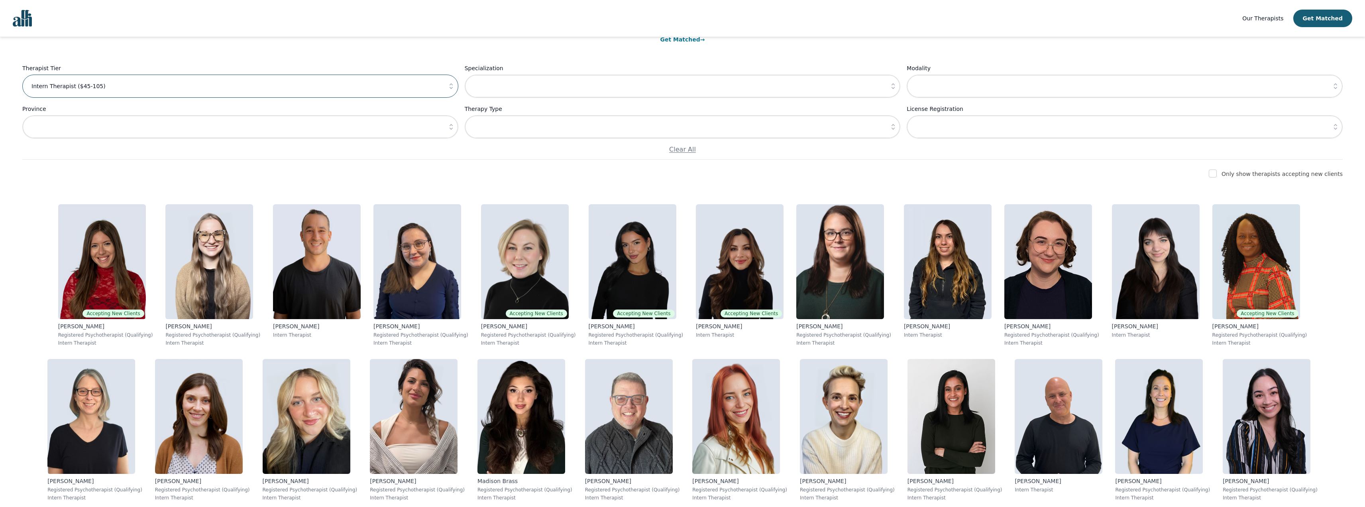
scroll to position [40, 0]
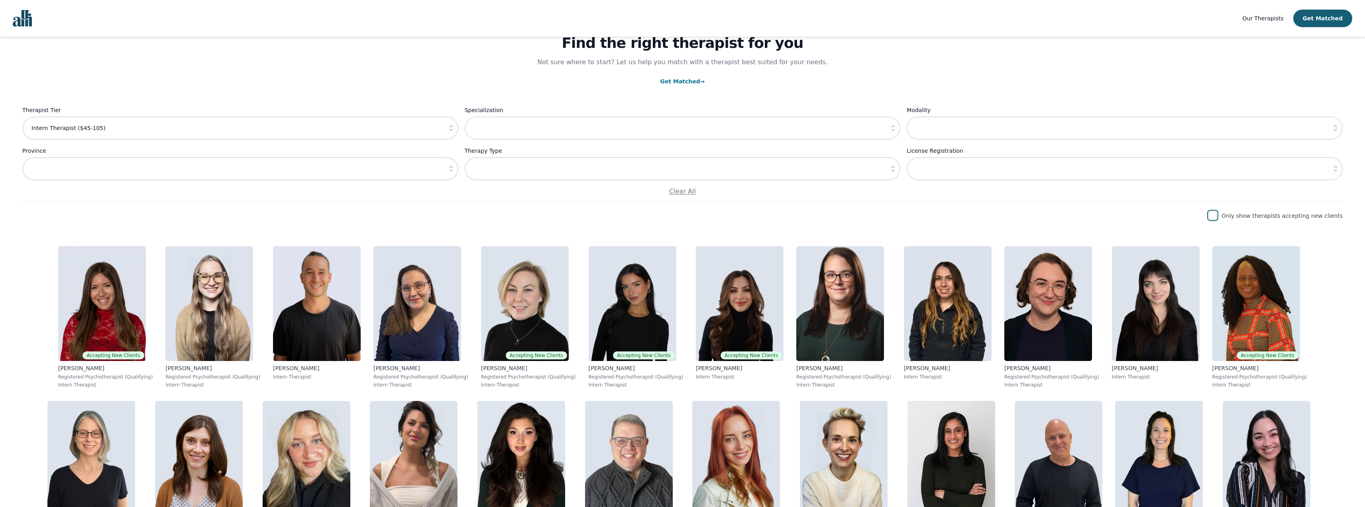
click at [1217, 212] on input "checkbox" at bounding box center [1213, 215] width 8 height 8
checkbox input "true"
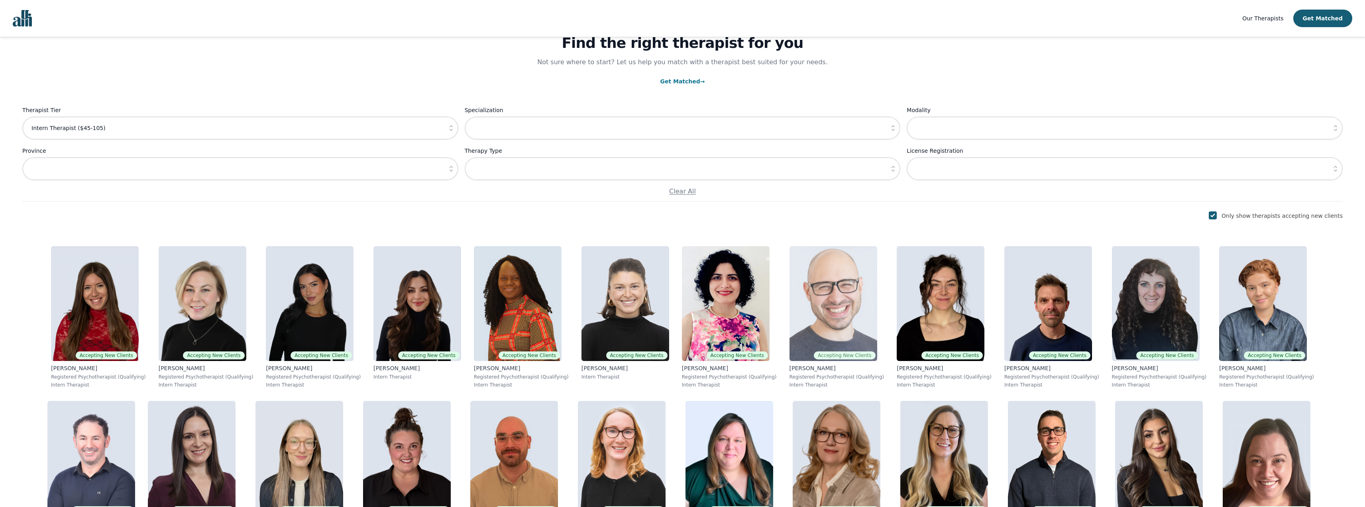
click at [800, 316] on img at bounding box center [834, 303] width 88 height 115
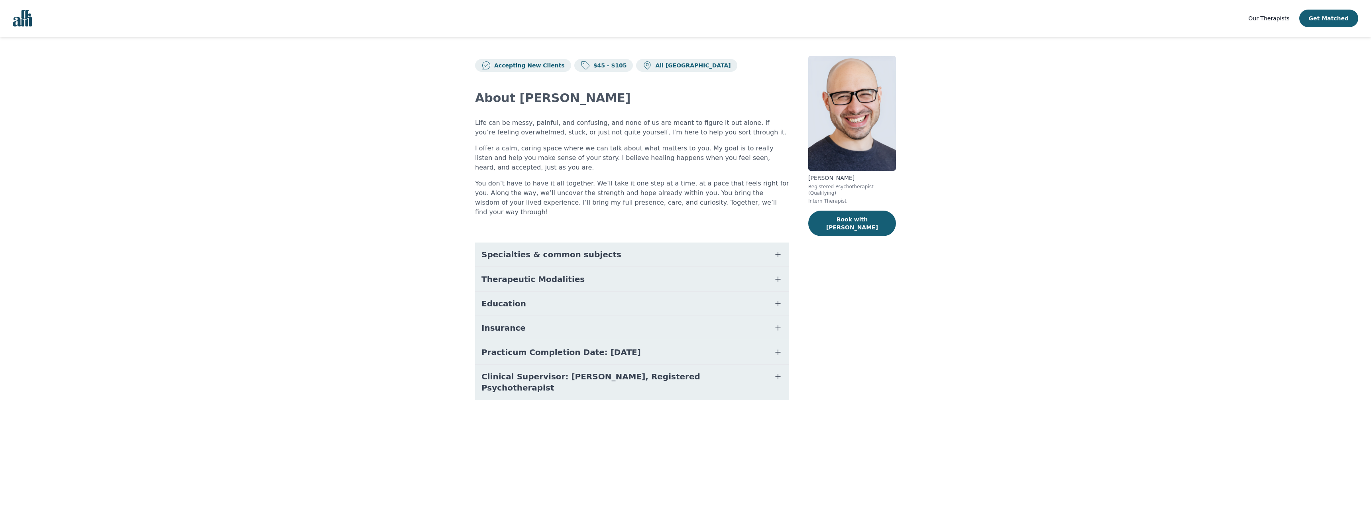
click at [663, 242] on button "Specialties & common subjects" at bounding box center [632, 254] width 314 height 24
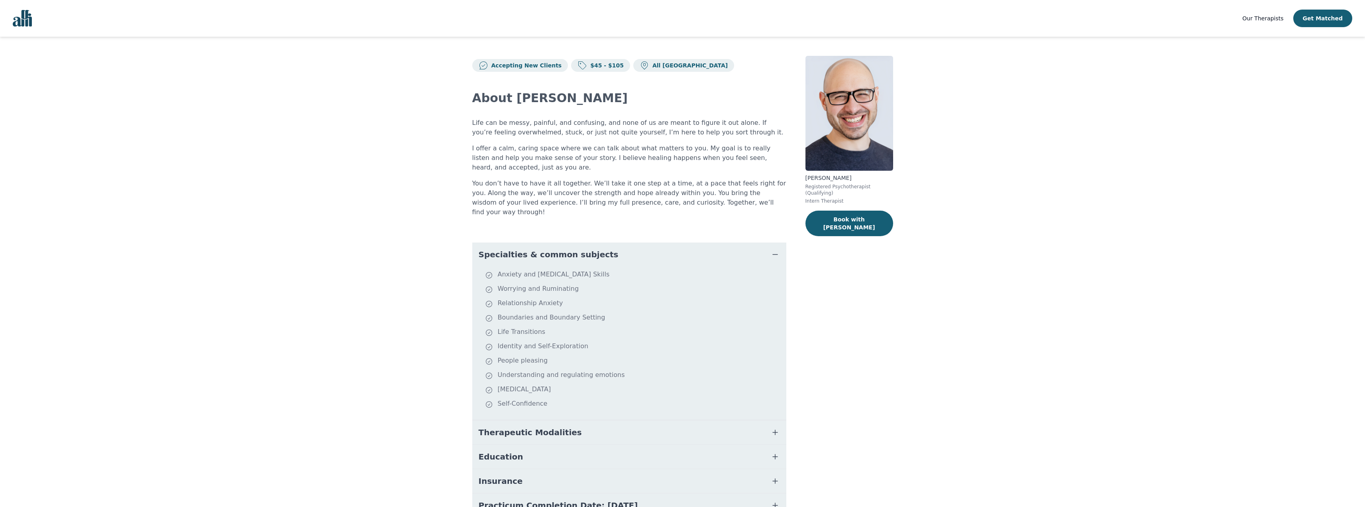
click at [663, 242] on button "Specialties & common subjects" at bounding box center [629, 254] width 314 height 24
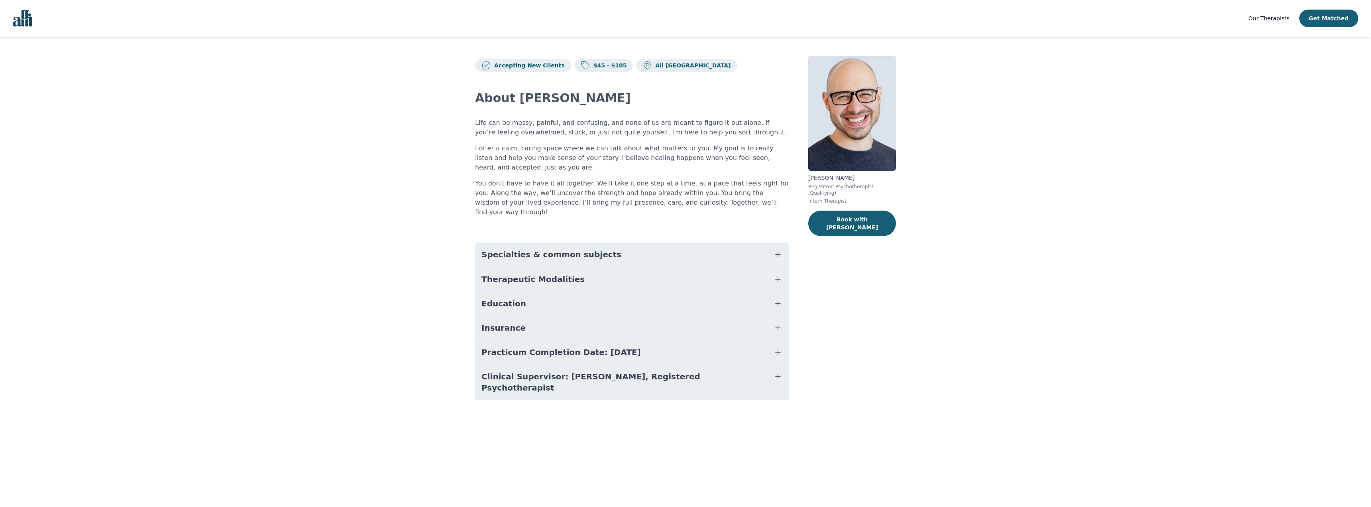
click at [631, 305] on button "Education" at bounding box center [632, 303] width 314 height 24
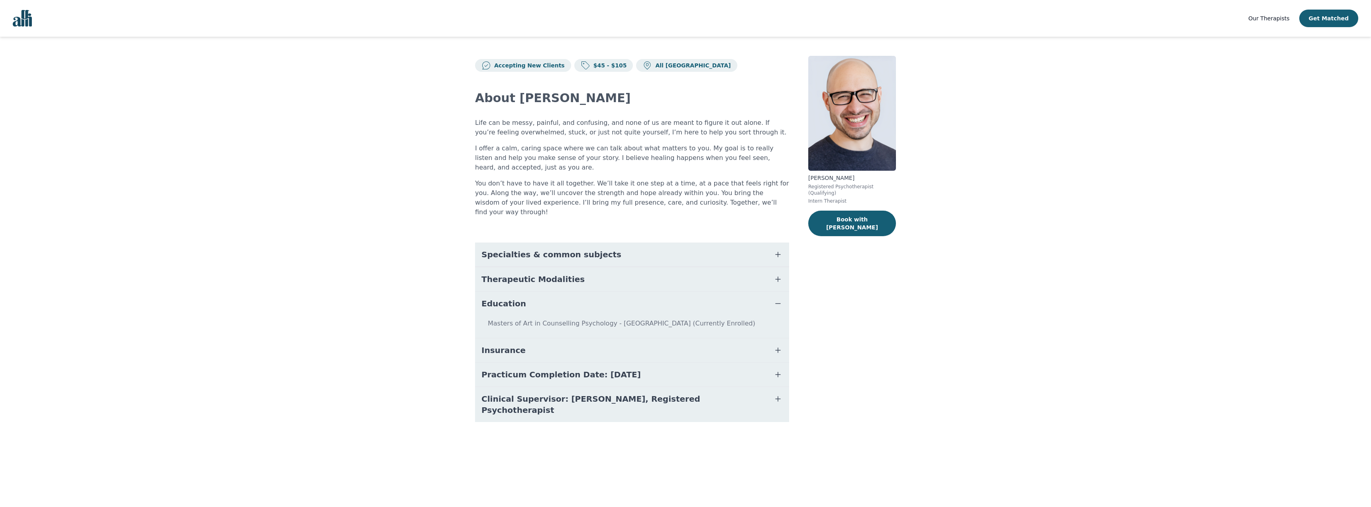
click at [631, 305] on button "Education" at bounding box center [632, 303] width 314 height 24
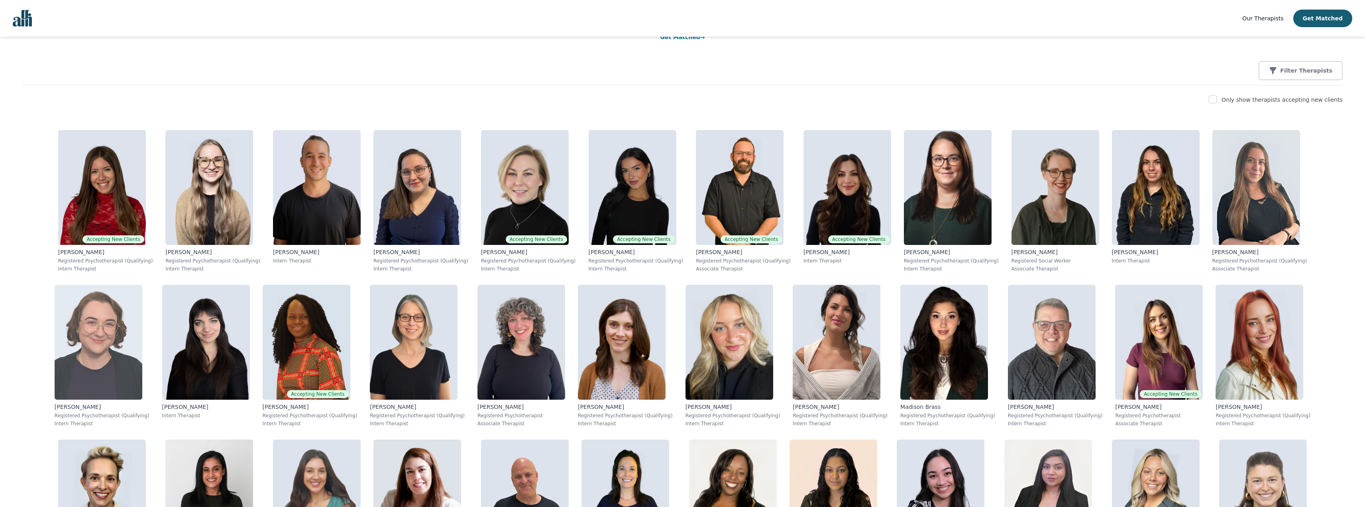
scroll to position [40, 0]
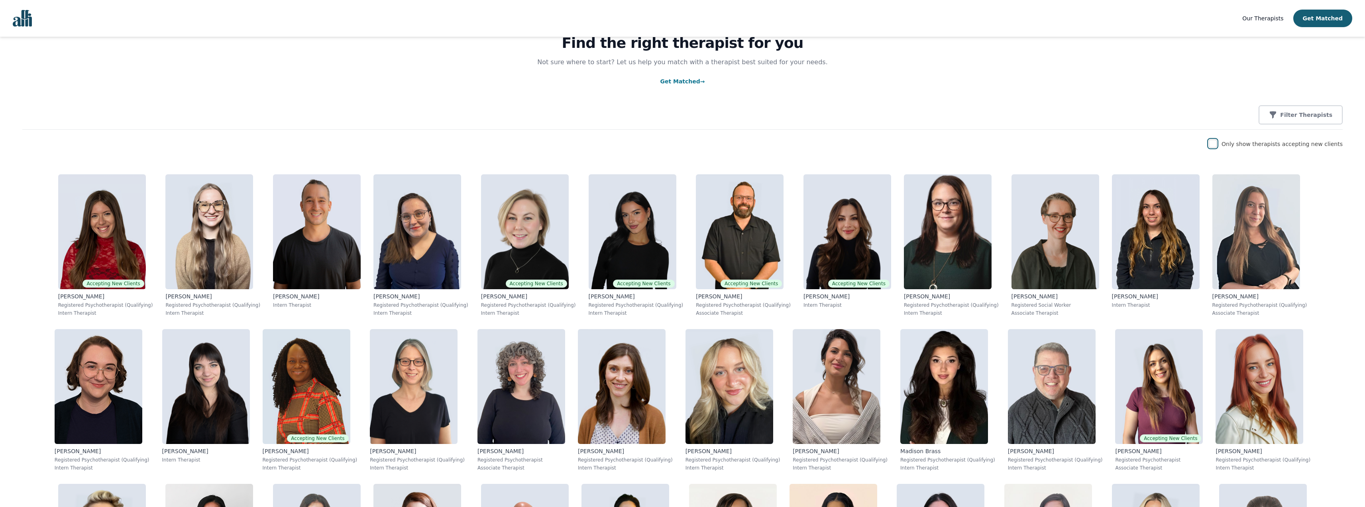
click at [1217, 145] on input "checkbox" at bounding box center [1213, 144] width 8 height 8
checkbox input "true"
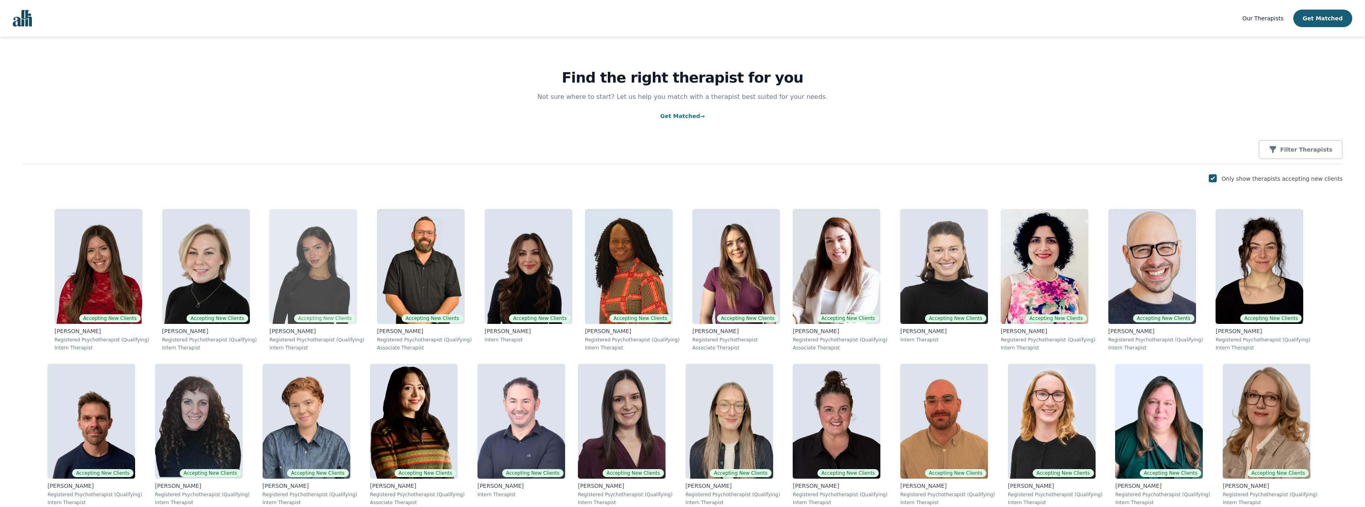
scroll to position [0, 0]
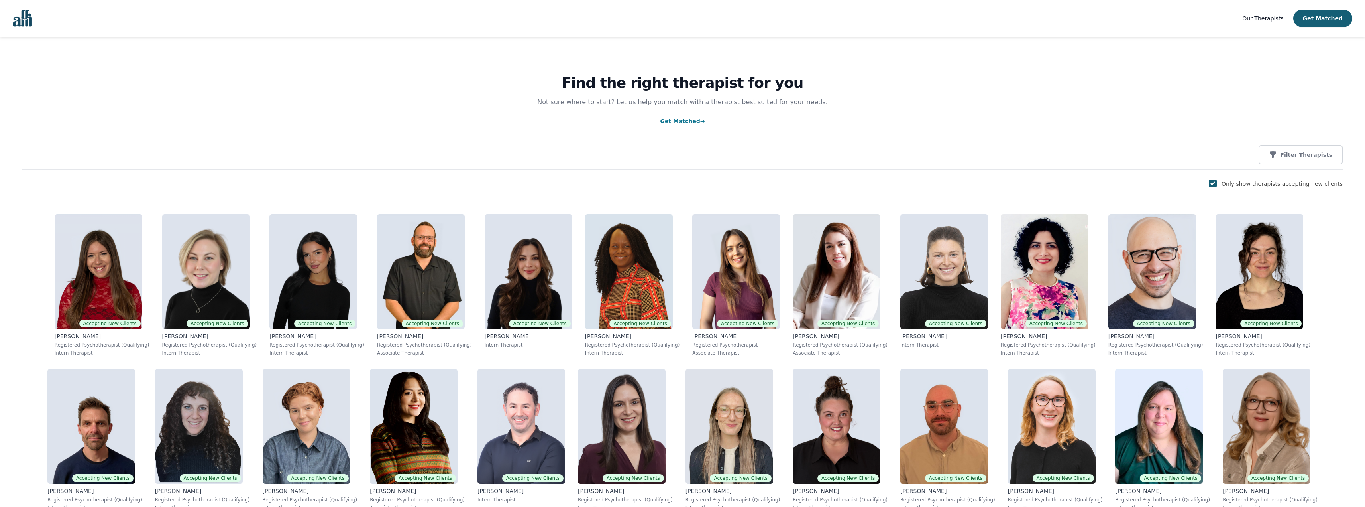
click at [32, 10] on nav "Our Therapists Get Matched" at bounding box center [682, 18] width 1365 height 37
click at [20, 18] on img "Global" at bounding box center [22, 18] width 19 height 17
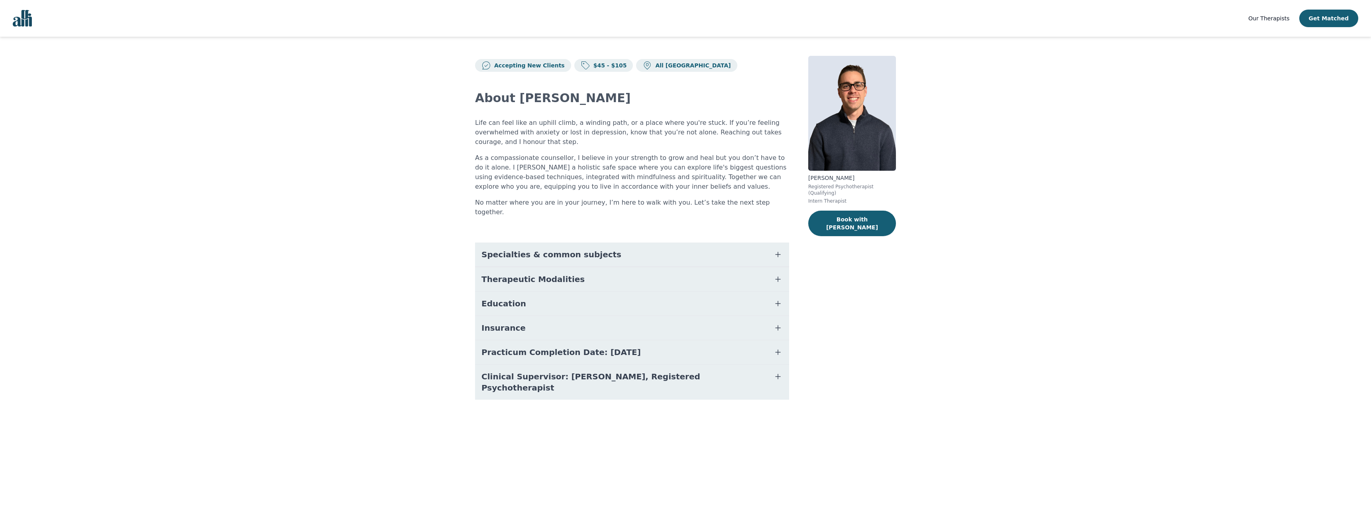
click at [662, 350] on button "Practicum Completion Date: [DATE]" at bounding box center [632, 352] width 314 height 24
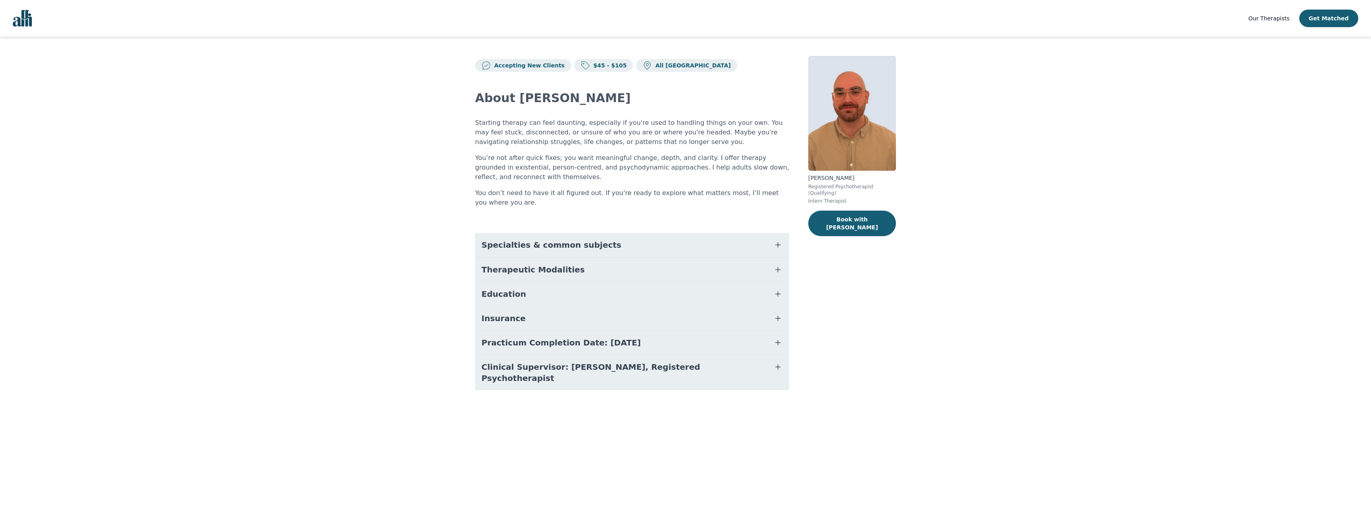
click at [606, 248] on button "Specialties & common subjects" at bounding box center [632, 245] width 314 height 24
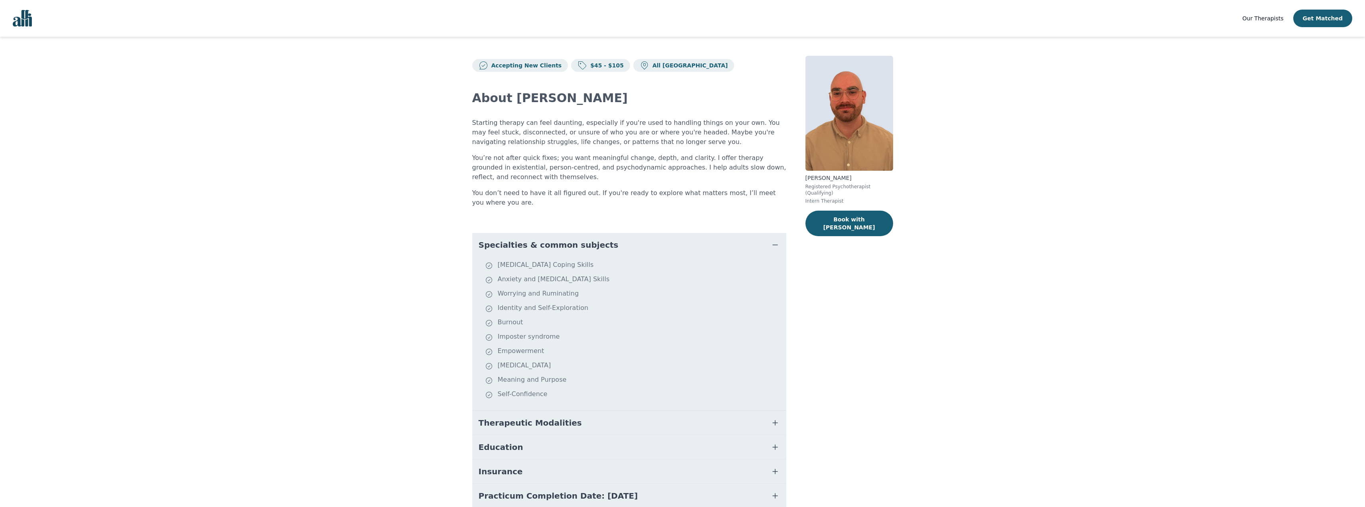
click at [606, 248] on button "Specialties & common subjects" at bounding box center [629, 245] width 314 height 24
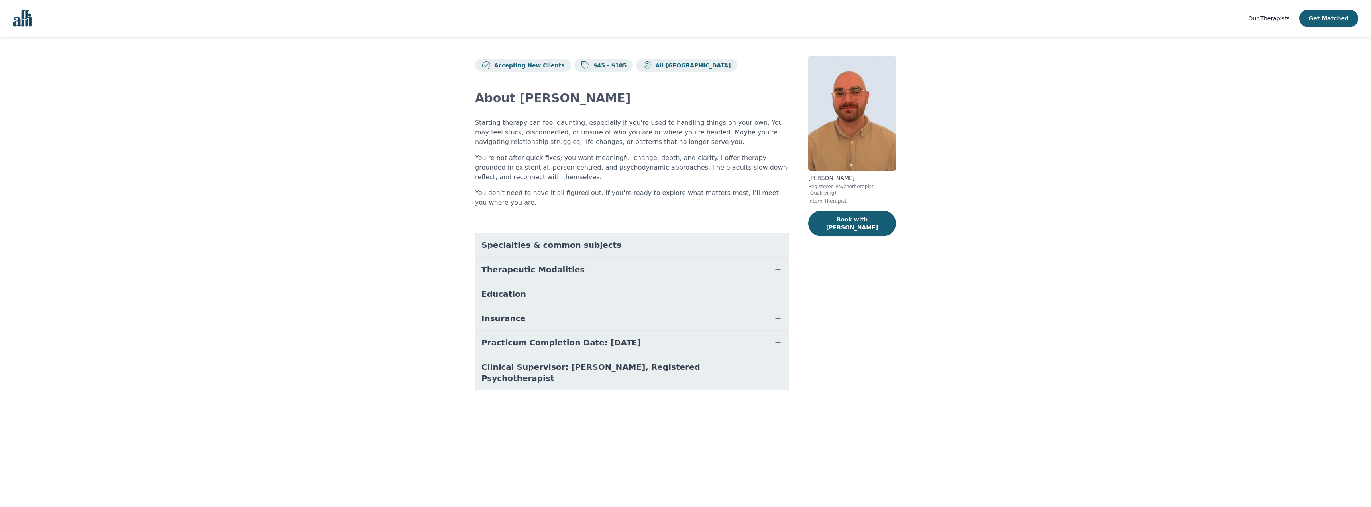
click at [599, 341] on span "Practicum Completion Date: 2025-12-19" at bounding box center [561, 342] width 159 height 11
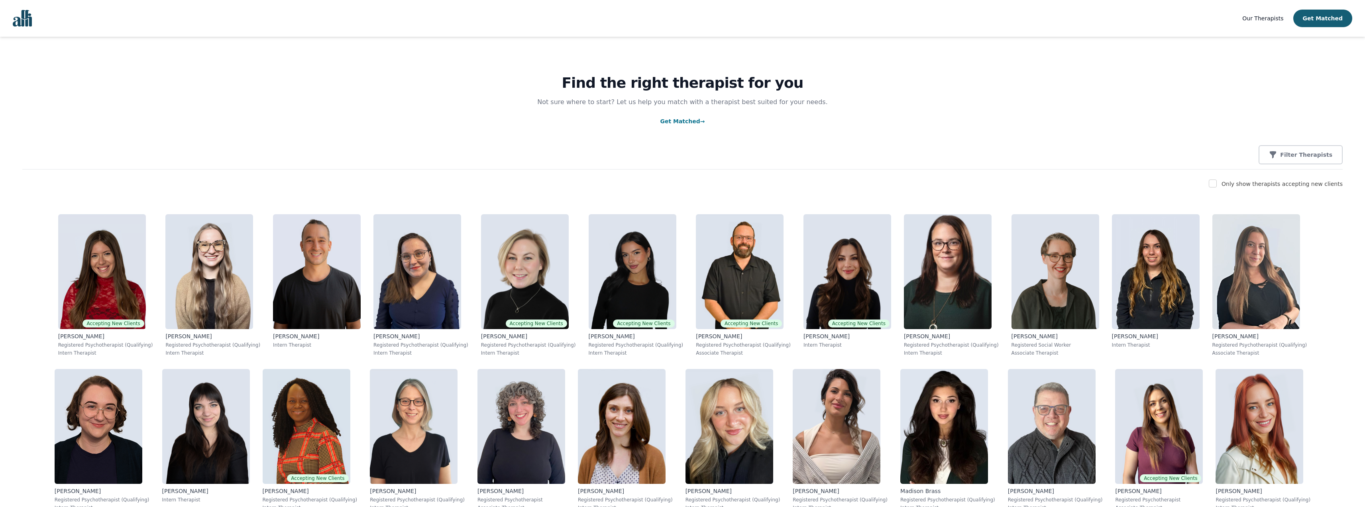
click at [692, 117] on p "Get Matched →" at bounding box center [682, 121] width 1321 height 10
click at [690, 121] on link "Get Matched →" at bounding box center [682, 121] width 45 height 6
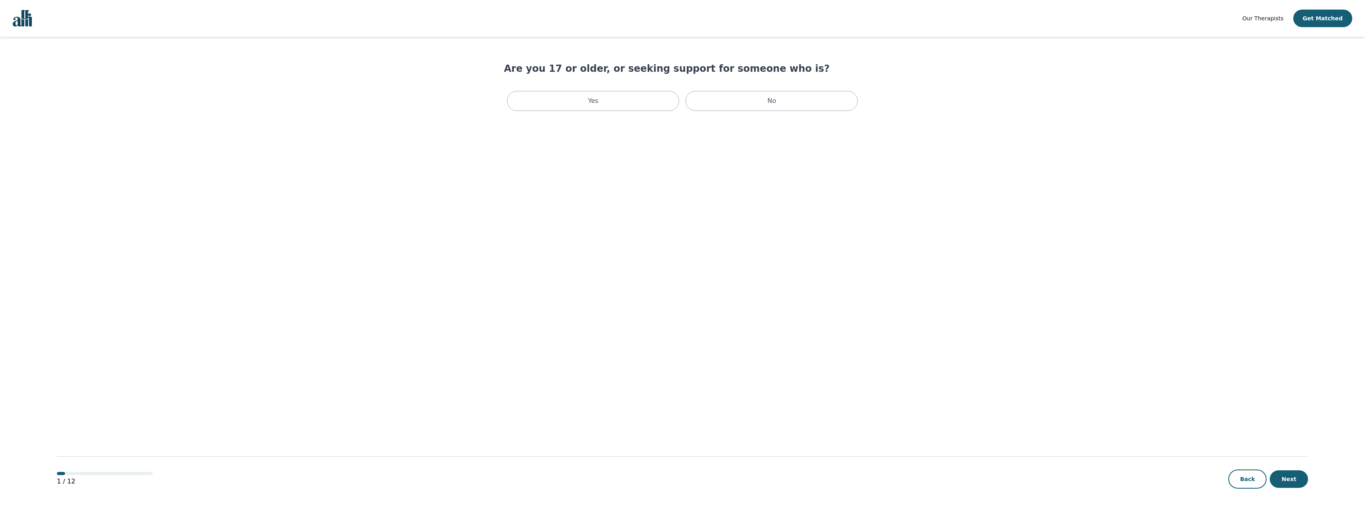
click at [1272, 21] on span "Our Therapists" at bounding box center [1263, 18] width 41 height 6
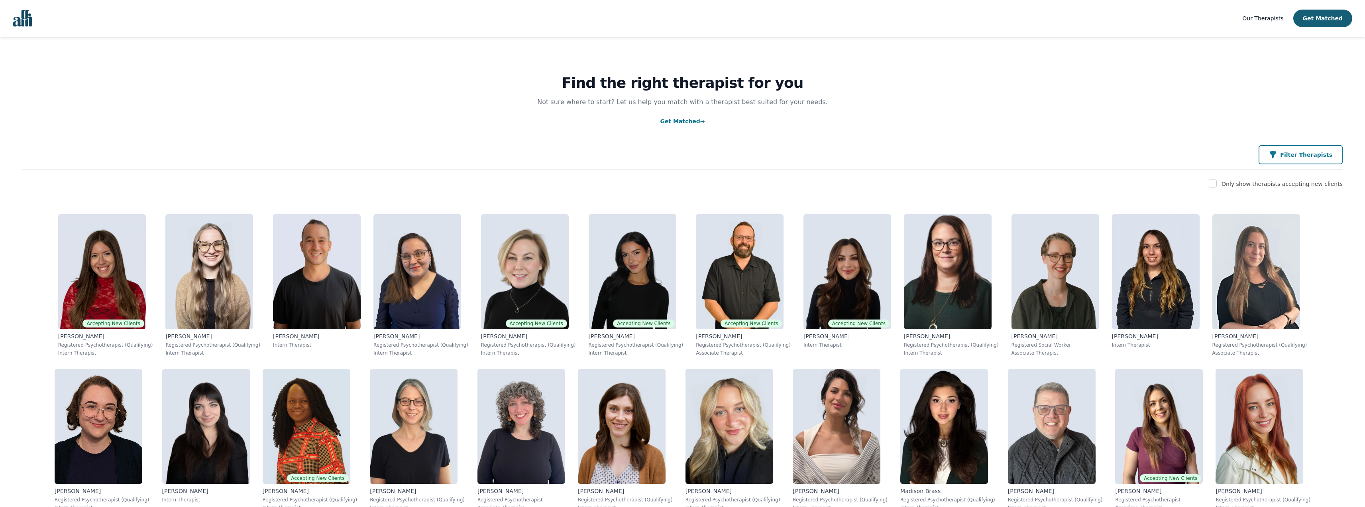
click at [1276, 153] on button "Filter Therapists" at bounding box center [1301, 154] width 84 height 19
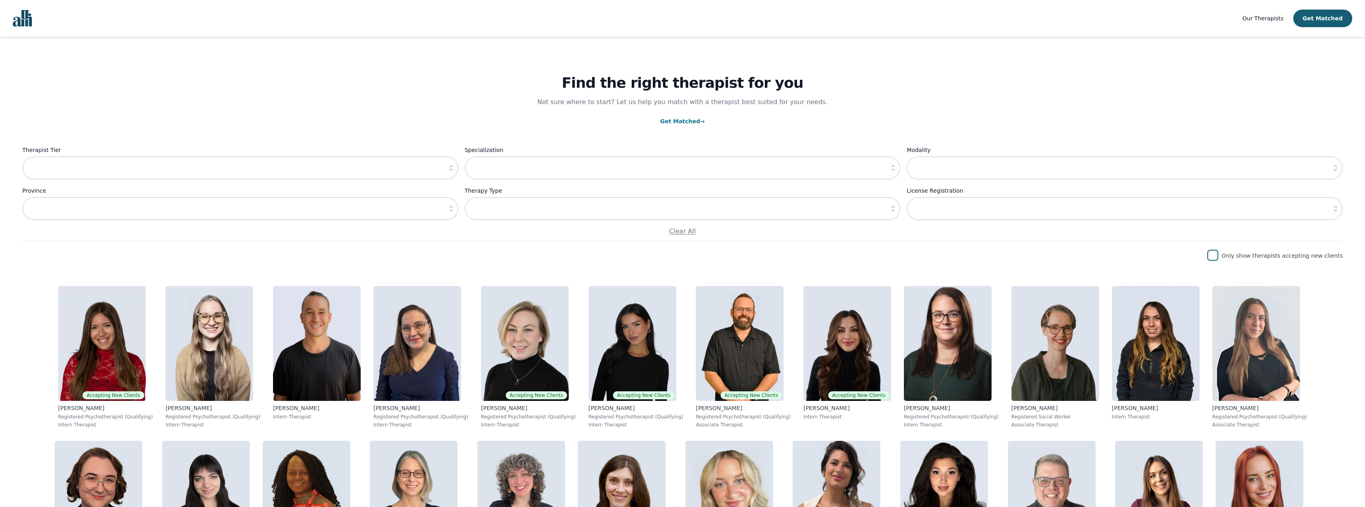
click at [1217, 254] on input "checkbox" at bounding box center [1213, 255] width 8 height 8
checkbox input "true"
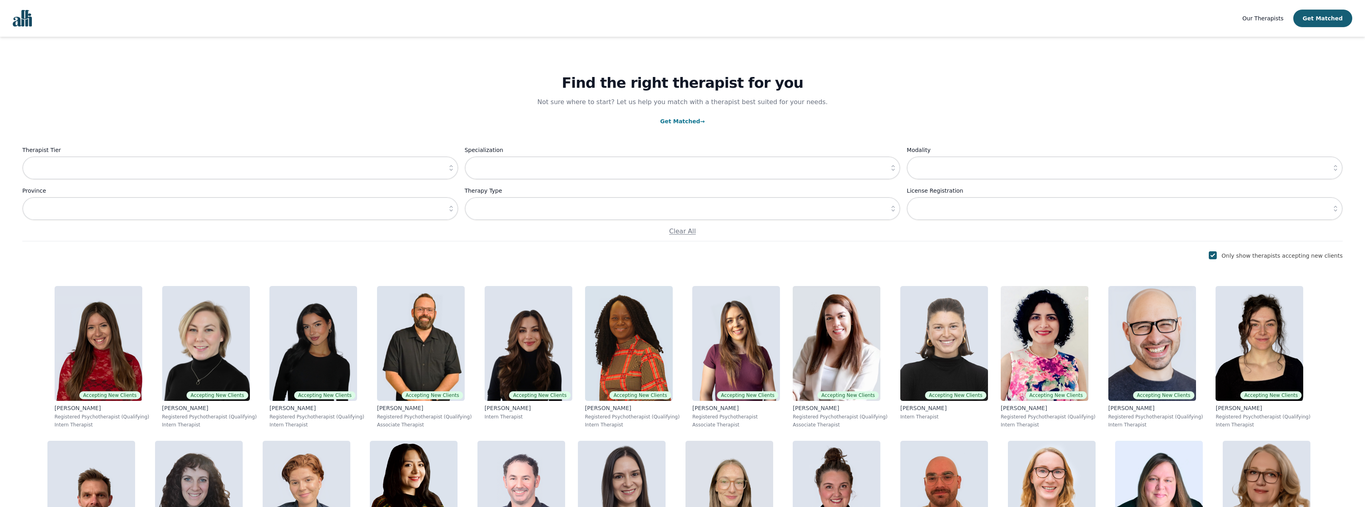
click at [450, 169] on icon "button" at bounding box center [451, 168] width 8 height 8
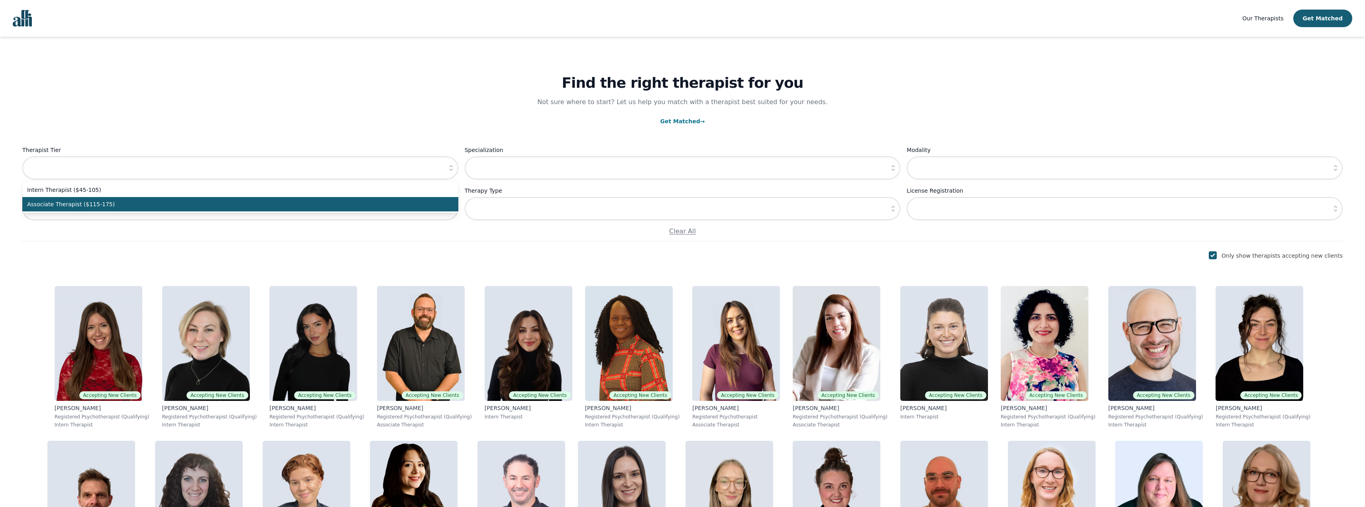
click at [328, 204] on span "Associate Therapist ($115-175)" at bounding box center [235, 204] width 417 height 8
type input "Associate Therapist ($115-175)"
